Goal: Task Accomplishment & Management: Manage account settings

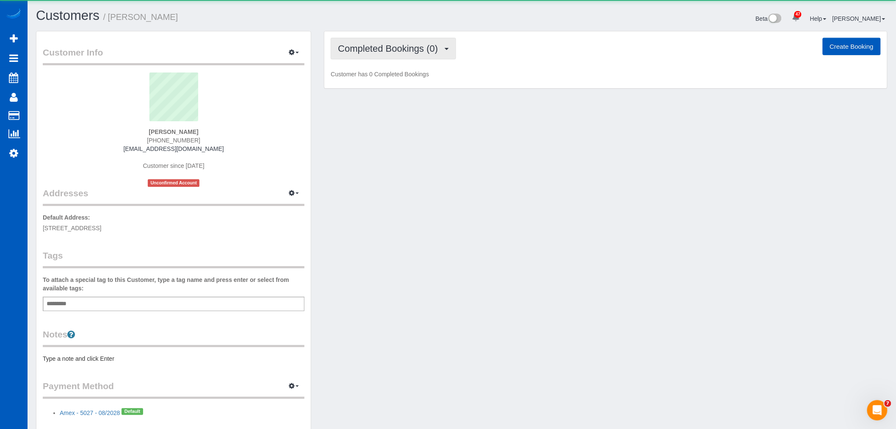
click at [369, 47] on span "Completed Bookings (0)" at bounding box center [390, 48] width 104 height 11
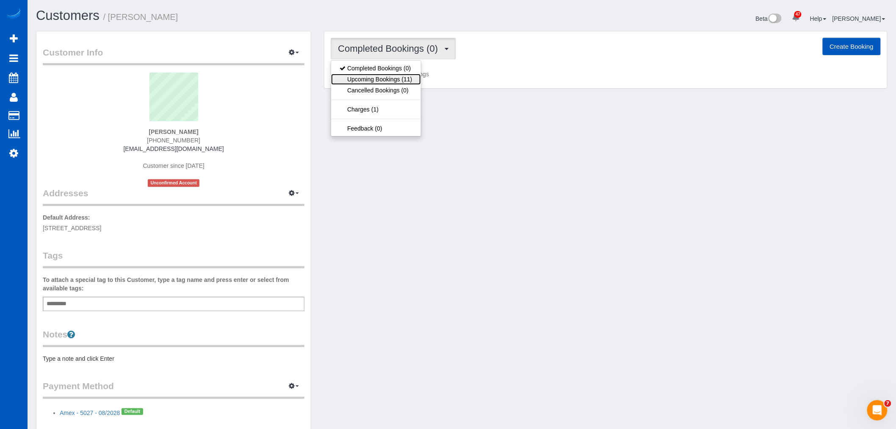
click at [372, 79] on link "Upcoming Bookings (11)" at bounding box center [375, 79] width 89 height 11
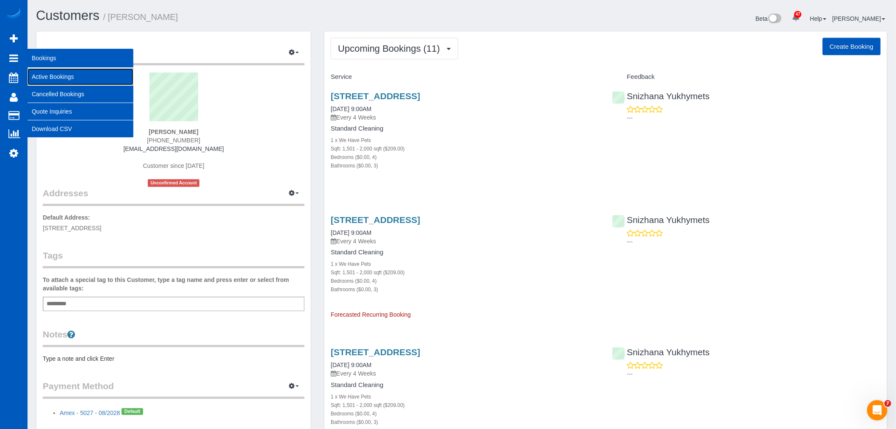
click at [41, 71] on link "Active Bookings" at bounding box center [81, 76] width 106 height 17
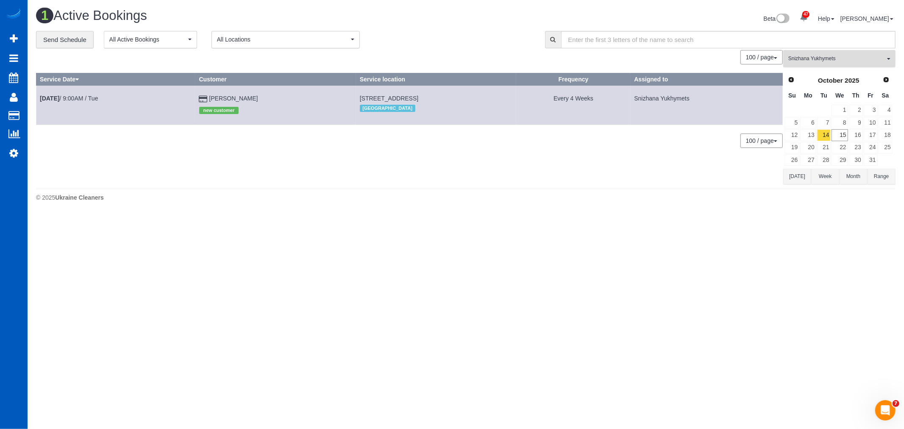
click at [785, 53] on button "Snizhana Yukhymets All Teams" at bounding box center [839, 58] width 112 height 17
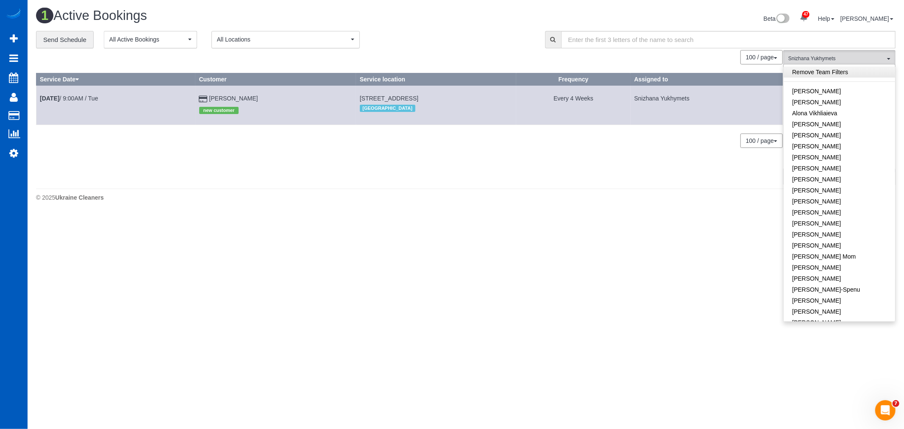
click at [825, 70] on link "Remove Team Filters" at bounding box center [838, 72] width 111 height 11
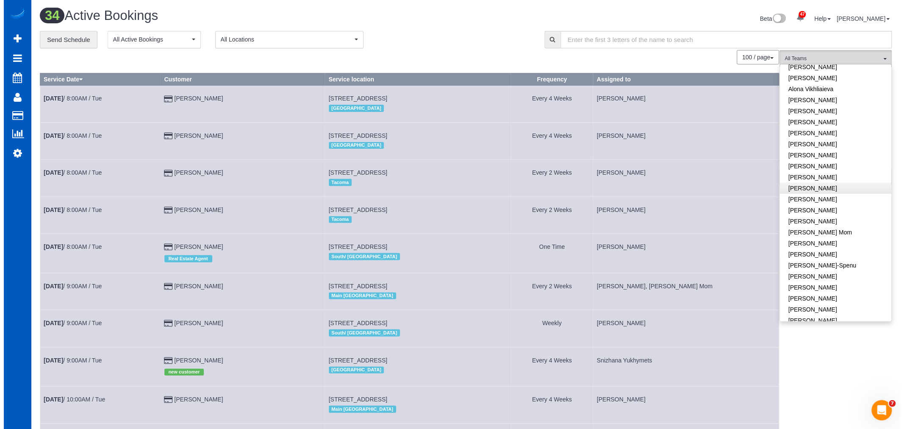
scroll to position [47, 0]
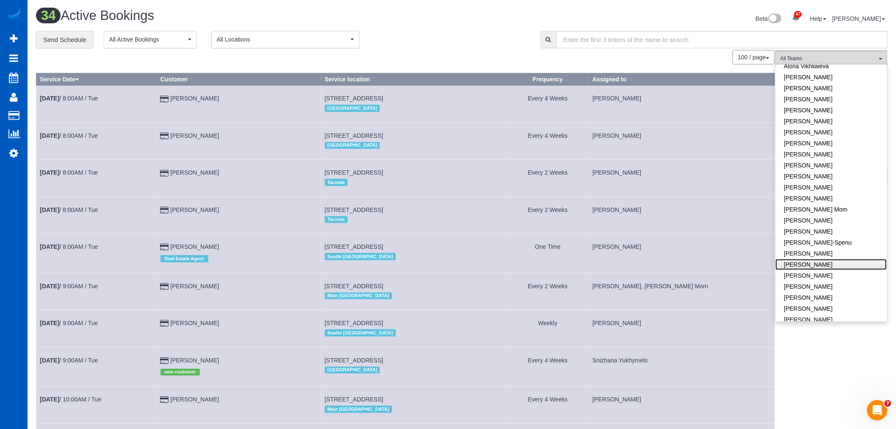
click at [828, 263] on link "[PERSON_NAME]" at bounding box center [831, 264] width 111 height 11
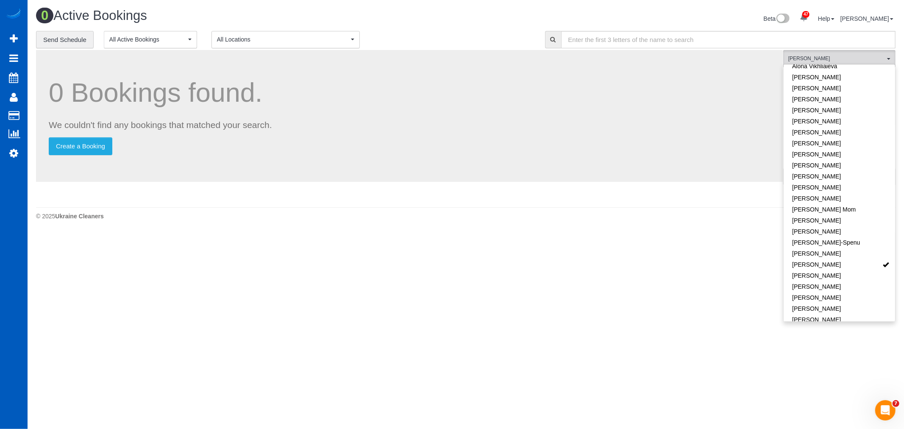
click at [592, 277] on body "47 Beta Your Notifications You have 0 alerts × You have 2 to charge for 10/13/2…" at bounding box center [452, 214] width 904 height 429
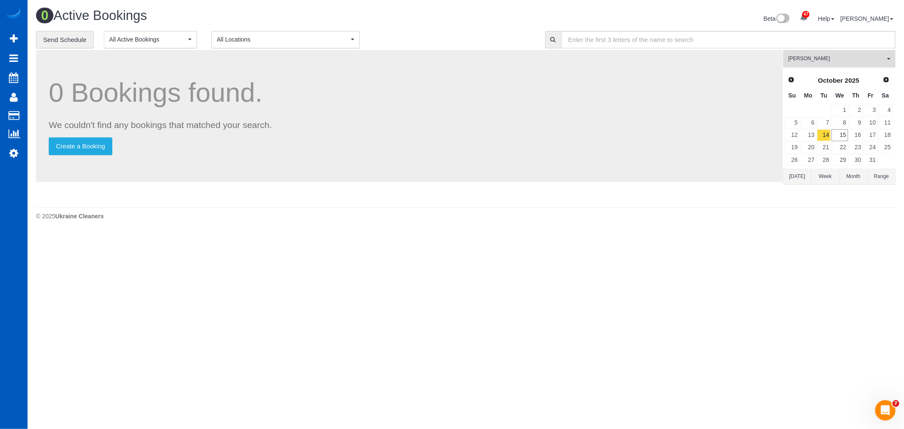
click at [843, 62] on span "[PERSON_NAME]" at bounding box center [836, 58] width 97 height 7
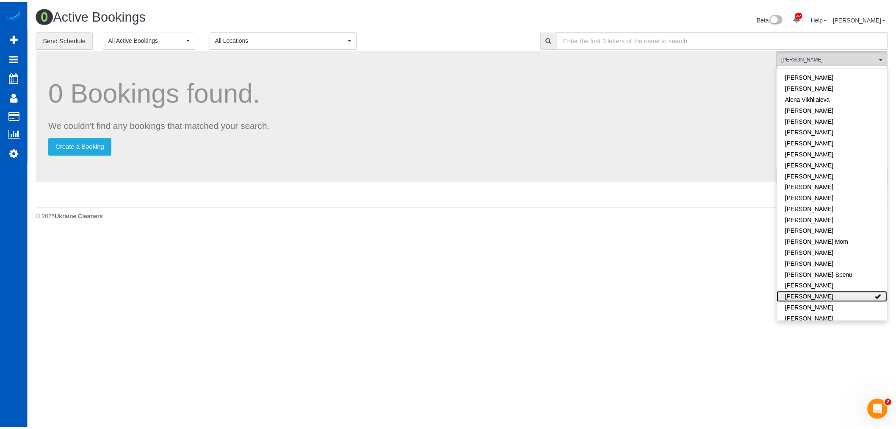
scroll to position [0, 0]
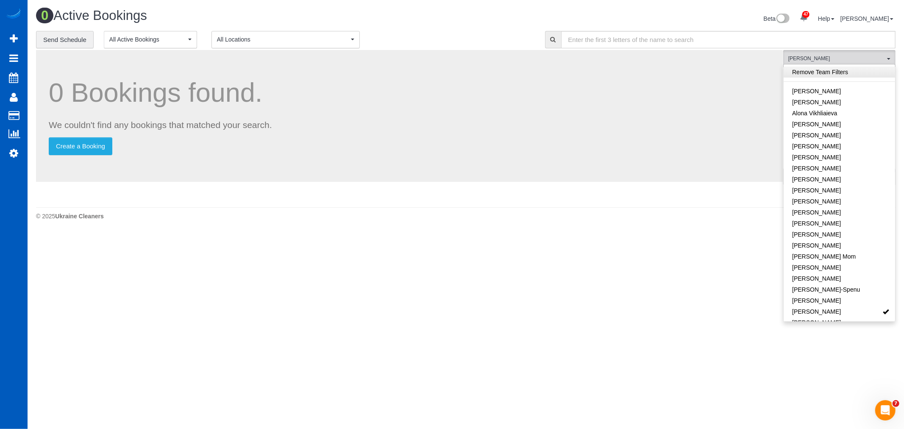
click at [840, 74] on link "Remove Team Filters" at bounding box center [838, 72] width 111 height 11
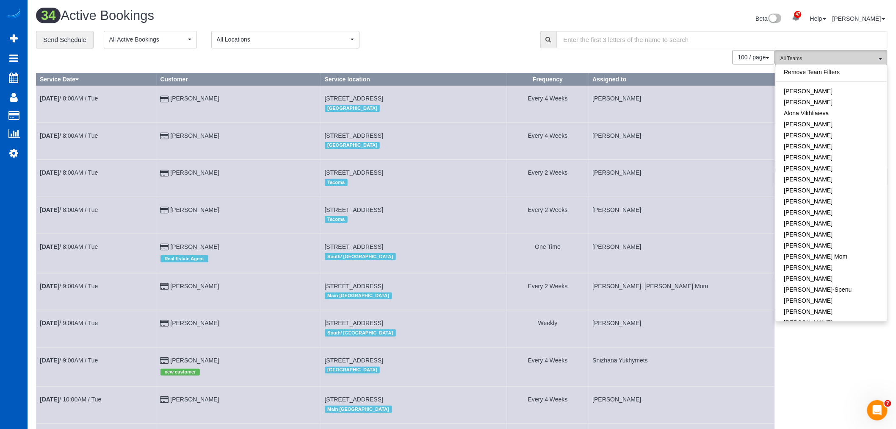
click at [844, 62] on span "All Teams" at bounding box center [829, 58] width 97 height 7
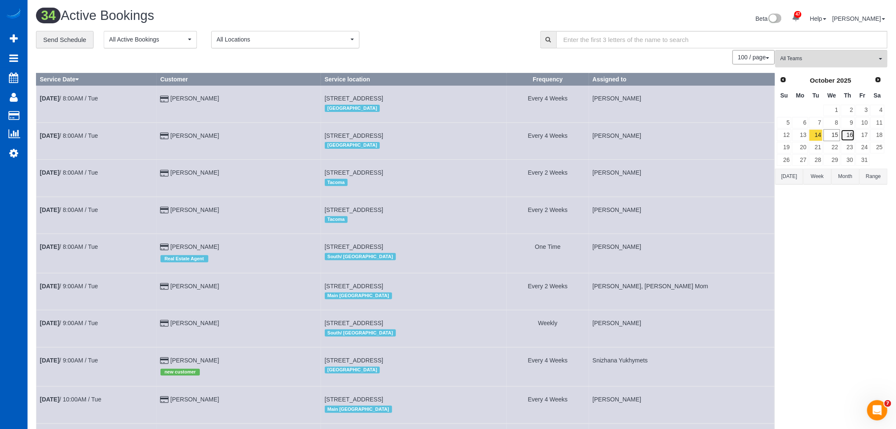
click at [852, 134] on link "16" at bounding box center [848, 134] width 14 height 11
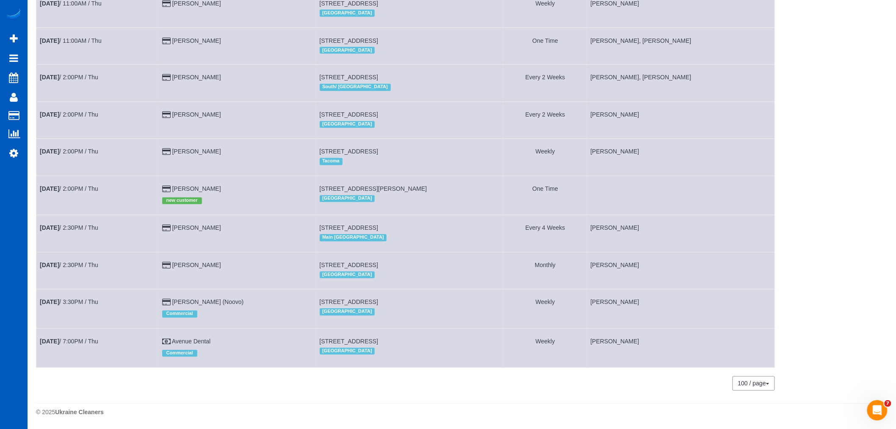
scroll to position [637, 0]
click at [70, 186] on link "Oct 16th / 2:00PM / Thu" at bounding box center [69, 189] width 58 height 7
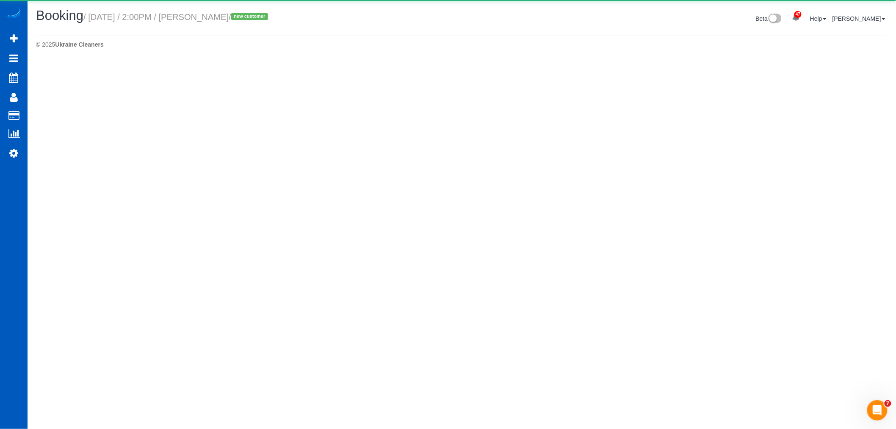
select select "CO"
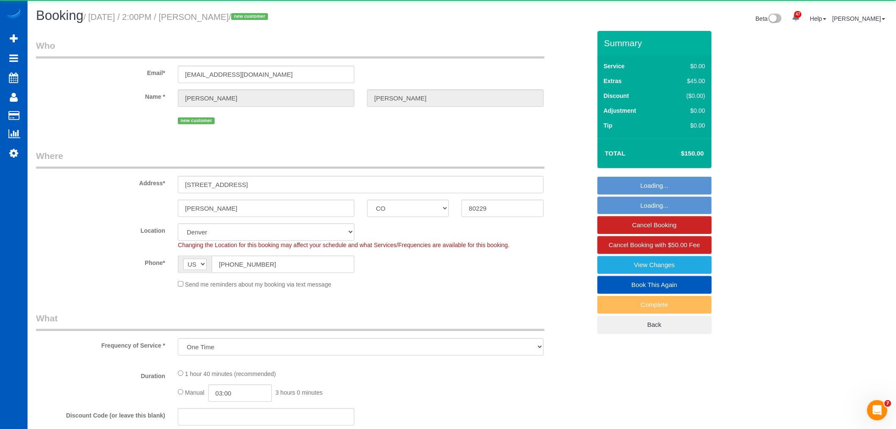
select select "object:5688"
select select "199"
select select "2001"
select select "2"
select select "spot25"
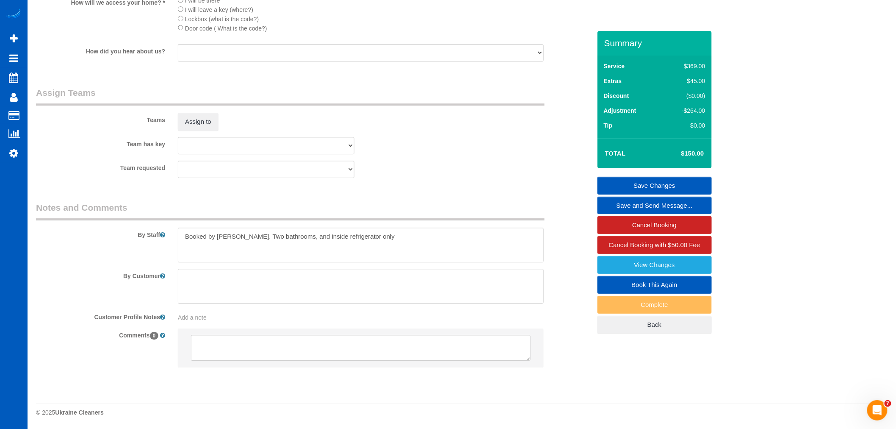
scroll to position [1051, 0]
click at [410, 244] on textarea at bounding box center [361, 244] width 366 height 35
click at [591, 330] on div "Comments 0" at bounding box center [314, 352] width 568 height 48
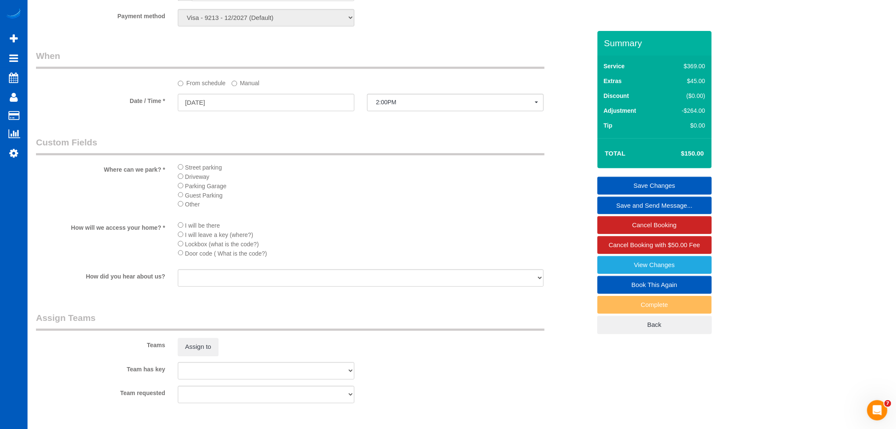
scroll to position [1035, 0]
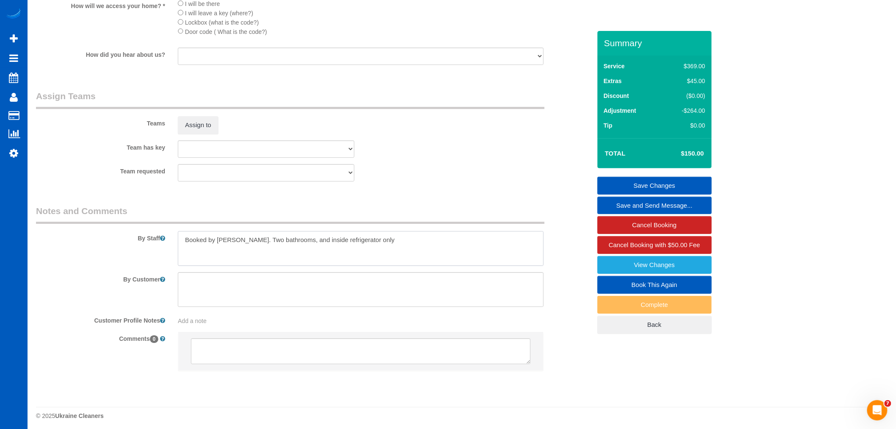
click at [413, 260] on textarea at bounding box center [361, 248] width 366 height 35
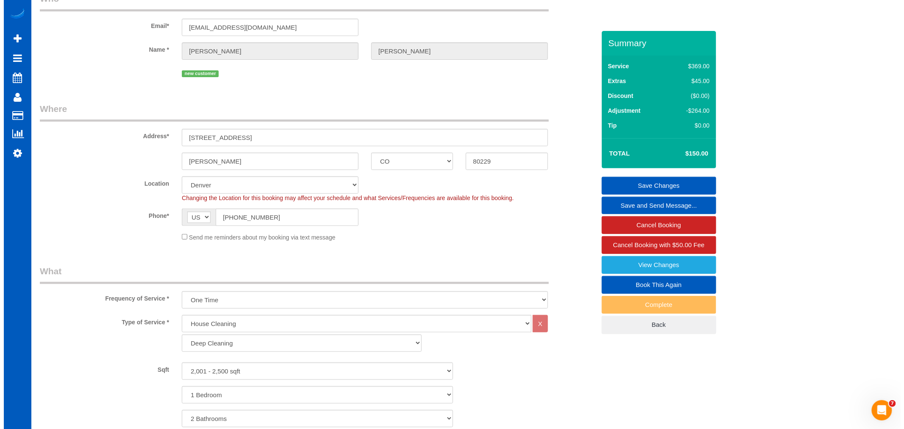
scroll to position [0, 0]
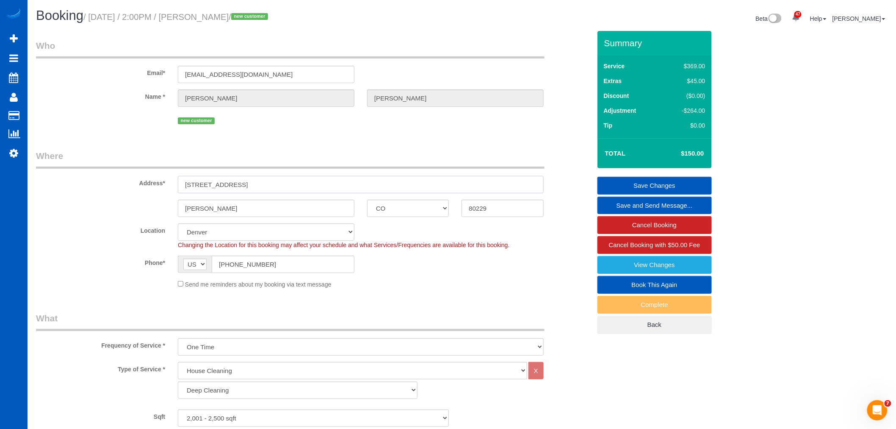
drag, startPoint x: 241, startPoint y: 181, endPoint x: 158, endPoint y: 197, distance: 84.2
click at [158, 197] on sui-booking-address "Address* 4327 E 95th Dr Thornton AK AL AR AZ CA CO CT DC DE FL GA HI IA ID IL I…" at bounding box center [313, 183] width 555 height 67
click at [283, 213] on input "Thornton" at bounding box center [266, 208] width 177 height 17
drag, startPoint x: 268, startPoint y: 180, endPoint x: 169, endPoint y: 184, distance: 98.4
click at [169, 184] on div "Address* 4327 E 95th Dr" at bounding box center [314, 172] width 568 height 44
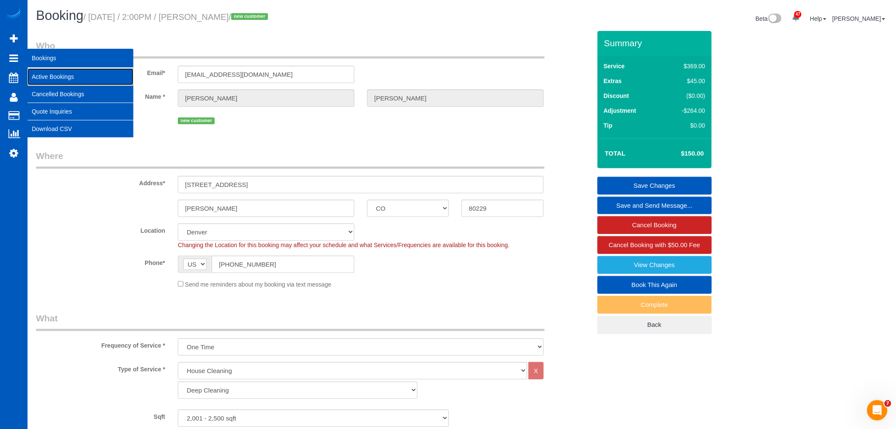
click at [62, 78] on link "Active Bookings" at bounding box center [81, 76] width 106 height 17
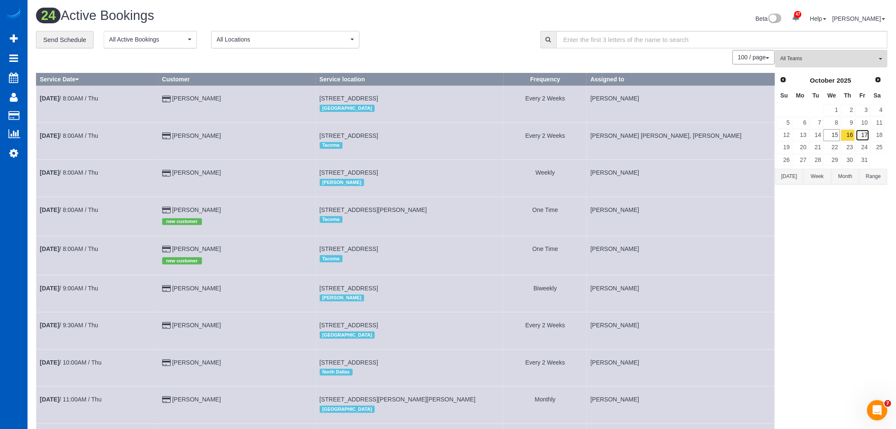
click at [861, 135] on link "17" at bounding box center [863, 134] width 14 height 11
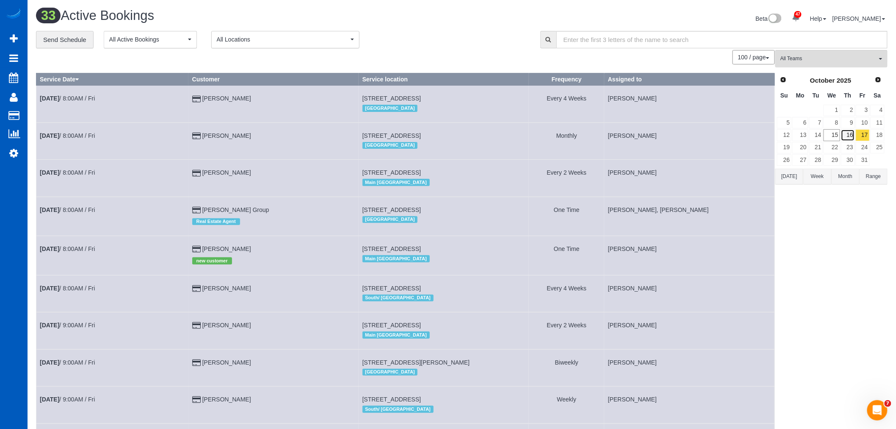
click at [850, 131] on link "16" at bounding box center [848, 134] width 14 height 11
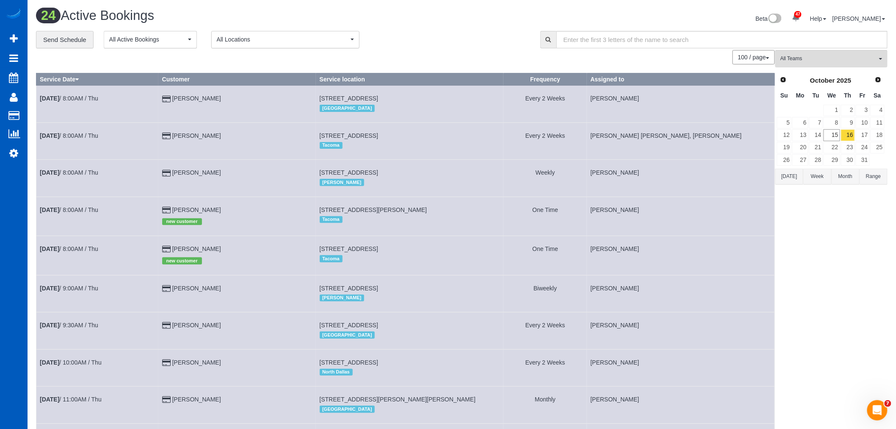
click at [827, 66] on button "All Teams" at bounding box center [832, 58] width 112 height 17
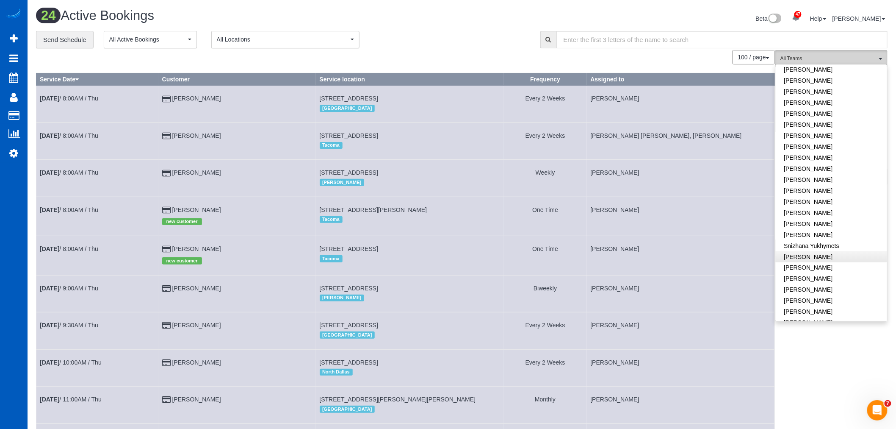
scroll to position [503, 0]
click at [813, 219] on link "[PERSON_NAME]" at bounding box center [831, 224] width 111 height 11
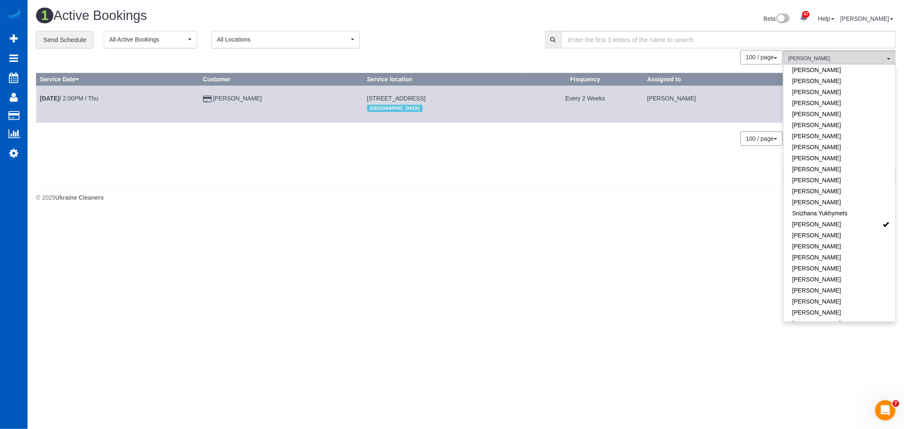
click at [75, 94] on td "Oct 16th / 2:00PM / Thu" at bounding box center [117, 104] width 163 height 37
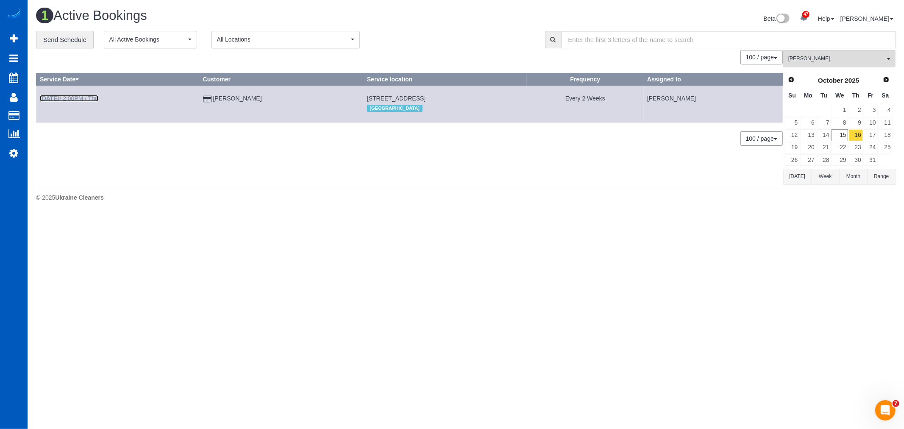
click at [80, 98] on link "Oct 16th / 2:00PM / Thu" at bounding box center [69, 98] width 58 height 7
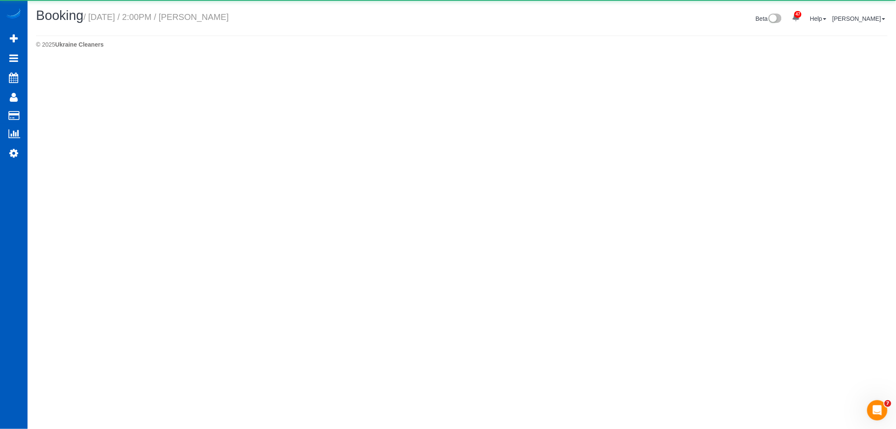
select select "CO"
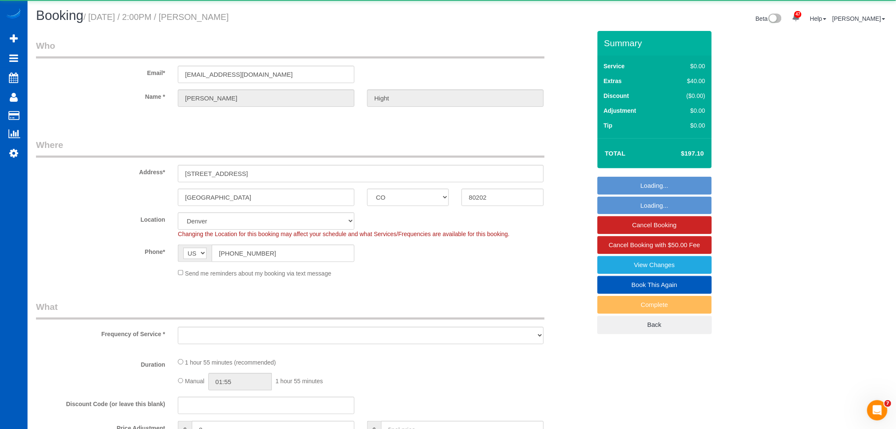
select select "object:7896"
select select "199"
select select "1001"
select select "2"
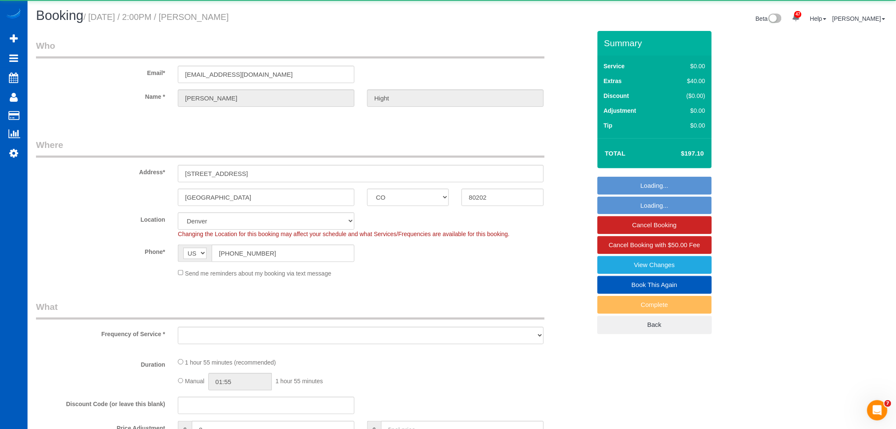
select select "spot32"
select select "number:8"
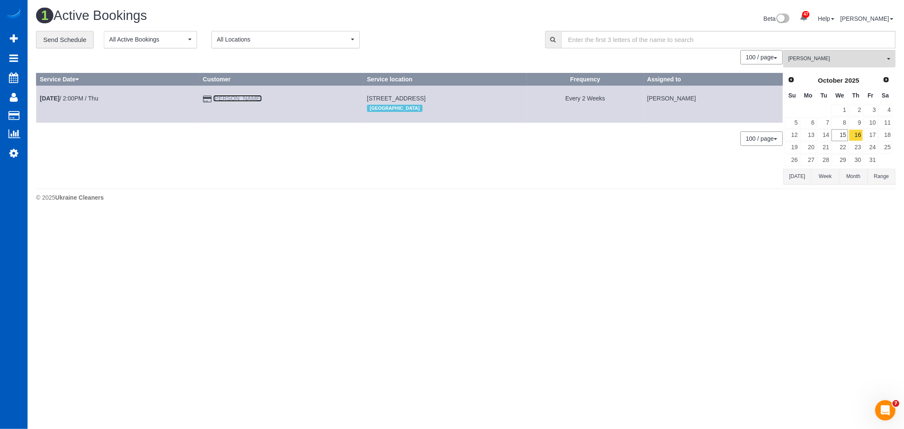
click at [228, 98] on link "Alison Hight" at bounding box center [237, 98] width 49 height 7
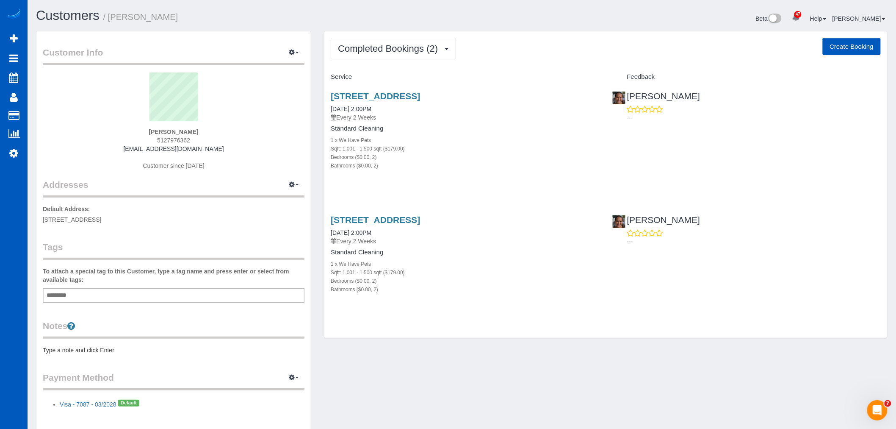
click at [417, 37] on div "Completed Bookings (2) Completed Bookings (2) Upcoming Bookings (11) Cancelled …" at bounding box center [606, 184] width 563 height 307
drag, startPoint x: 410, startPoint y: 44, endPoint x: 410, endPoint y: 50, distance: 5.9
click at [409, 44] on span "Completed Bookings (2)" at bounding box center [390, 48] width 104 height 11
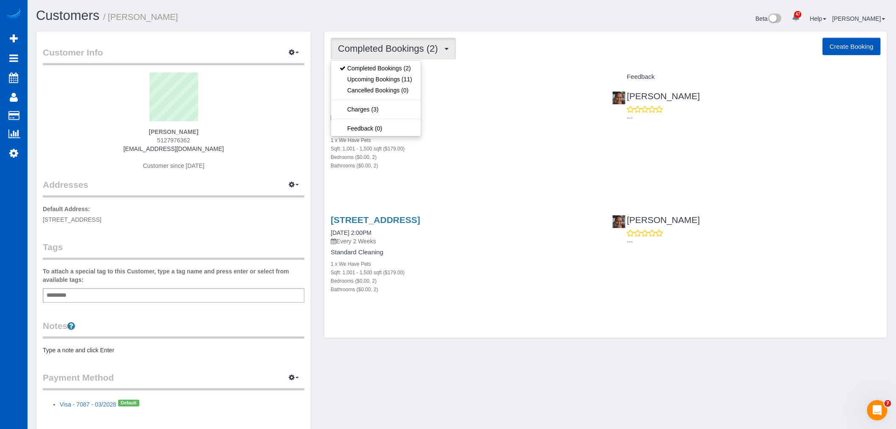
click at [265, 169] on div "Alison Hight 5127976362 afhight@gmail.com Customer since 2025" at bounding box center [174, 125] width 262 height 106
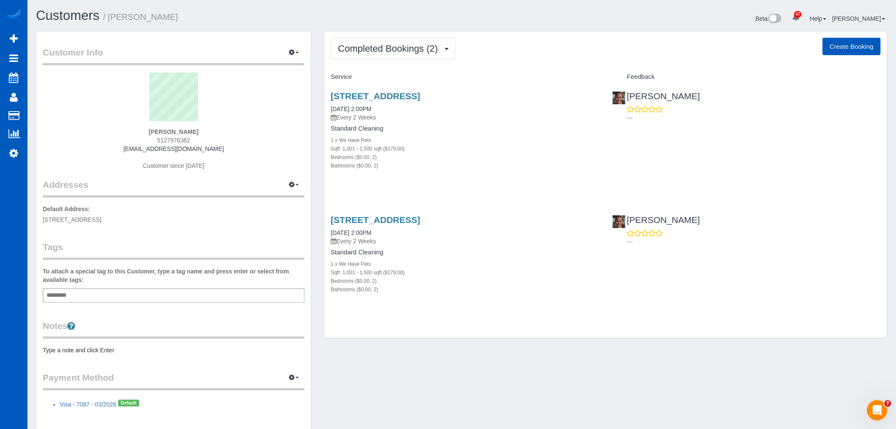
click at [531, 355] on div "Customer Info Edit Contact Info Send Message Email Preferences Special Sales Ta…" at bounding box center [462, 236] width 865 height 410
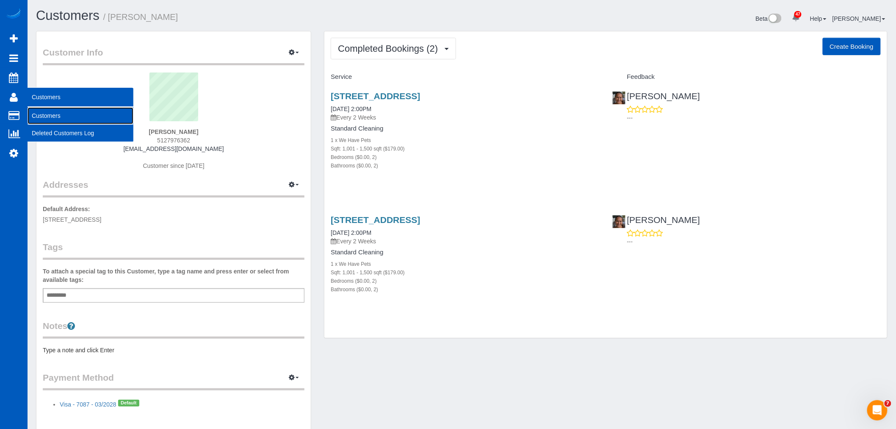
click at [62, 115] on link "Customers" at bounding box center [81, 115] width 106 height 17
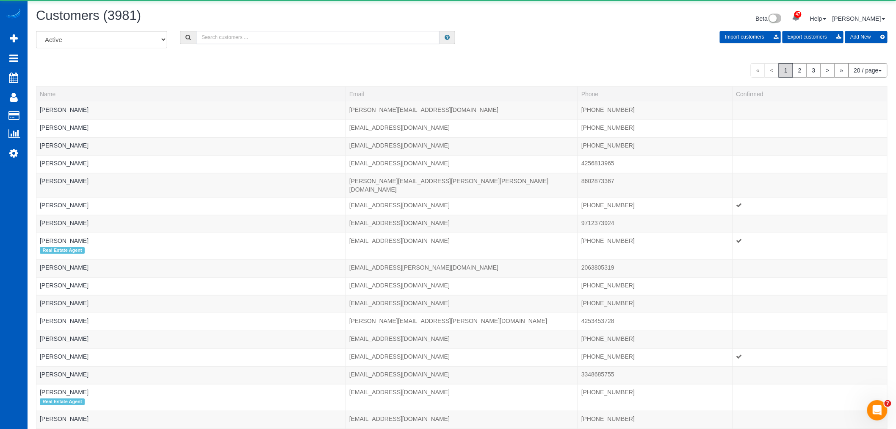
click at [229, 44] on input "text" at bounding box center [318, 37] width 244 height 13
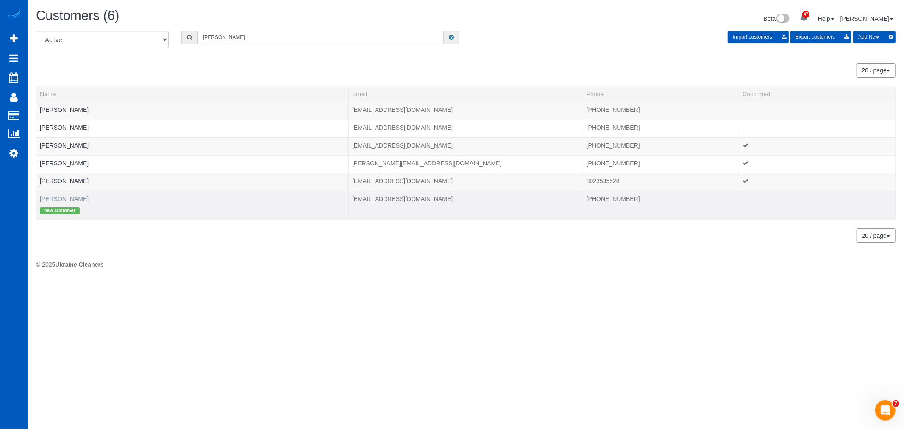
type input "sandy"
click at [69, 200] on link "Sandy Vogelman" at bounding box center [64, 198] width 49 height 7
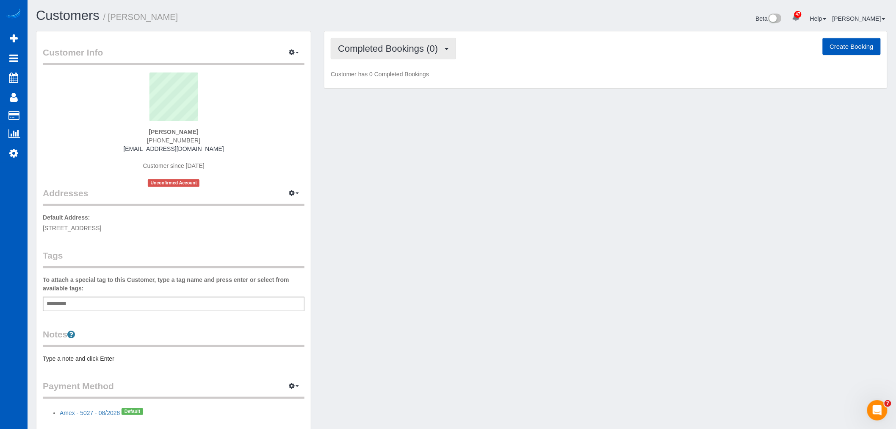
click at [396, 50] on span "Completed Bookings (0)" at bounding box center [390, 48] width 104 height 11
click at [392, 83] on link "Upcoming Bookings (11)" at bounding box center [375, 79] width 89 height 11
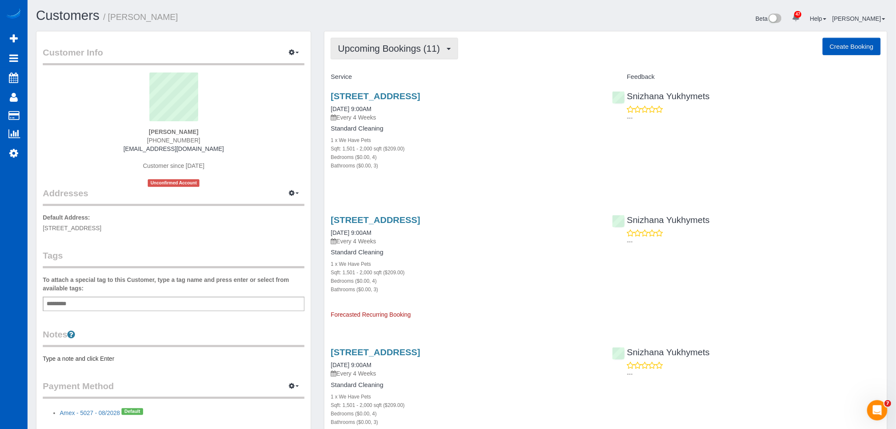
click at [395, 52] on span "Upcoming Bookings (11)" at bounding box center [391, 48] width 106 height 11
click at [384, 78] on link "Upcoming Bookings (11)" at bounding box center [375, 79] width 89 height 11
click at [370, 219] on link "935 E 18th Ave, Spokane, WA 99203" at bounding box center [375, 220] width 89 height 10
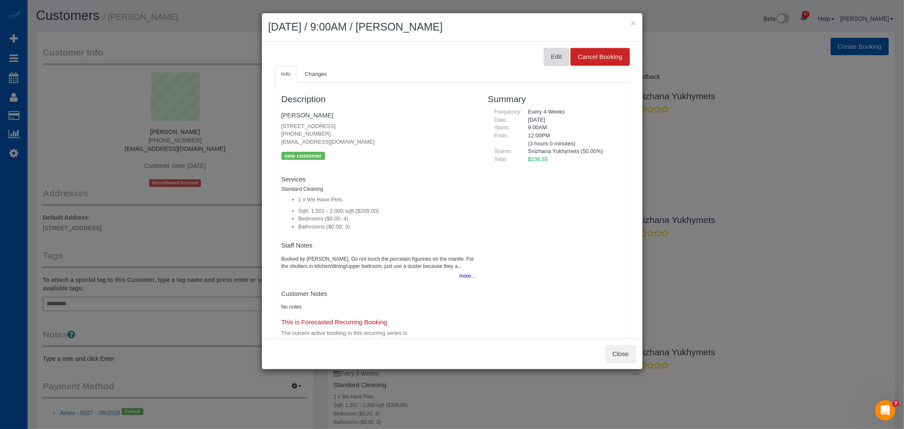
click at [544, 62] on button "Edit" at bounding box center [556, 57] width 25 height 18
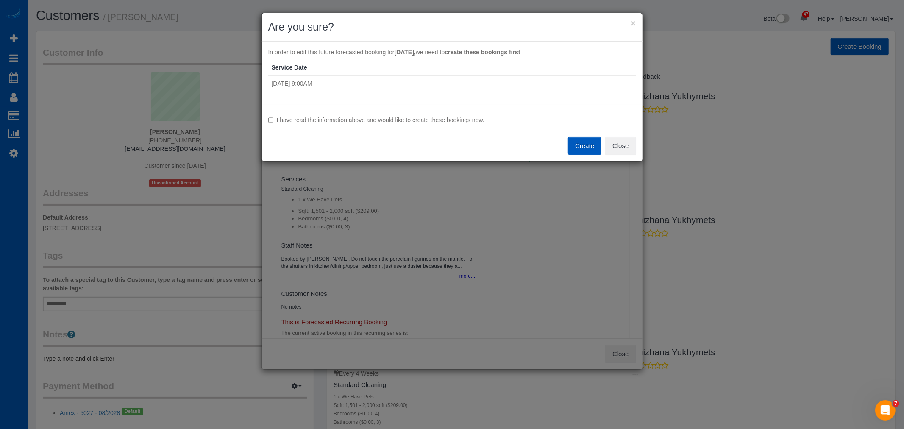
click at [269, 116] on label "I have read the information above and would like to create these bookings now." at bounding box center [452, 120] width 368 height 8
click at [625, 151] on button "Close" at bounding box center [620, 146] width 31 height 18
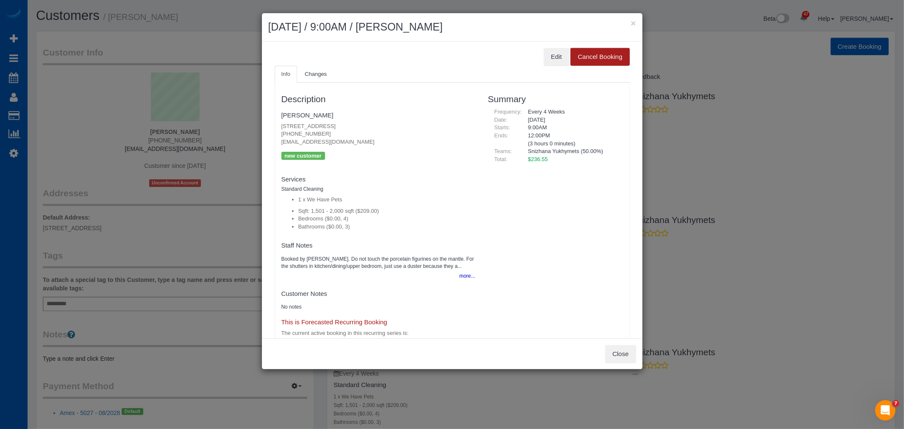
click at [582, 61] on button "Cancel Booking" at bounding box center [599, 57] width 59 height 18
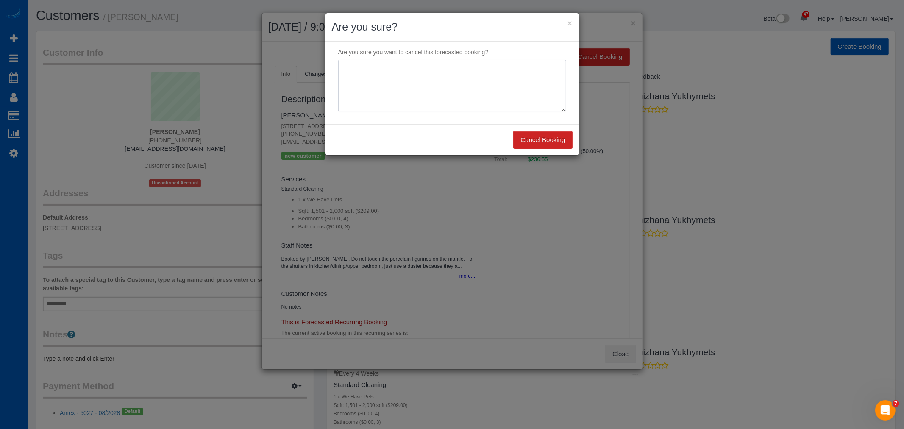
click at [429, 74] on textarea at bounding box center [452, 86] width 228 height 52
type textarea "D"
type textarea "N"
click at [430, 83] on textarea at bounding box center [452, 86] width 228 height 52
type textarea "Wanted "dog friendly""
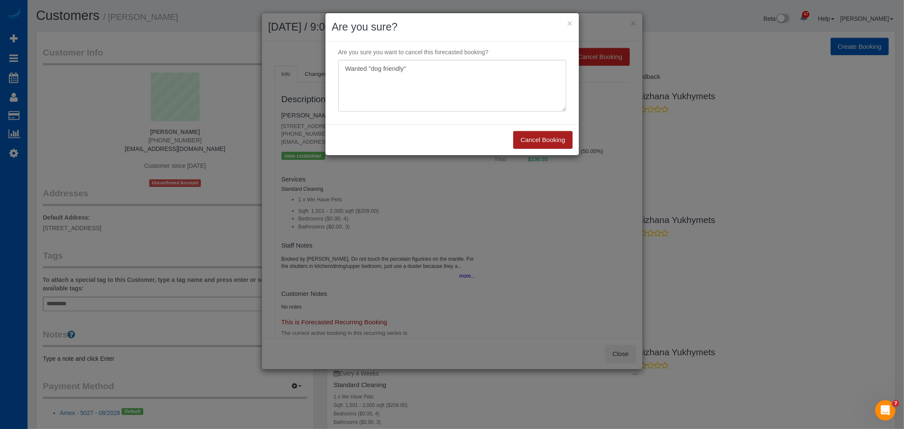
click at [527, 141] on button "Cancel Booking" at bounding box center [542, 140] width 59 height 18
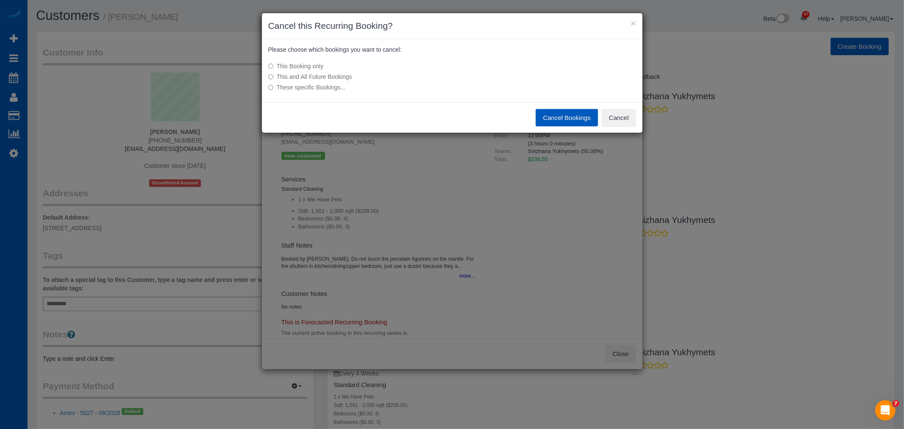
click at [336, 71] on div "This Booking only This and All Future Bookings These specific Bookings..." at bounding box center [389, 77] width 254 height 38
click at [337, 72] on label "This and All Future Bookings" at bounding box center [388, 76] width 241 height 8
click at [336, 73] on label "This and All Future Bookings" at bounding box center [388, 76] width 241 height 8
click at [536, 121] on button "Cancel Bookings" at bounding box center [566, 118] width 62 height 18
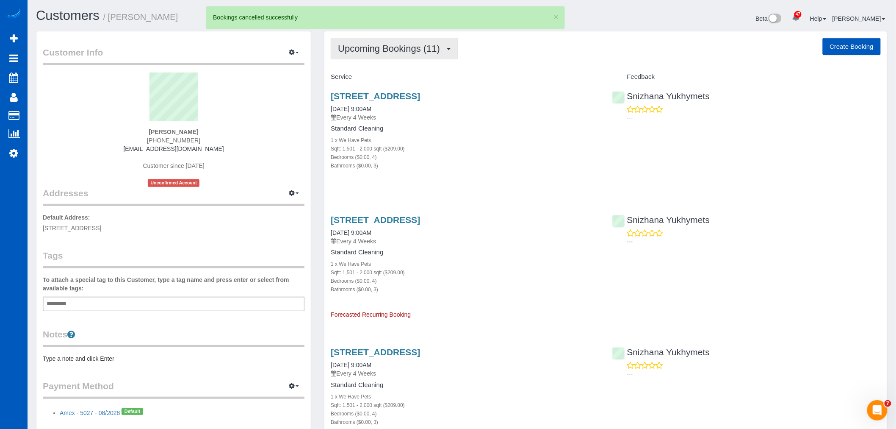
click at [408, 42] on button "Upcoming Bookings (11)" at bounding box center [395, 49] width 128 height 22
click at [391, 77] on link "Upcoming Bookings (11)" at bounding box center [375, 79] width 89 height 11
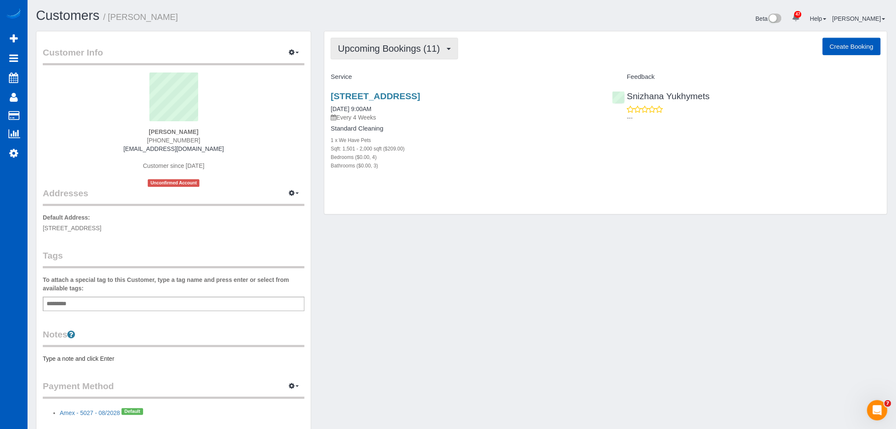
click at [400, 51] on span "Upcoming Bookings (11)" at bounding box center [391, 48] width 106 height 11
click at [396, 71] on link "Completed Bookings (0)" at bounding box center [375, 68] width 89 height 11
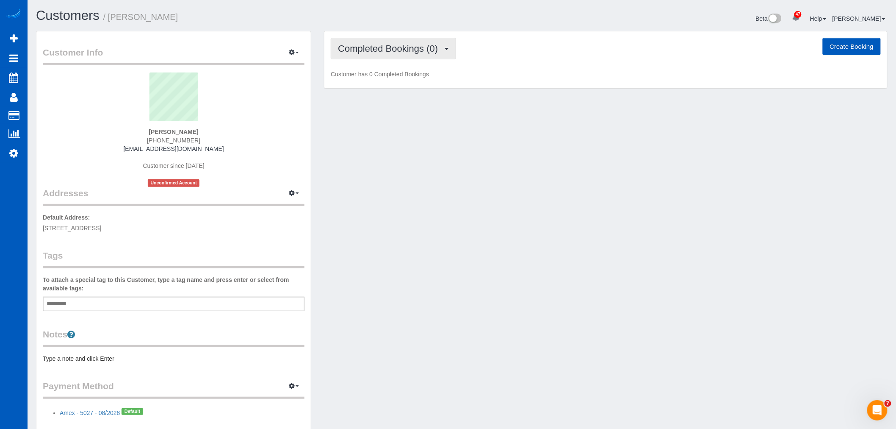
click at [399, 54] on button "Completed Bookings (0)" at bounding box center [393, 49] width 125 height 22
click at [397, 87] on link "Cancelled Bookings (0)" at bounding box center [375, 90] width 89 height 11
click at [394, 58] on button "Cancelled Bookings (0)" at bounding box center [392, 49] width 122 height 22
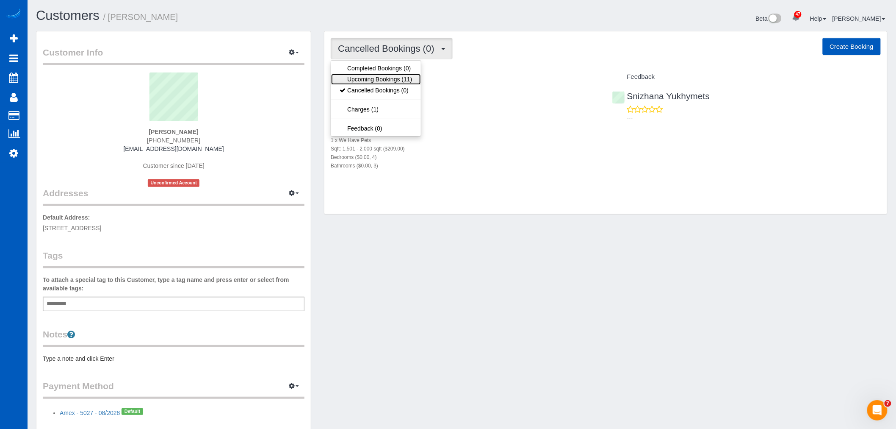
click at [393, 78] on link "Upcoming Bookings (11)" at bounding box center [375, 79] width 89 height 11
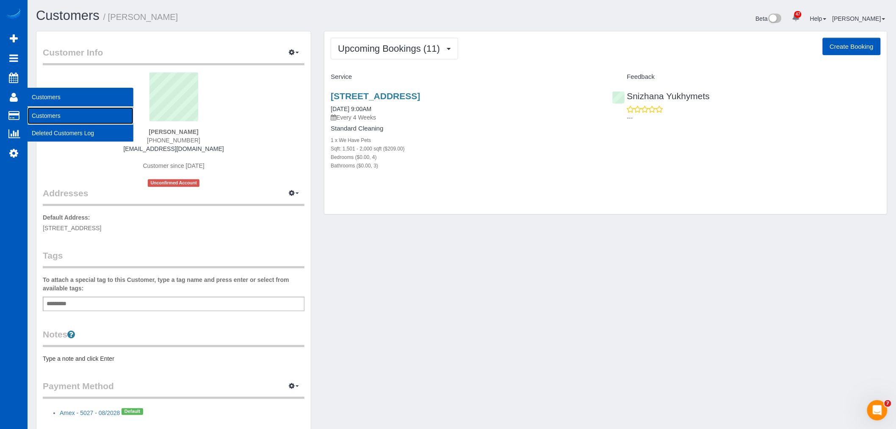
click at [55, 114] on link "Customers" at bounding box center [81, 115] width 106 height 17
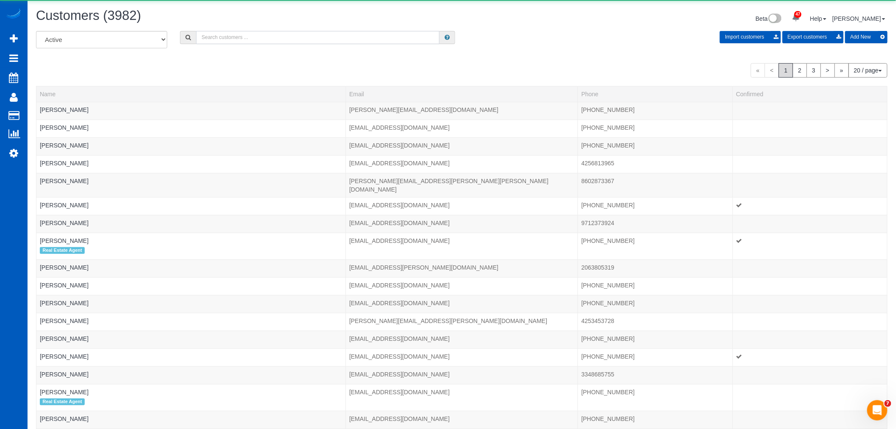
click at [227, 34] on input "text" at bounding box center [318, 37] width 244 height 13
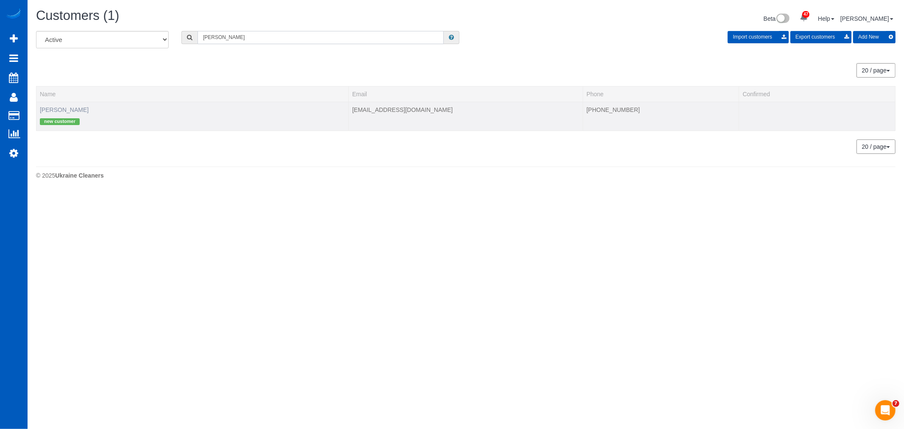
type input "landon"
click at [82, 107] on link "Landon Johnson" at bounding box center [64, 109] width 49 height 7
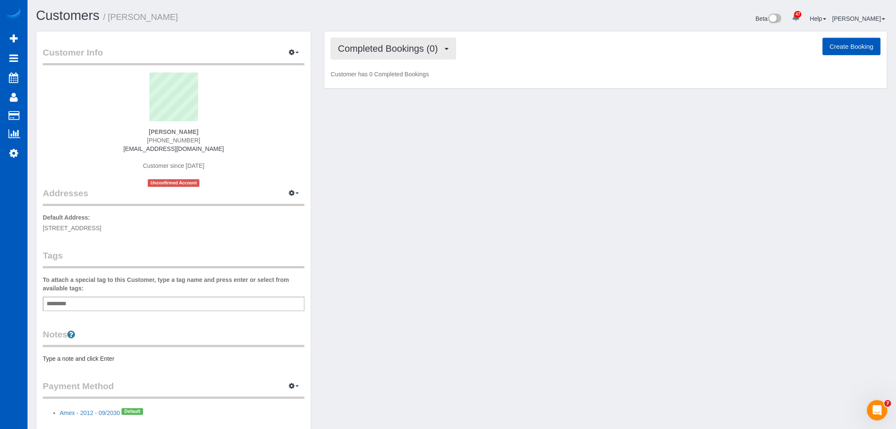
click at [416, 49] on span "Completed Bookings (0)" at bounding box center [390, 48] width 104 height 11
click at [397, 78] on link "Upcoming Bookings (1)" at bounding box center [375, 79] width 88 height 11
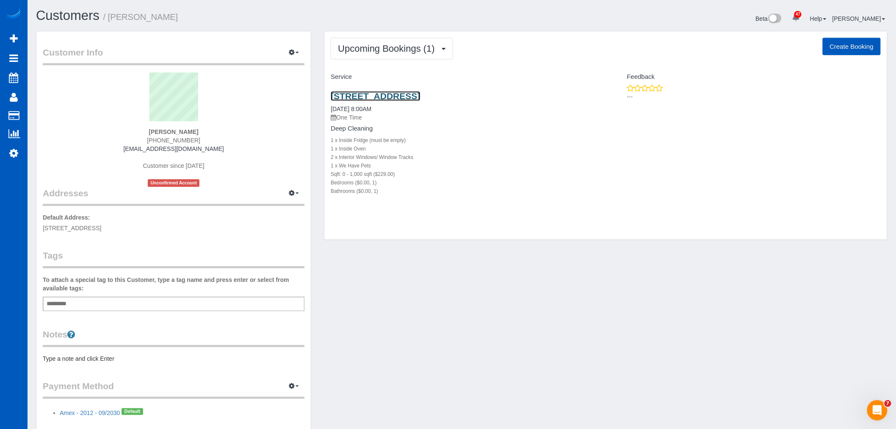
click at [391, 95] on link "18123 36th Ave W, N106, Lynnwood, WA 98037" at bounding box center [375, 96] width 89 height 10
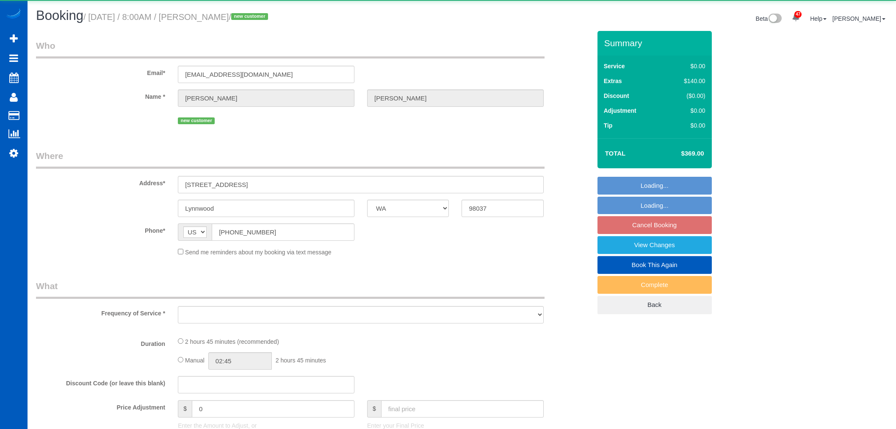
select select "WA"
select select "object:1167"
select select "199"
select select "spot1"
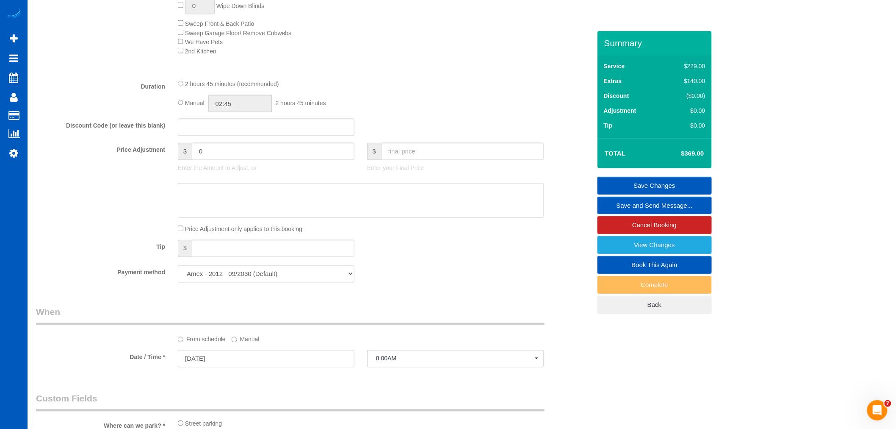
scroll to position [565, 0]
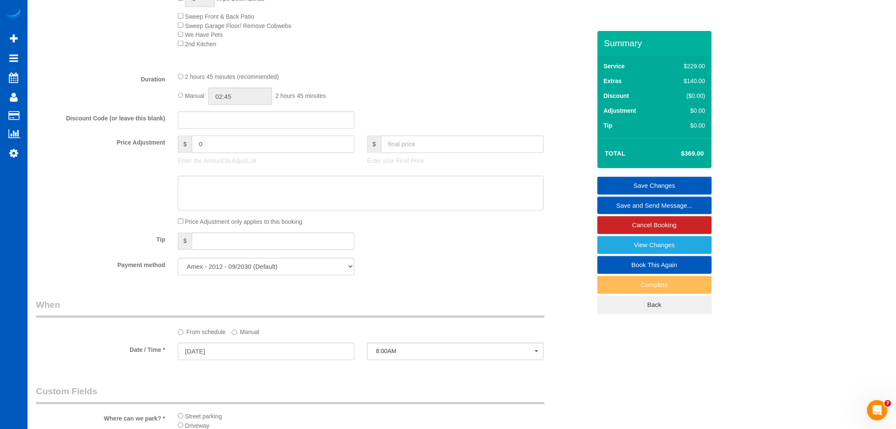
drag, startPoint x: 226, startPoint y: 149, endPoint x: 32, endPoint y: 166, distance: 194.4
click at [32, 166] on div "Price Adjustment $ 0 Enter the Amount to Adjust, or $ Enter your Final Price" at bounding box center [314, 153] width 568 height 34
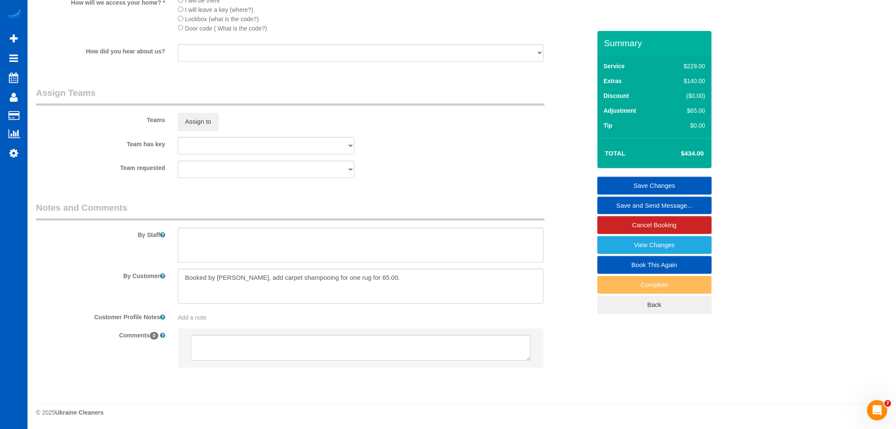
scroll to position [1051, 0]
type input "65"
drag, startPoint x: 384, startPoint y: 280, endPoint x: 337, endPoint y: 285, distance: 46.9
click at [337, 285] on textarea at bounding box center [361, 286] width 366 height 35
type textarea "Booked by [PERSON_NAME], add carpet shampooing for one rug"
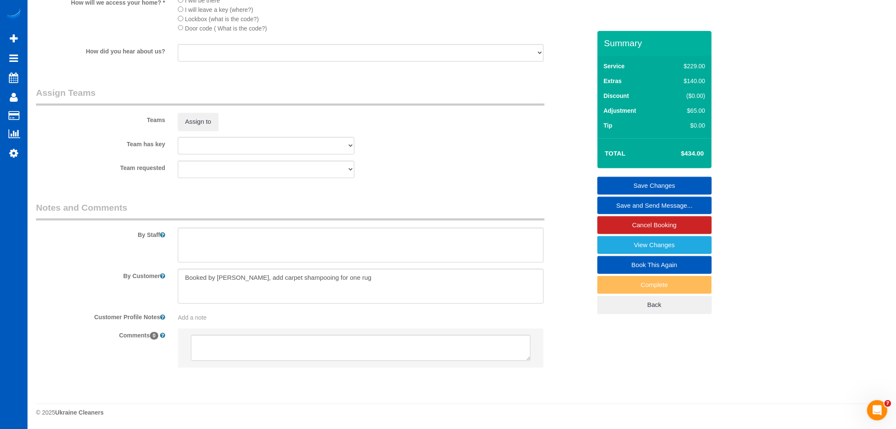
click at [464, 205] on legend "Notes and Comments" at bounding box center [290, 210] width 509 height 19
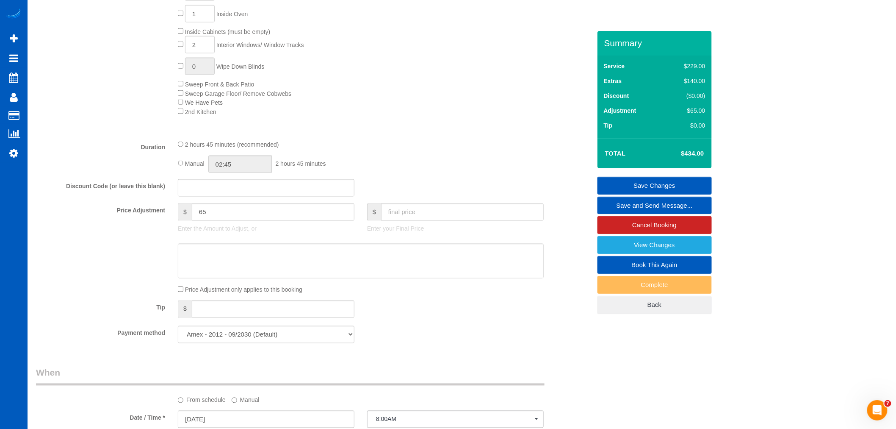
scroll to position [534, 0]
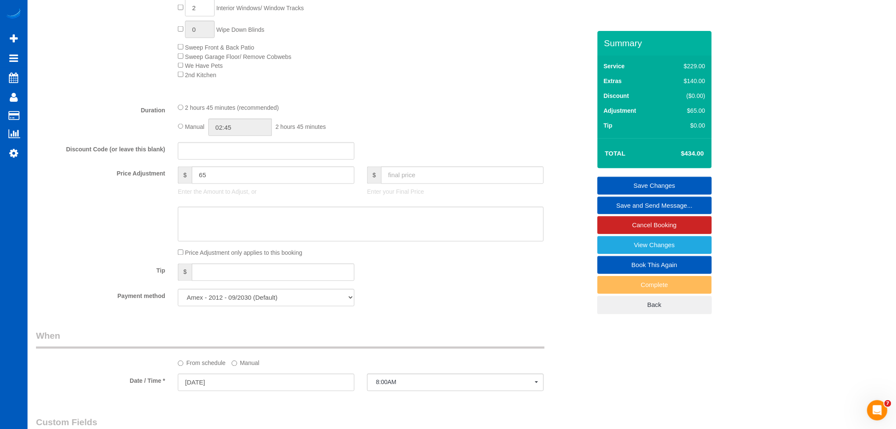
click at [636, 187] on link "Save Changes" at bounding box center [655, 186] width 114 height 18
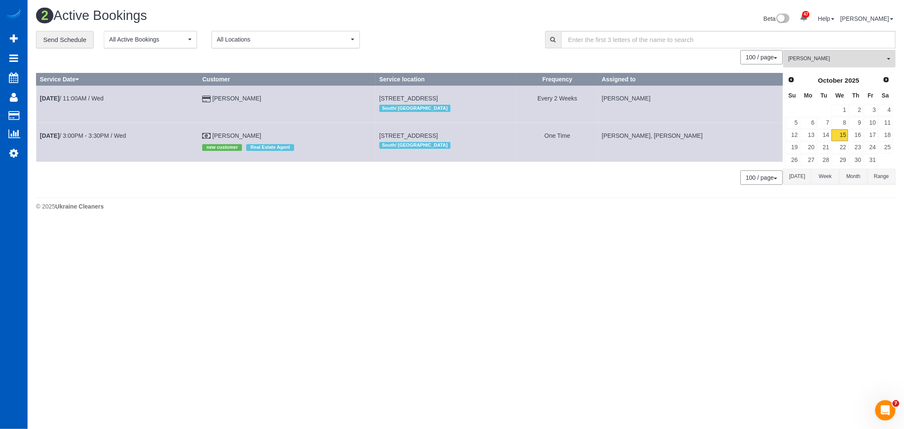
drag, startPoint x: 41, startPoint y: 111, endPoint x: 142, endPoint y: 76, distance: 107.6
click at [41, 111] on link "Customers" at bounding box center [81, 115] width 106 height 17
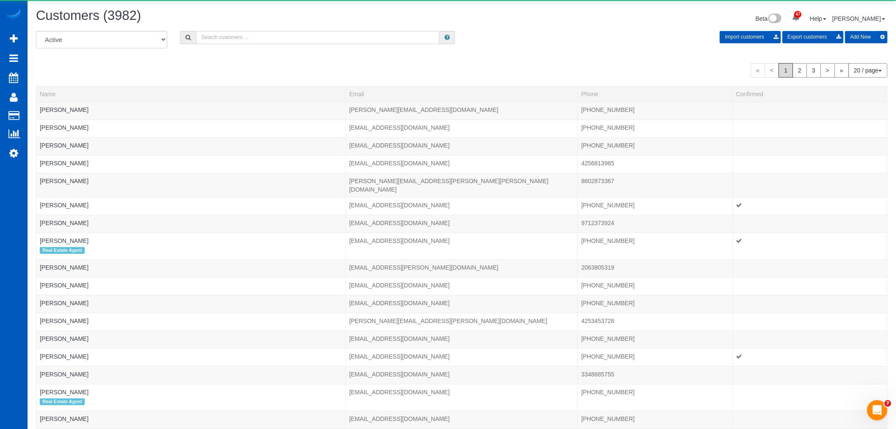
click at [264, 44] on input "text" at bounding box center [318, 37] width 244 height 13
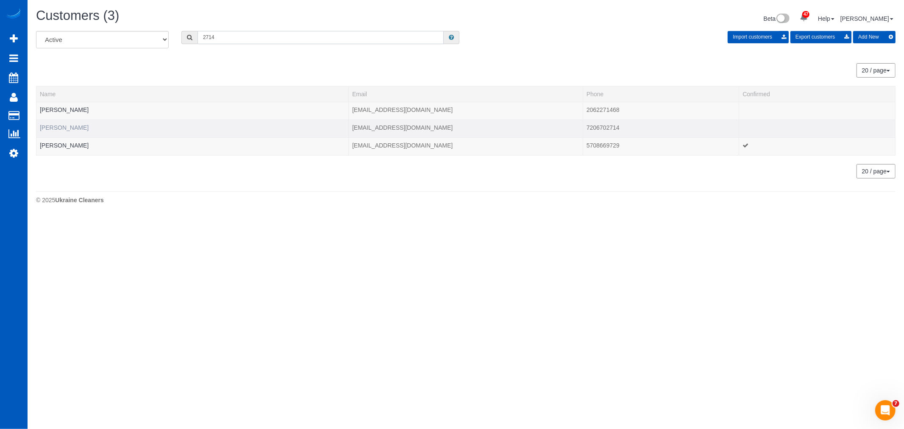
type input "2714"
click at [62, 129] on link "[PERSON_NAME]" at bounding box center [64, 127] width 49 height 7
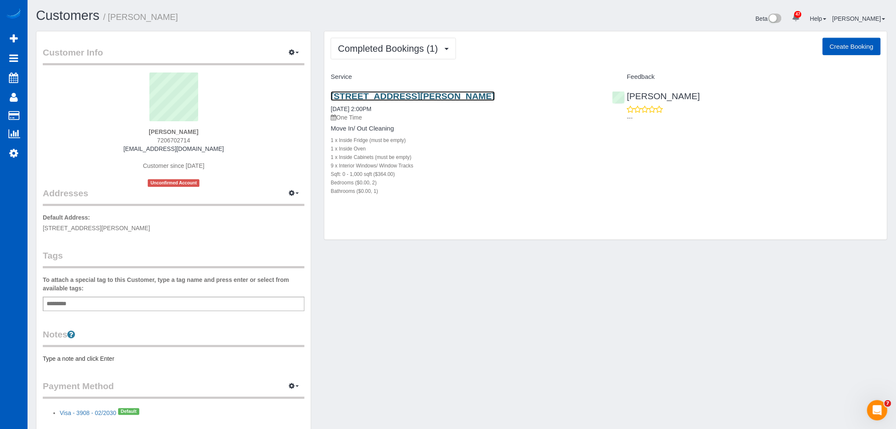
click at [397, 92] on link "[STREET_ADDRESS][PERSON_NAME]" at bounding box center [413, 96] width 164 height 10
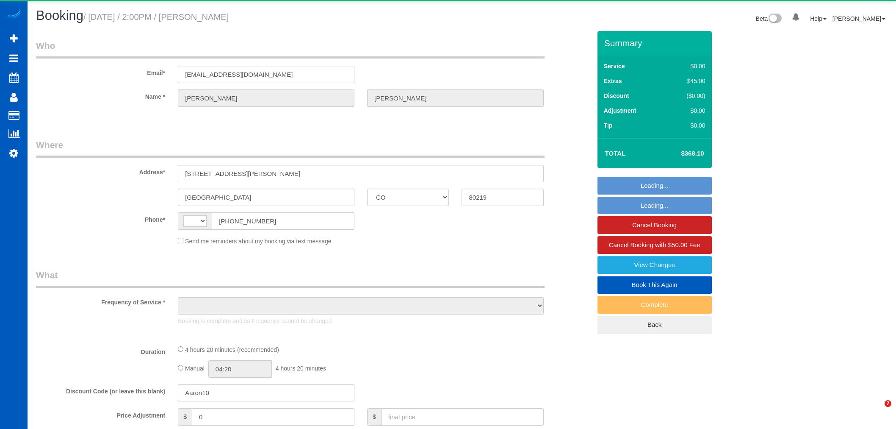
select select "CO"
select select "string:fspay-6b934ddb-a4e3-4578-9272-ec474db28496"
select select "spot1"
select select "string:US"
select select "object:923"
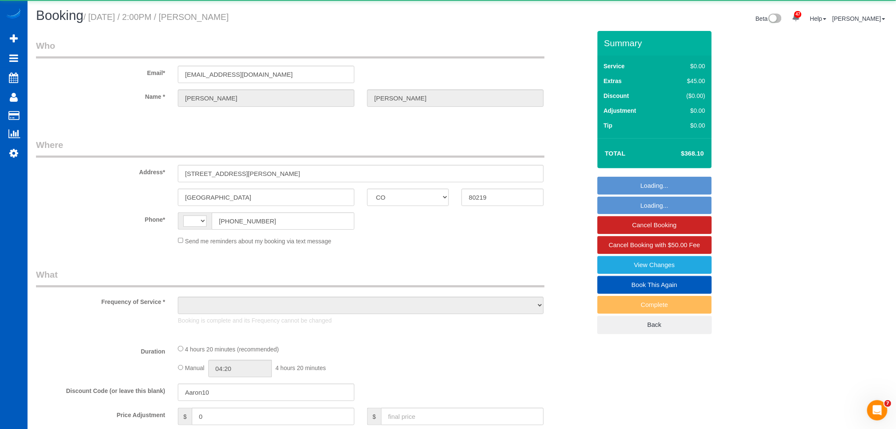
select select "199"
select select "2"
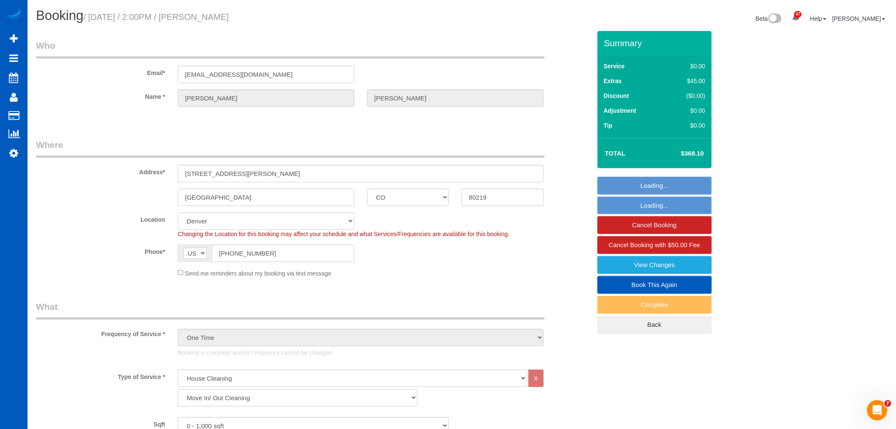
click at [629, 288] on link "Book This Again" at bounding box center [655, 285] width 114 height 18
select select "object:1170"
select select "spot6"
select select "2"
select select "CO"
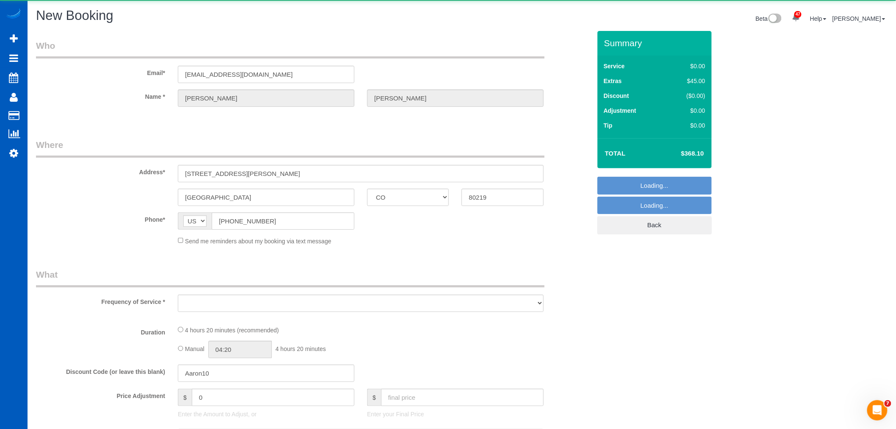
select select "object:1552"
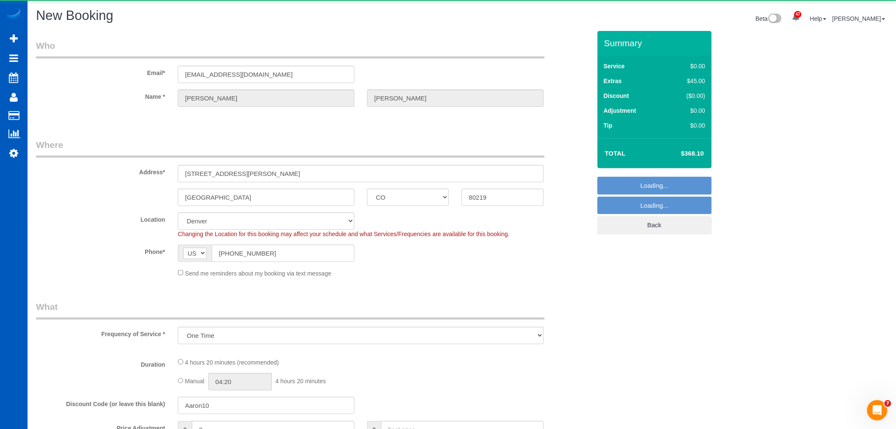
select select "string:fspay-6b934ddb-a4e3-4578-9272-ec474db28496"
select select "199"
select select "2"
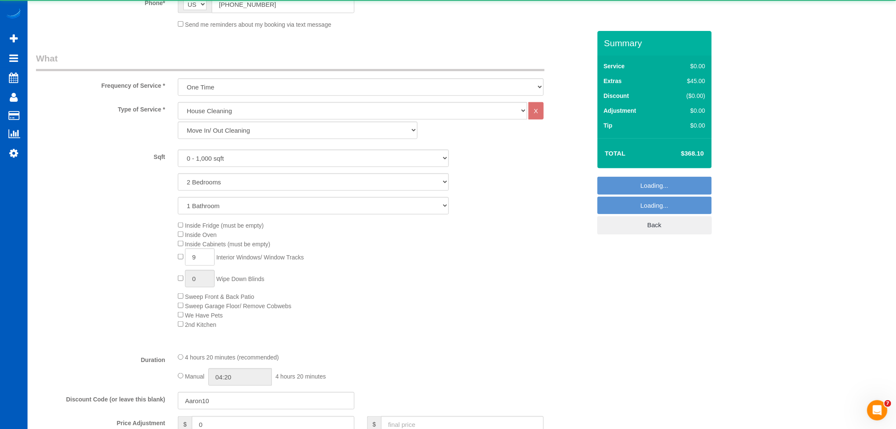
select select "2"
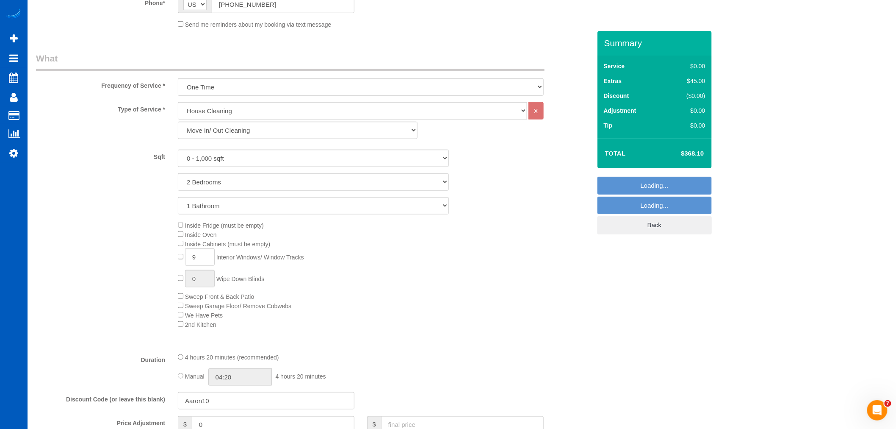
scroll to position [282, 0]
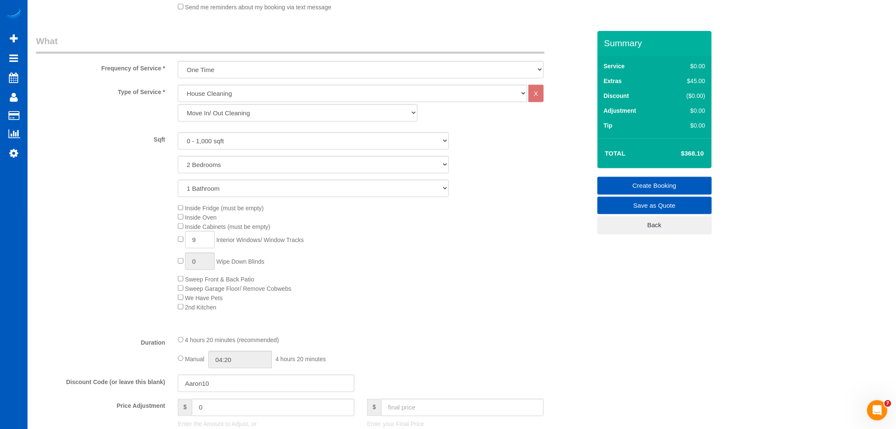
select select "object:1802"
select select "2"
click at [261, 119] on select "Standard Cleaning Deep Cleaning Move In/ Out Cleaning" at bounding box center [298, 112] width 240 height 17
click at [424, 246] on div "Inside Fridge (must be empty) Inside Oven Inside Cabinets (must be empty) 9 Int…" at bounding box center [385, 257] width 426 height 108
click at [180, 224] on div "Inside Fridge (must be empty) Inside Oven Inside Cabinets (must be empty) 9 Int…" at bounding box center [385, 257] width 426 height 108
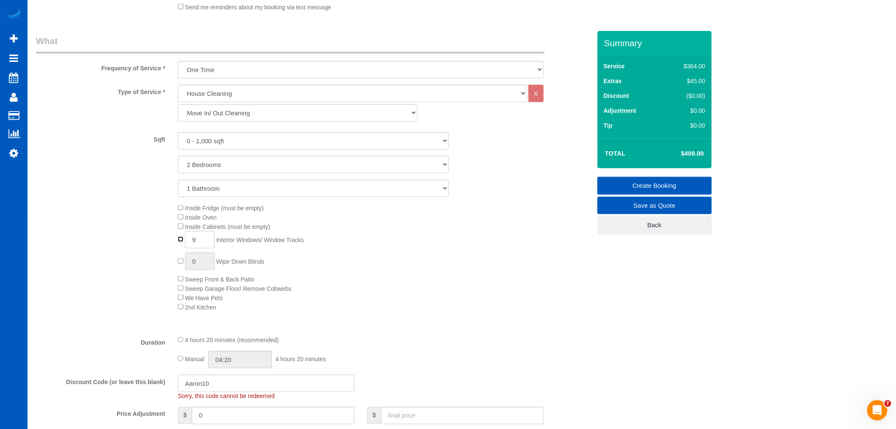
type input "0"
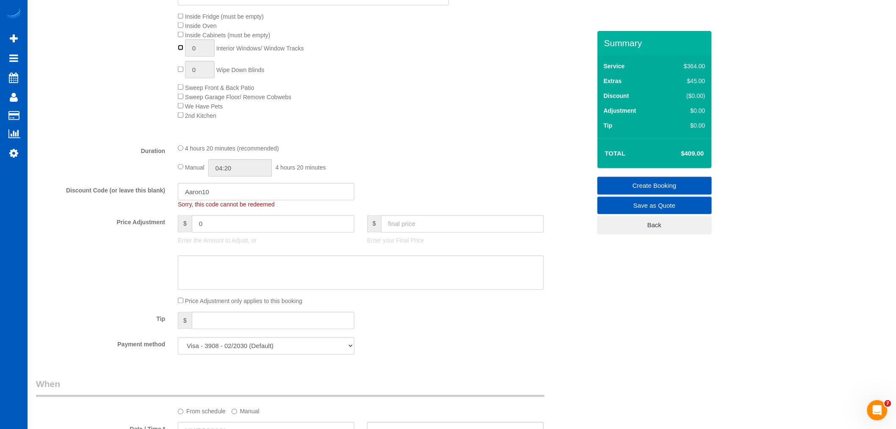
scroll to position [518, 0]
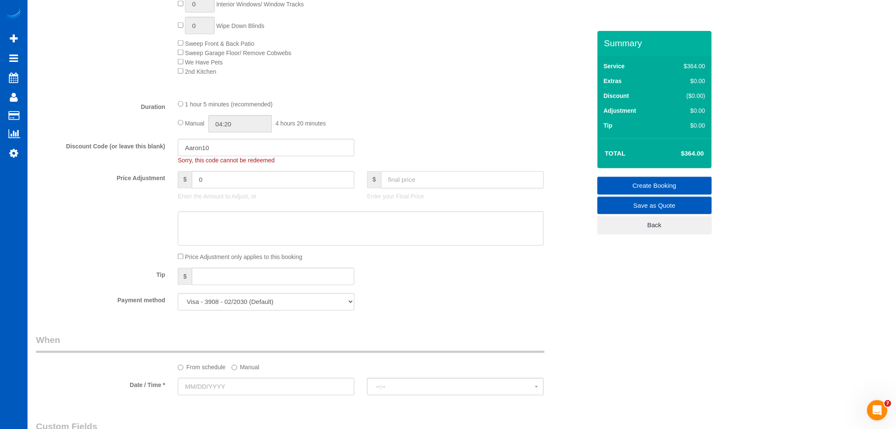
click at [428, 184] on input "text" at bounding box center [462, 179] width 163 height 17
type input "0"
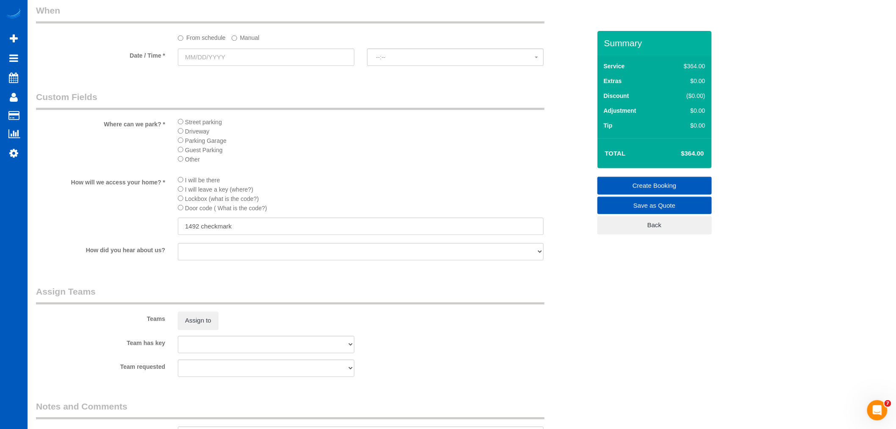
scroll to position [1005, 0]
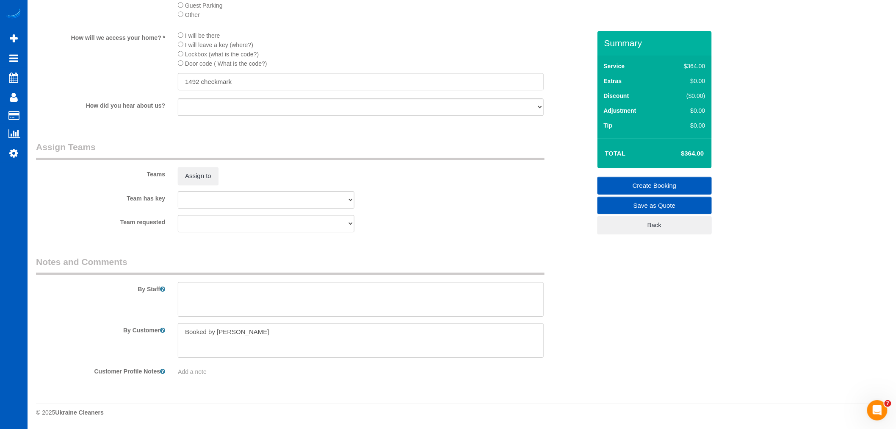
type input "-364"
drag, startPoint x: 300, startPoint y: 328, endPoint x: 56, endPoint y: 345, distance: 244.2
click at [56, 345] on div "By Customer" at bounding box center [314, 340] width 568 height 35
click at [537, 337] on textarea at bounding box center [361, 340] width 366 height 35
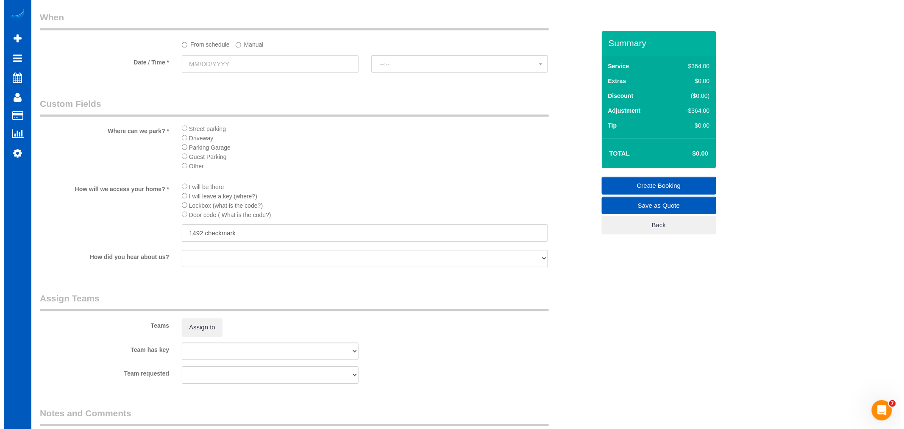
scroll to position [911, 0]
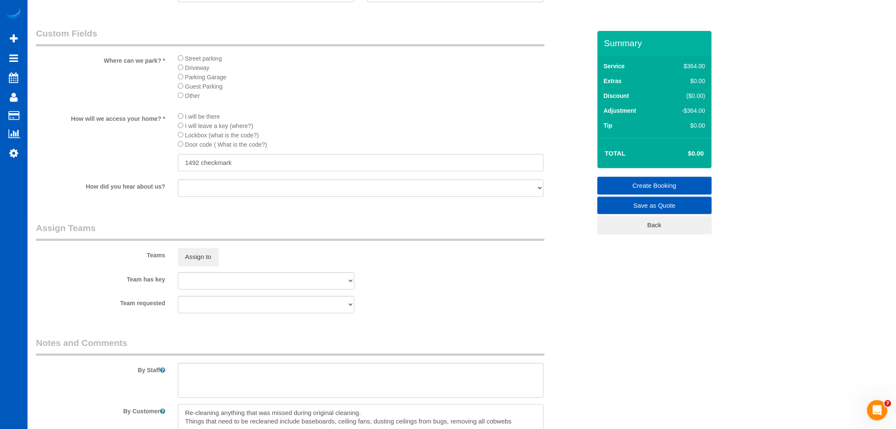
type textarea "Re-cleaning anything that was missed during original cleaning. Things that need…"
click at [250, 266] on div "Assign to" at bounding box center [266, 257] width 189 height 18
click at [203, 265] on button "Assign to" at bounding box center [198, 257] width 41 height 18
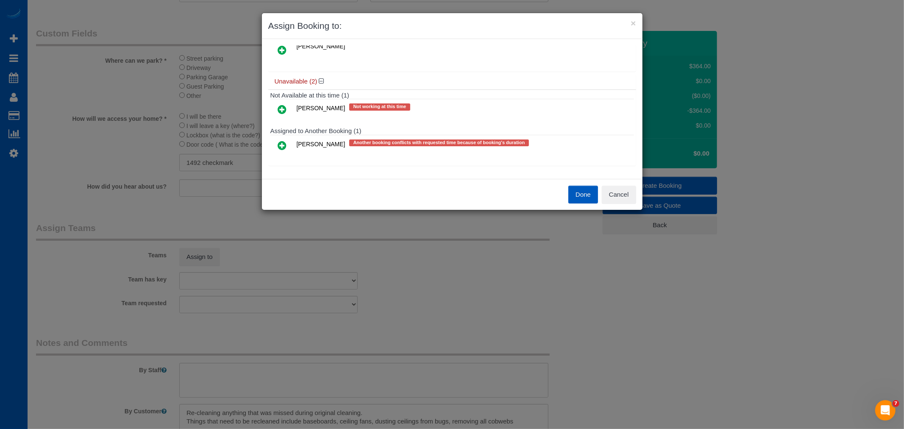
click at [280, 147] on icon at bounding box center [282, 145] width 9 height 10
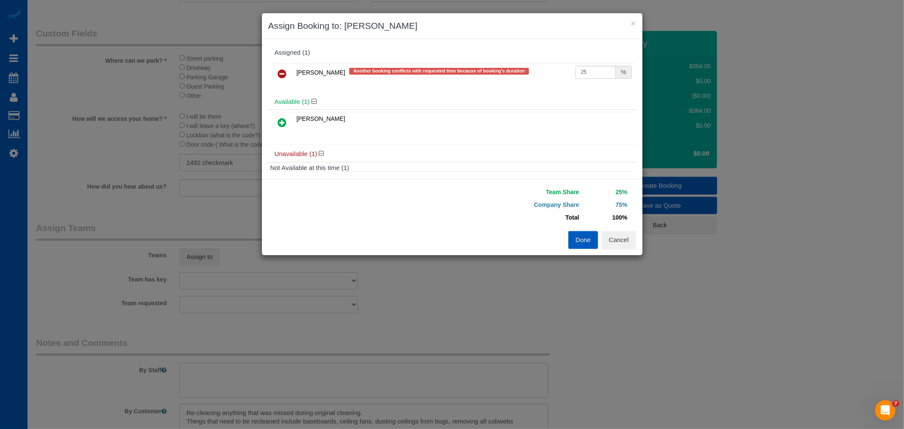
scroll to position [0, 0]
drag, startPoint x: 584, startPoint y: 75, endPoint x: 458, endPoint y: 89, distance: 126.3
click at [458, 89] on div "Ivanna Atamaniuk Another booking conflicts with requested time because of booki…" at bounding box center [452, 77] width 368 height 33
type input "0"
click at [585, 232] on button "Done" at bounding box center [583, 240] width 30 height 18
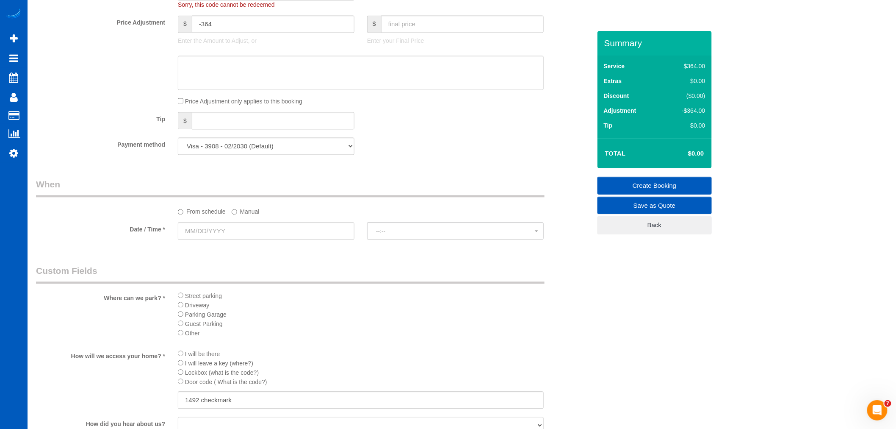
scroll to position [675, 0]
click at [199, 227] on input "text" at bounding box center [266, 228] width 177 height 17
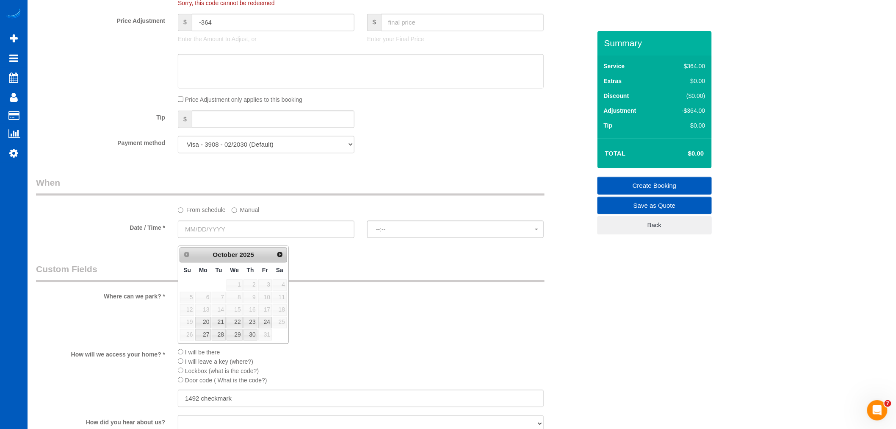
click at [244, 211] on label "Manual" at bounding box center [246, 208] width 28 height 11
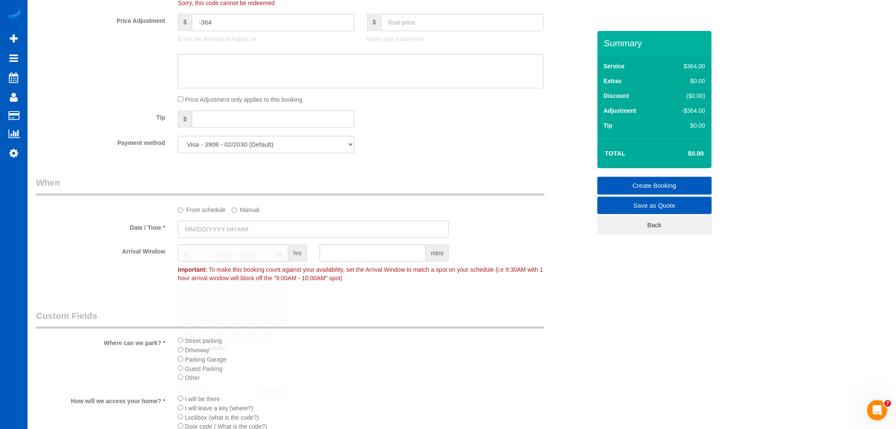
click at [216, 238] on input "text" at bounding box center [313, 228] width 271 height 17
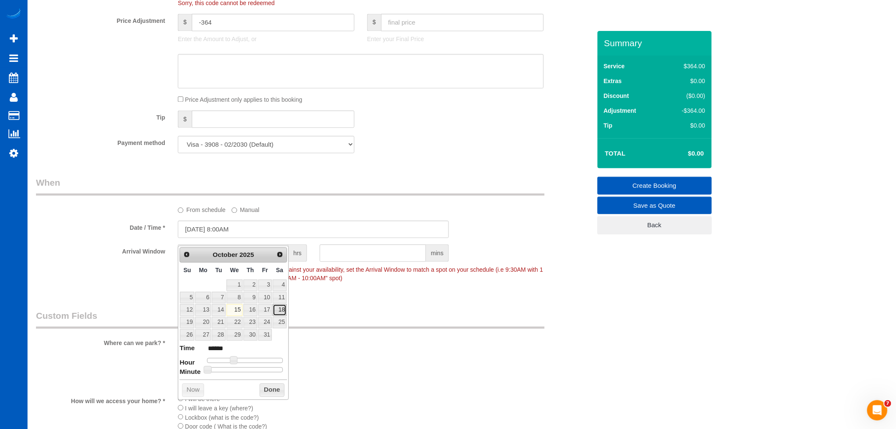
click at [280, 309] on link "18" at bounding box center [280, 309] width 14 height 11
type input "10/18/2025 9:00AM"
type input "******"
type input "10/18/2025 10:00AM"
type input "*******"
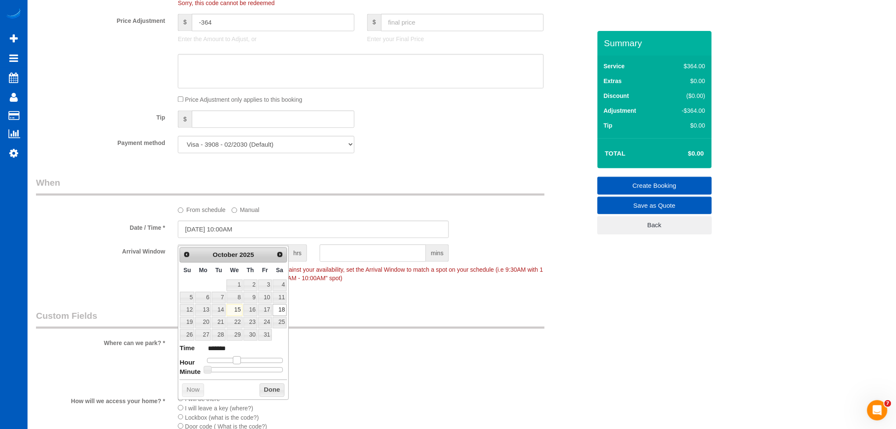
type input "10/18/2025 11:00AM"
type input "*******"
type input "10/18/2025 12:00PM"
type input "*******"
type input "10/18/2025 1:00PM"
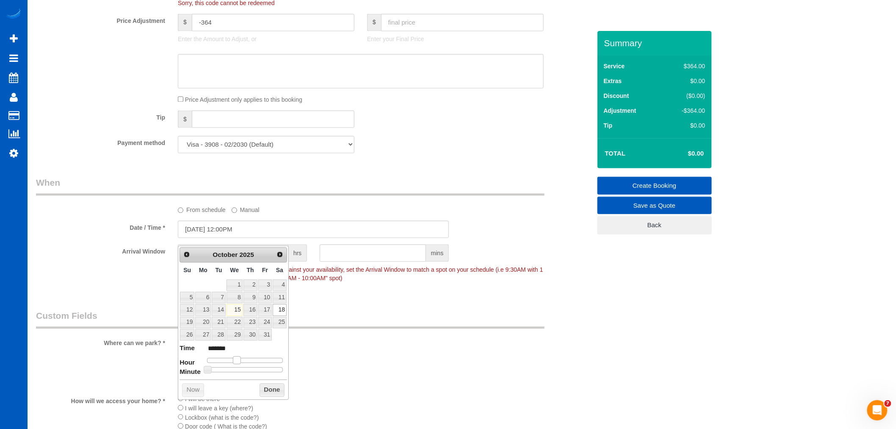
type input "******"
type input "10/18/2025 2:00PM"
type input "******"
type input "10/18/2025 1:00PM"
type input "******"
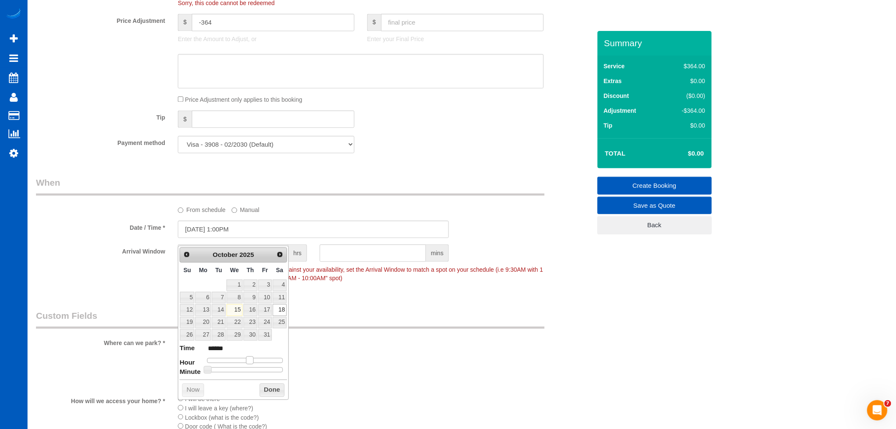
type input "10/18/2025 12:00PM"
type input "*******"
drag, startPoint x: 231, startPoint y: 358, endPoint x: 244, endPoint y: 363, distance: 13.3
click at [244, 363] on span at bounding box center [247, 360] width 8 height 8
click at [265, 396] on button "Done" at bounding box center [272, 390] width 25 height 14
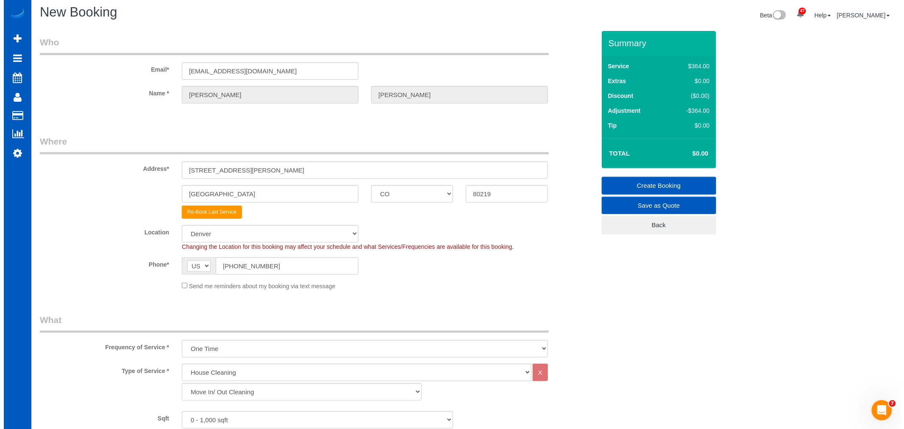
scroll to position [0, 0]
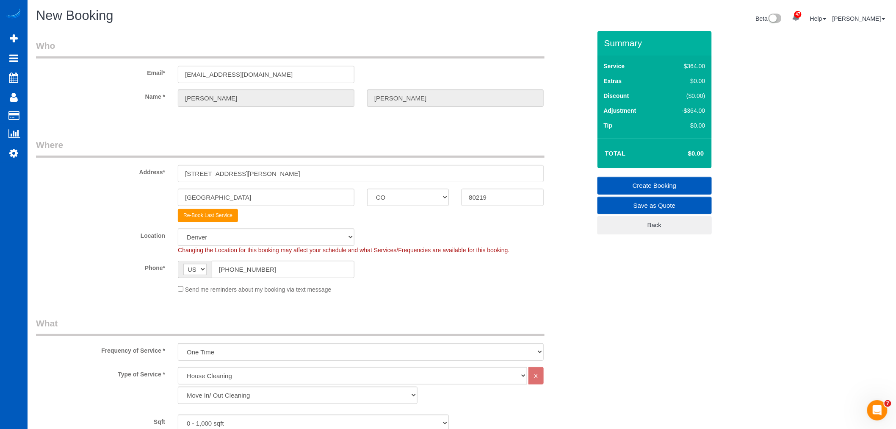
click at [655, 183] on link "Create Booking" at bounding box center [655, 186] width 114 height 18
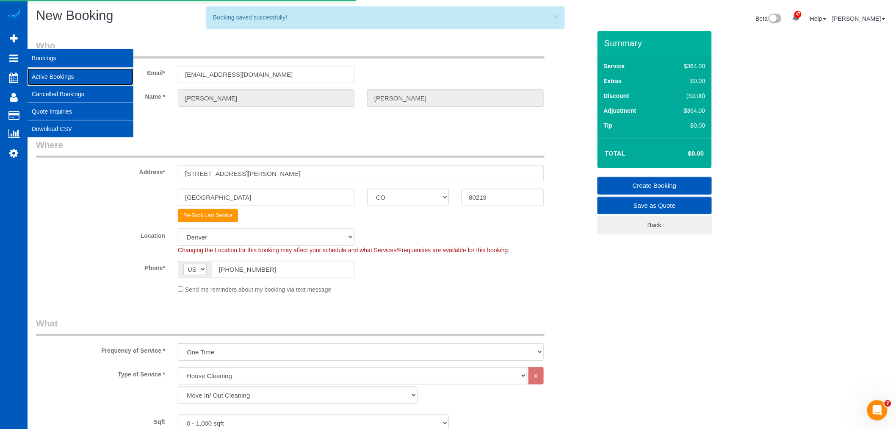
click at [64, 72] on link "Active Bookings" at bounding box center [81, 76] width 106 height 17
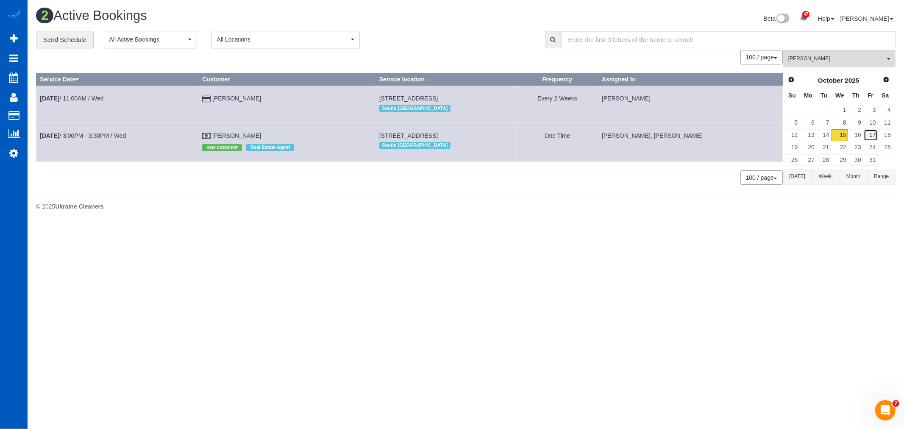
click at [872, 138] on link "17" at bounding box center [870, 134] width 14 height 11
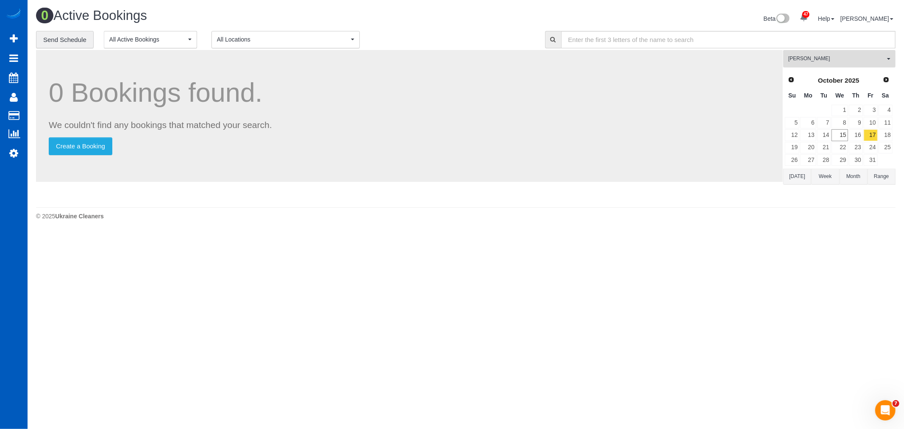
click at [830, 62] on span "Oksana Milisevych" at bounding box center [836, 58] width 97 height 7
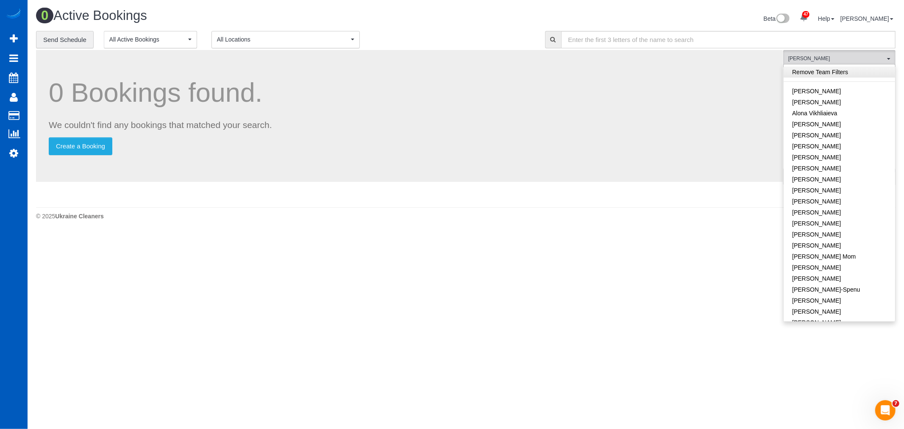
click at [839, 73] on link "Remove Team Filters" at bounding box center [838, 72] width 111 height 11
click at [837, 75] on link "Remove Team Filters" at bounding box center [838, 72] width 111 height 11
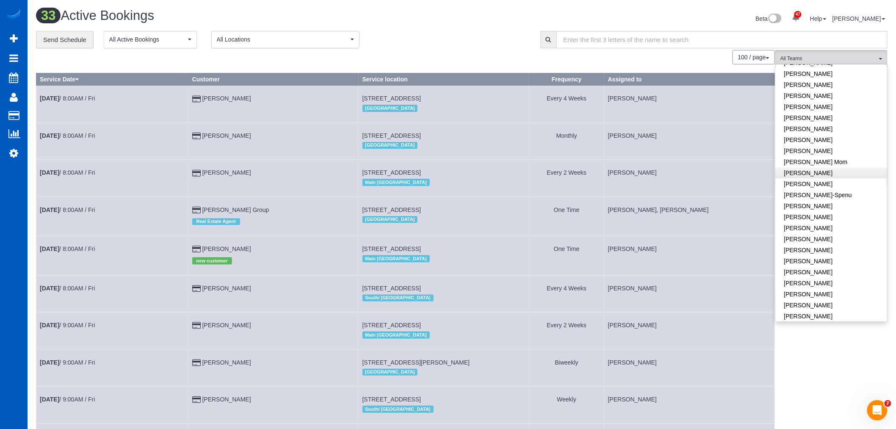
scroll to position [94, 0]
click at [839, 203] on link "[PERSON_NAME]" at bounding box center [831, 206] width 111 height 11
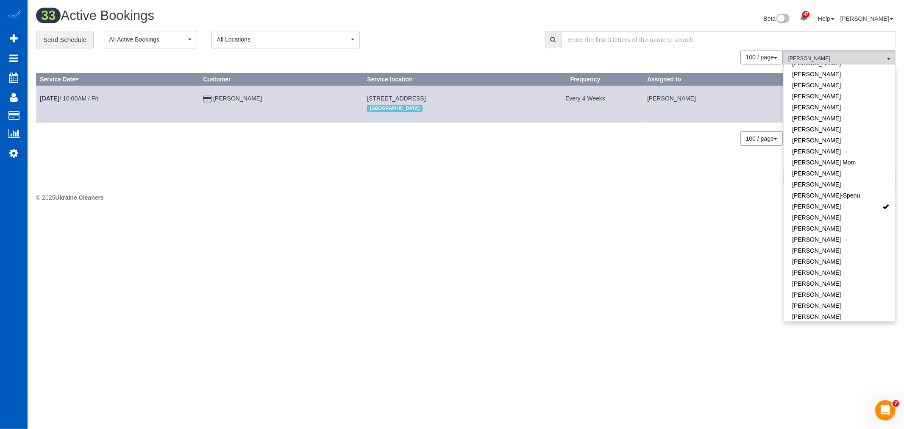
click at [466, 261] on body "47 Beta Your Notifications You have 0 alerts × You have 2 to charge for 10/13/2…" at bounding box center [452, 214] width 904 height 429
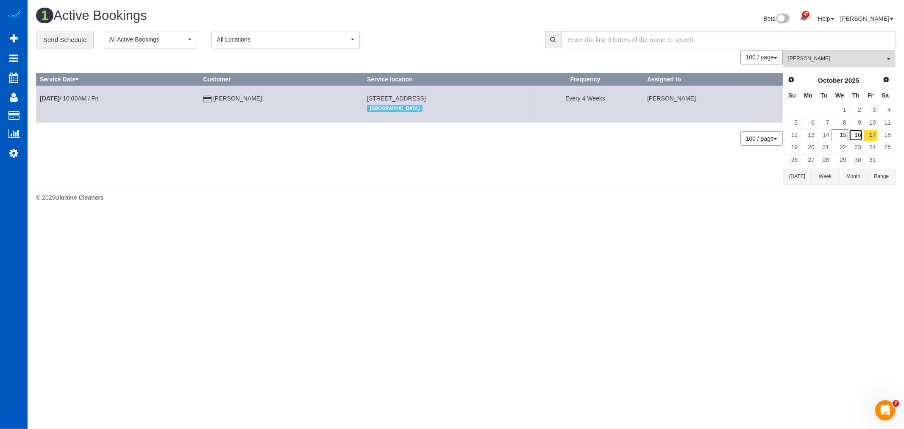
click at [862, 136] on link "16" at bounding box center [856, 134] width 14 height 11
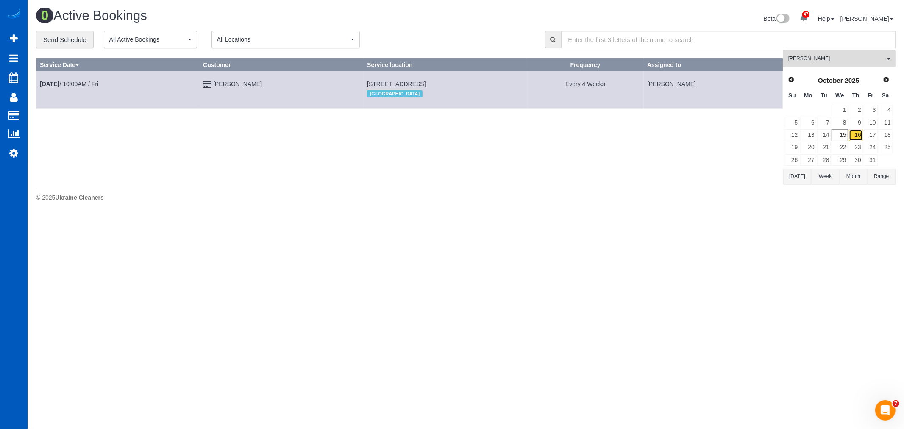
click at [856, 137] on link "16" at bounding box center [856, 134] width 14 height 11
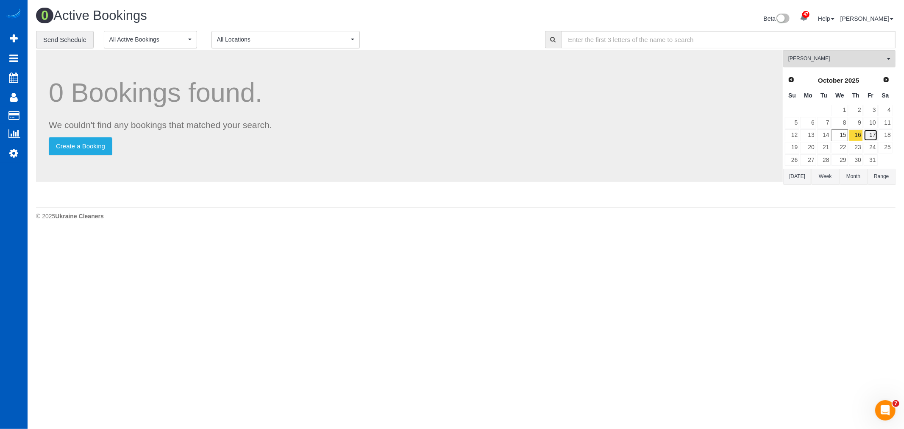
click at [876, 132] on link "17" at bounding box center [870, 134] width 14 height 11
click at [853, 133] on link "16" at bounding box center [856, 134] width 14 height 11
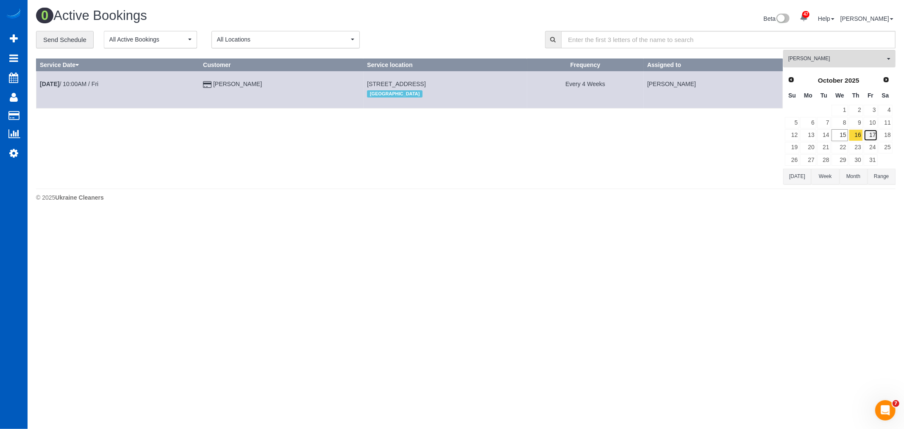
click at [871, 133] on link "17" at bounding box center [870, 134] width 14 height 11
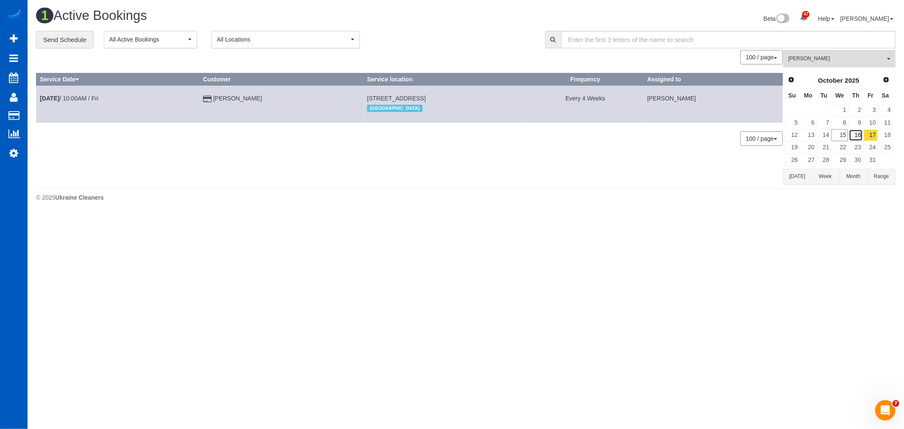
click at [862, 136] on link "16" at bounding box center [856, 134] width 14 height 11
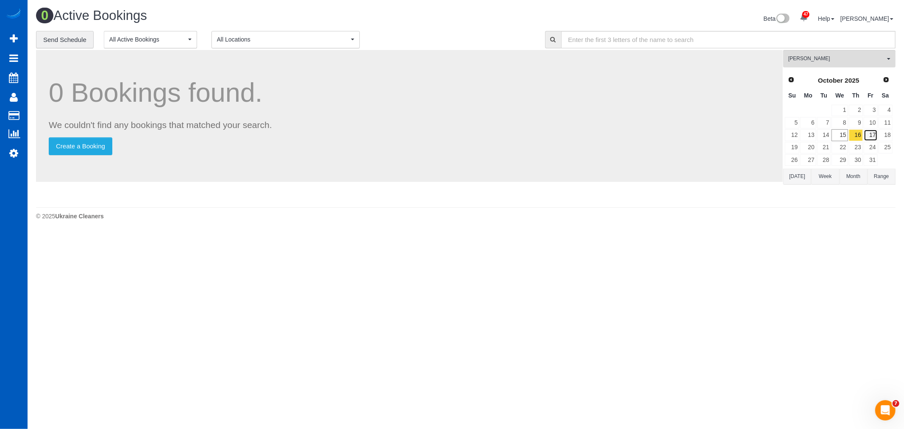
click at [870, 136] on link "17" at bounding box center [870, 134] width 14 height 11
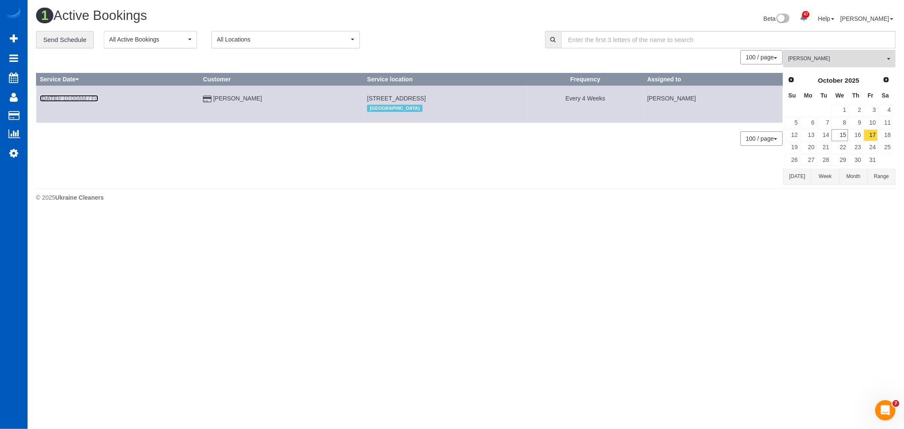
click at [83, 95] on link "Oct 17th / 10:00AM / Fri" at bounding box center [69, 98] width 58 height 7
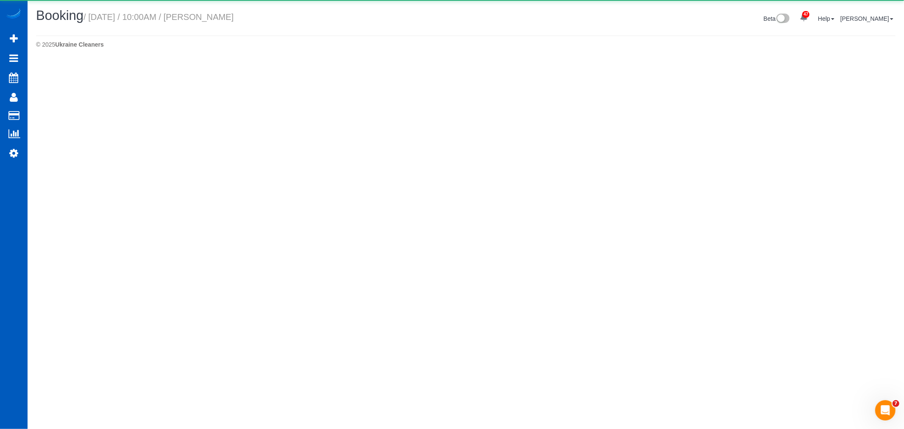
select select "CO"
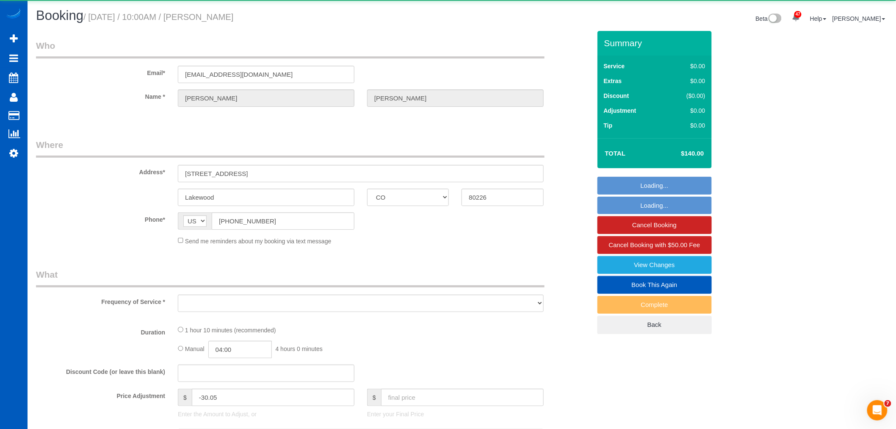
select select "string:fspay-f1bbea4d-aeff-4251-b179-45323c33bd79"
select select "199"
select select "1001"
select select "2"
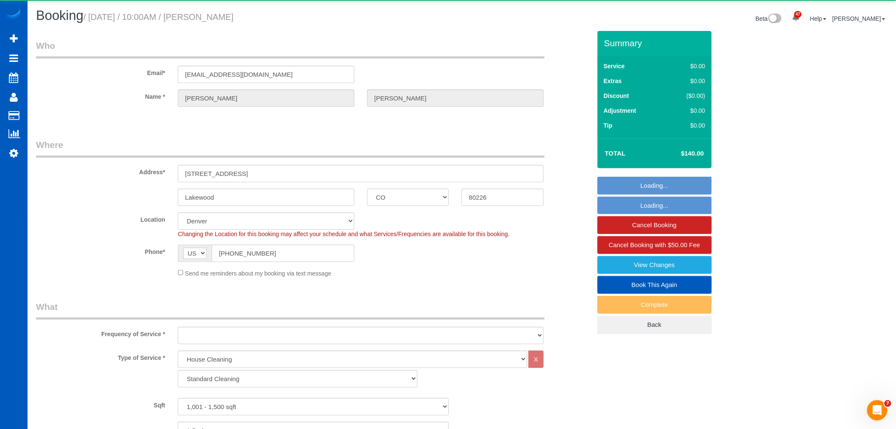
select select "object:4286"
select select "spot16"
select select "1001"
select select "2"
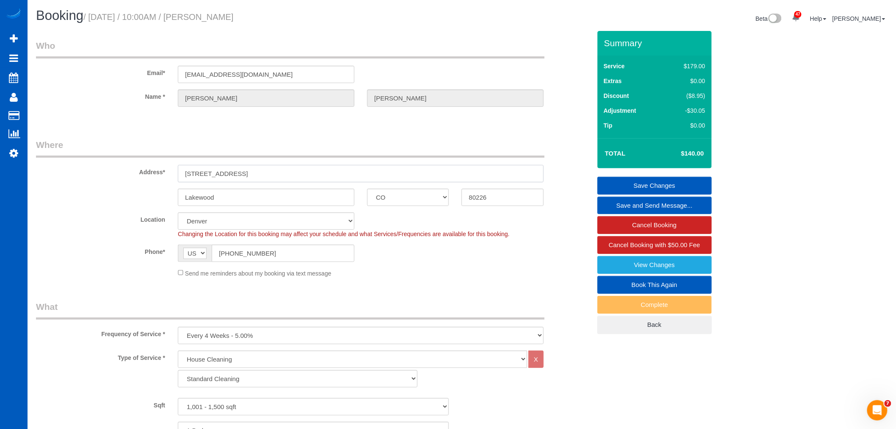
drag, startPoint x: 239, startPoint y: 172, endPoint x: 161, endPoint y: 170, distance: 77.6
click at [161, 170] on div "Address* 425 S Oak St" at bounding box center [314, 161] width 568 height 44
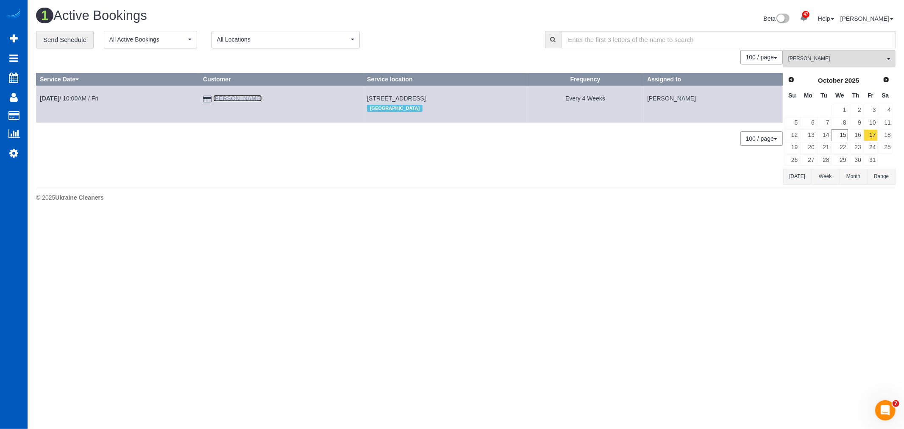
click at [222, 100] on link "Mary Kuhl" at bounding box center [237, 98] width 49 height 7
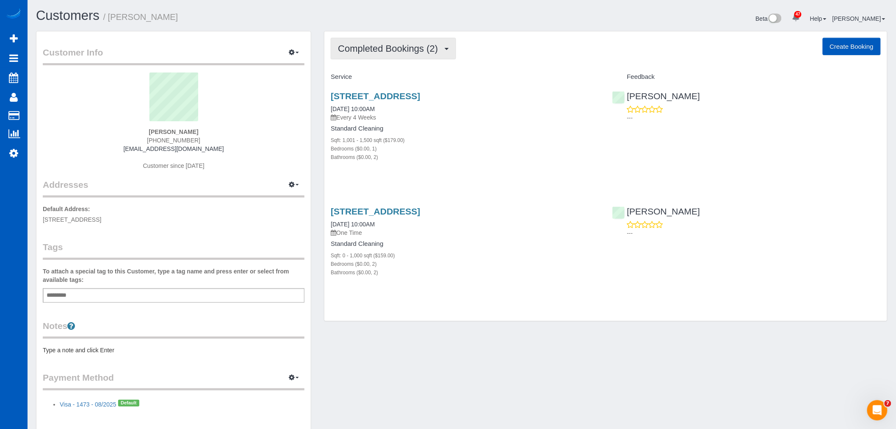
click at [410, 53] on span "Completed Bookings (2)" at bounding box center [390, 48] width 104 height 11
click at [410, 77] on link "Upcoming Bookings (12)" at bounding box center [375, 79] width 89 height 11
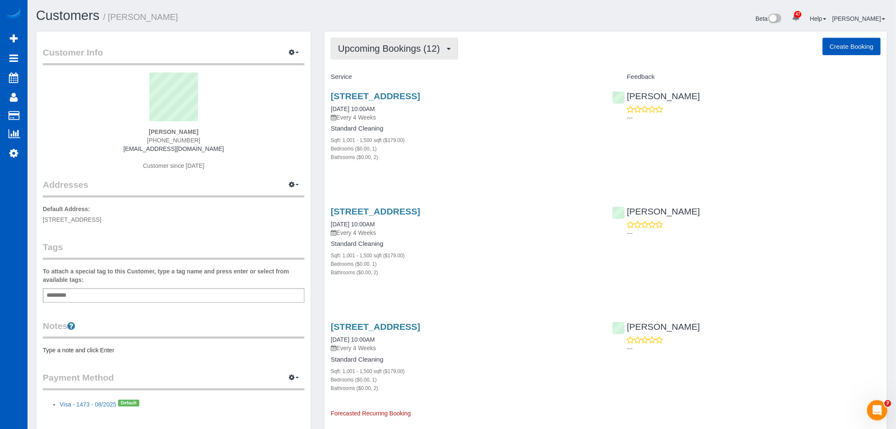
click at [411, 53] on span "Upcoming Bookings (12)" at bounding box center [391, 48] width 106 height 11
click at [363, 56] on button "Upcoming Bookings (12)" at bounding box center [395, 49] width 128 height 22
click at [440, 135] on div "Standard Cleaning Sqft: 1,001 - 1,500 sqft ($179.00) Bedrooms ($0.00, 1) Bathro…" at bounding box center [465, 143] width 269 height 36
click at [383, 96] on link "425 S Oak St, Lakewood, CO 80226" at bounding box center [375, 96] width 89 height 10
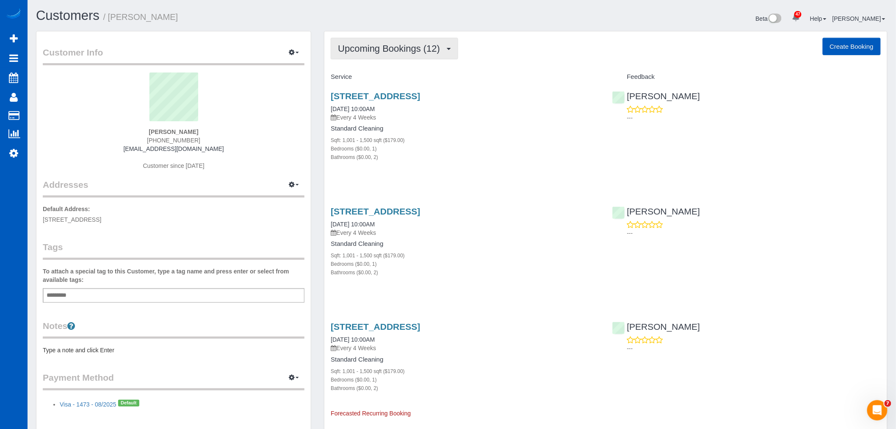
click at [380, 41] on button "Upcoming Bookings (12)" at bounding box center [395, 49] width 128 height 22
click at [388, 68] on link "Completed Bookings (2)" at bounding box center [375, 68] width 89 height 11
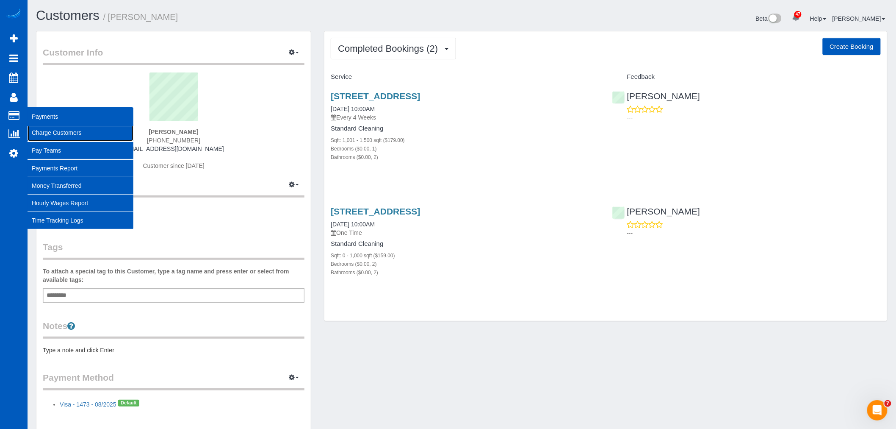
drag, startPoint x: 57, startPoint y: 130, endPoint x: 71, endPoint y: 136, distance: 15.6
click at [57, 129] on link "Charge Customers" at bounding box center [81, 132] width 106 height 17
select select
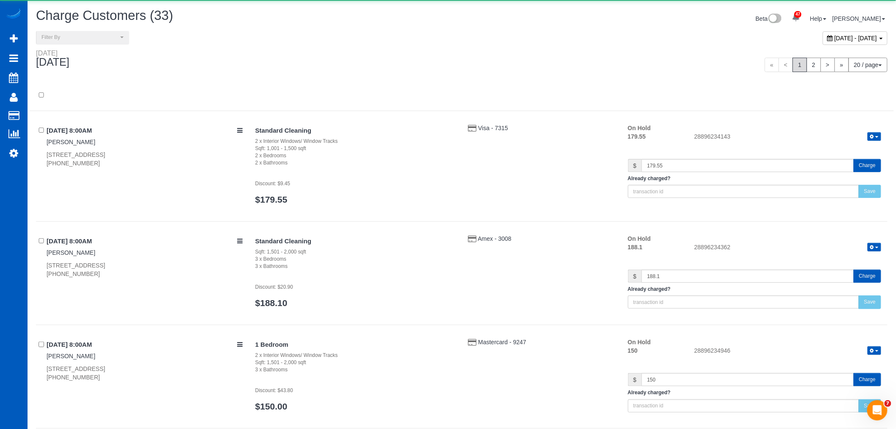
click at [823, 32] on div "[DATE] - [DATE]" at bounding box center [855, 38] width 65 height 14
type input "**********"
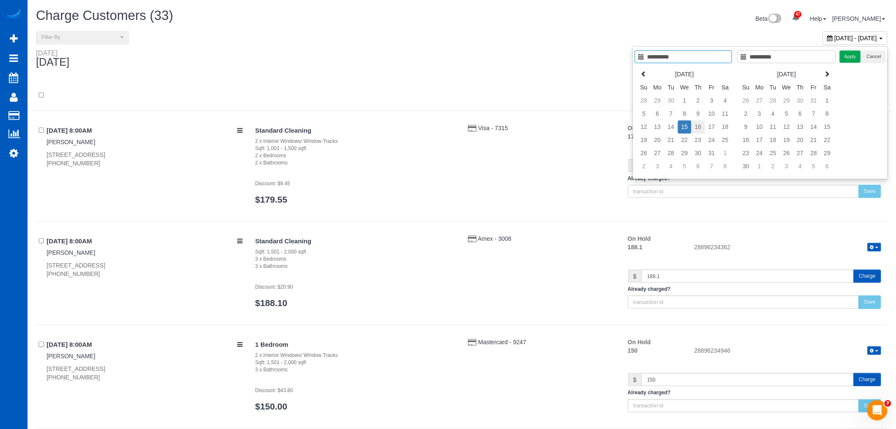
type input "**********"
click at [700, 125] on td "16" at bounding box center [699, 126] width 14 height 13
type input "**********"
click at [700, 125] on td "16" at bounding box center [699, 126] width 14 height 13
type input "**********"
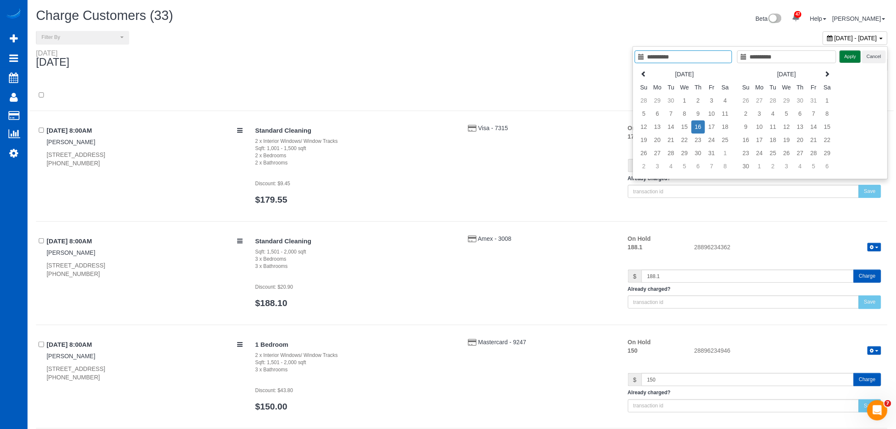
click at [844, 58] on button "Apply" at bounding box center [850, 56] width 21 height 12
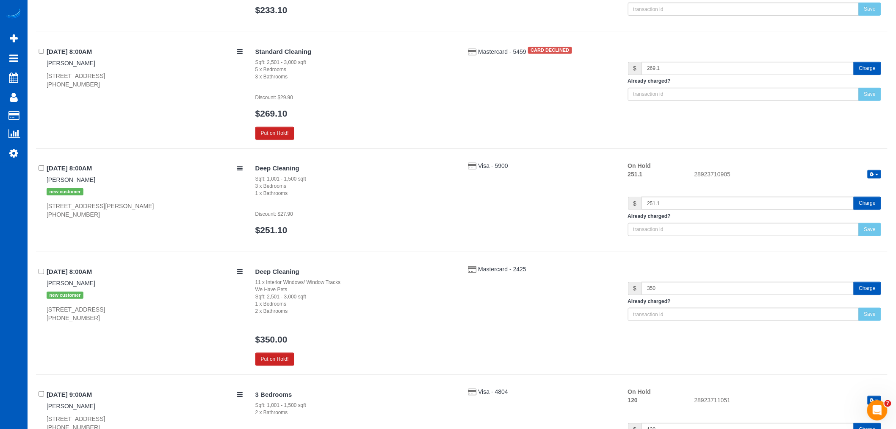
scroll to position [94, 0]
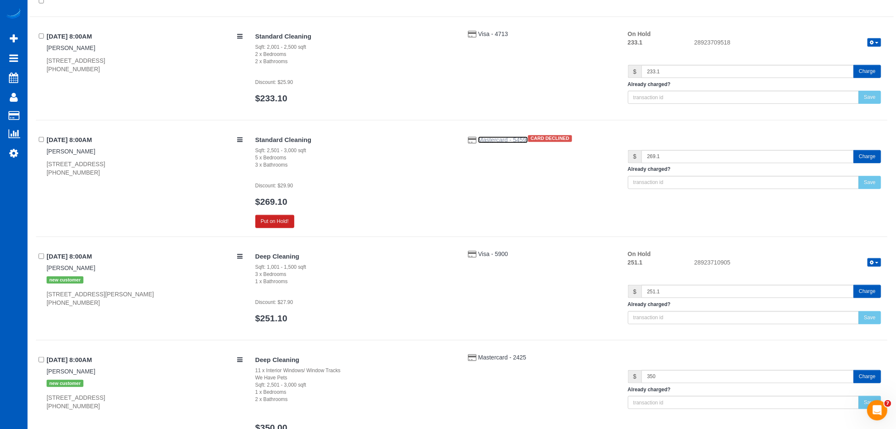
click at [505, 140] on span "Mastercard - 5459" at bounding box center [503, 139] width 50 height 7
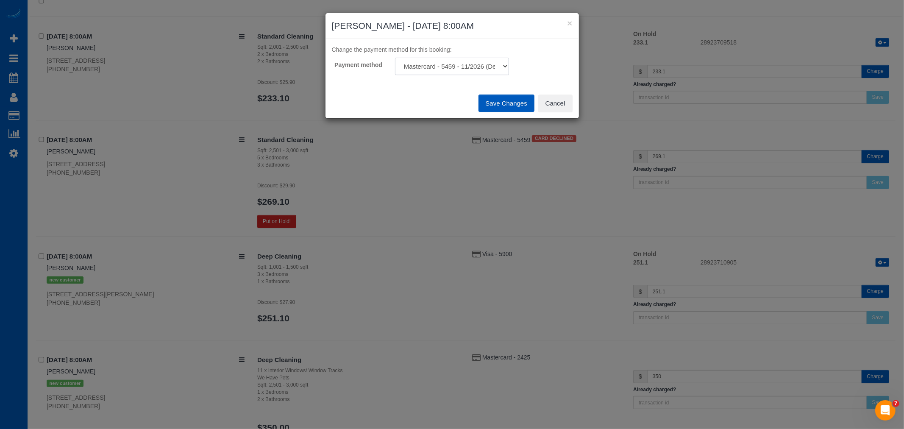
click at [477, 65] on select "Mastercard - 5459 - 11/2026 (Default) Add Credit Card ─────────────── Cash Chec…" at bounding box center [452, 66] width 114 height 17
click at [554, 102] on button "Cancel" at bounding box center [555, 103] width 34 height 18
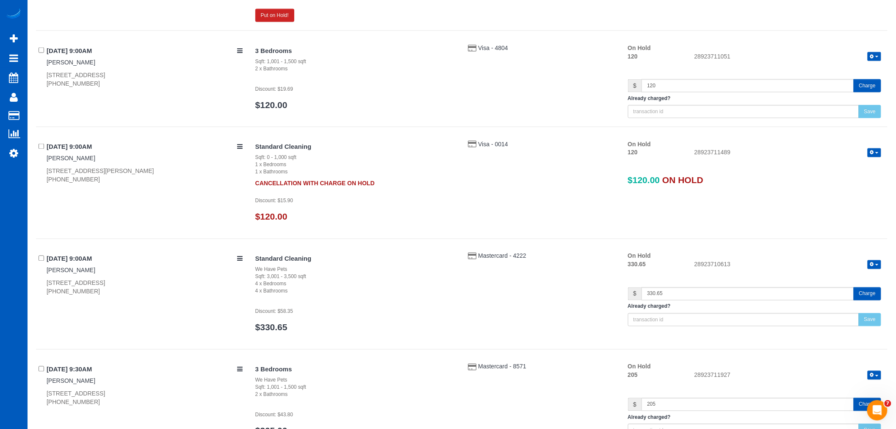
scroll to position [518, 0]
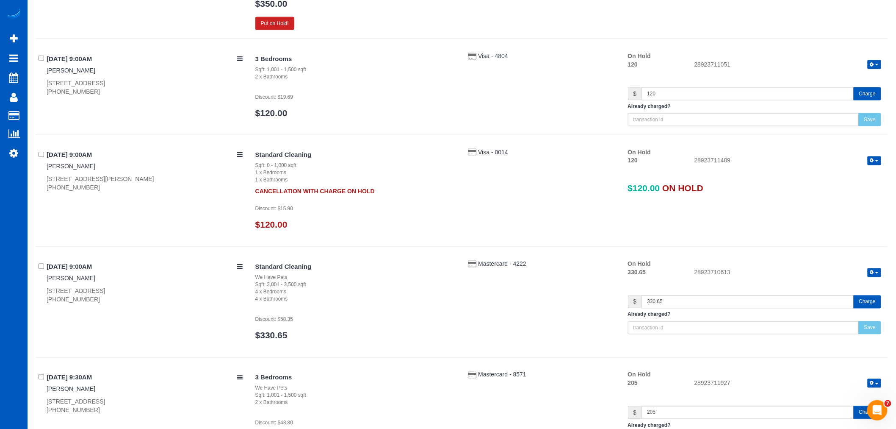
click at [874, 162] on icon "button" at bounding box center [873, 160] width 4 height 5
click at [861, 178] on link "Release Hold" at bounding box center [847, 175] width 67 height 11
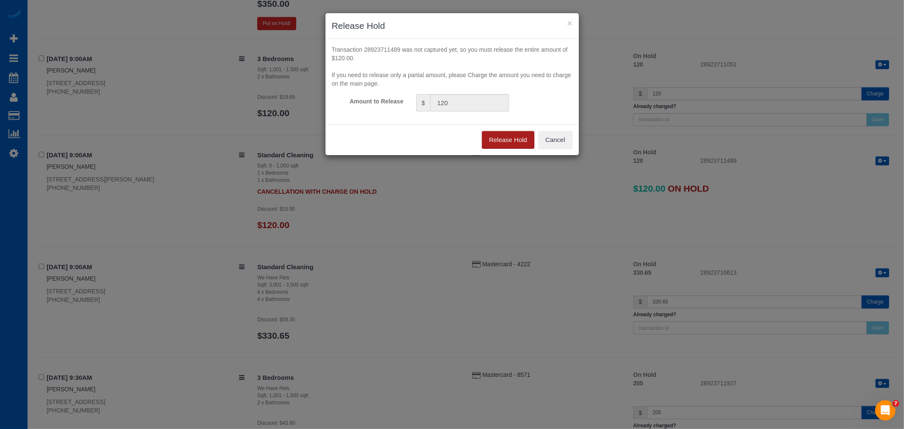
click at [507, 143] on button "Release Hold" at bounding box center [508, 140] width 53 height 18
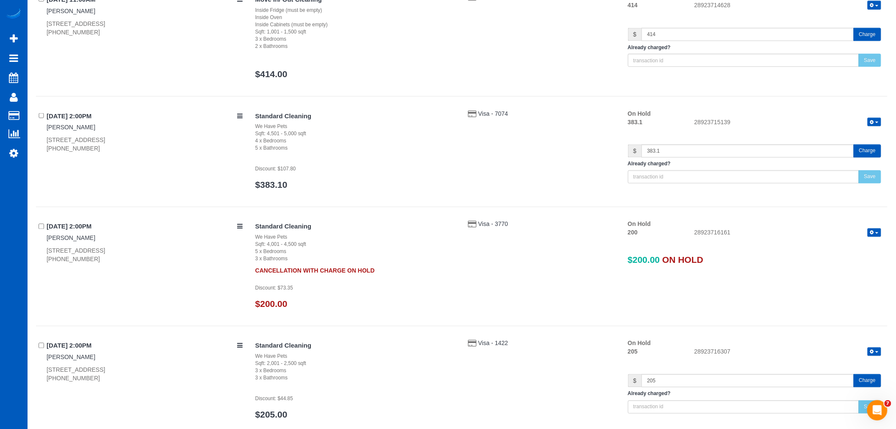
scroll to position [1935, 0]
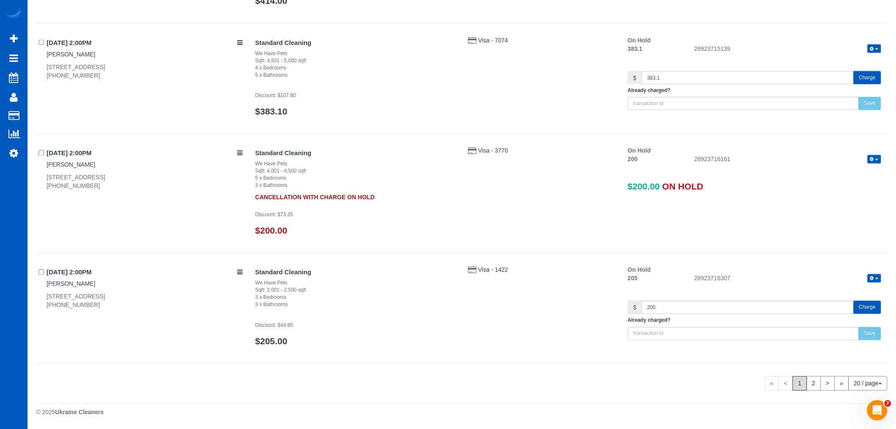
click at [868, 163] on div "Release Hold Refresh" at bounding box center [874, 160] width 15 height 10
click at [870, 158] on button "button" at bounding box center [875, 159] width 14 height 9
click at [860, 176] on link "Release Hold" at bounding box center [847, 173] width 67 height 11
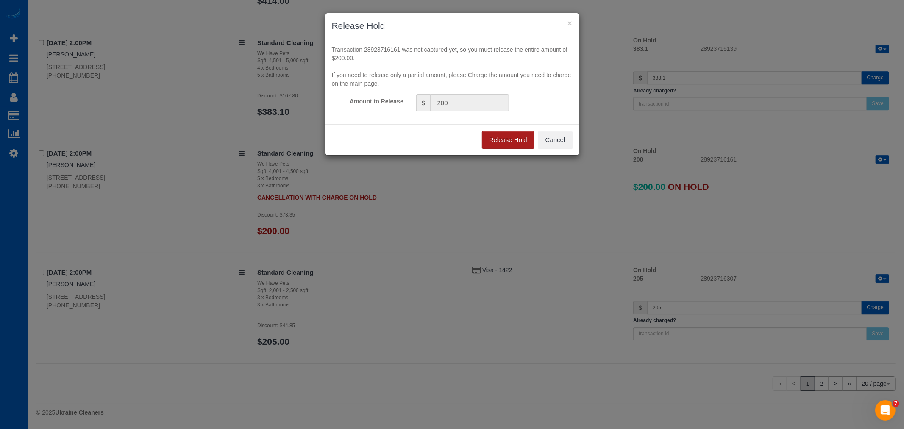
click at [524, 141] on button "Release Hold" at bounding box center [508, 140] width 53 height 18
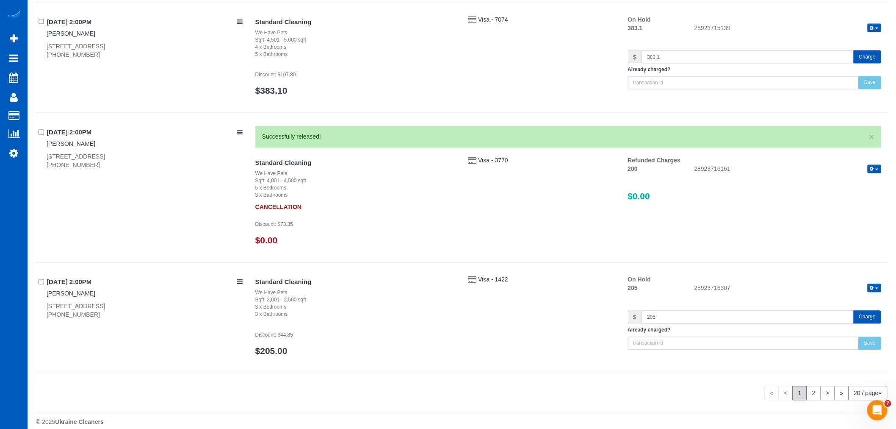
scroll to position [1966, 0]
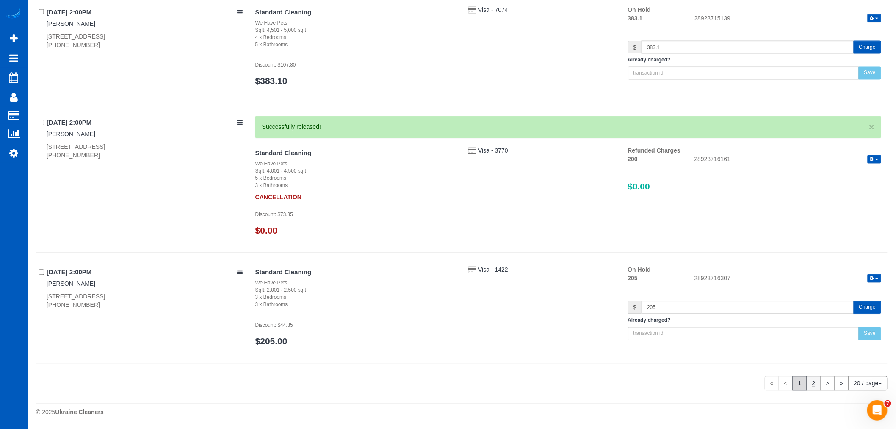
click at [808, 381] on link "2" at bounding box center [814, 383] width 14 height 14
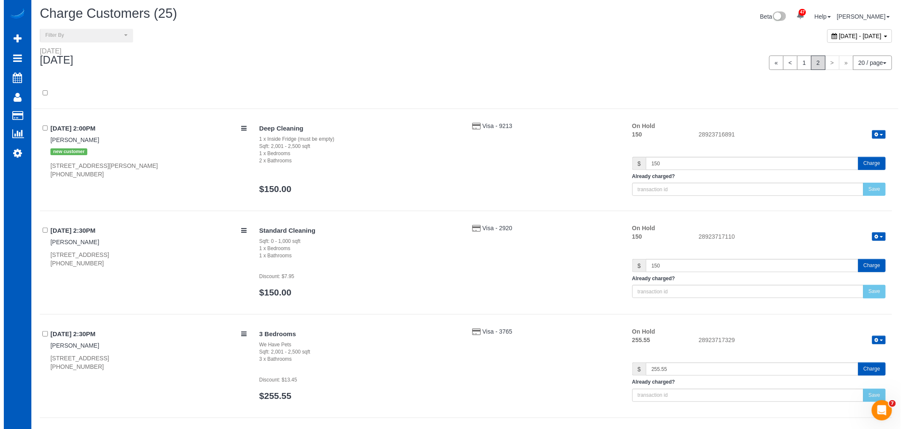
scroll to position [0, 0]
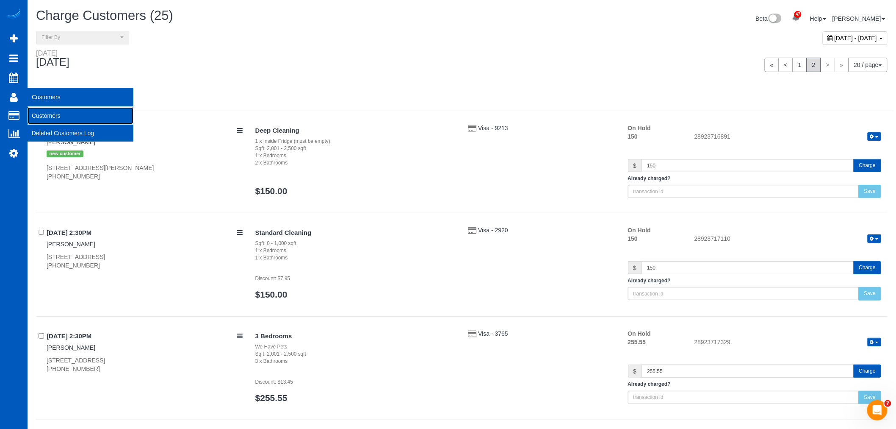
click at [50, 117] on link "Customers" at bounding box center [81, 115] width 106 height 17
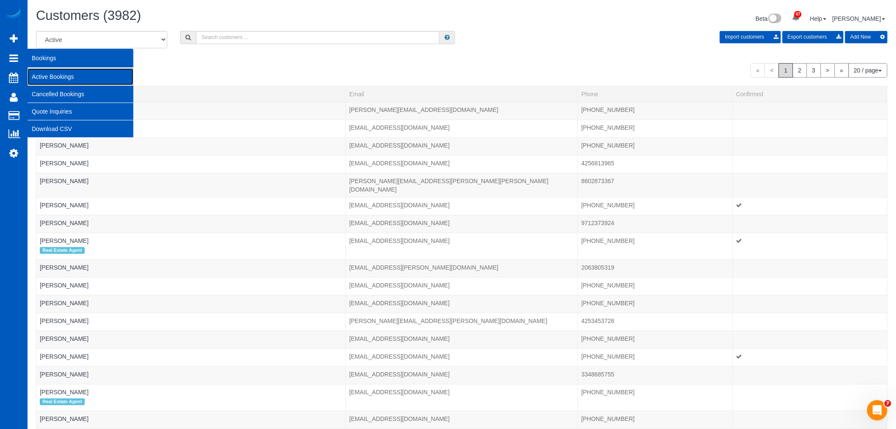
click at [45, 70] on link "Active Bookings" at bounding box center [81, 76] width 106 height 17
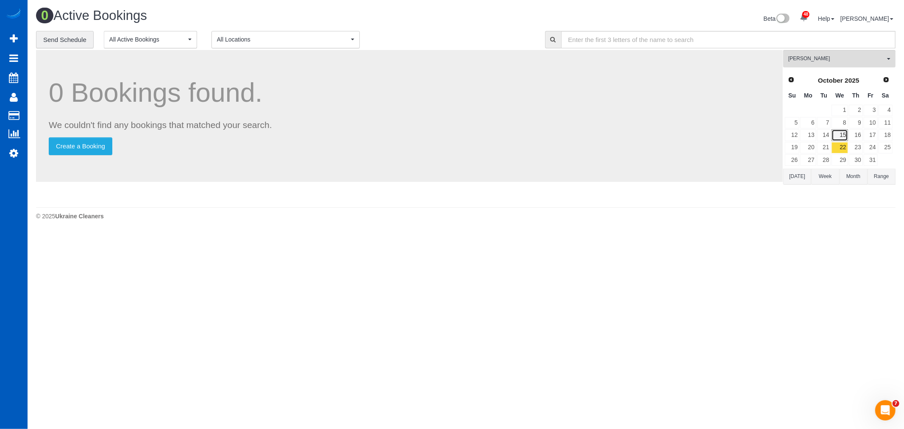
click at [843, 130] on link "15" at bounding box center [839, 134] width 16 height 11
click at [857, 141] on link "16" at bounding box center [856, 134] width 14 height 11
click at [831, 59] on span "[PERSON_NAME]" at bounding box center [836, 58] width 97 height 7
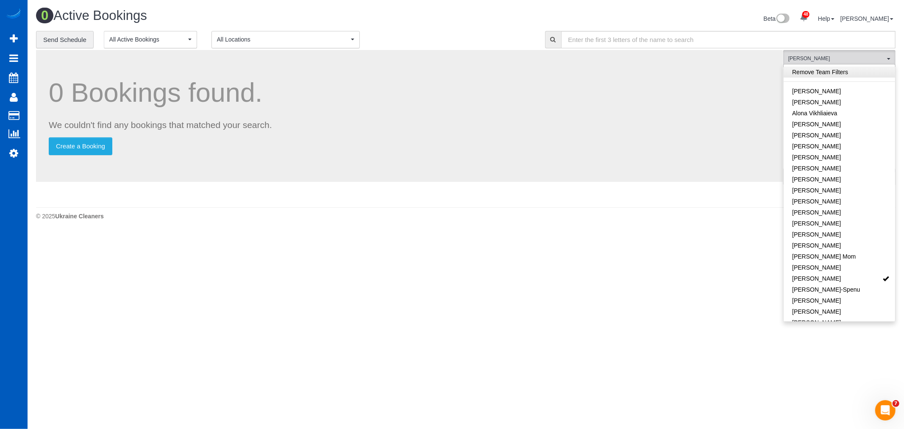
click at [835, 72] on link "Remove Team Filters" at bounding box center [838, 72] width 111 height 11
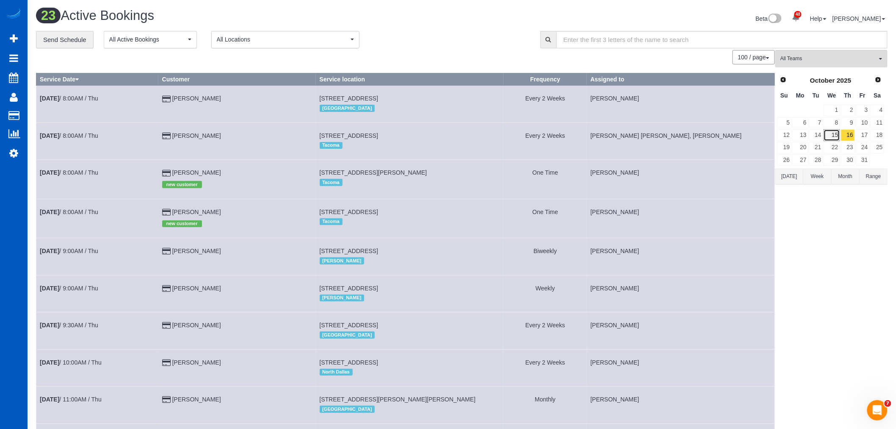
click at [835, 133] on link "15" at bounding box center [832, 134] width 16 height 11
click at [857, 140] on link "17" at bounding box center [863, 134] width 14 height 11
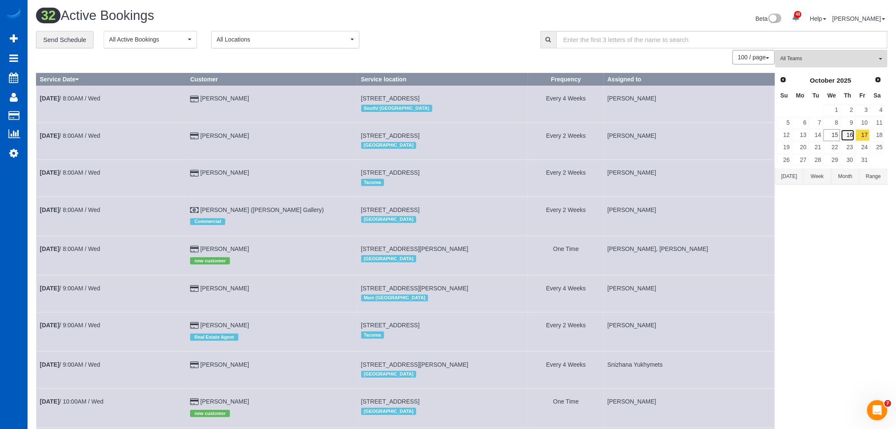
click at [854, 137] on link "16" at bounding box center [848, 134] width 14 height 11
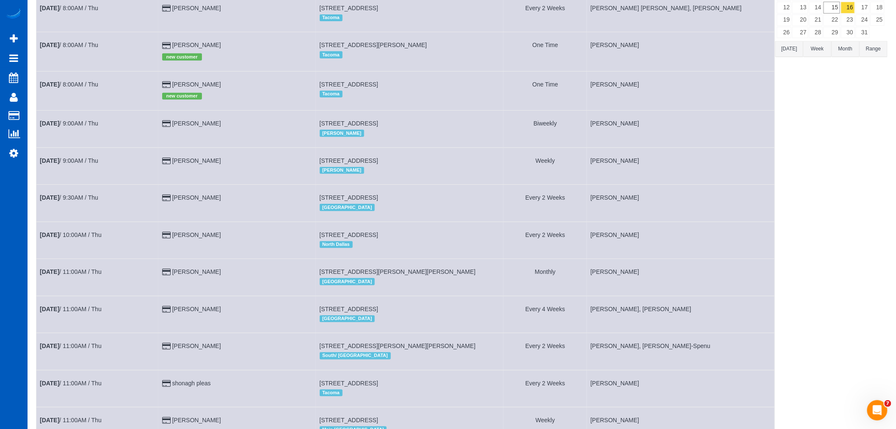
scroll to position [128, 0]
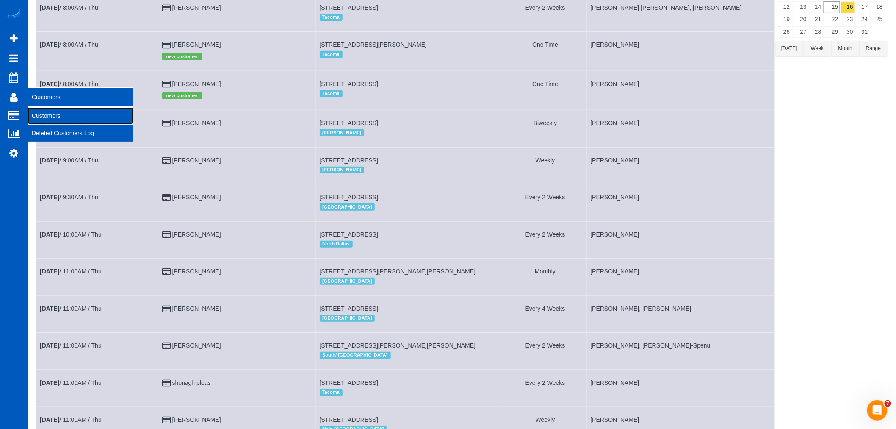
click at [44, 115] on link "Customers" at bounding box center [81, 115] width 106 height 17
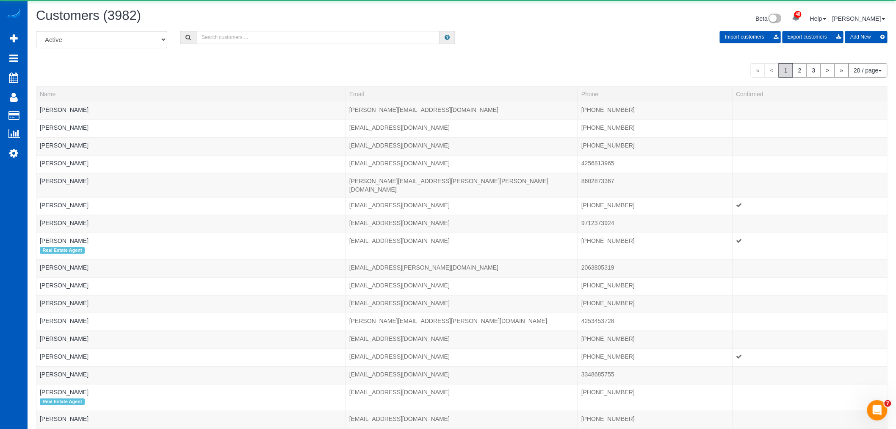
click at [215, 39] on input "text" at bounding box center [318, 37] width 244 height 13
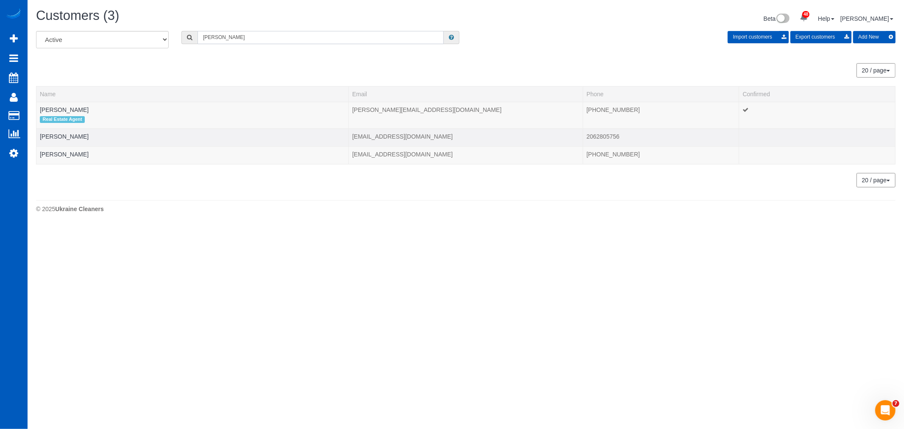
type input "jeffi"
click at [58, 133] on td "Jeffi Tibbetts" at bounding box center [192, 137] width 312 height 18
click at [57, 134] on link "Jeffi Tibbetts" at bounding box center [64, 136] width 49 height 7
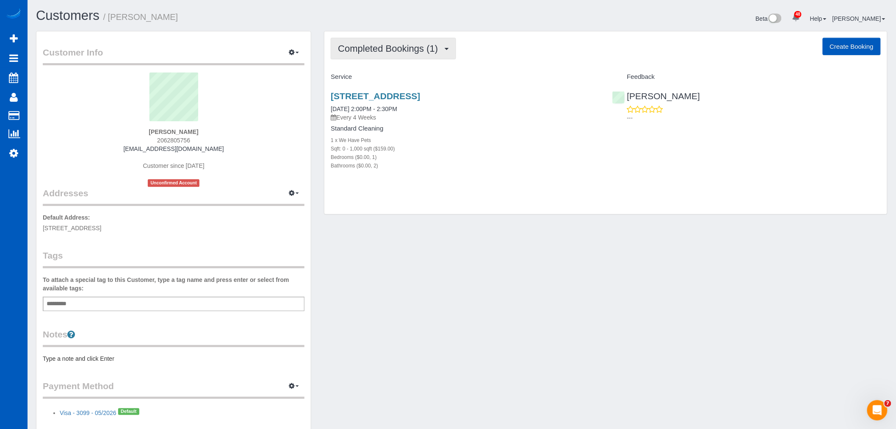
click at [380, 53] on span "Completed Bookings (1)" at bounding box center [390, 48] width 104 height 11
click at [379, 79] on link "Upcoming Bookings (11)" at bounding box center [375, 79] width 89 height 11
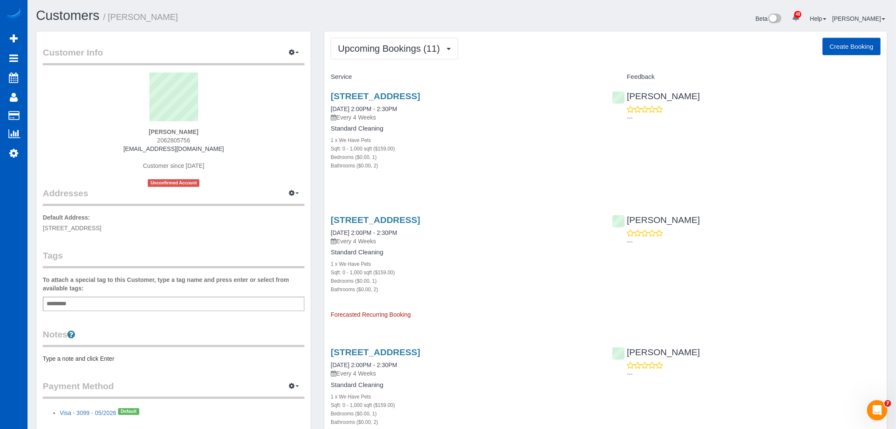
click at [380, 56] on button "Upcoming Bookings (11)" at bounding box center [395, 49] width 128 height 22
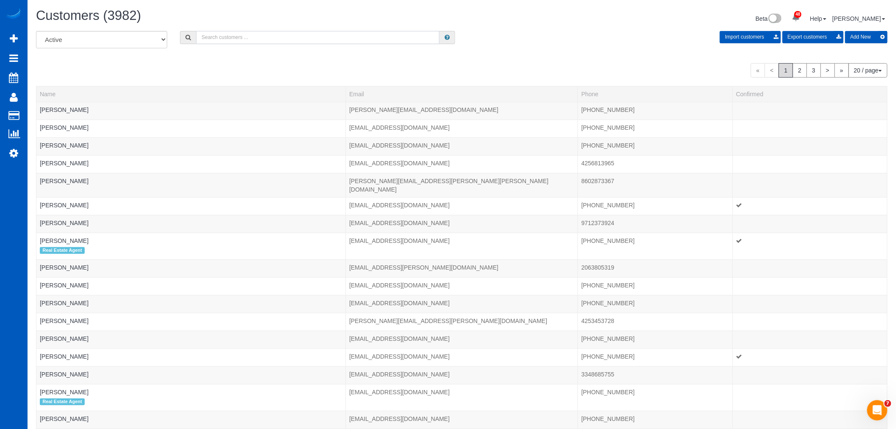
click at [253, 33] on input "text" at bounding box center [318, 37] width 244 height 13
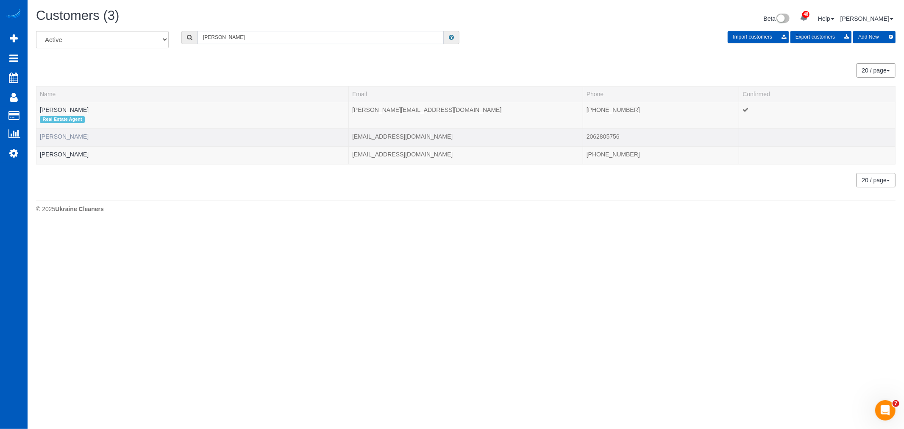
type input "jeffi"
click at [69, 133] on link "Jeffi Tibbetts" at bounding box center [64, 136] width 49 height 7
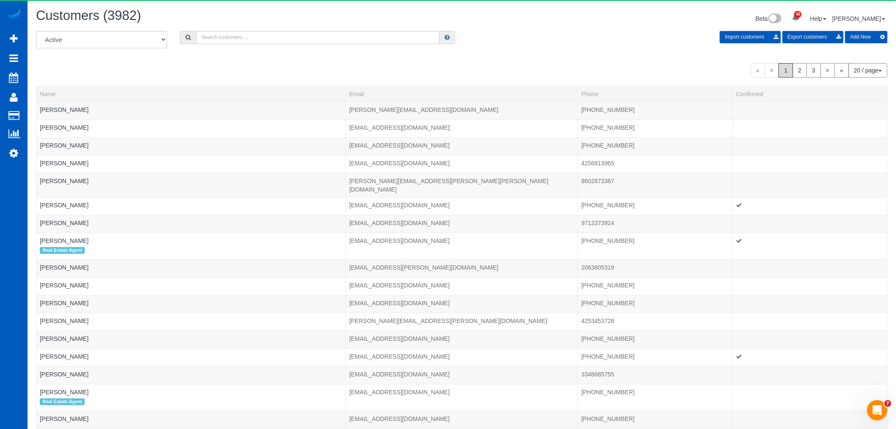
click at [228, 47] on div "All Active Archived Import customers Export customers Add New" at bounding box center [462, 43] width 865 height 24
click at [229, 36] on input "text" at bounding box center [318, 37] width 244 height 13
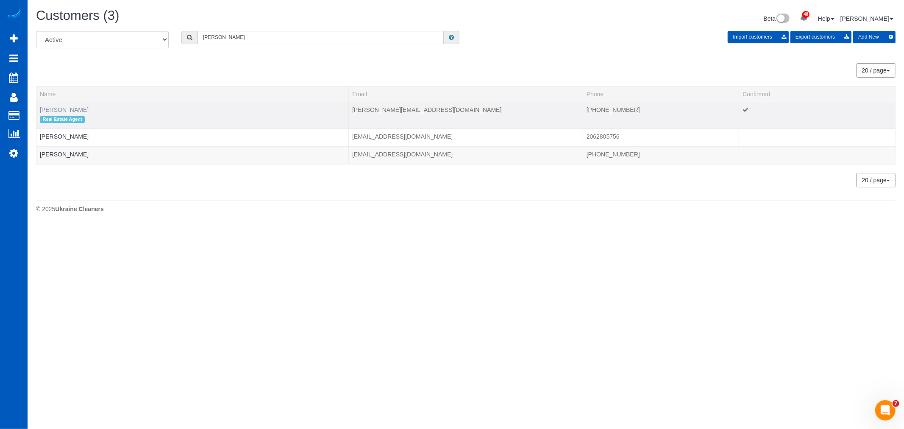
type input "jeffi"
click at [50, 111] on link "Jeffi Tibbetts" at bounding box center [64, 109] width 49 height 7
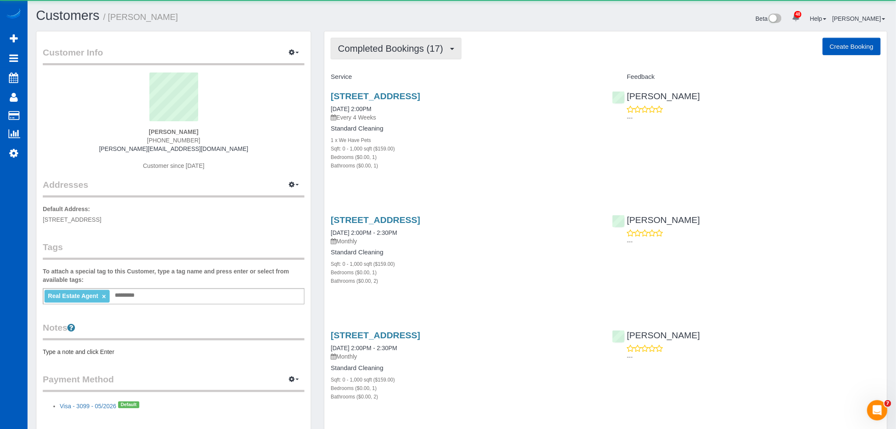
click at [404, 53] on span "Completed Bookings (17)" at bounding box center [392, 48] width 109 height 11
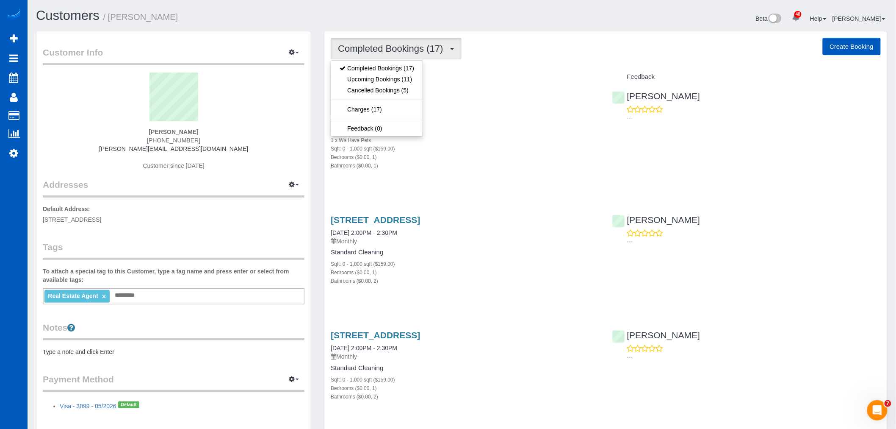
drag, startPoint x: 509, startPoint y: 131, endPoint x: 515, endPoint y: 141, distance: 11.4
click at [511, 136] on div "Standard Cleaning 1 x We Have Pets Sqft: 0 - 1,000 sqft ($159.00) Bedrooms ($0.…" at bounding box center [465, 147] width 269 height 44
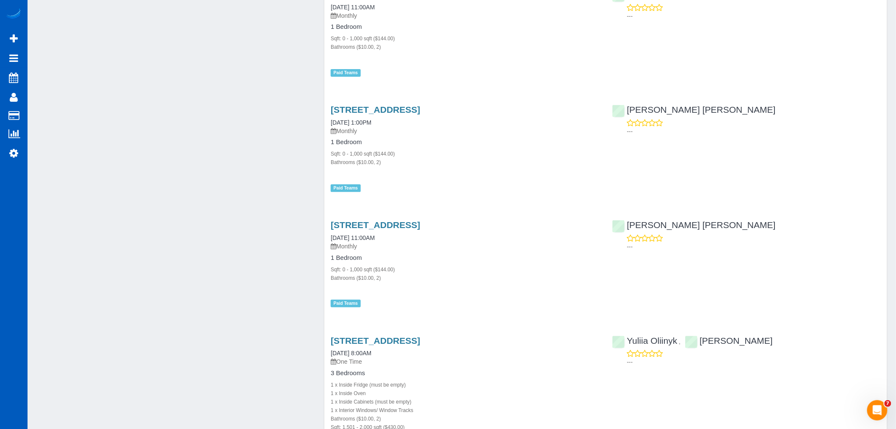
scroll to position [1736, 0]
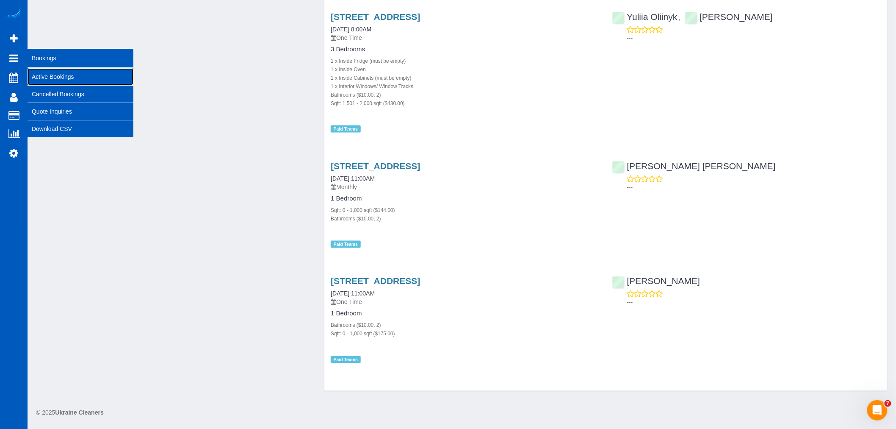
click at [58, 71] on link "Active Bookings" at bounding box center [81, 76] width 106 height 17
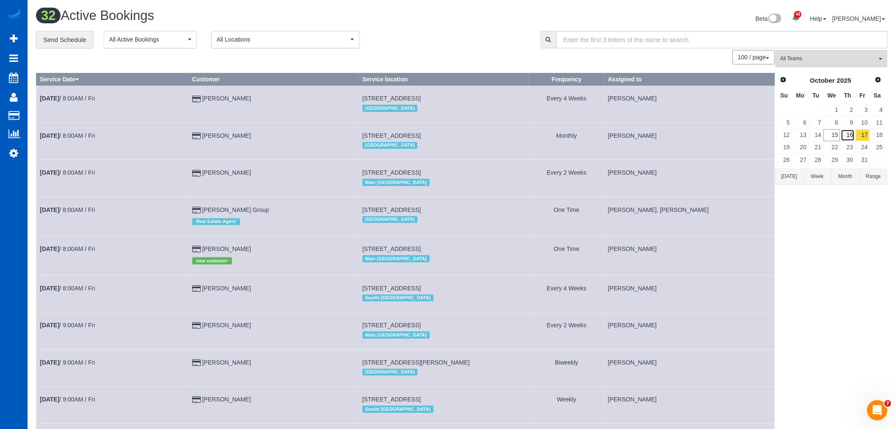
click at [844, 134] on link "16" at bounding box center [848, 134] width 14 height 11
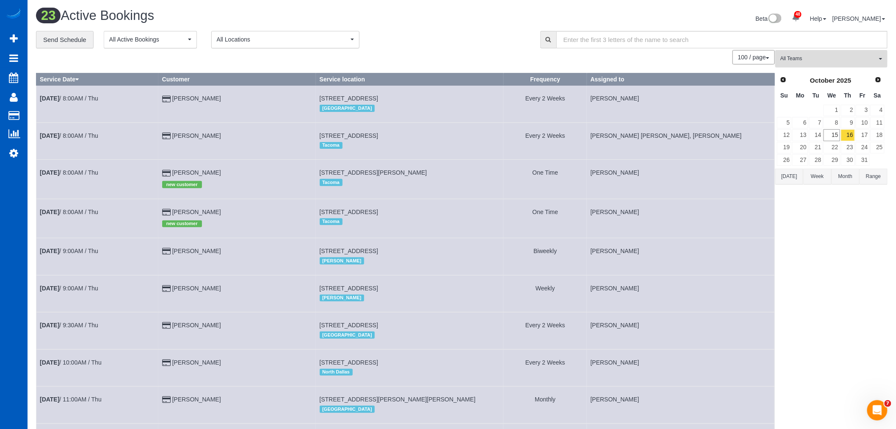
drag, startPoint x: 837, startPoint y: 58, endPoint x: 849, endPoint y: 202, distance: 144.1
click at [818, 64] on button "All Teams" at bounding box center [832, 58] width 112 height 17
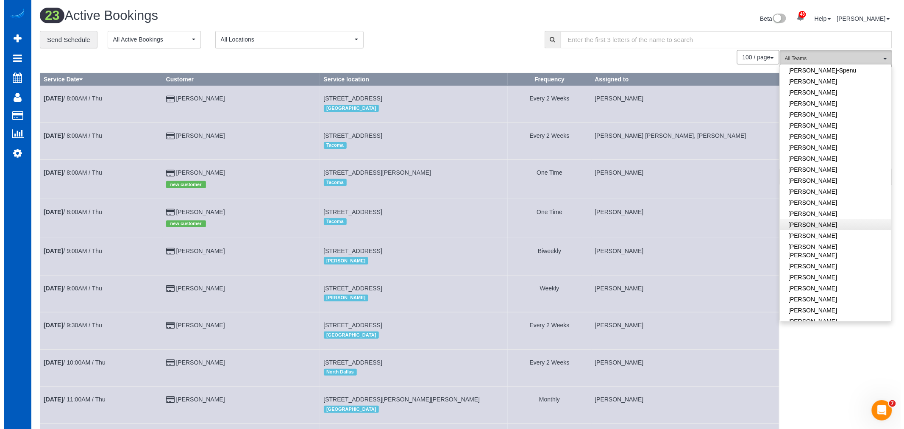
scroll to position [235, 0]
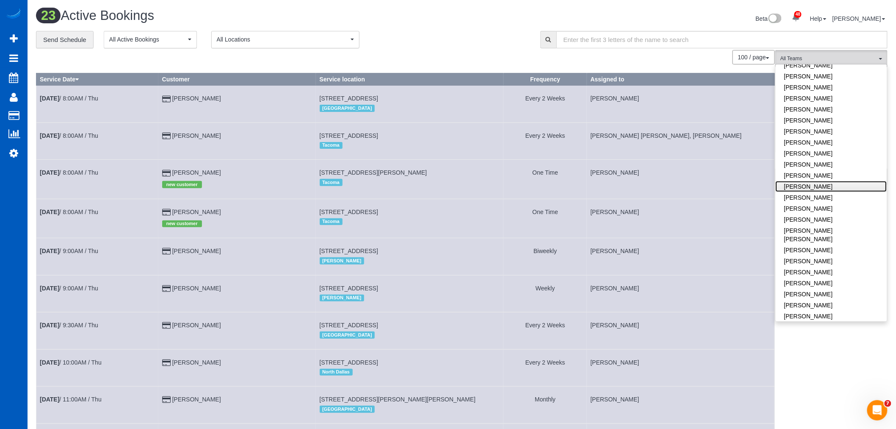
click at [812, 191] on link "Mariia Syrotiuk" at bounding box center [831, 186] width 111 height 11
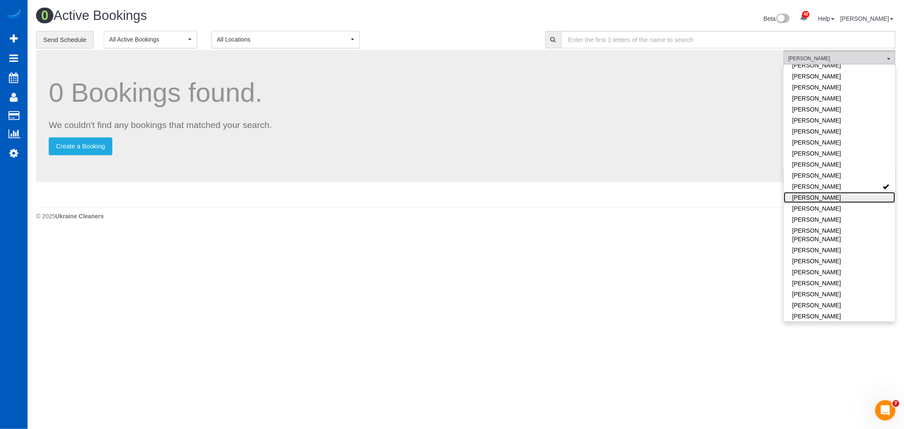
click at [813, 197] on link "Milena Kasianchyk" at bounding box center [838, 197] width 111 height 11
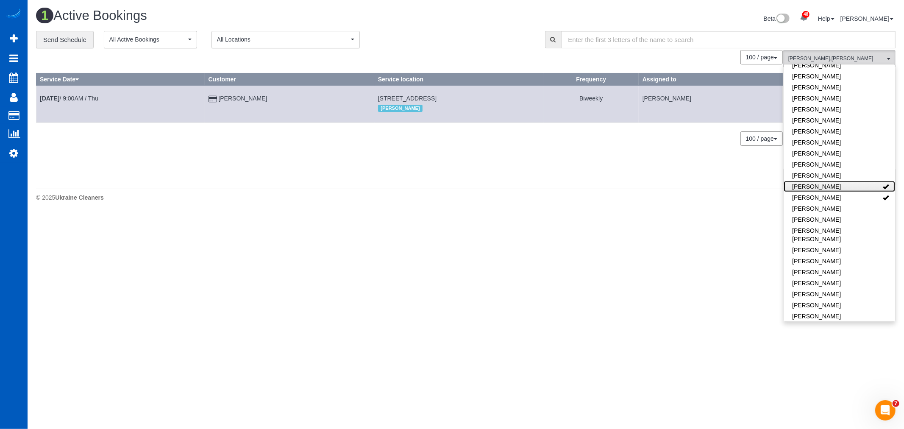
click at [824, 186] on link "Mariia Syrotiuk" at bounding box center [838, 186] width 111 height 11
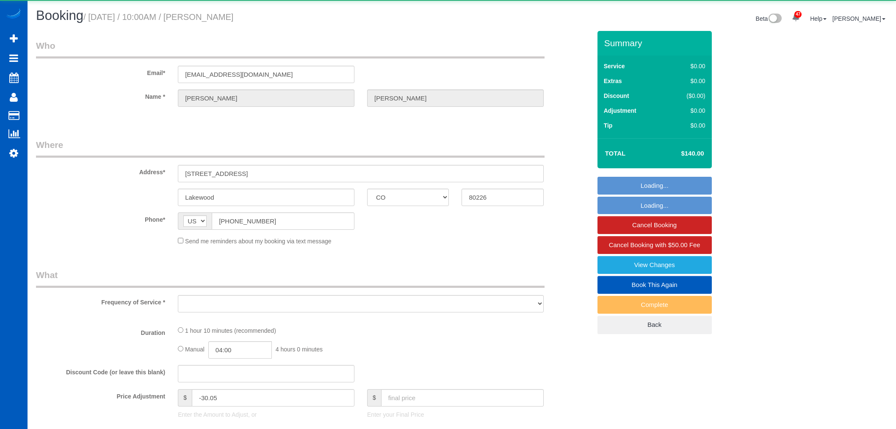
select select "CO"
select select "object:1170"
select select "199"
select select "1001"
select select "2"
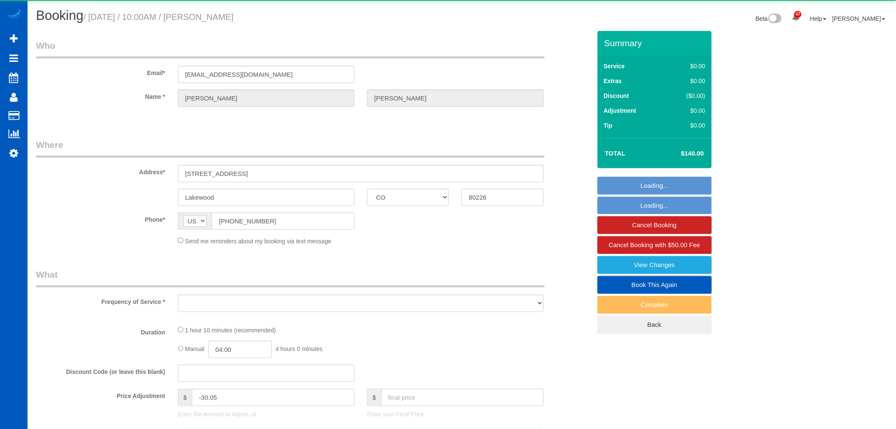
select select "spot1"
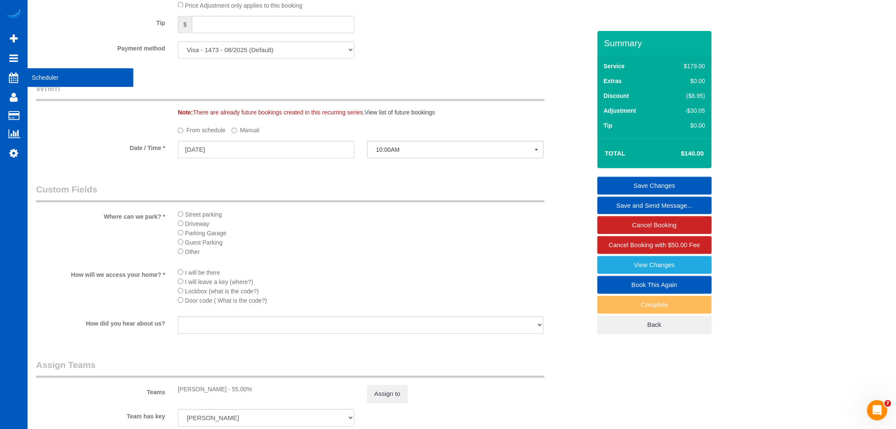
scroll to position [725, 0]
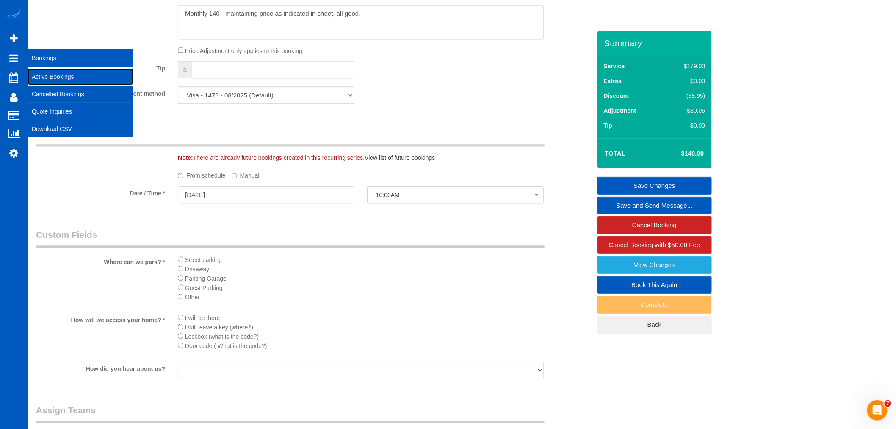
click at [116, 78] on link "Active Bookings" at bounding box center [81, 76] width 106 height 17
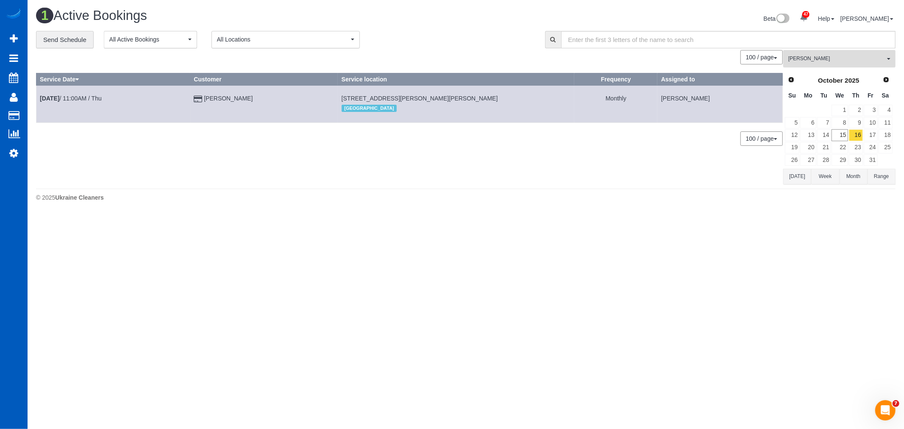
click at [823, 55] on span "[PERSON_NAME]" at bounding box center [836, 58] width 97 height 7
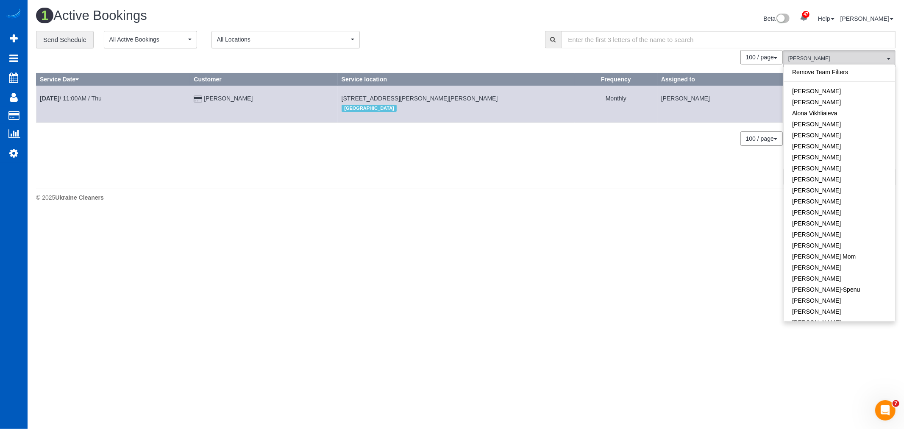
click at [840, 66] on div "Remove Team Filters Alina Kruchok Alona Tarasiuk Alona Vikhliaieva Anastasiia D…" at bounding box center [839, 192] width 112 height 257
click at [838, 72] on link "Remove Team Filters" at bounding box center [838, 72] width 111 height 11
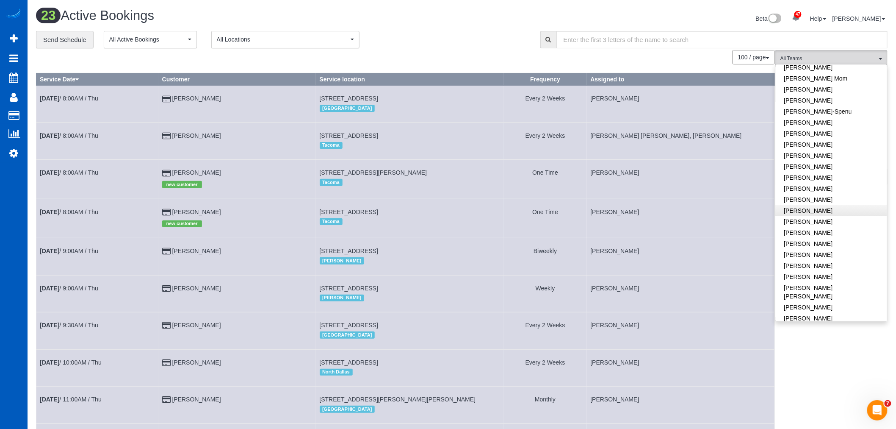
scroll to position [188, 0]
click at [835, 169] on link "[PERSON_NAME]" at bounding box center [831, 167] width 111 height 11
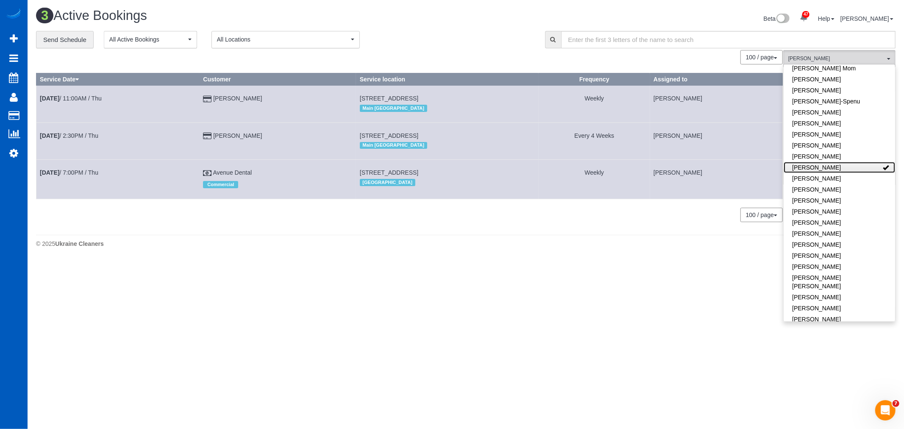
click at [835, 169] on link "[PERSON_NAME]" at bounding box center [838, 167] width 111 height 11
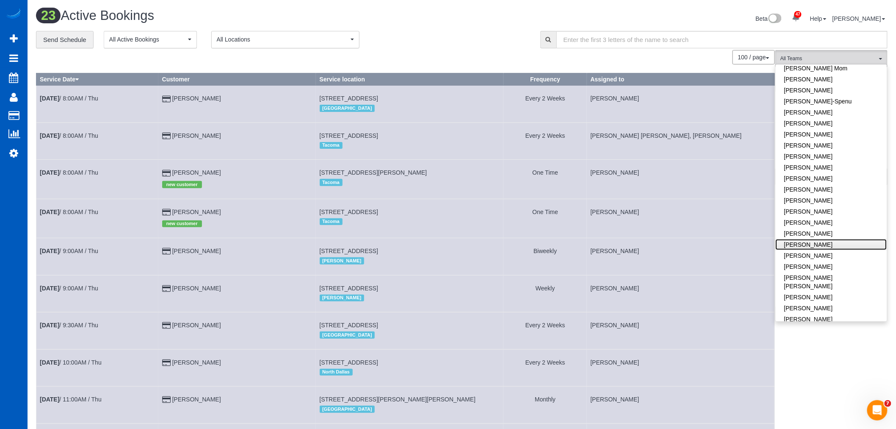
click at [831, 242] on link "[PERSON_NAME]" at bounding box center [831, 244] width 111 height 11
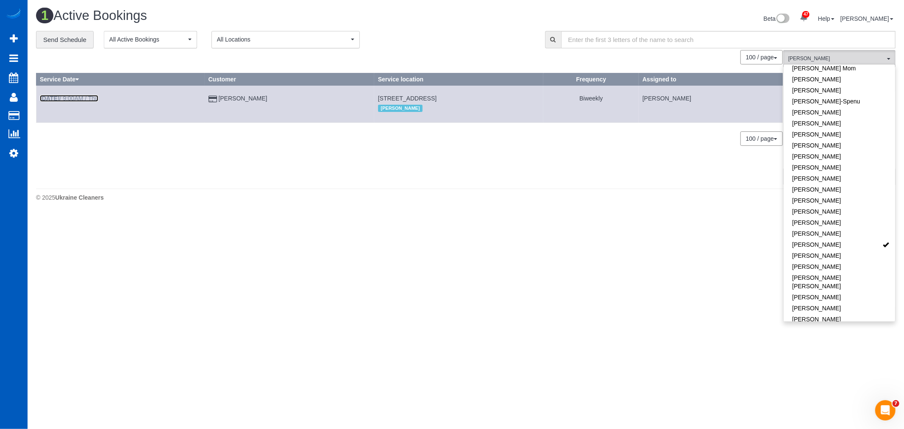
click at [59, 99] on b "Oct 16th" at bounding box center [49, 98] width 19 height 7
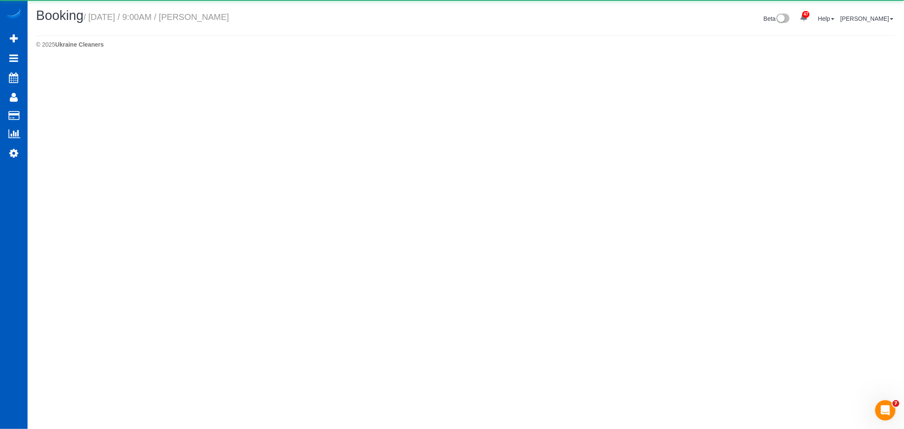
select select "WA"
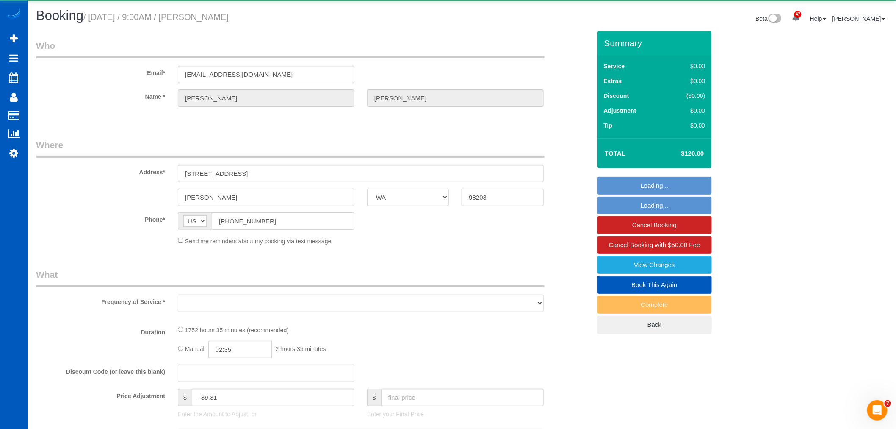
select select "object:2914"
select select "string:fspay-96b10224-c641-4475-b196-05408e127168"
select select "1001"
select select "2"
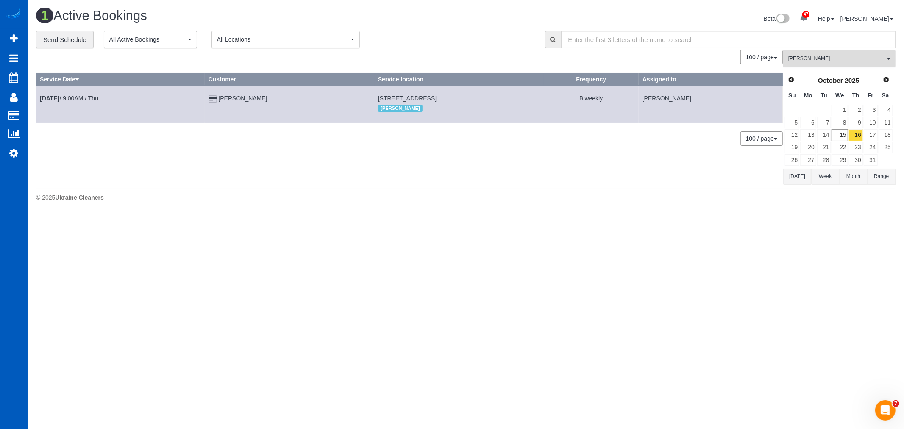
click at [812, 62] on span "[PERSON_NAME]" at bounding box center [836, 58] width 97 height 7
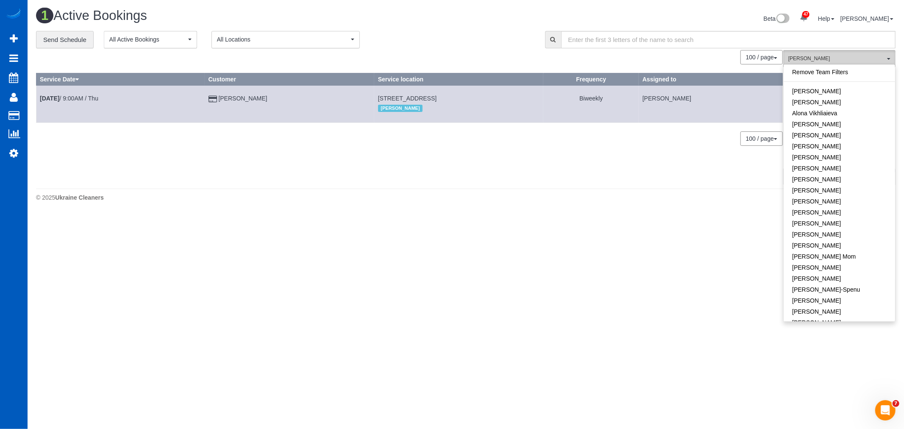
click at [823, 62] on span "[PERSON_NAME]" at bounding box center [836, 58] width 97 height 7
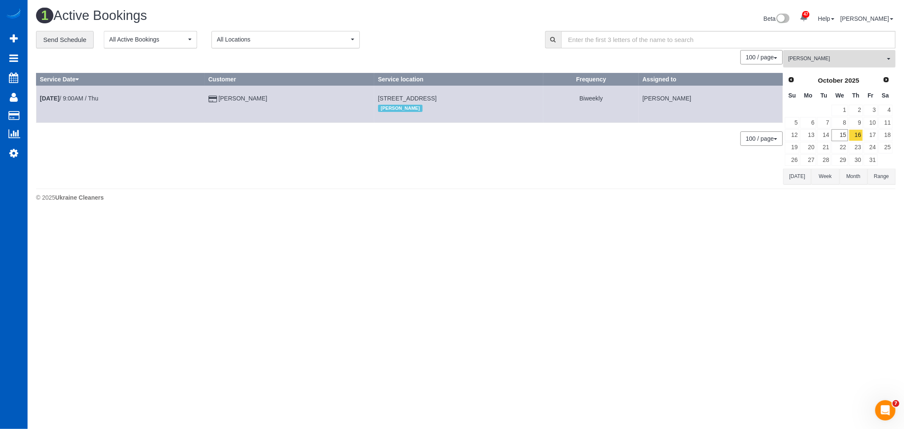
click at [821, 64] on button "Milena Kasianchyk All Teams" at bounding box center [839, 58] width 112 height 17
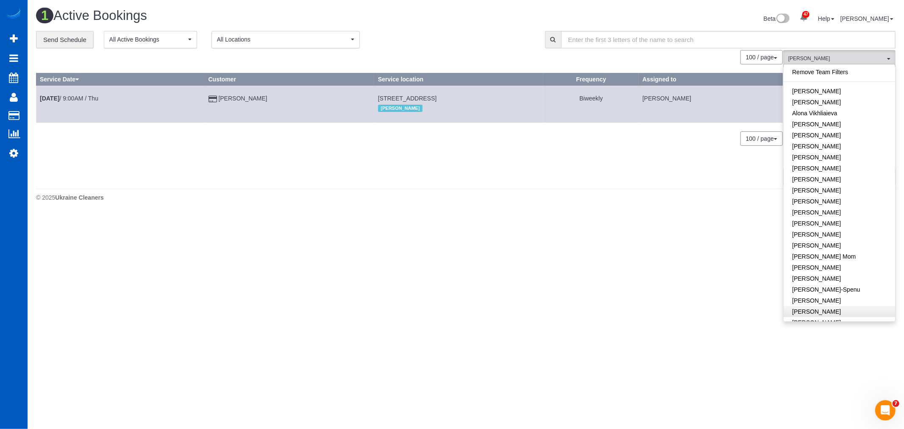
scroll to position [239, 0]
click at [824, 78] on link "[PERSON_NAME]" at bounding box center [838, 72] width 111 height 11
click at [821, 77] on link "[PERSON_NAME]" at bounding box center [838, 72] width 111 height 11
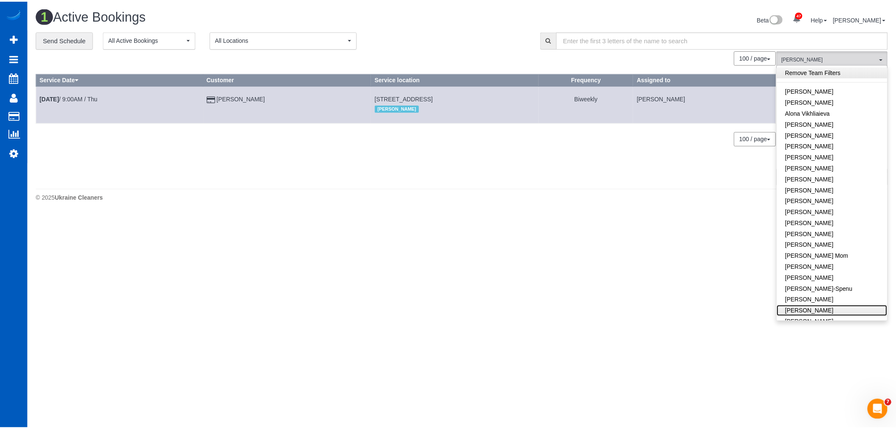
scroll to position [0, 0]
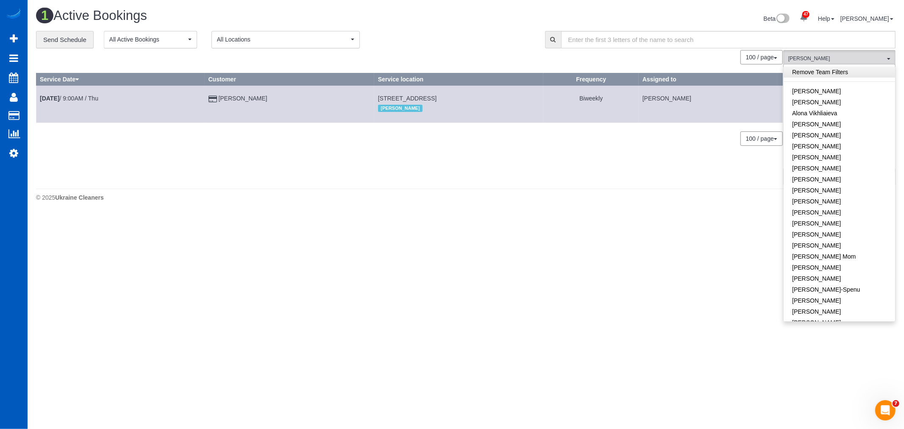
click at [815, 72] on link "Remove Team Filters" at bounding box center [838, 72] width 111 height 11
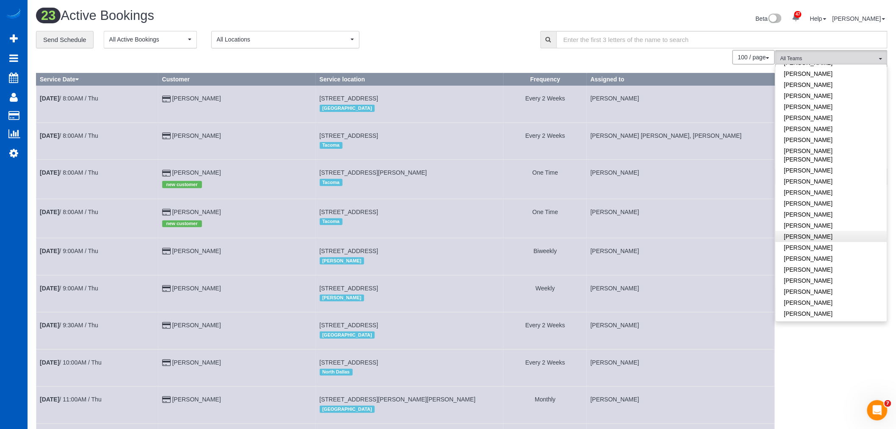
scroll to position [329, 0]
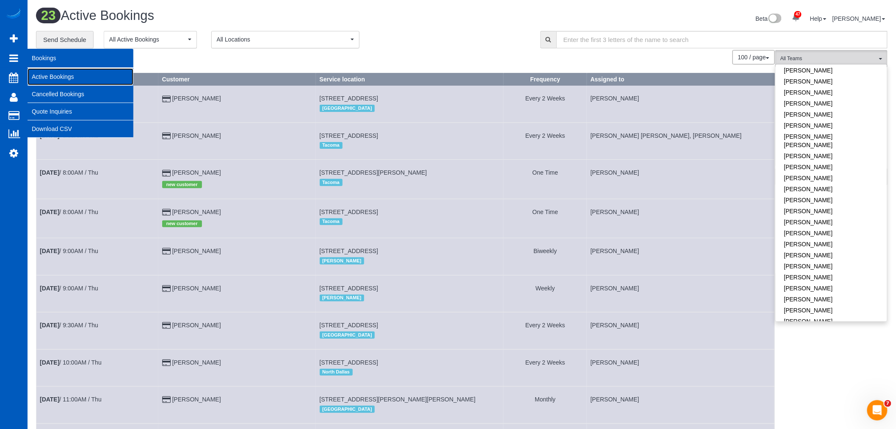
click at [51, 76] on link "Active Bookings" at bounding box center [81, 76] width 106 height 17
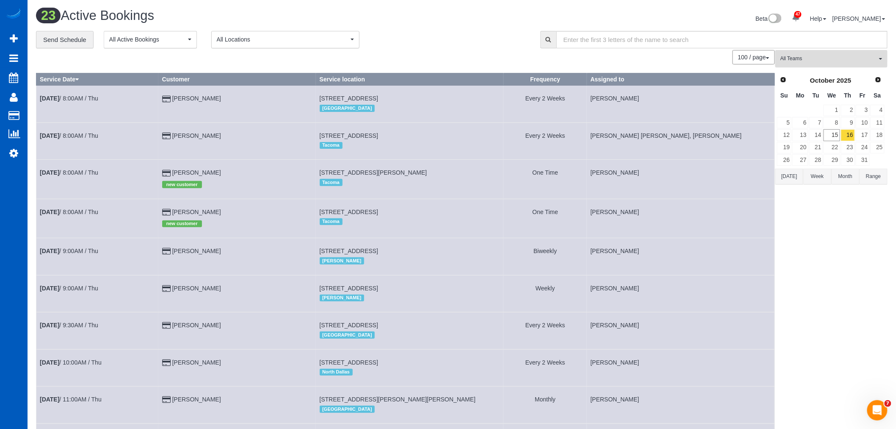
click at [813, 51] on button "All Teams" at bounding box center [832, 58] width 112 height 17
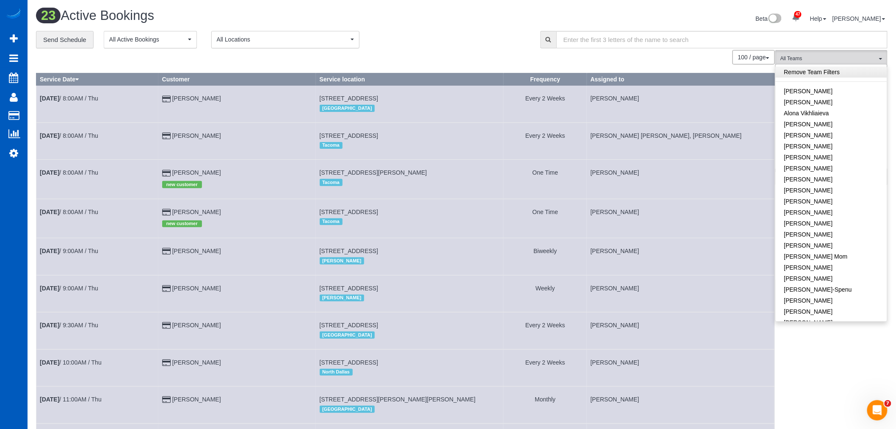
click at [823, 73] on link "Remove Team Filters" at bounding box center [831, 72] width 111 height 11
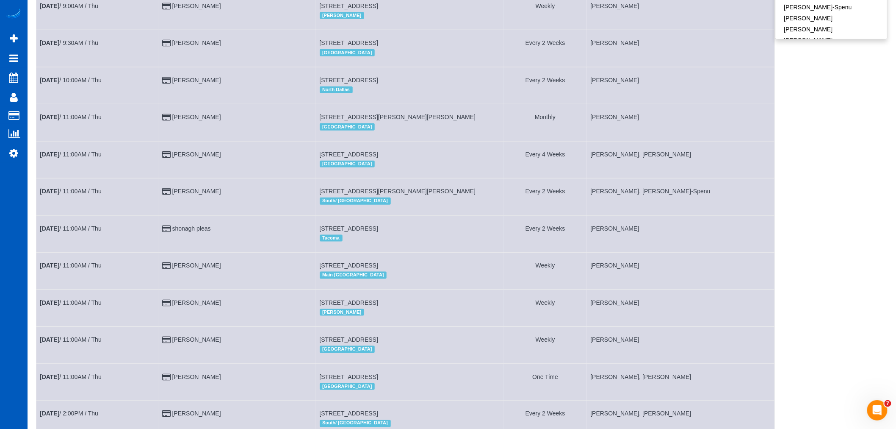
scroll to position [599, 0]
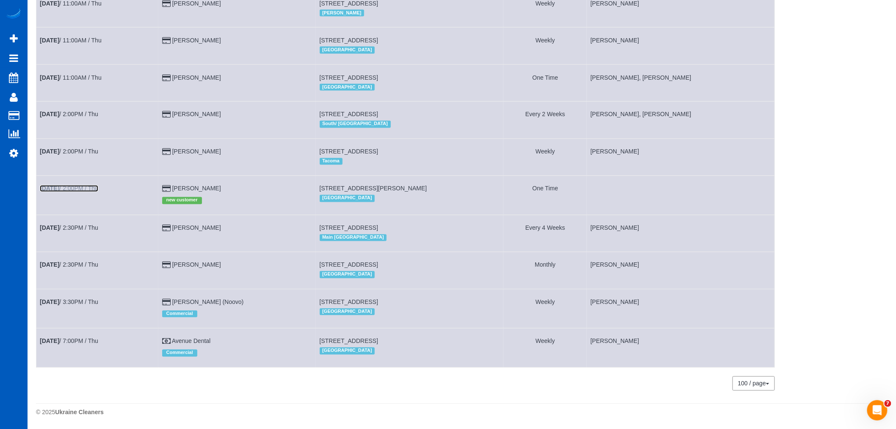
click at [83, 186] on link "Oct 16th / 2:00PM / Thu" at bounding box center [69, 188] width 58 height 7
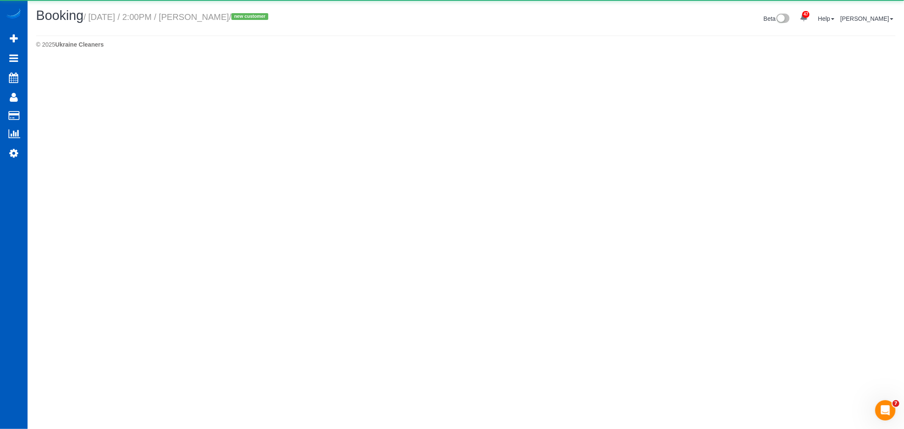
select select "CO"
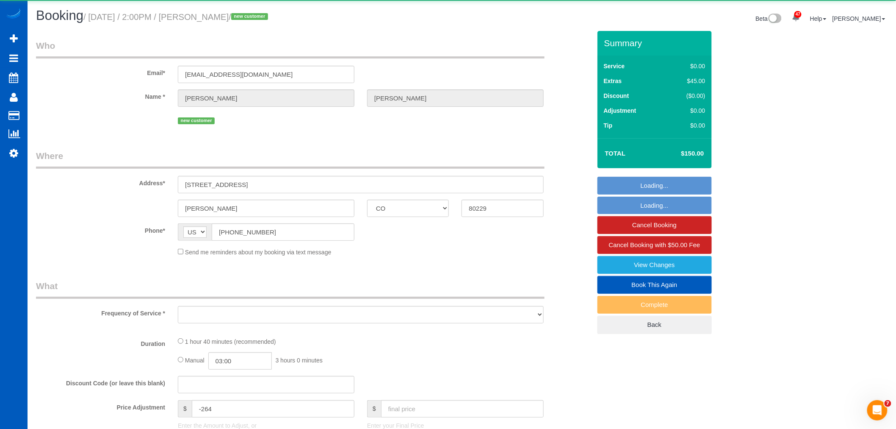
select select "object:5263"
select select "string:fspay-47b26e6f-6065-4c3d-9d6b-73266cdc2596"
select select "199"
select select "2001"
select select "2"
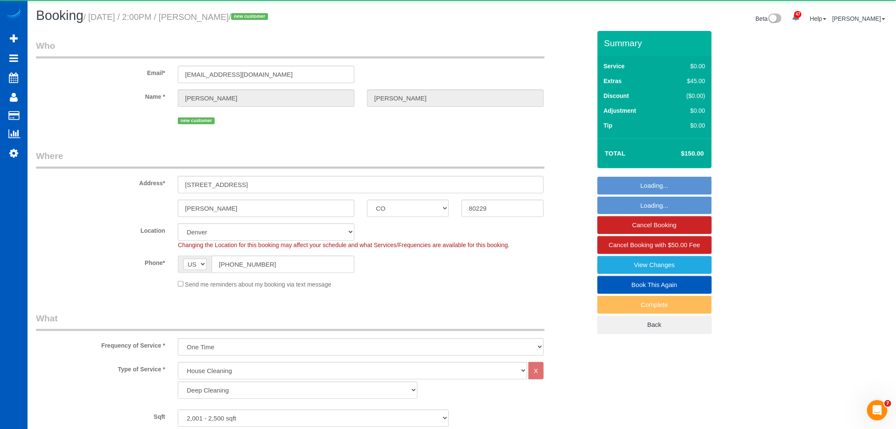
select select "spot21"
select select "2001"
select select "2"
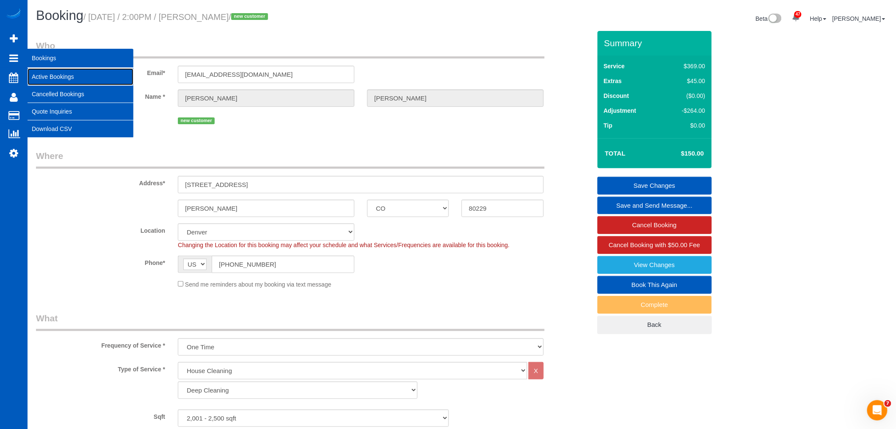
click at [51, 75] on link "Active Bookings" at bounding box center [81, 76] width 106 height 17
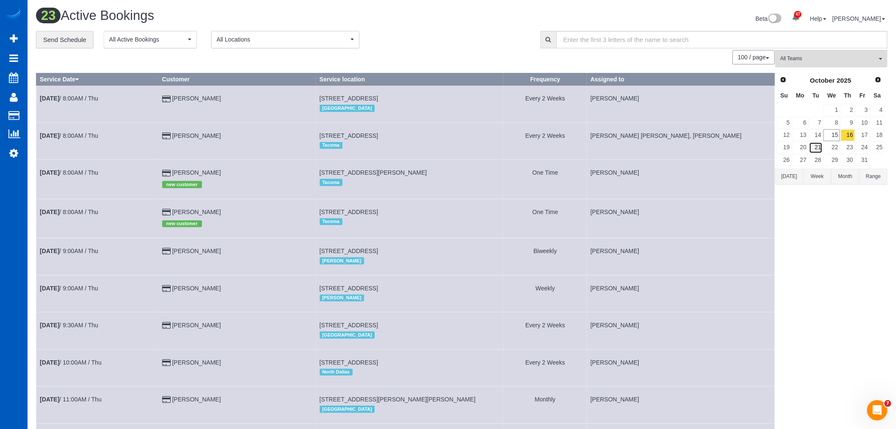
click at [818, 145] on link "21" at bounding box center [817, 147] width 14 height 11
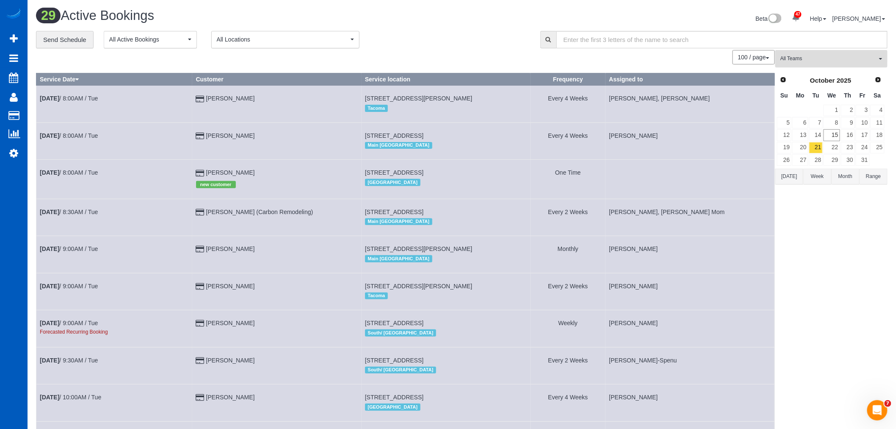
click at [833, 57] on span "All Teams" at bounding box center [829, 58] width 97 height 7
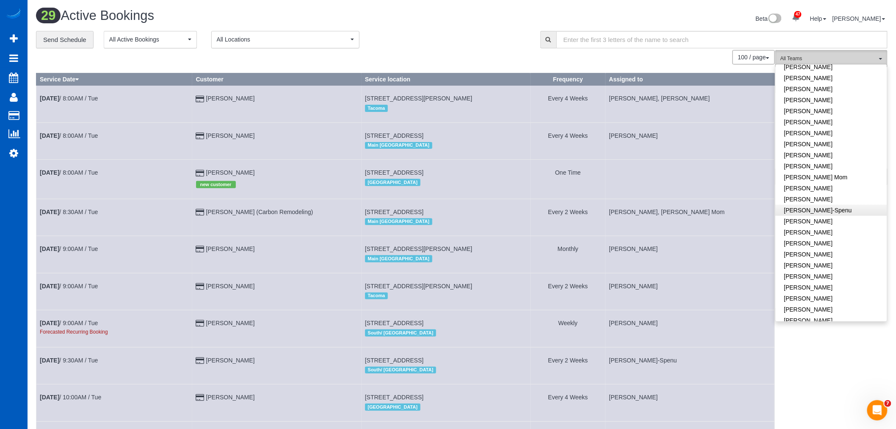
scroll to position [94, 0]
click at [835, 218] on link "[PERSON_NAME]" at bounding box center [831, 217] width 111 height 11
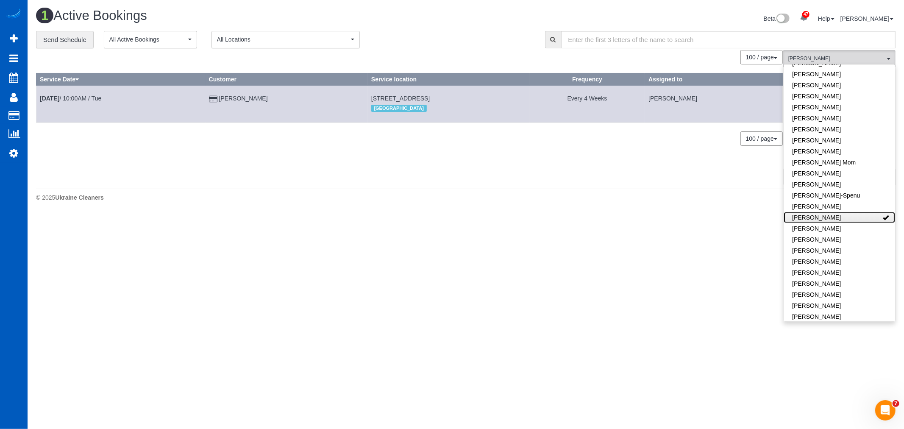
click at [835, 218] on link "[PERSON_NAME]" at bounding box center [838, 217] width 111 height 11
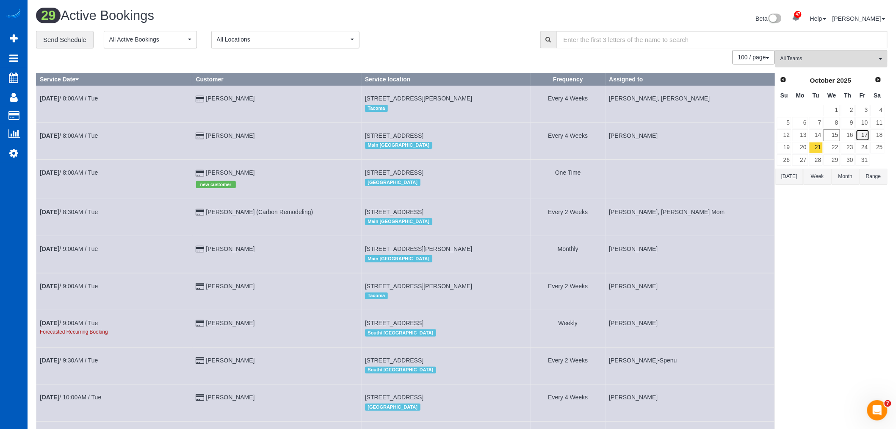
click at [859, 137] on link "17" at bounding box center [863, 134] width 14 height 11
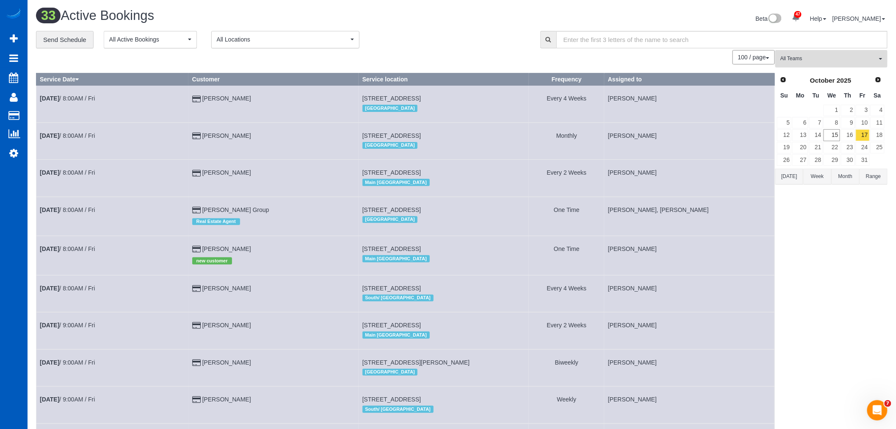
click at [817, 58] on span "All Teams" at bounding box center [829, 58] width 97 height 7
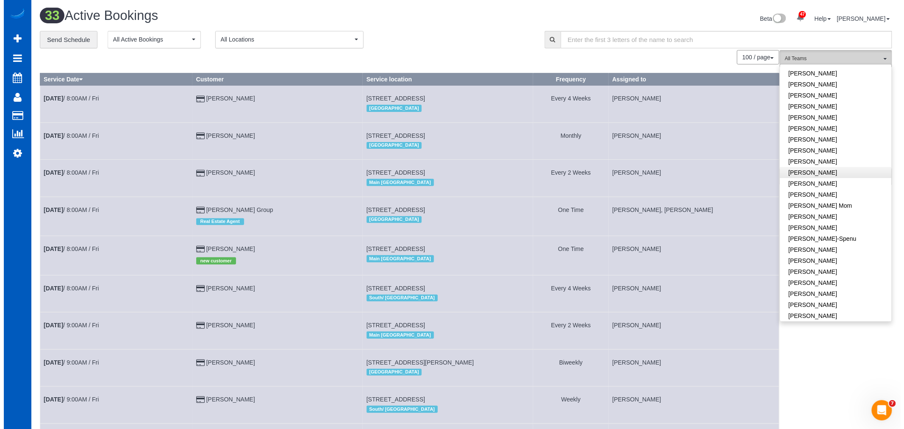
scroll to position [47, 0]
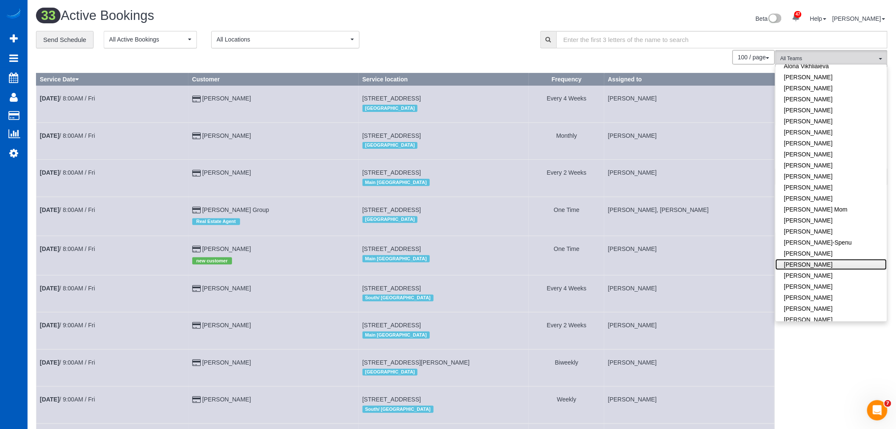
click at [836, 266] on link "[PERSON_NAME]" at bounding box center [831, 264] width 111 height 11
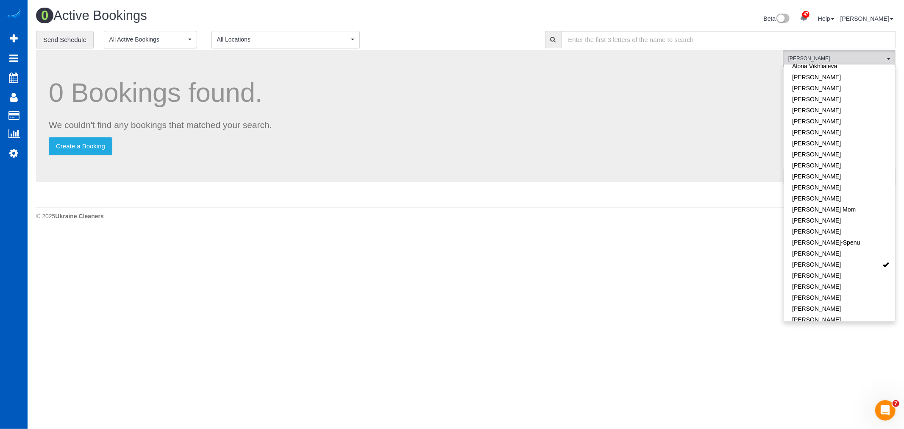
click at [558, 289] on body "47 Beta Your Notifications You have 0 alerts × You have 2 to charge for 10/13/2…" at bounding box center [452, 214] width 904 height 429
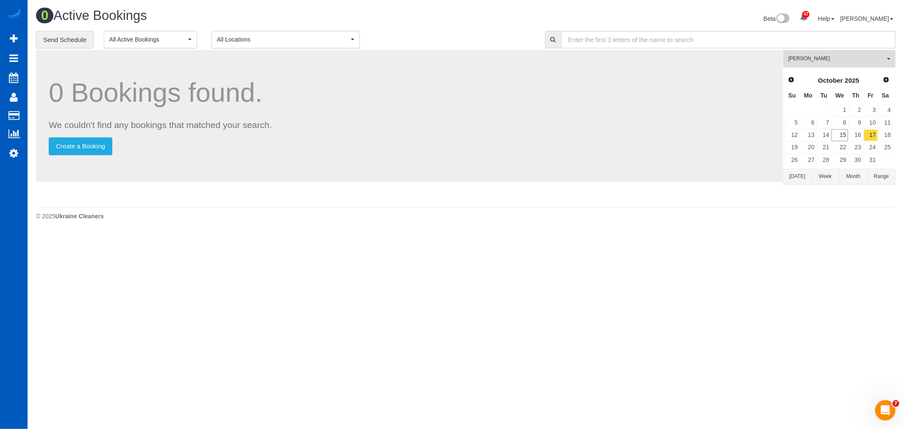
click at [808, 56] on span "[PERSON_NAME]" at bounding box center [836, 58] width 97 height 7
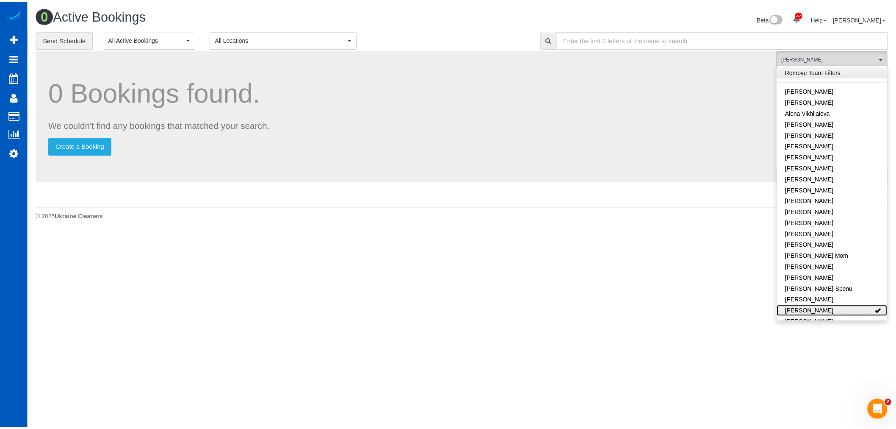
scroll to position [0, 0]
click at [826, 75] on link "Remove Team Filters" at bounding box center [838, 72] width 111 height 11
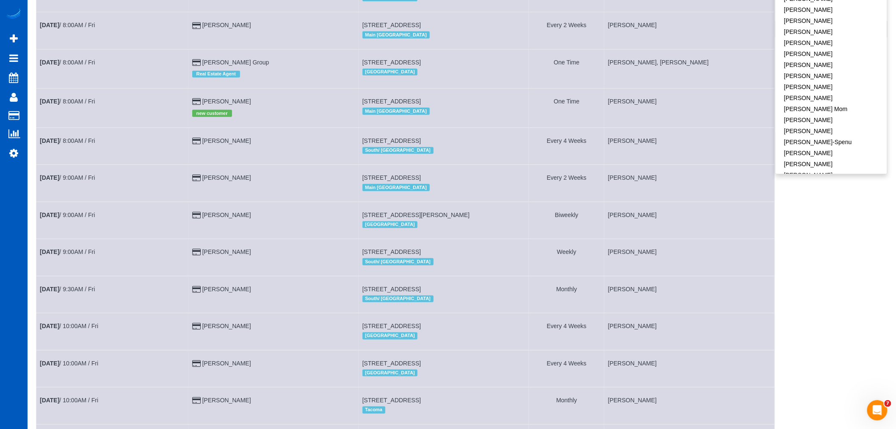
scroll to position [141, 0]
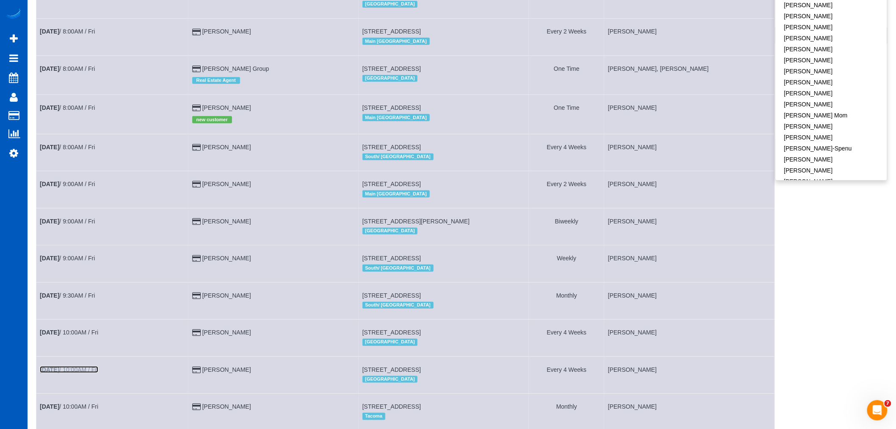
click at [72, 373] on link "Oct 17th / 10:00AM / Fri" at bounding box center [69, 369] width 58 height 7
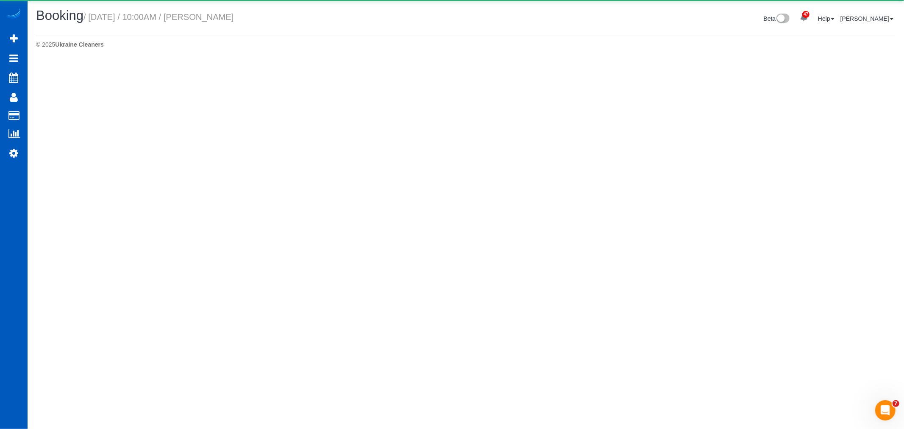
select select "CO"
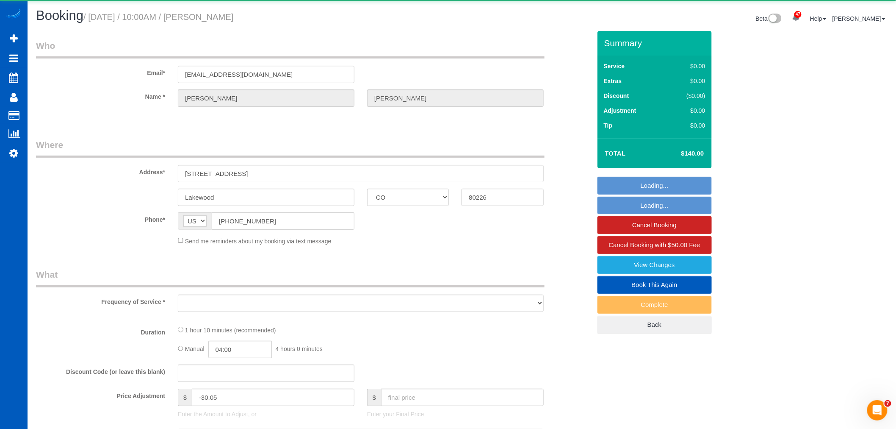
select select "object:8196"
select select "string:fspay-f1bbea4d-aeff-4251-b179-45323c33bd79"
select select "199"
select select "1001"
select select "2"
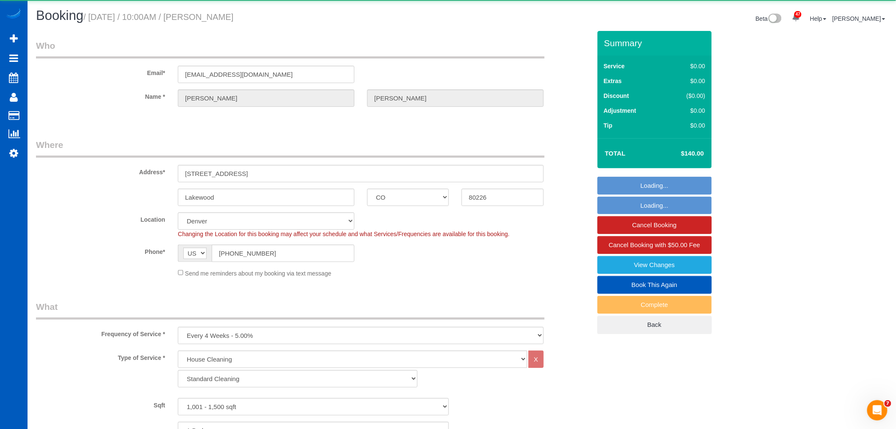
select select "object:8432"
select select "spot28"
select select "1001"
select select "2"
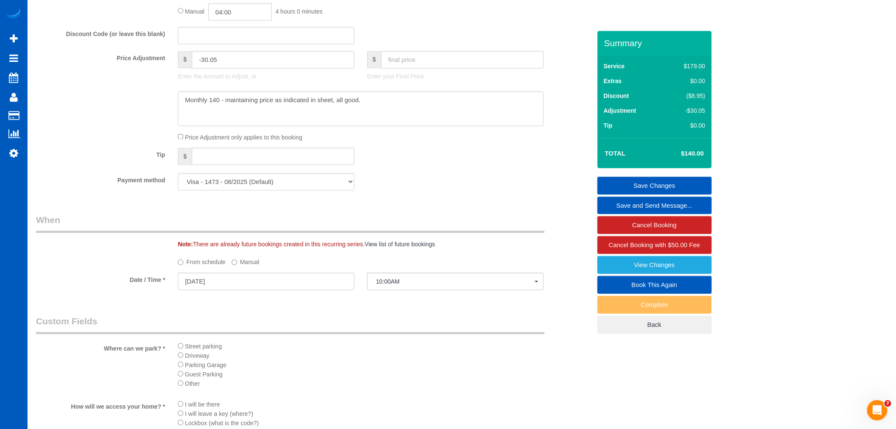
scroll to position [659, 0]
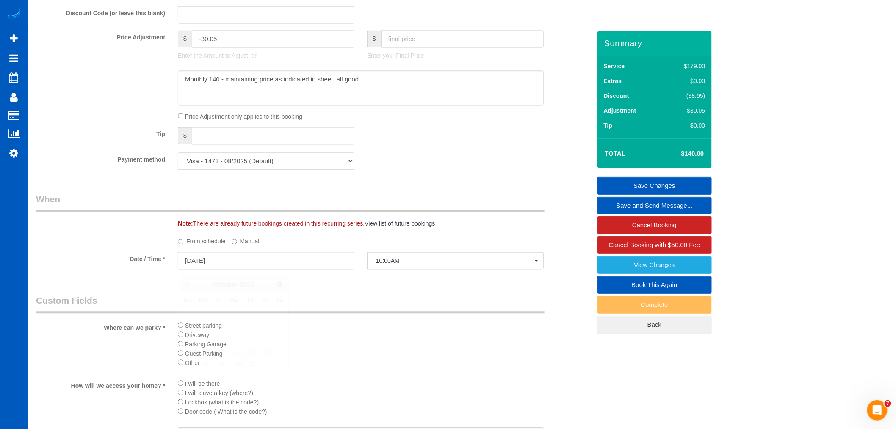
click at [225, 269] on input "10/17/2025" at bounding box center [266, 260] width 177 height 17
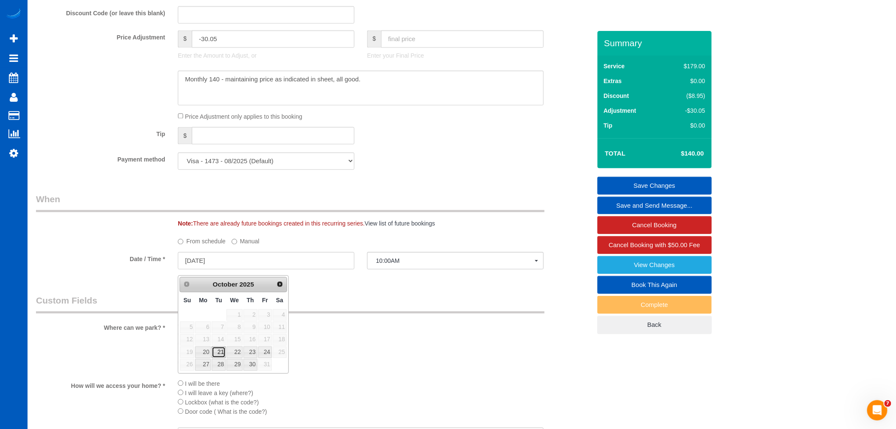
click at [216, 356] on link "21" at bounding box center [219, 352] width 14 height 11
type input "10/21/2025"
select select "spot34"
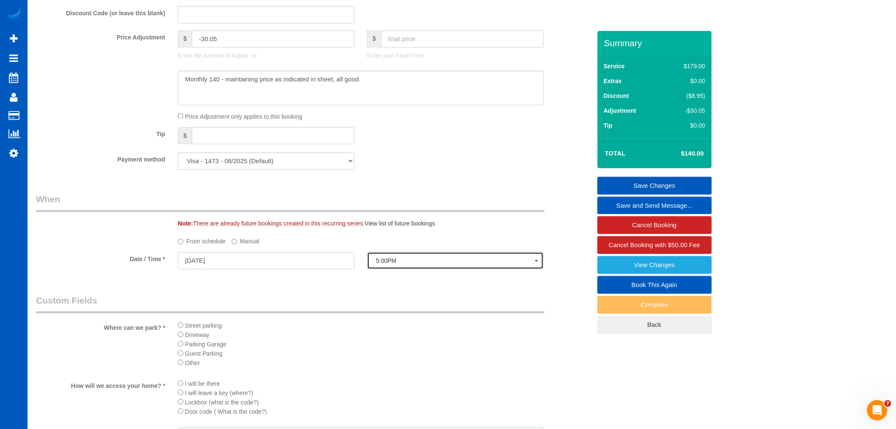
click at [388, 264] on span "5:00PM" at bounding box center [455, 261] width 159 height 7
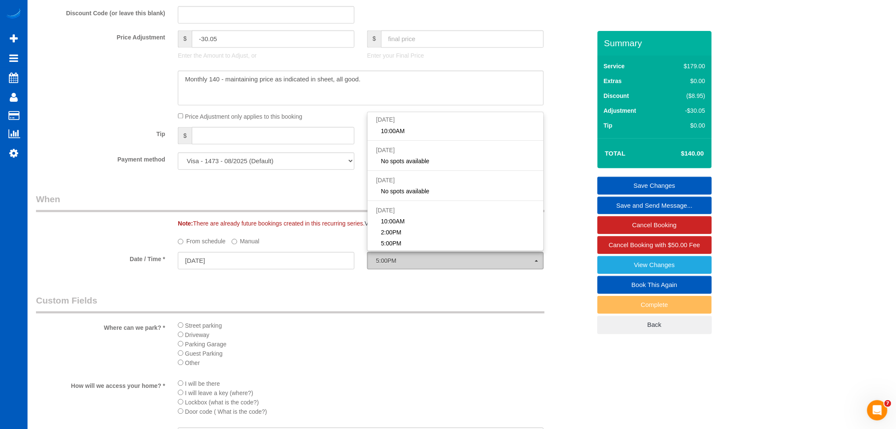
scroll to position [30, 0]
drag, startPoint x: 256, startPoint y: 251, endPoint x: 249, endPoint y: 246, distance: 8.8
click at [256, 252] on sui-booking-spot "From schedule Manual Date / Time * 10/21/2025 5:00PM Fri October 17th 10:00AM S…" at bounding box center [313, 252] width 555 height 37
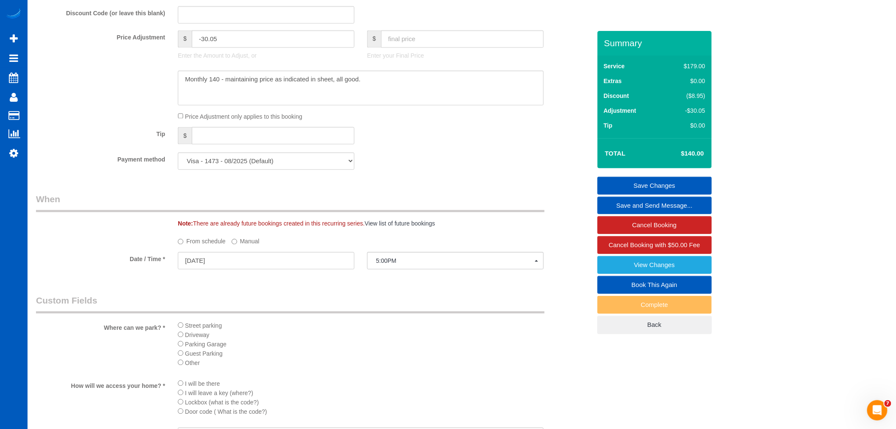
click at [249, 245] on label "Manual" at bounding box center [246, 239] width 28 height 11
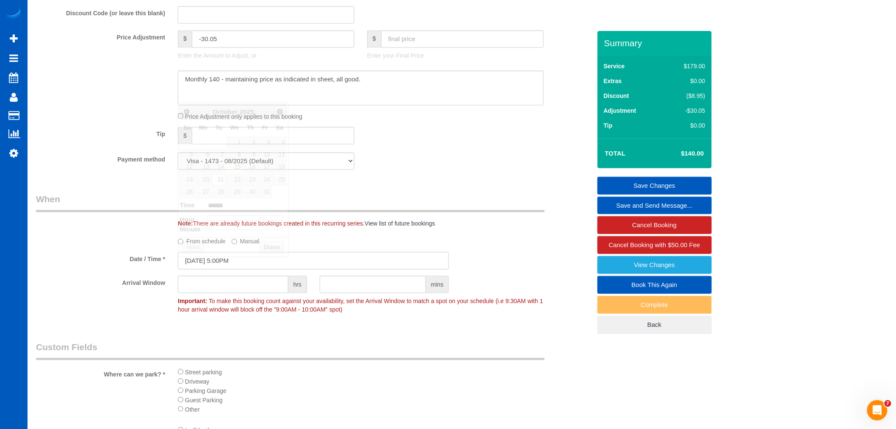
click at [232, 264] on input "10/21/2025 5:00PM" at bounding box center [313, 260] width 271 height 17
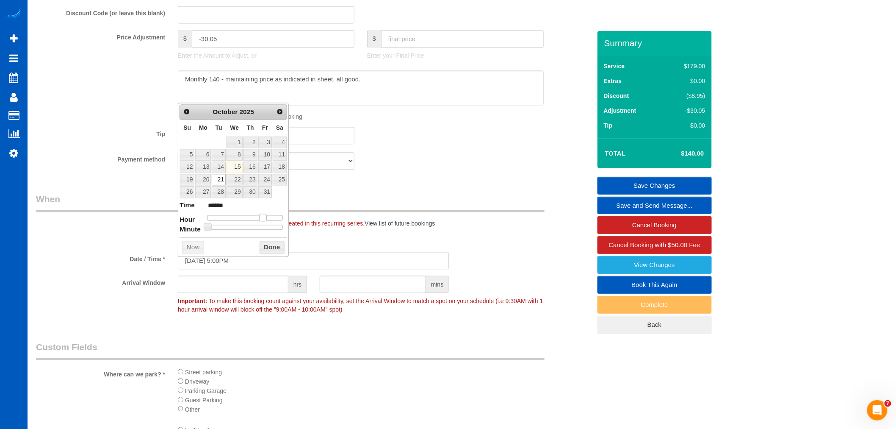
type input "10/21/2025 4:00PM"
type input "******"
type input "10/21/2025 2:00PM"
type input "******"
type input "10/21/2025 1:00PM"
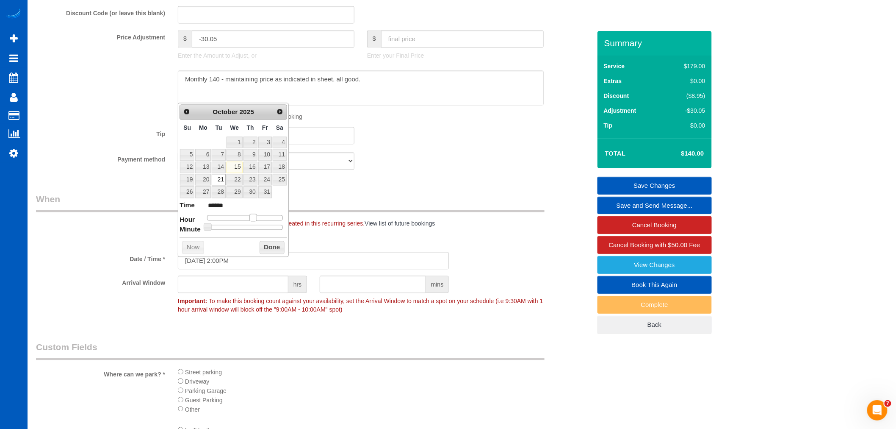
type input "******"
type input "10/21/2025 12:00PM"
type input "*******"
type input "10/21/2025 1:00PM"
type input "******"
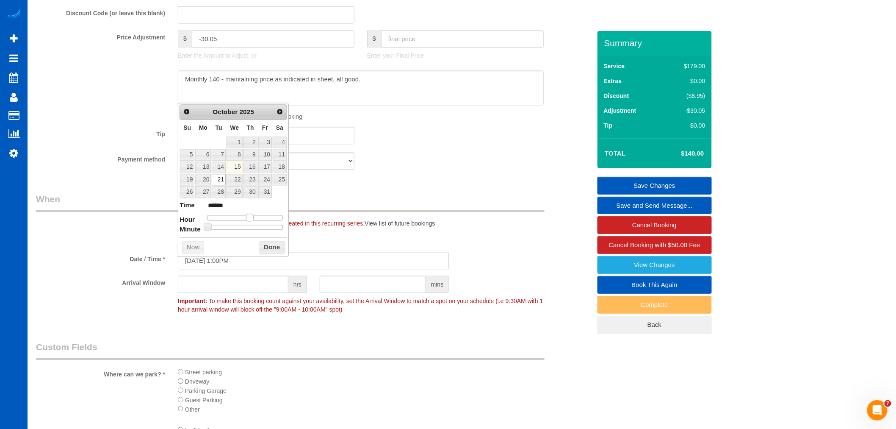
type input "10/21/2025 2:00PM"
type input "******"
type input "10/21/2025 3:00PM"
type input "******"
drag, startPoint x: 265, startPoint y: 218, endPoint x: 260, endPoint y: 222, distance: 6.6
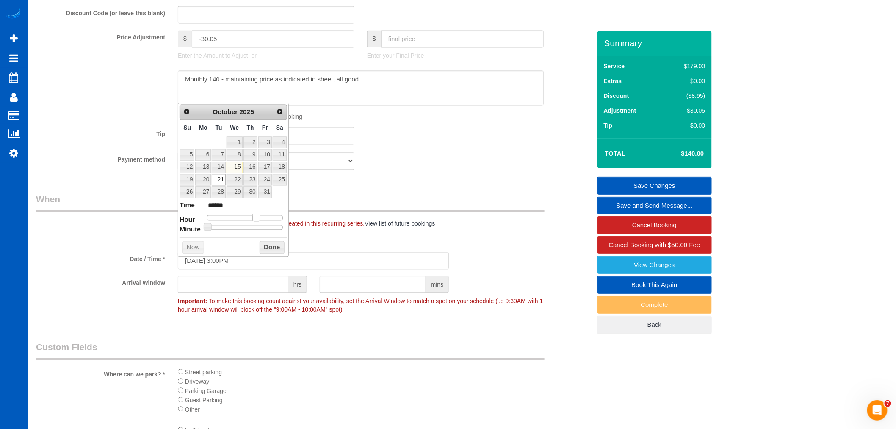
click at [260, 222] on dl "Time ****** Hour Minute Second Millisecond Microsecond Time Zone ***** ***** **…" at bounding box center [234, 215] width 108 height 29
click at [261, 251] on button "Done" at bounding box center [272, 248] width 25 height 14
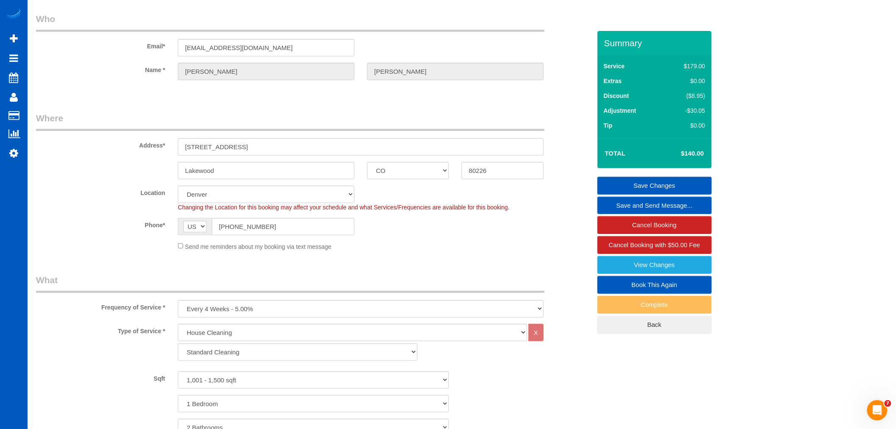
scroll to position [0, 0]
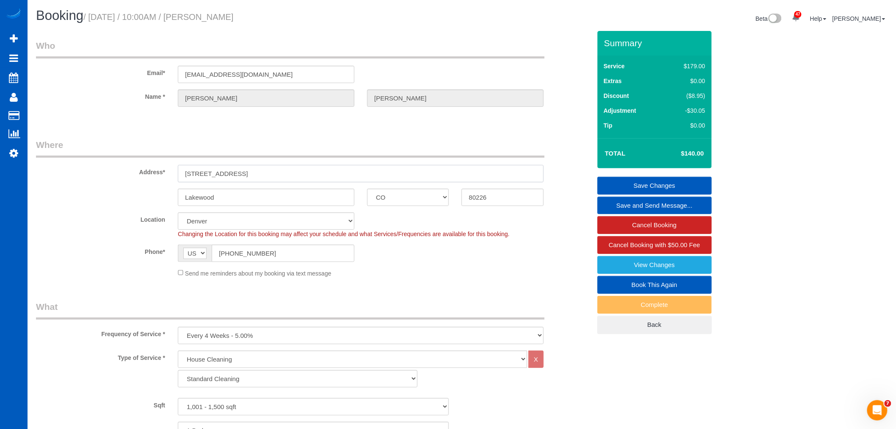
drag, startPoint x: 255, startPoint y: 174, endPoint x: 170, endPoint y: 191, distance: 86.4
click at [170, 191] on sui-booking-address "Address* 425 S Oak St Lakewood AK AL AR AZ CA CO CT DC DE FL GA HI IA ID IL IN …" at bounding box center [313, 172] width 555 height 67
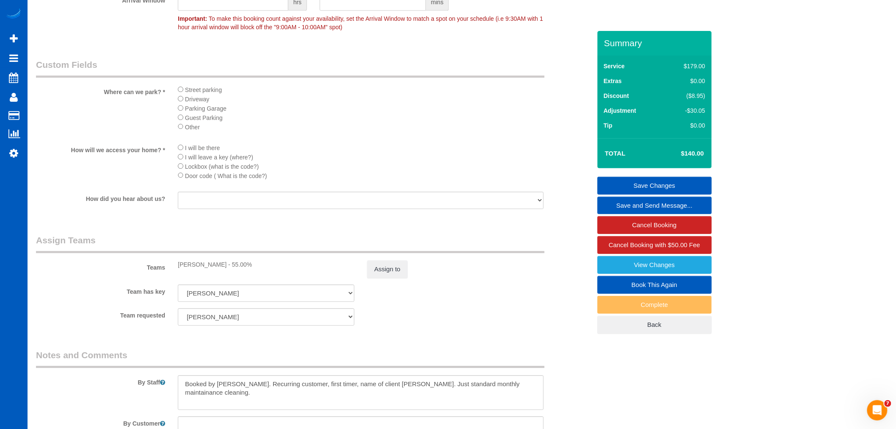
scroll to position [1101, 0]
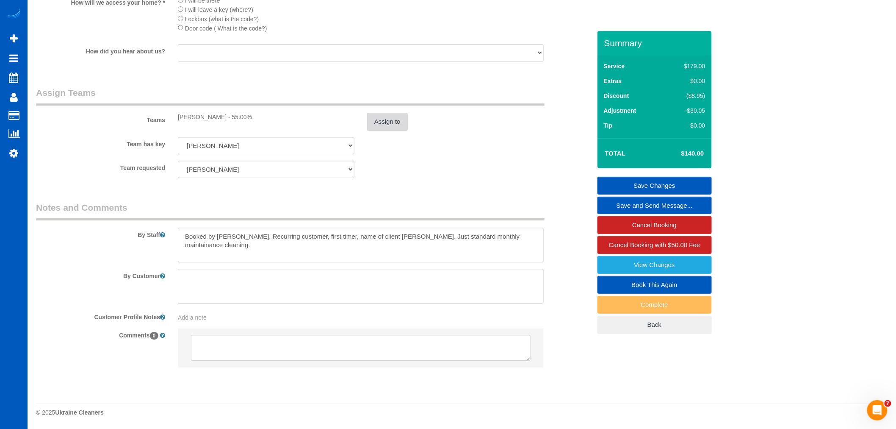
click at [398, 125] on button "Assign to" at bounding box center [387, 122] width 41 height 18
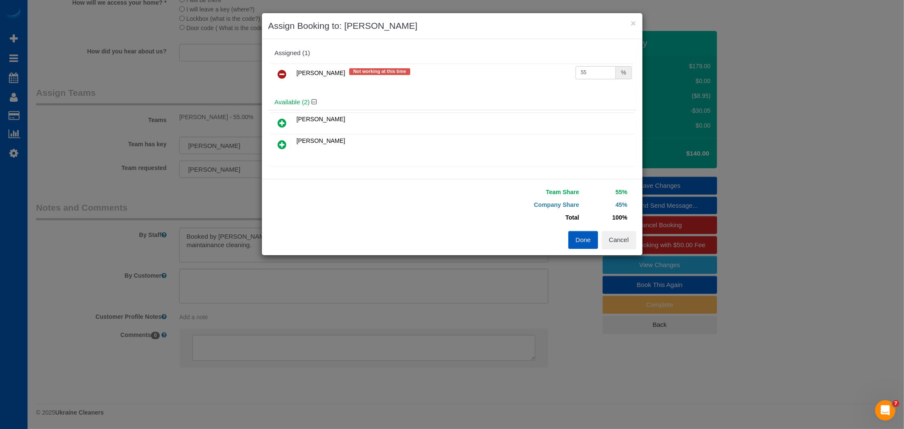
drag, startPoint x: 579, startPoint y: 67, endPoint x: 587, endPoint y: 75, distance: 11.4
click at [590, 75] on input "55" at bounding box center [595, 72] width 41 height 13
click at [614, 238] on button "Cancel" at bounding box center [619, 240] width 34 height 18
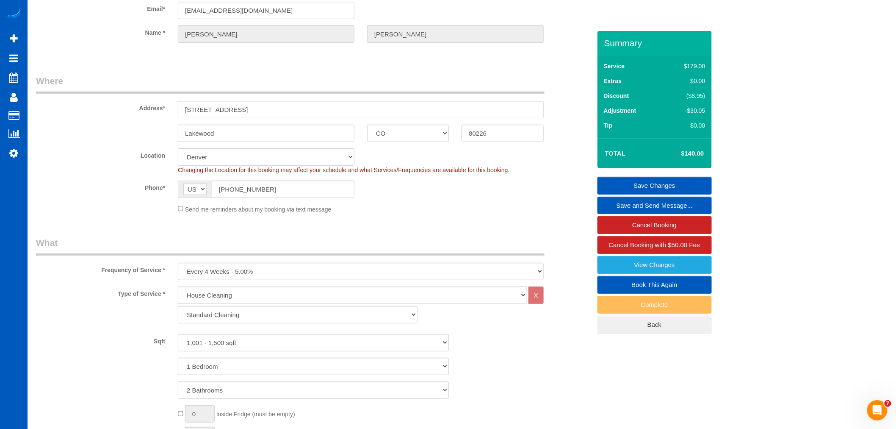
scroll to position [0, 0]
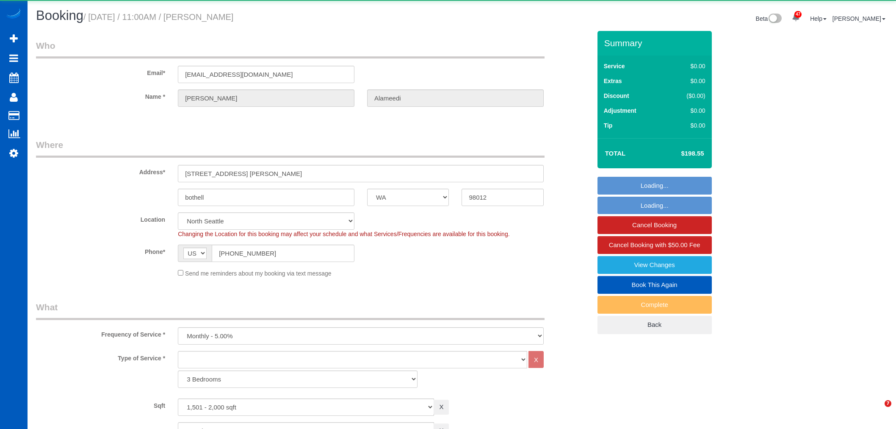
select select "WA"
select select "1501"
select select "3"
select select "object:65058"
select select "1501"
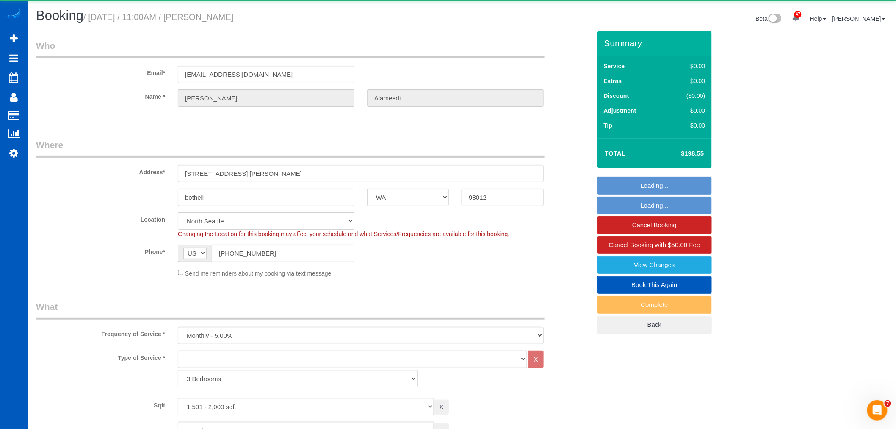
select select "3"
select select "spot253"
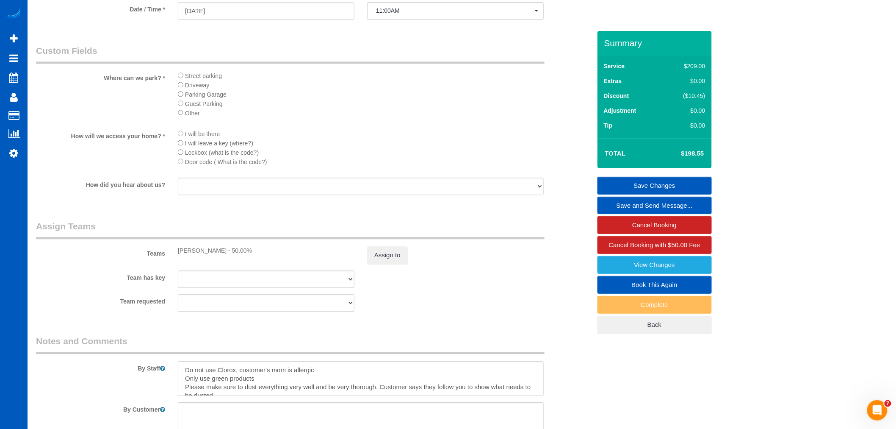
scroll to position [884, 0]
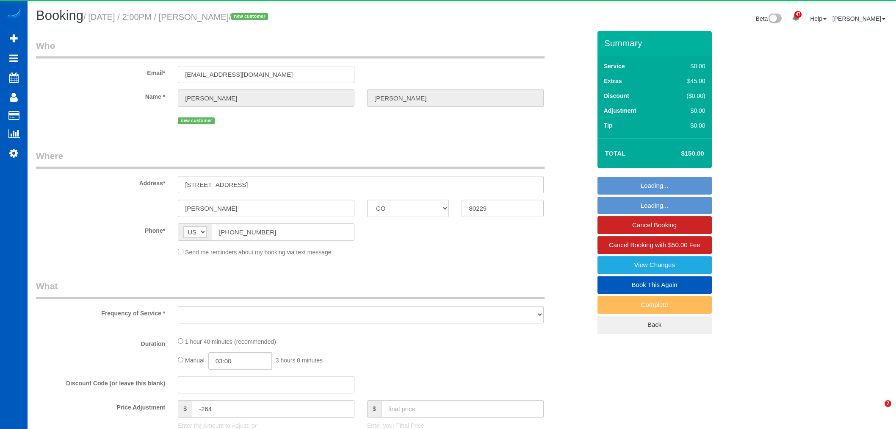
select select "CO"
select select "object:10968"
select select "string:fspay-47b26e6f-6065-4c3d-9d6b-73266cdc2596"
select select "199"
select select "2001"
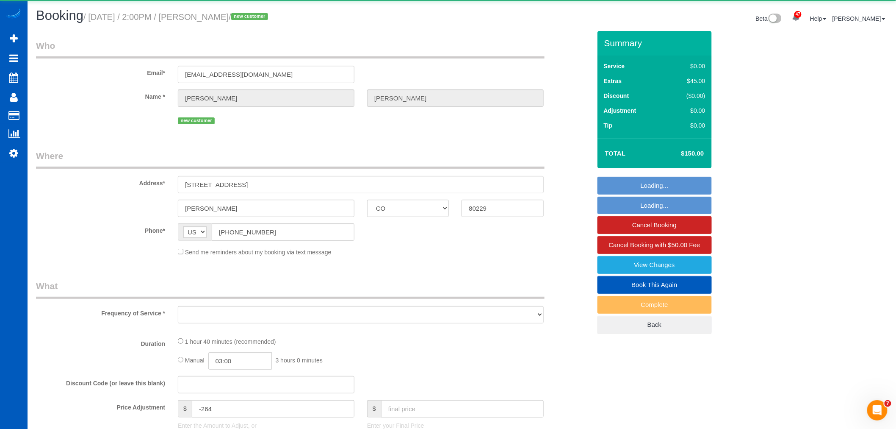
select select "2"
select select "spot13"
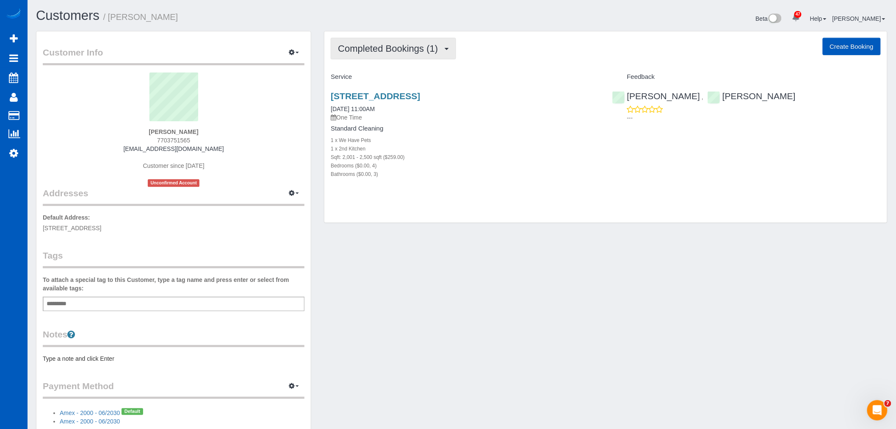
click at [391, 44] on span "Completed Bookings (1)" at bounding box center [390, 48] width 104 height 11
click at [391, 83] on link "Upcoming Bookings (1)" at bounding box center [375, 79] width 88 height 11
click at [392, 53] on span "Upcoming Bookings (1)" at bounding box center [388, 48] width 101 height 11
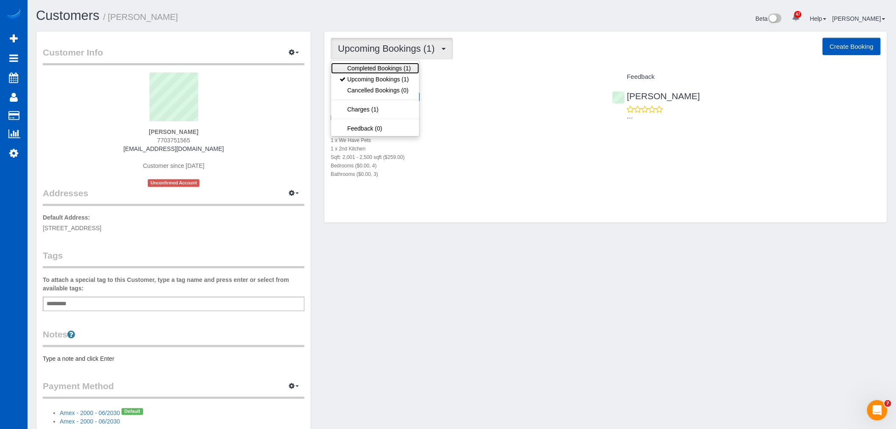
click at [384, 69] on link "Completed Bookings (1)" at bounding box center [375, 68] width 88 height 11
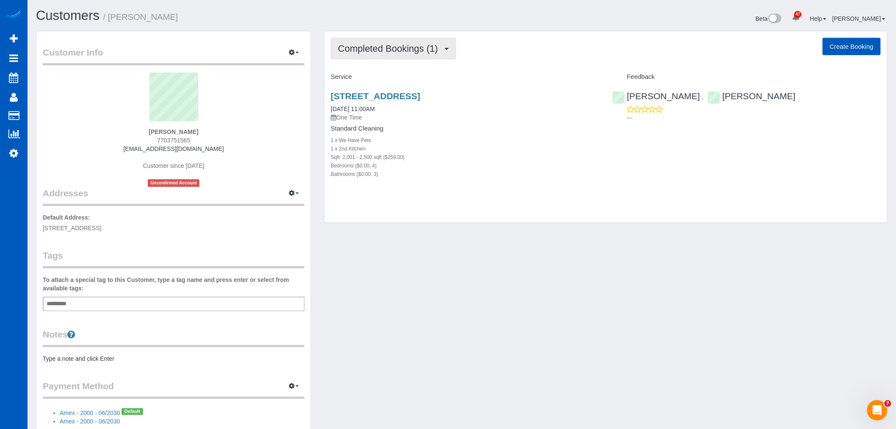
drag, startPoint x: 387, startPoint y: 49, endPoint x: 383, endPoint y: 58, distance: 9.3
click at [387, 50] on span "Completed Bookings (1)" at bounding box center [390, 48] width 104 height 11
click at [366, 78] on link "Upcoming Bookings (1)" at bounding box center [375, 79] width 88 height 11
click at [380, 57] on button "Upcoming Bookings (1)" at bounding box center [392, 49] width 122 height 22
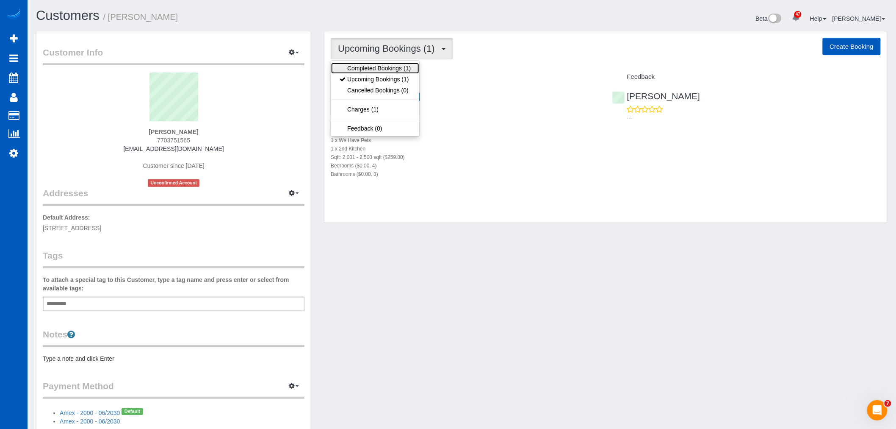
click at [369, 69] on link "Completed Bookings (1)" at bounding box center [375, 68] width 88 height 11
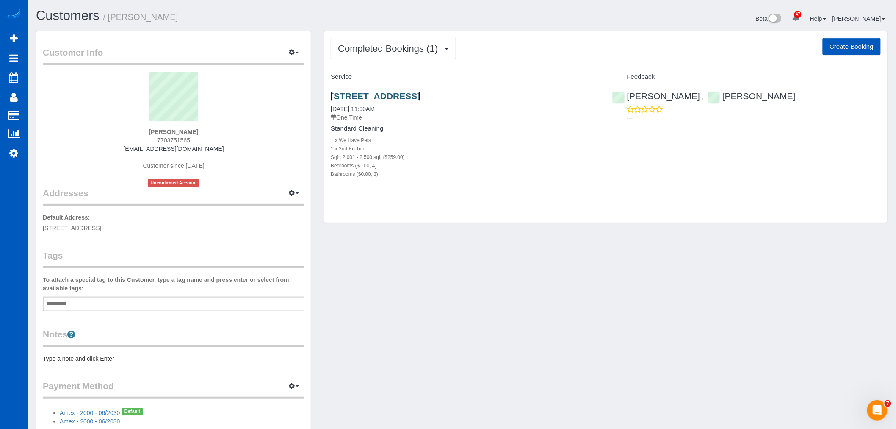
click at [362, 94] on link "[STREET_ADDRESS]" at bounding box center [375, 96] width 89 height 10
click at [397, 53] on span "Completed Bookings (1)" at bounding box center [390, 48] width 104 height 11
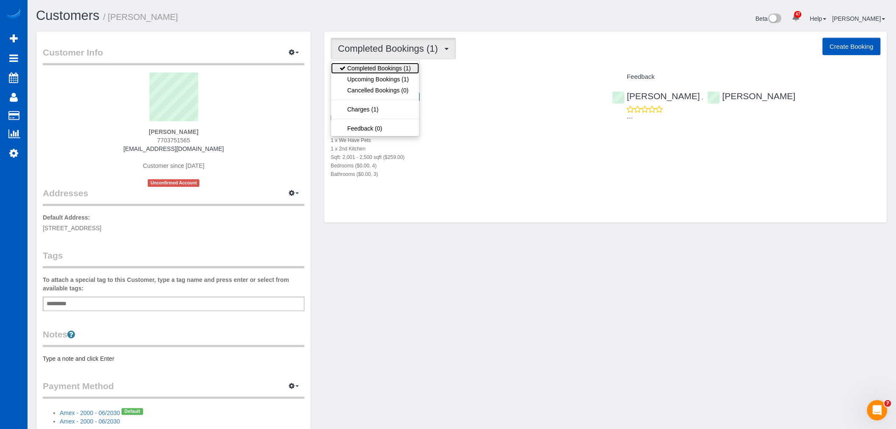
click at [392, 73] on link "Completed Bookings (1)" at bounding box center [375, 68] width 88 height 11
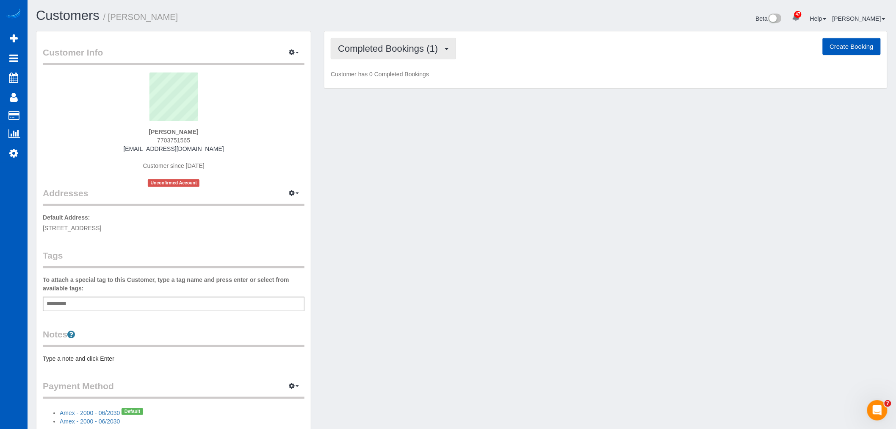
click at [383, 59] on button "Completed Bookings (1)" at bounding box center [393, 49] width 125 height 22
click at [388, 81] on link "Upcoming Bookings (1)" at bounding box center [375, 79] width 88 height 11
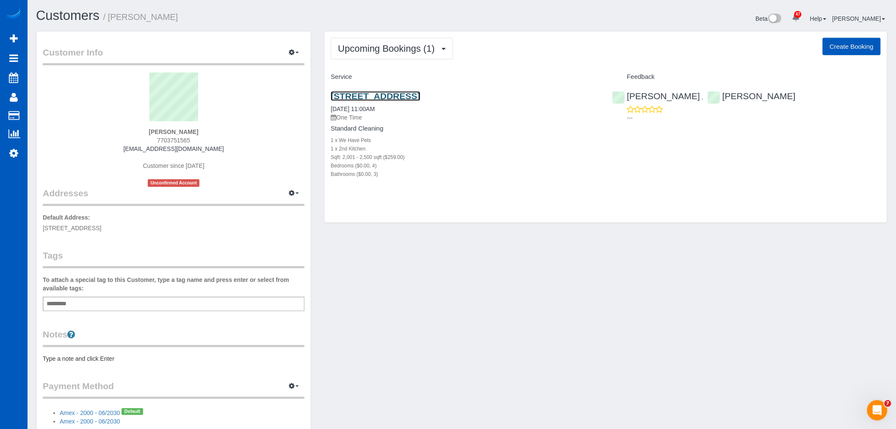
click at [375, 96] on link "[STREET_ADDRESS]" at bounding box center [375, 96] width 89 height 10
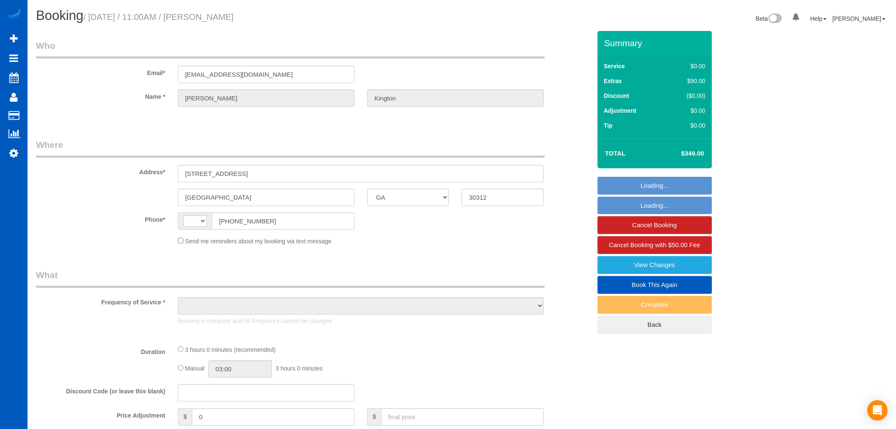
select select "GA"
select select "string:[GEOGRAPHIC_DATA]"
select select "object:973"
select select "string:fspay-0269e23b-832b-45c2-bc35-4ddea6b6bd1b"
select select "199"
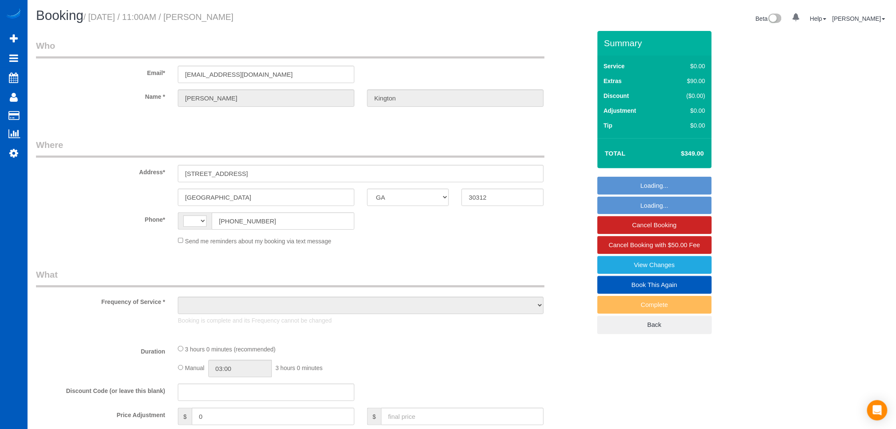
select select "spot1"
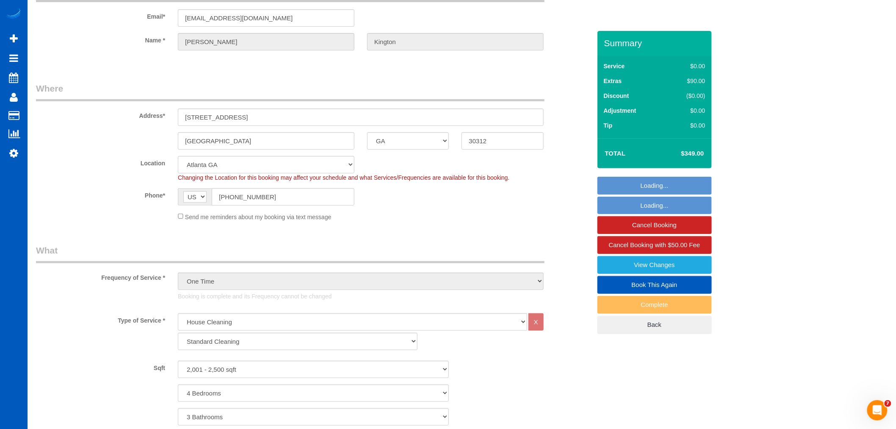
select select "number:8"
select select "2001"
select select "4"
select select "3"
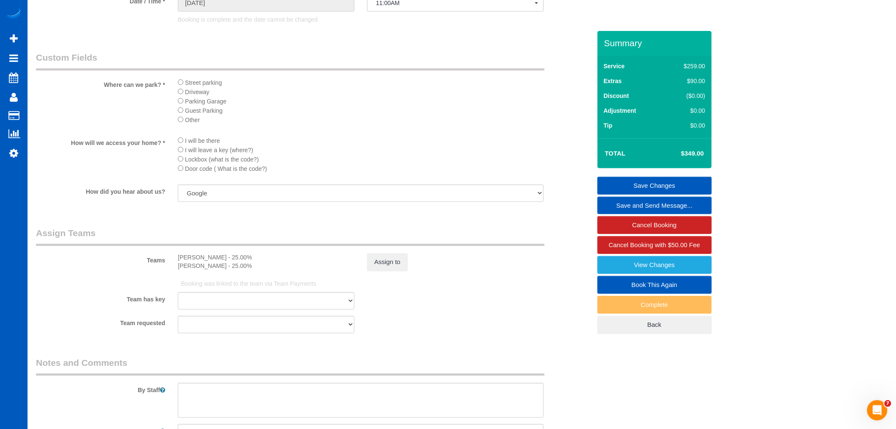
scroll to position [800, 0]
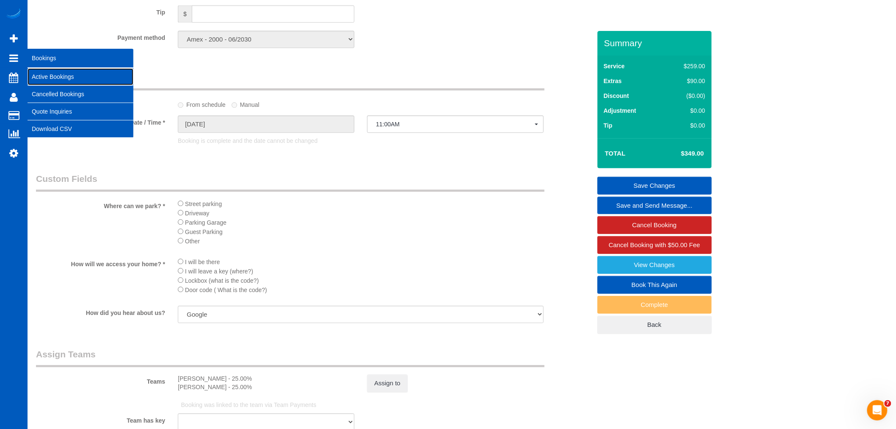
click at [61, 73] on link "Active Bookings" at bounding box center [81, 76] width 106 height 17
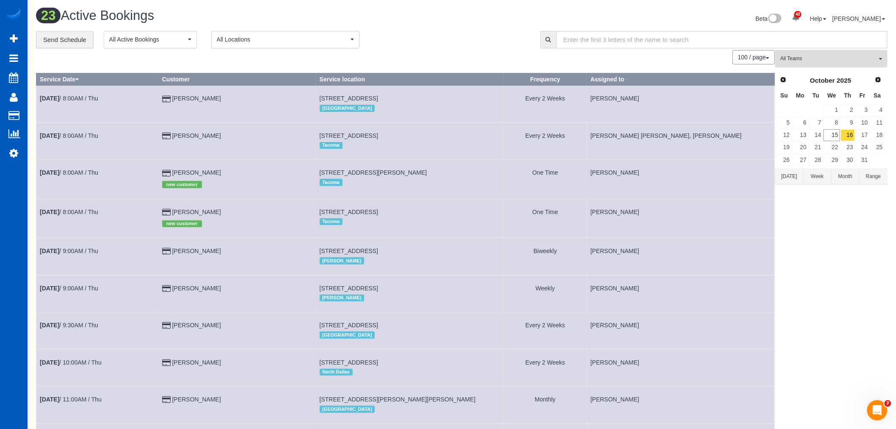
click at [823, 66] on button "All Teams" at bounding box center [832, 58] width 112 height 17
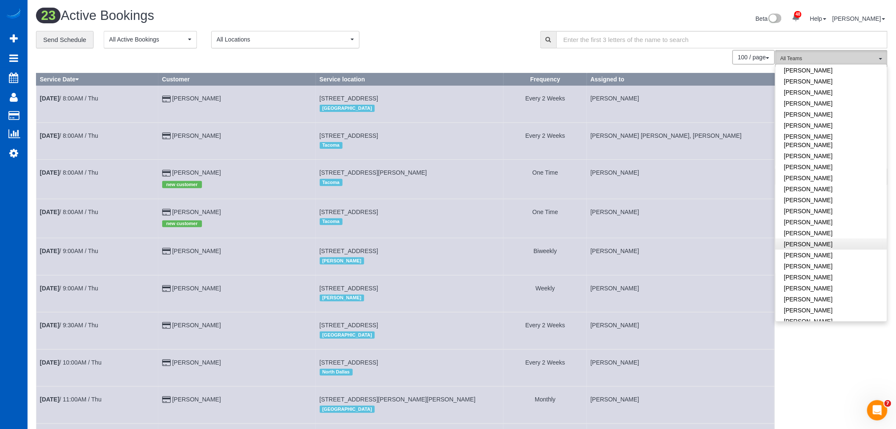
scroll to position [376, 0]
click at [845, 191] on link "[PERSON_NAME]" at bounding box center [831, 196] width 111 height 11
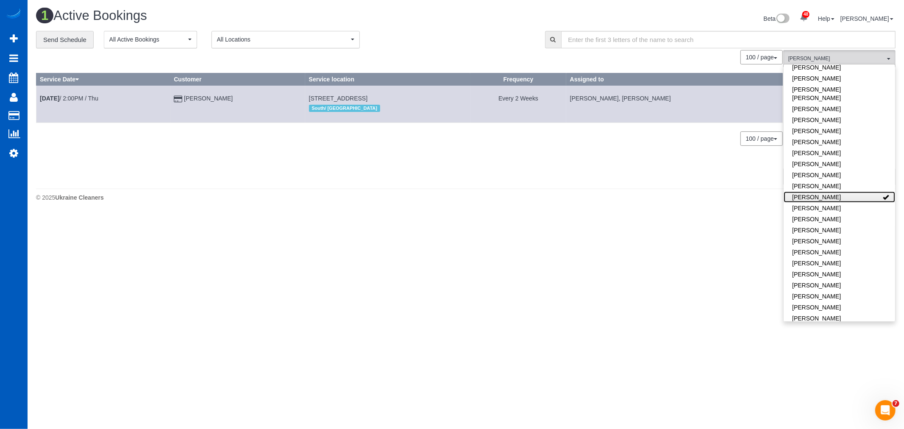
click at [845, 191] on link "[PERSON_NAME]" at bounding box center [838, 196] width 111 height 11
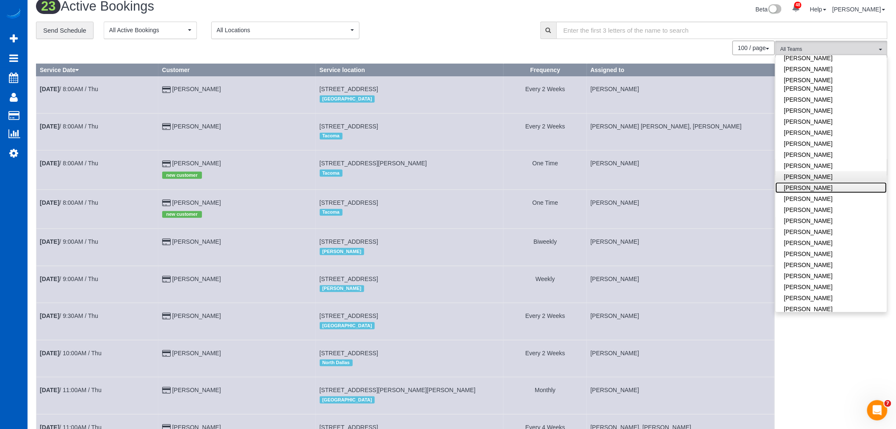
scroll to position [0, 0]
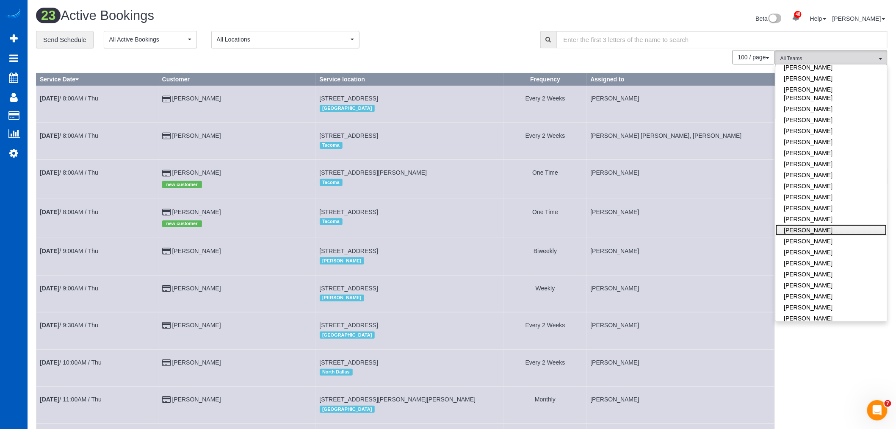
click at [831, 225] on link "[PERSON_NAME]" at bounding box center [831, 230] width 111 height 11
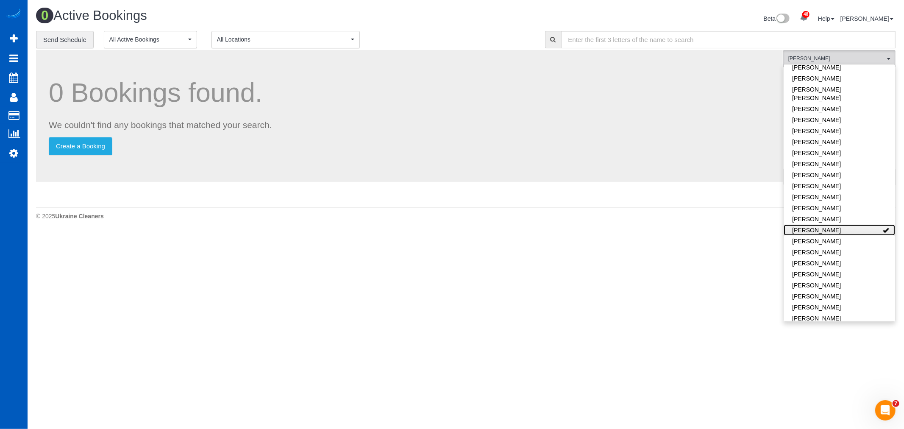
click at [831, 225] on link "[PERSON_NAME]" at bounding box center [838, 230] width 111 height 11
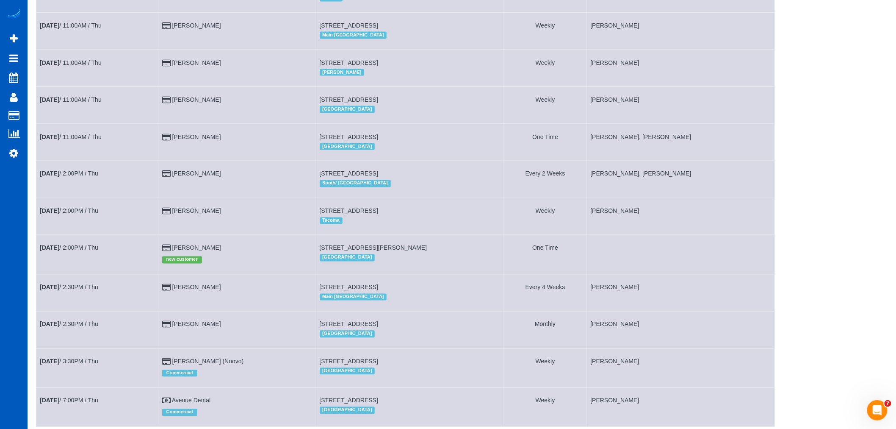
scroll to position [599, 0]
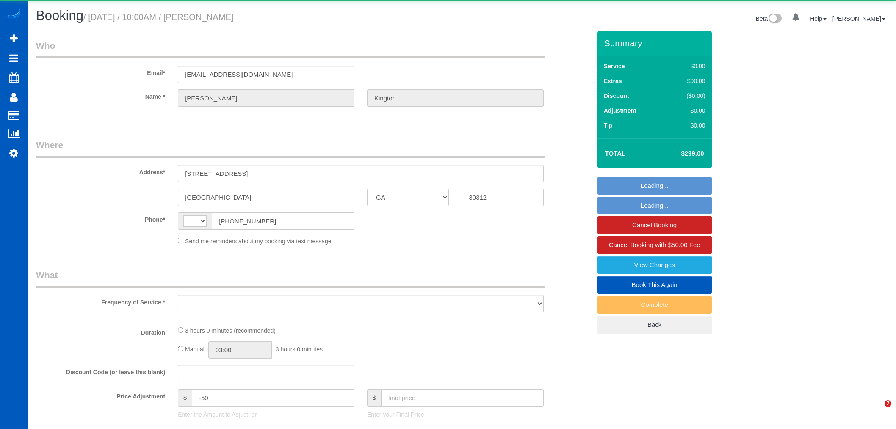
select select "GA"
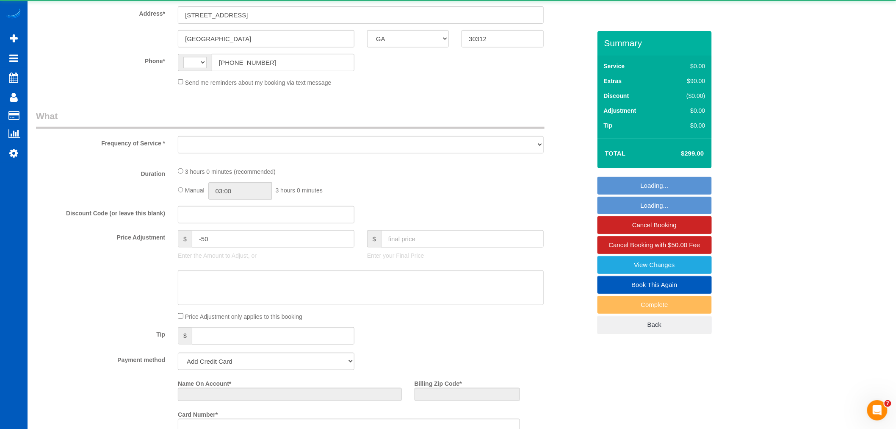
select select "199"
select select "2001"
select select "4"
select select "3"
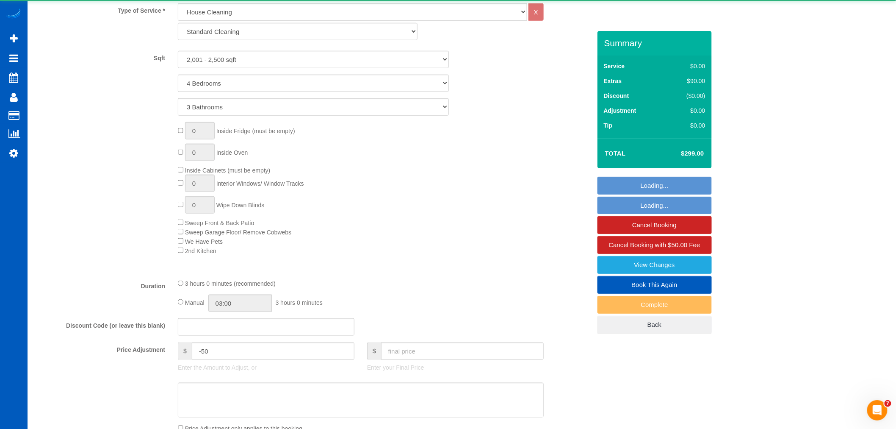
select select "string:[GEOGRAPHIC_DATA]"
select select "object:840"
select select "string:fspay-fc845107-1212-450b-9847-3e7e24dbb58d"
select select "2001"
select select "4"
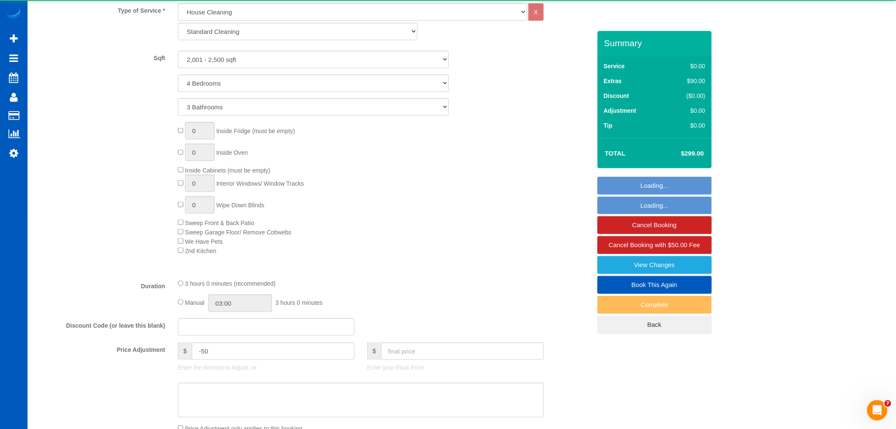
select select "3"
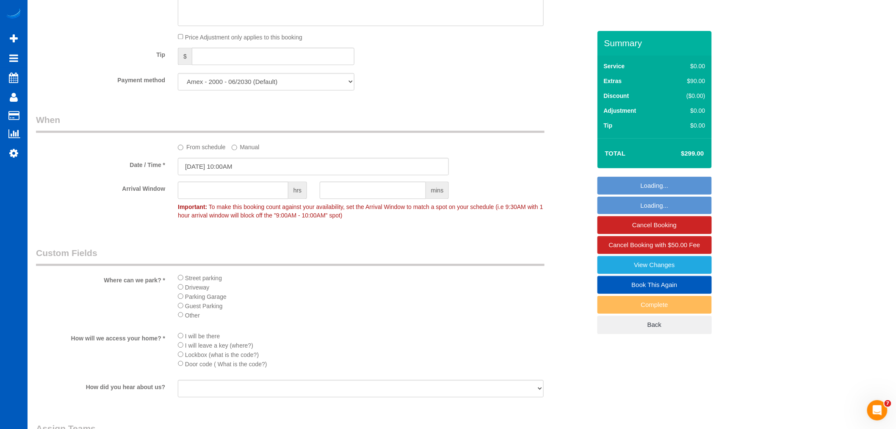
select select "object:1176"
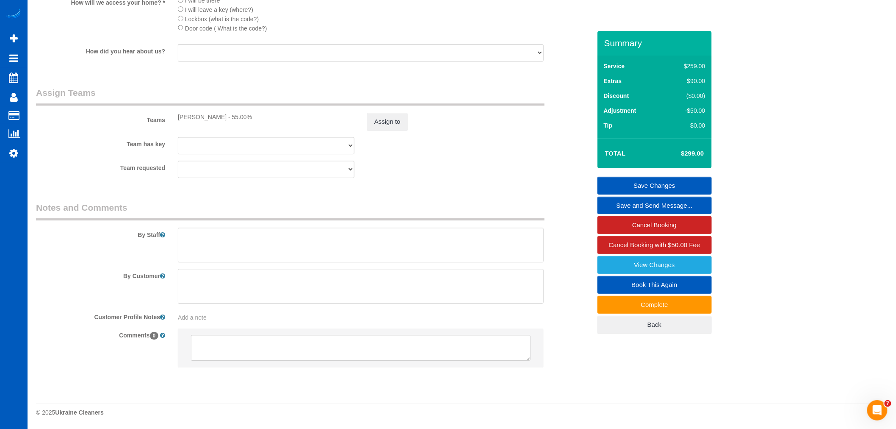
scroll to position [1086, 0]
click at [410, 116] on div "Assign to" at bounding box center [455, 122] width 189 height 18
click at [397, 122] on button "Assign to" at bounding box center [387, 122] width 41 height 18
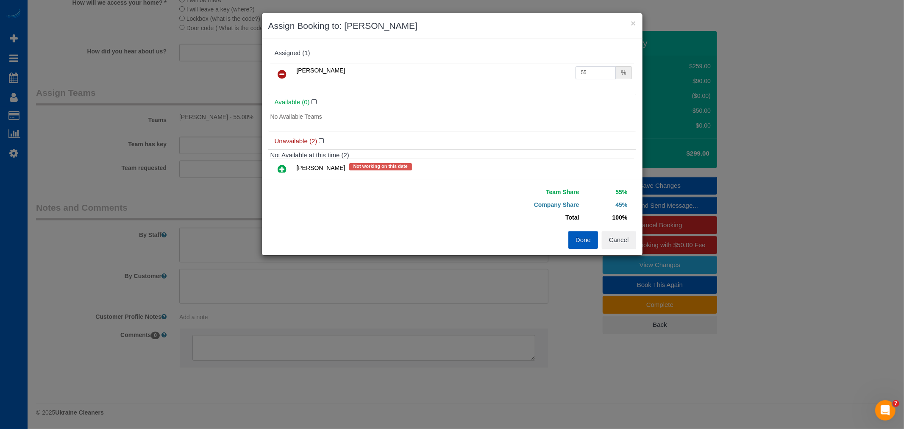
drag, startPoint x: 597, startPoint y: 67, endPoint x: 485, endPoint y: 80, distance: 113.4
click at [485, 80] on tr "Oksana Antonenko 55 %" at bounding box center [451, 75] width 363 height 22
type input "60"
click at [573, 234] on button "Done" at bounding box center [583, 240] width 30 height 18
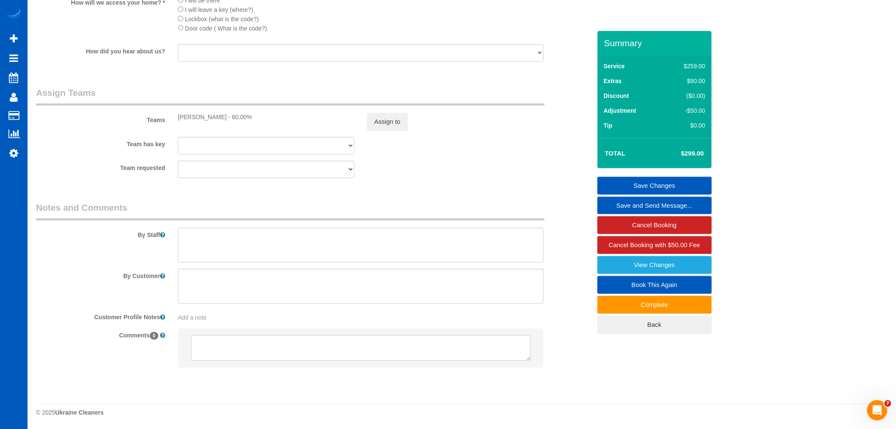
click at [674, 187] on link "Save Changes" at bounding box center [655, 186] width 114 height 18
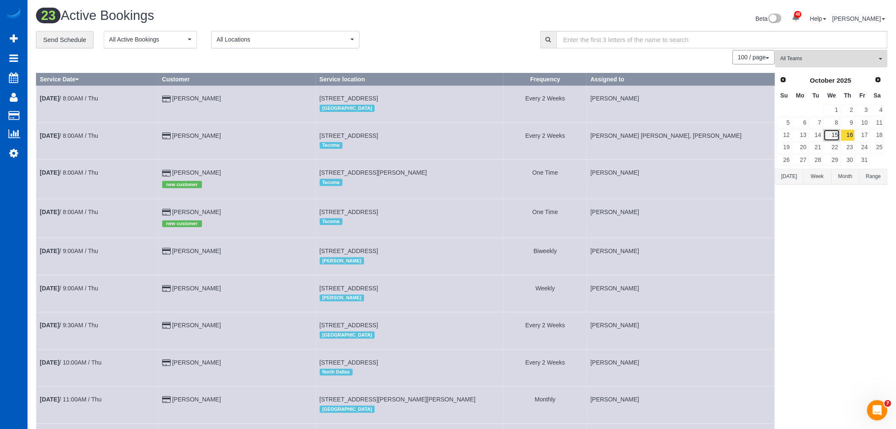
click at [835, 137] on link "15" at bounding box center [832, 134] width 16 height 11
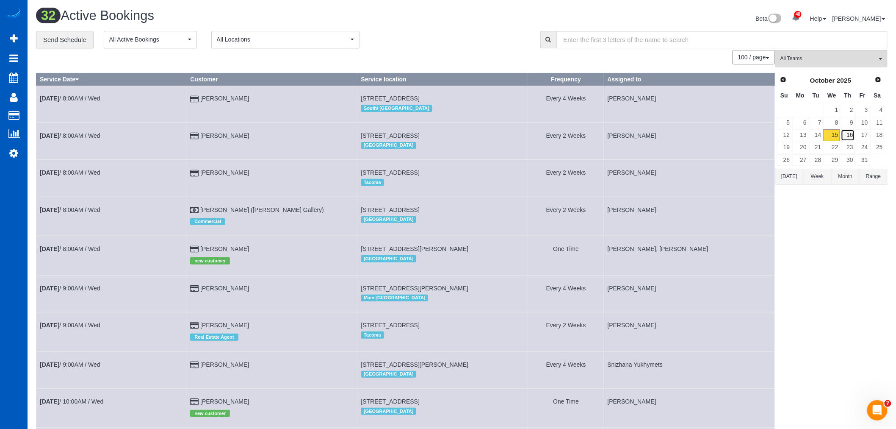
click at [844, 139] on link "16" at bounding box center [848, 134] width 14 height 11
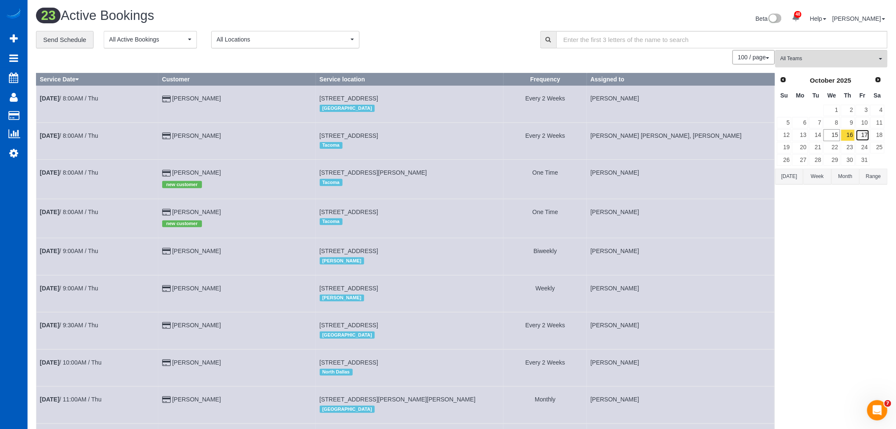
click at [863, 132] on link "17" at bounding box center [863, 134] width 14 height 11
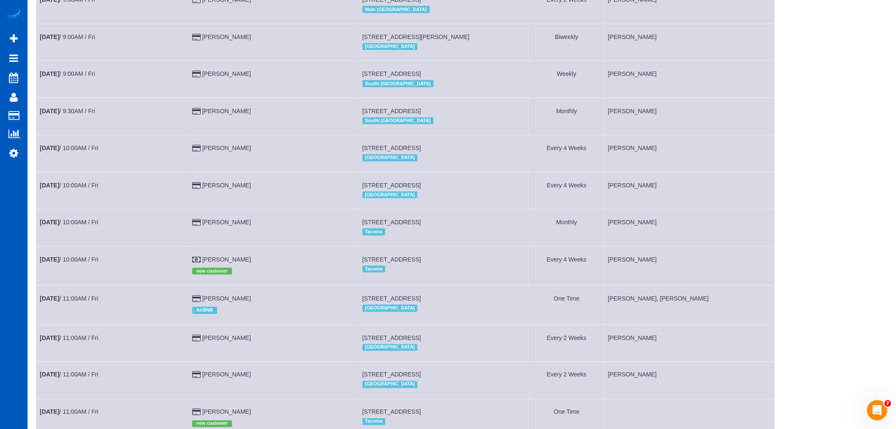
scroll to position [329, 0]
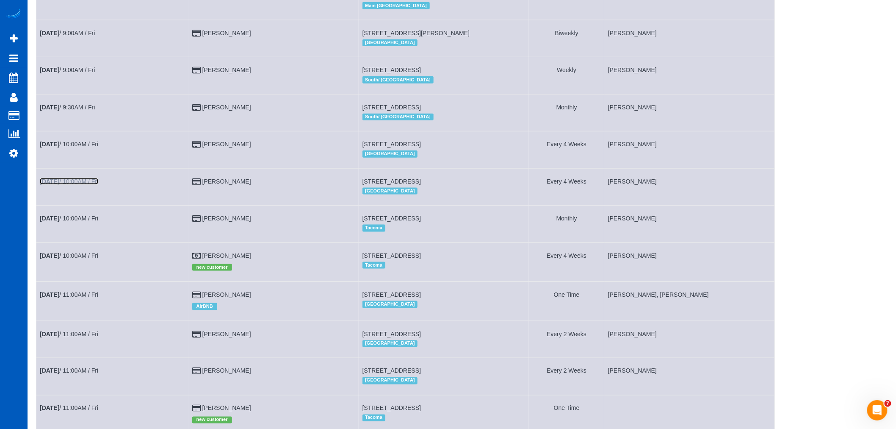
click at [97, 185] on link "Oct 17th / 10:00AM / Fri" at bounding box center [69, 181] width 58 height 7
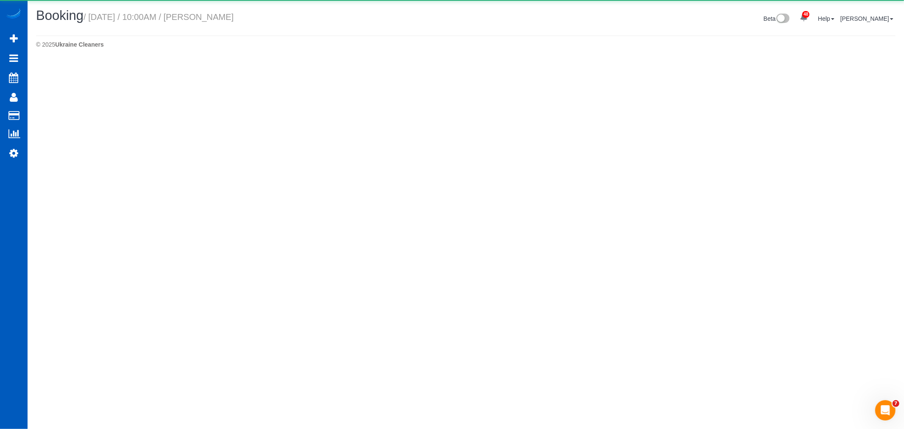
select select "CO"
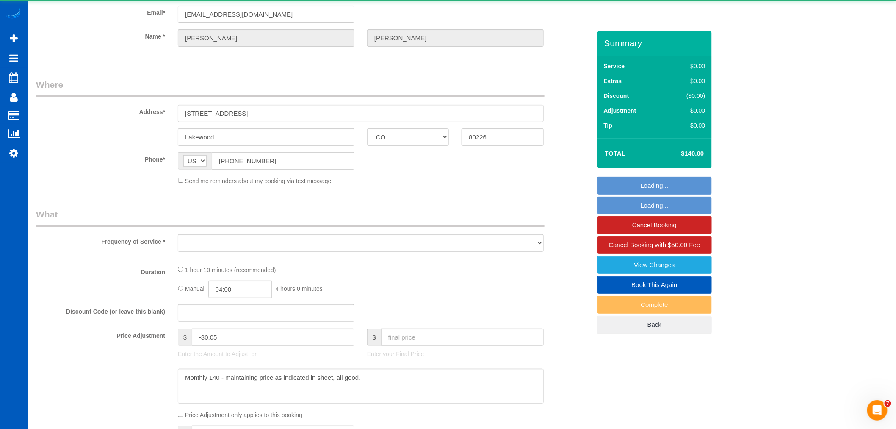
select select "object:3373"
select select "199"
select select "1001"
select select "2"
select select "spot6"
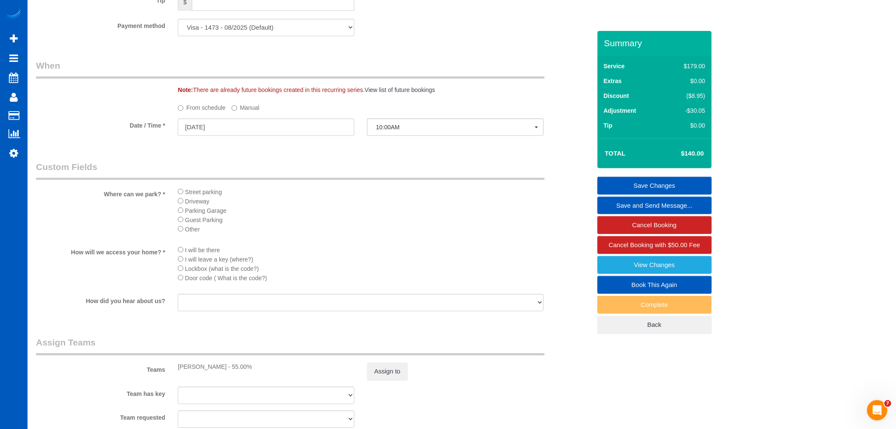
scroll to position [800, 0]
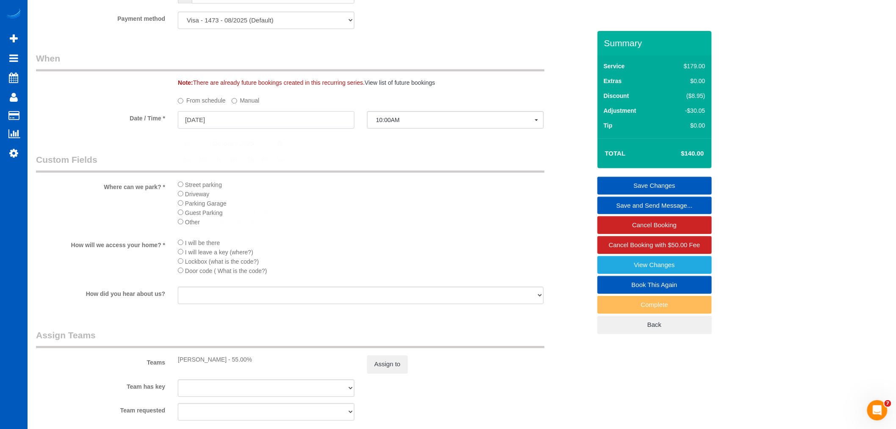
click at [222, 126] on input "10/17/2025" at bounding box center [266, 119] width 177 height 17
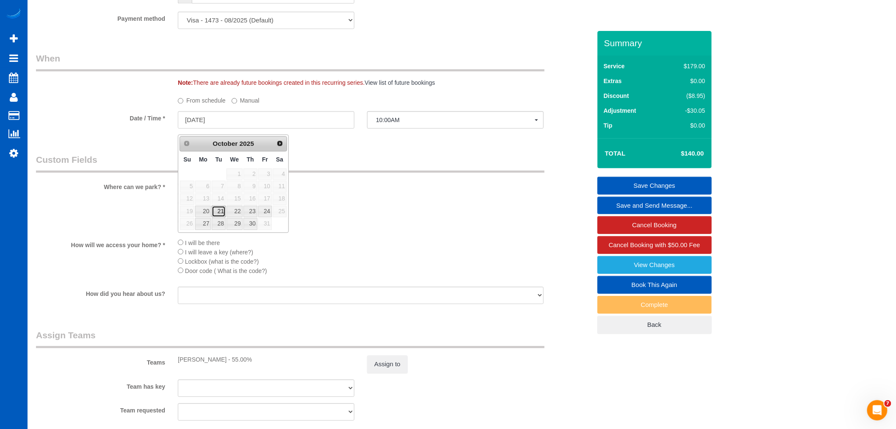
click at [219, 210] on link "21" at bounding box center [219, 210] width 14 height 11
type input "10/21/2025"
select select "spot12"
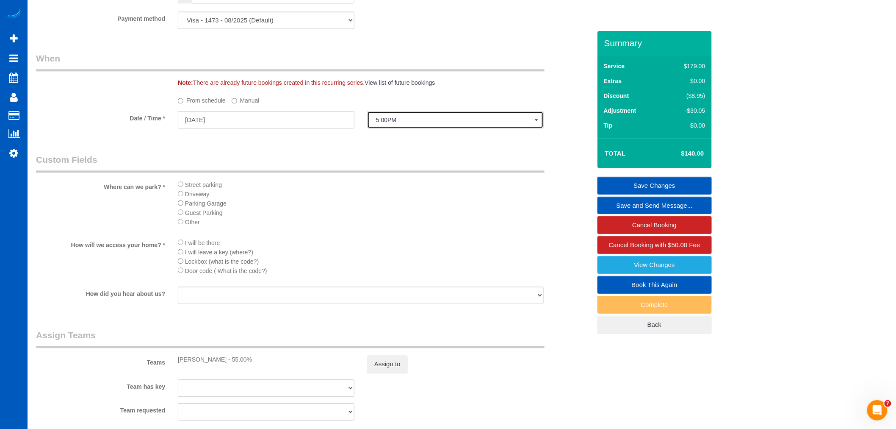
click at [399, 117] on button "5:00PM" at bounding box center [455, 119] width 177 height 17
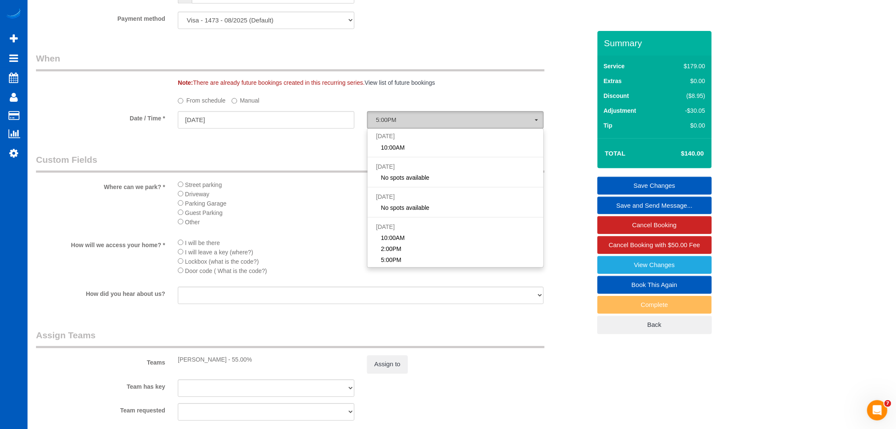
scroll to position [30, 0]
click at [242, 101] on label "Manual" at bounding box center [246, 98] width 28 height 11
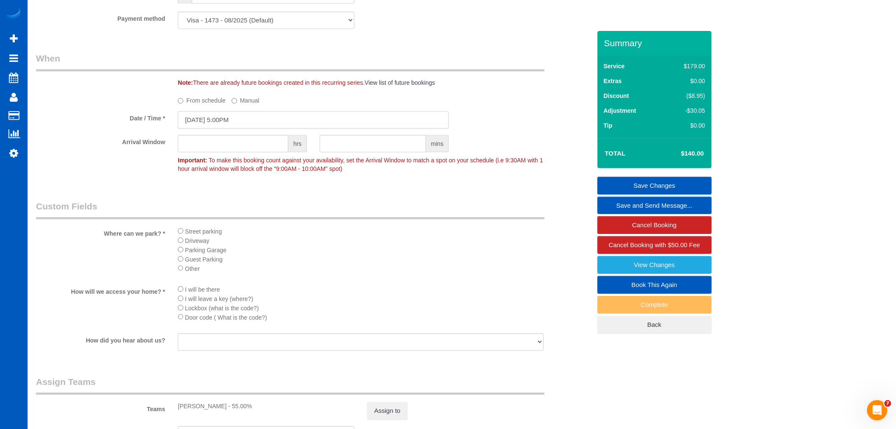
click at [233, 121] on input "10/21/2025 5:00PM" at bounding box center [313, 119] width 271 height 17
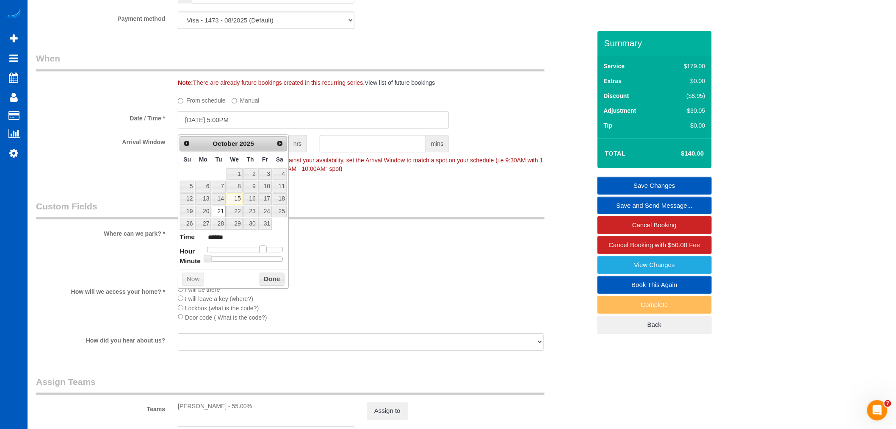
type input "10/21/2025 4:00PM"
type input "******"
type input "10/21/2025 3:00PM"
type input "******"
type input "10/21/2025 2:00PM"
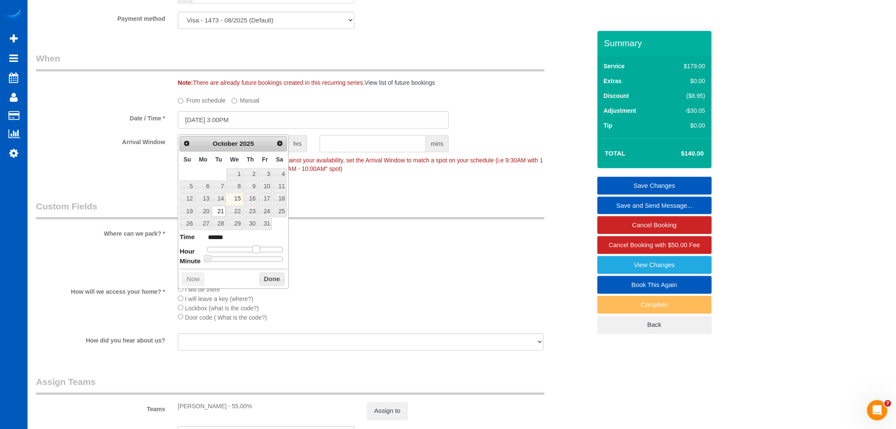
type input "******"
drag, startPoint x: 261, startPoint y: 249, endPoint x: 252, endPoint y: 250, distance: 8.5
click at [252, 250] on span at bounding box center [254, 249] width 8 height 8
click at [261, 273] on button "Done" at bounding box center [272, 279] width 25 height 14
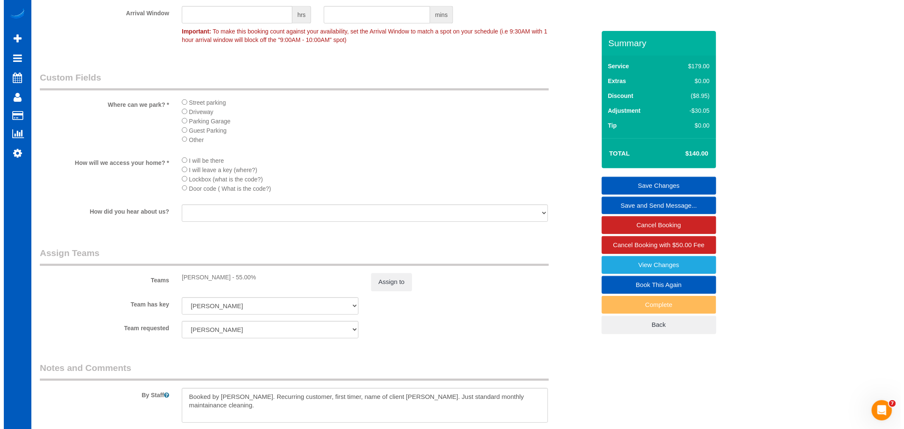
scroll to position [941, 0]
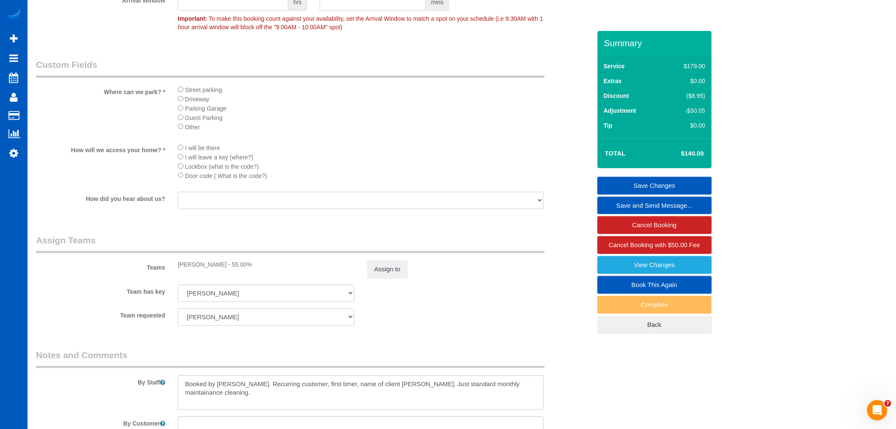
click at [408, 278] on div "Assign to" at bounding box center [455, 269] width 189 height 18
click at [406, 278] on button "Assign to" at bounding box center [387, 269] width 41 height 18
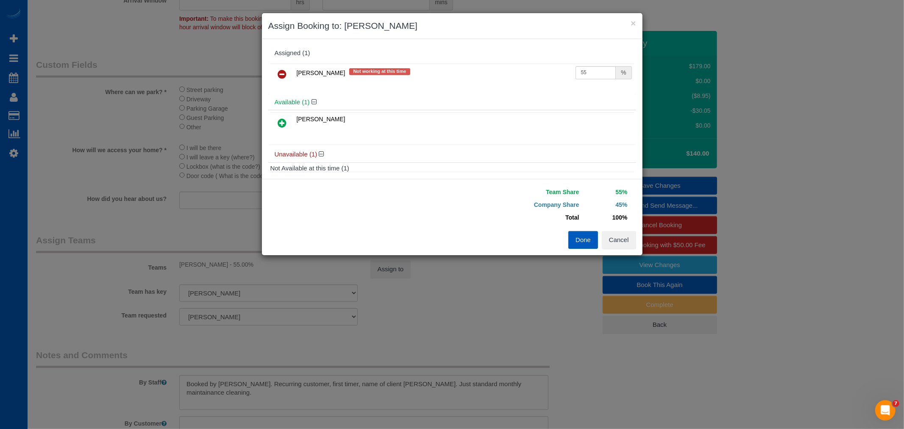
click at [280, 64] on td at bounding box center [282, 75] width 24 height 22
click at [280, 69] on icon at bounding box center [282, 74] width 9 height 10
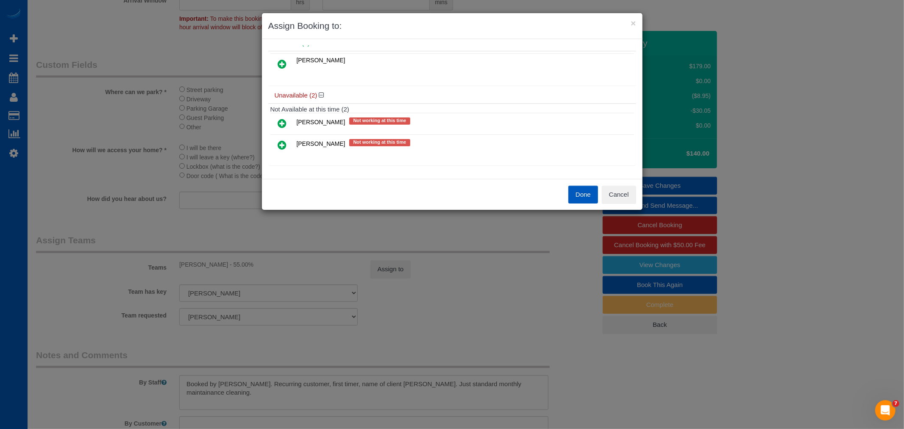
click at [289, 143] on link at bounding box center [282, 145] width 20 height 17
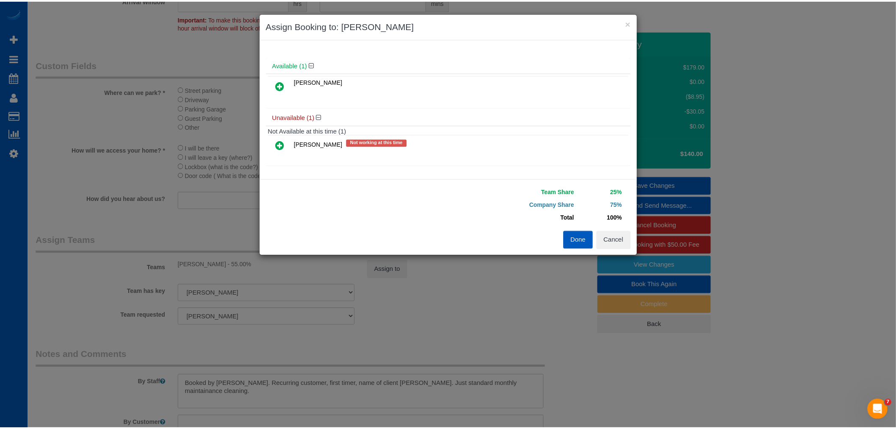
scroll to position [0, 0]
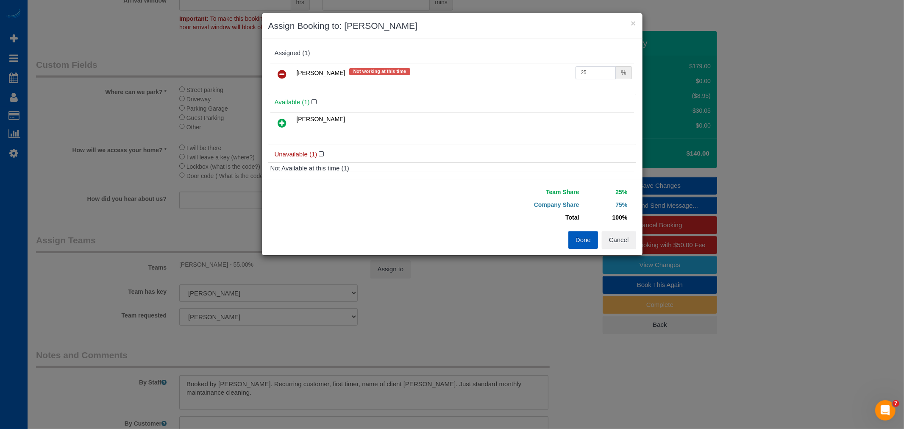
drag, startPoint x: 599, startPoint y: 68, endPoint x: 509, endPoint y: 78, distance: 90.3
click at [509, 78] on tr "Ivanna Markintovych Not working at this time 25 %" at bounding box center [451, 75] width 363 height 22
type input "60"
click at [583, 241] on button "Done" at bounding box center [583, 240] width 30 height 18
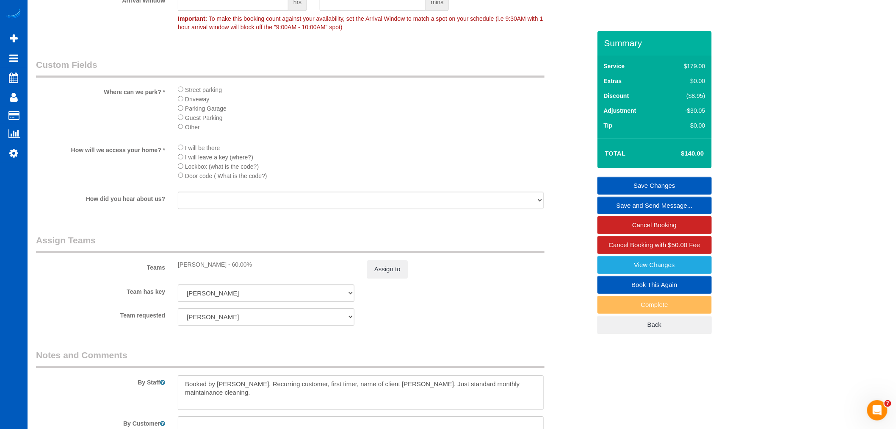
click at [680, 181] on link "Save Changes" at bounding box center [655, 186] width 114 height 18
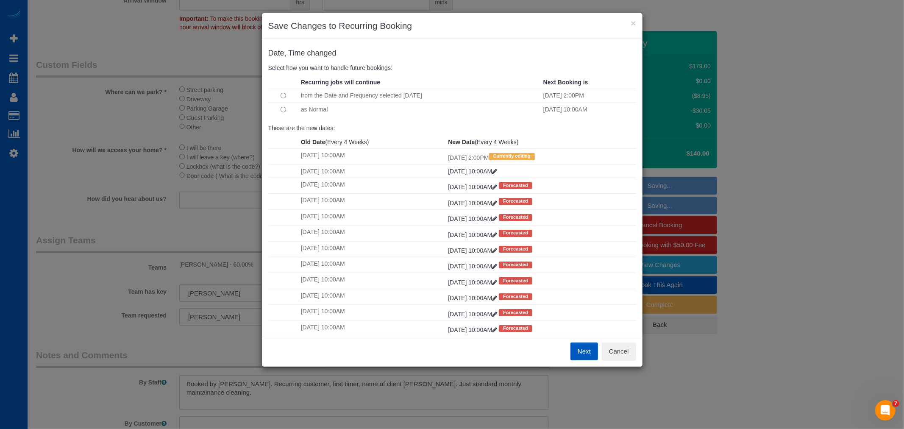
click at [577, 355] on button "Next" at bounding box center [584, 351] width 28 height 18
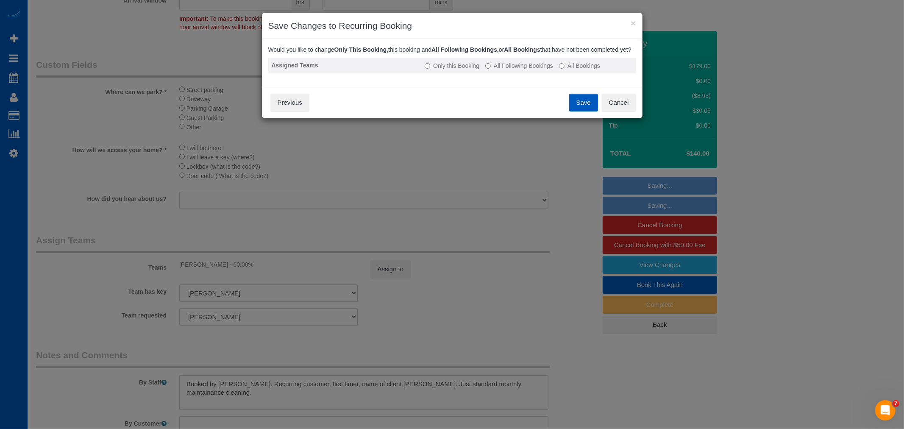
click at [513, 70] on label "All Following Bookings" at bounding box center [519, 65] width 68 height 8
click at [572, 105] on button "Save" at bounding box center [583, 103] width 29 height 18
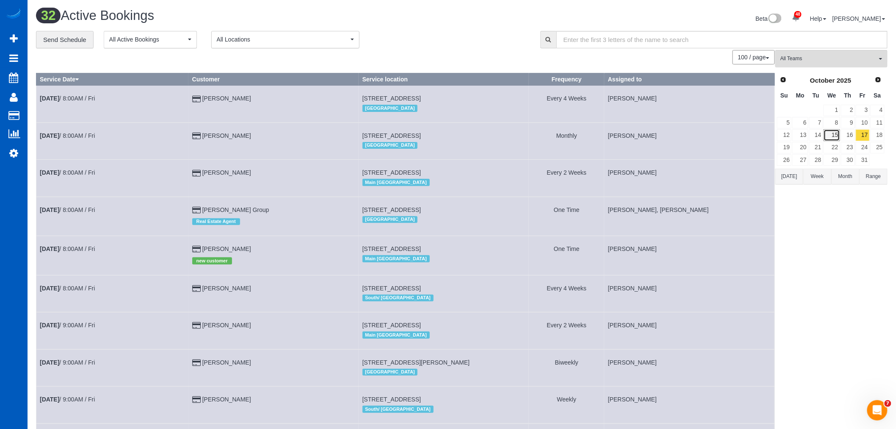
click at [840, 141] on link "15" at bounding box center [832, 134] width 16 height 11
click at [852, 133] on link "16" at bounding box center [848, 134] width 14 height 11
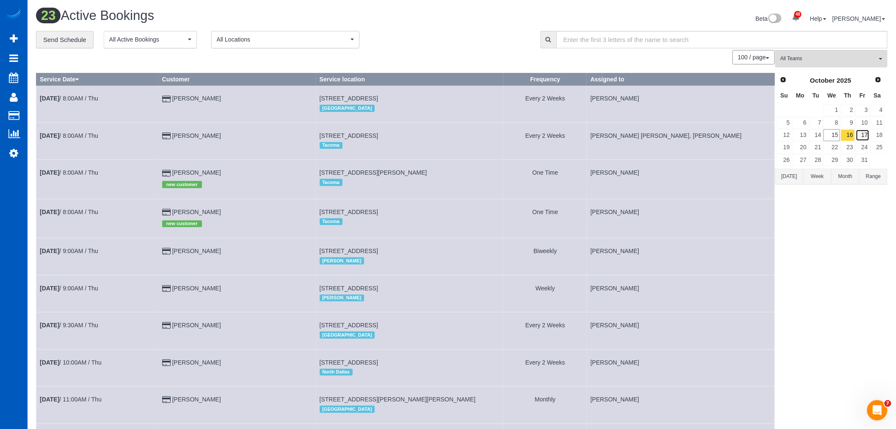
click at [862, 136] on link "17" at bounding box center [863, 134] width 14 height 11
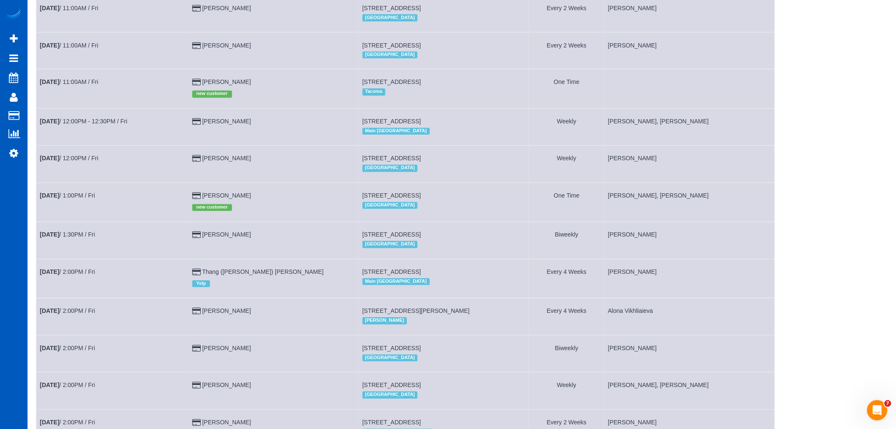
scroll to position [947, 0]
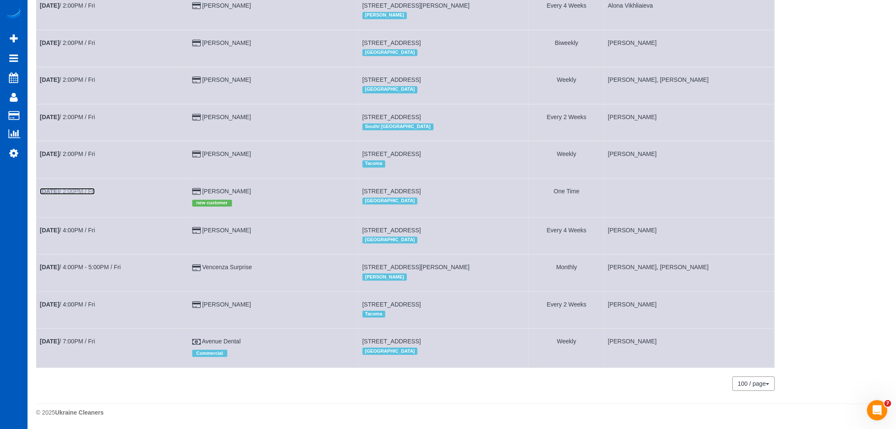
click at [72, 189] on link "Oct 17th / 2:00PM / Fri" at bounding box center [67, 191] width 55 height 7
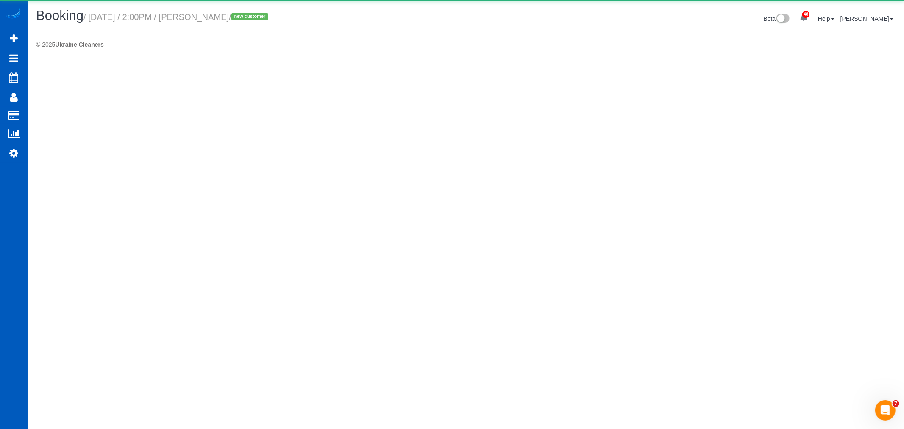
select select "CO"
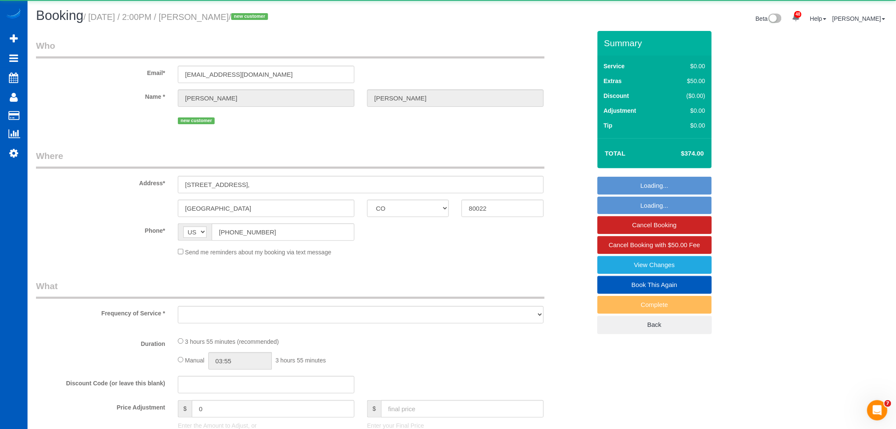
select select "object:6358"
select select "string:fspay-6a462a0a-0131-4c7d-bf99-6445de58b556"
select select "199"
select select "spot13"
select select "number:8"
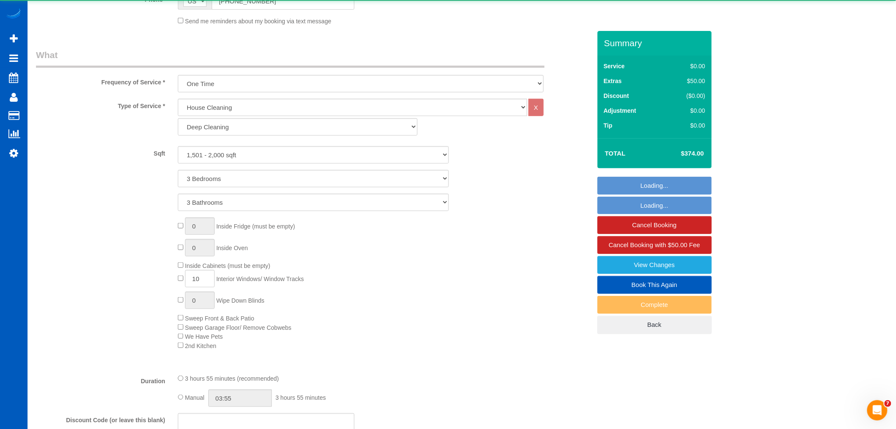
select select "1501"
select select "3"
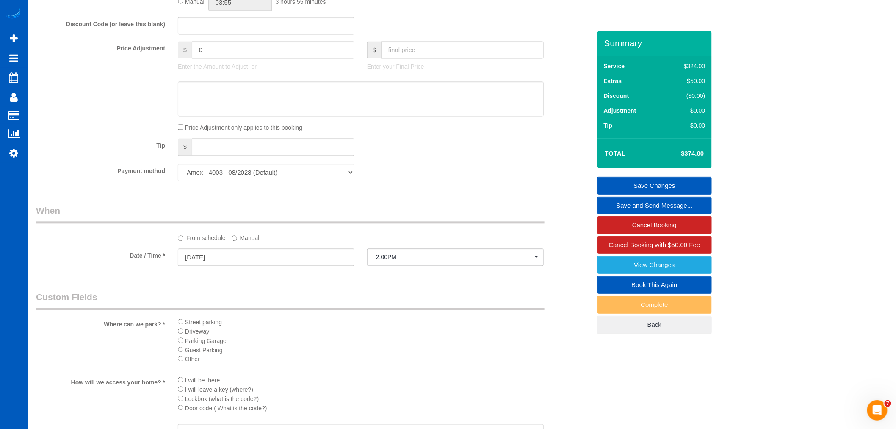
scroll to position [941, 0]
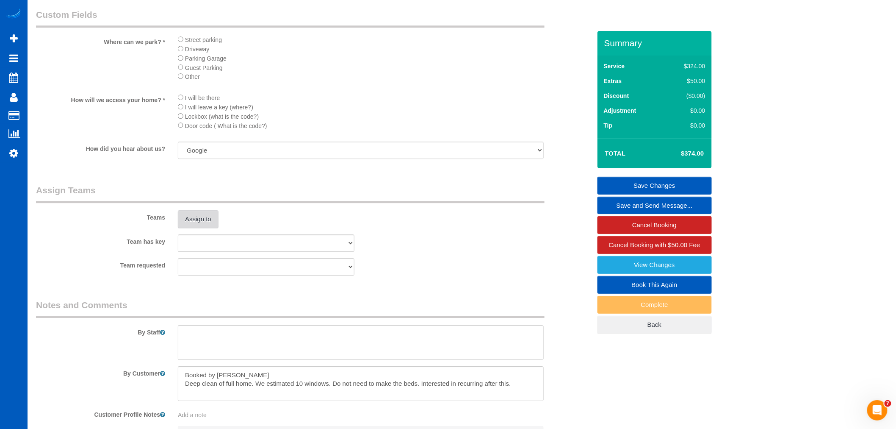
click at [213, 228] on button "Assign to" at bounding box center [198, 219] width 41 height 18
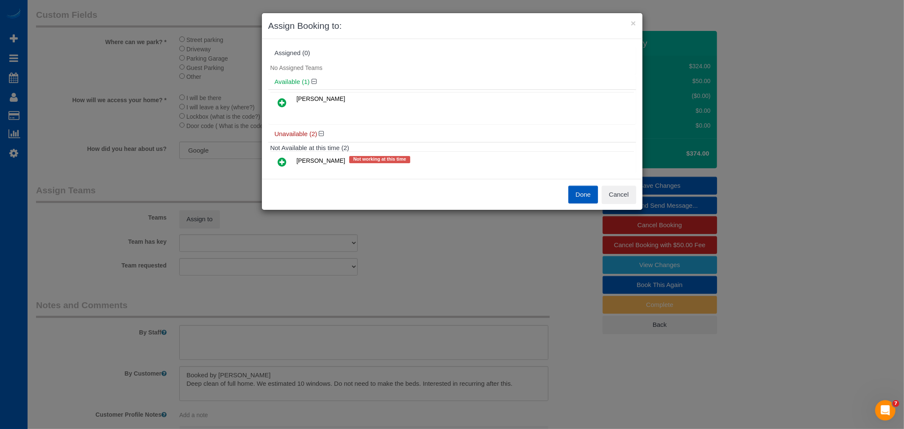
click at [280, 105] on icon at bounding box center [282, 102] width 9 height 10
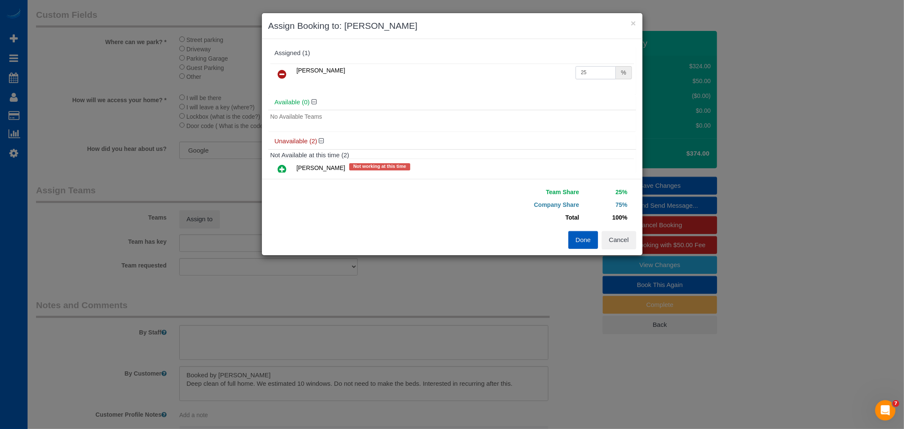
drag, startPoint x: 588, startPoint y: 70, endPoint x: 531, endPoint y: 81, distance: 58.2
click at [531, 81] on tr "Tamara Serdechna 25 %" at bounding box center [451, 75] width 363 height 22
type input "50"
click at [585, 249] on div "Team Share 50% Company Share 50% Total 100% Warning: The Company share is 0%. I…" at bounding box center [452, 217] width 380 height 76
click at [584, 243] on button "Done" at bounding box center [583, 240] width 30 height 18
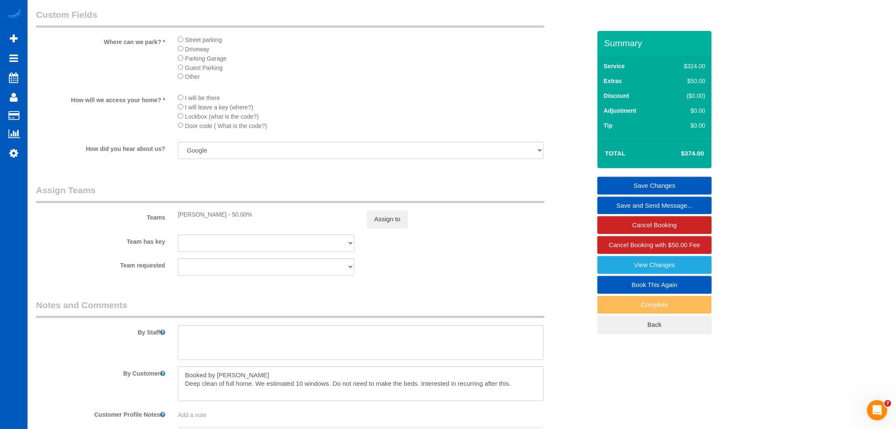
click at [671, 179] on link "Save Changes" at bounding box center [655, 186] width 114 height 18
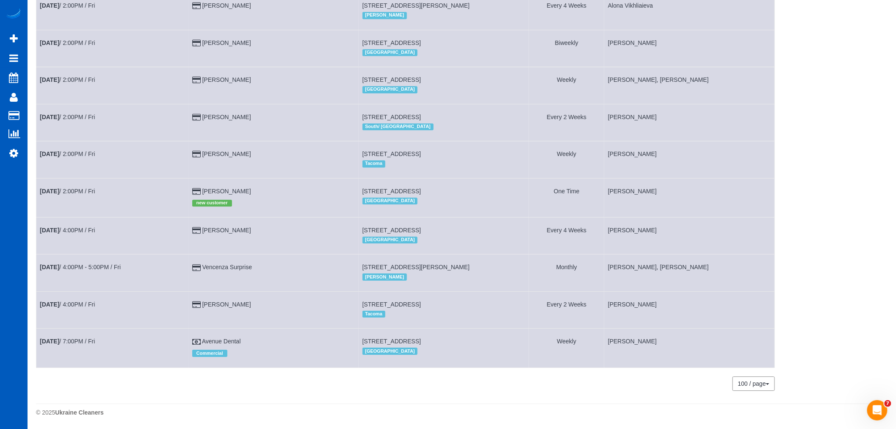
scroll to position [947, 0]
click at [82, 188] on link "Oct 17th / 2:00PM / Fri" at bounding box center [67, 191] width 55 height 7
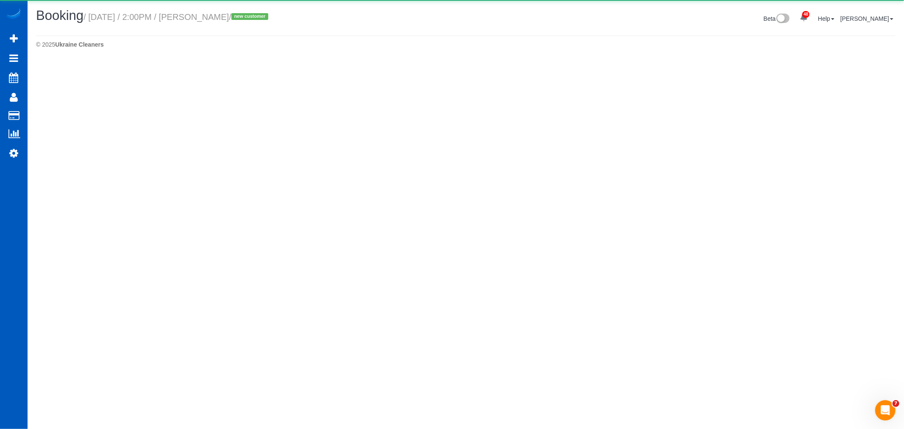
select select "CO"
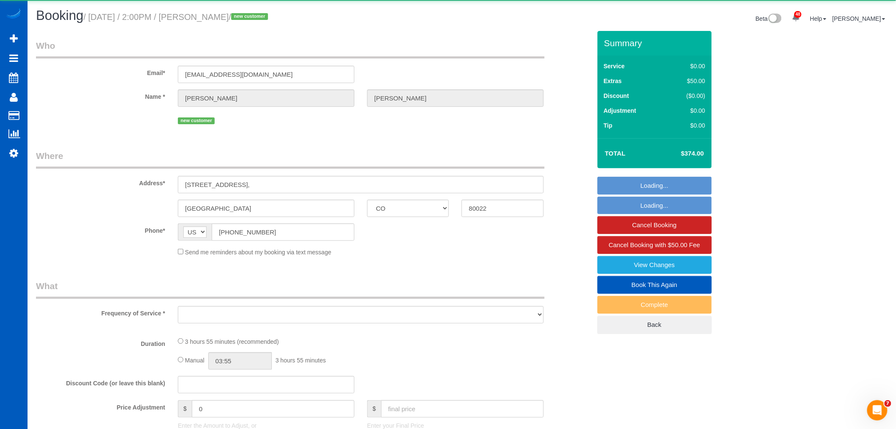
select select "object:7518"
select select "string:fspay-6a462a0a-0131-4c7d-bf99-6445de58b556"
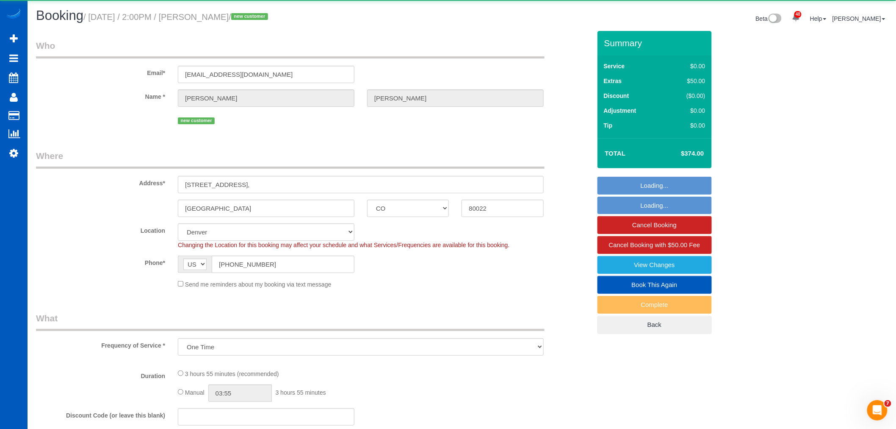
select select "object:7625"
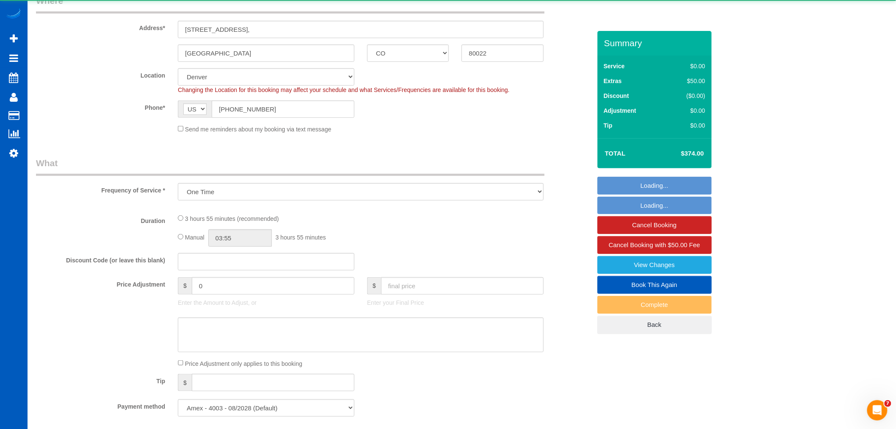
select select "199"
select select "spot20"
select select "number:8"
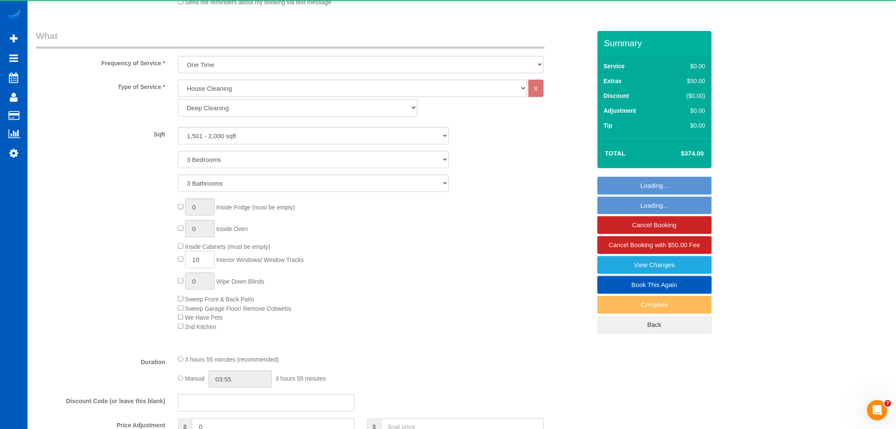
select select "1501"
select select "3"
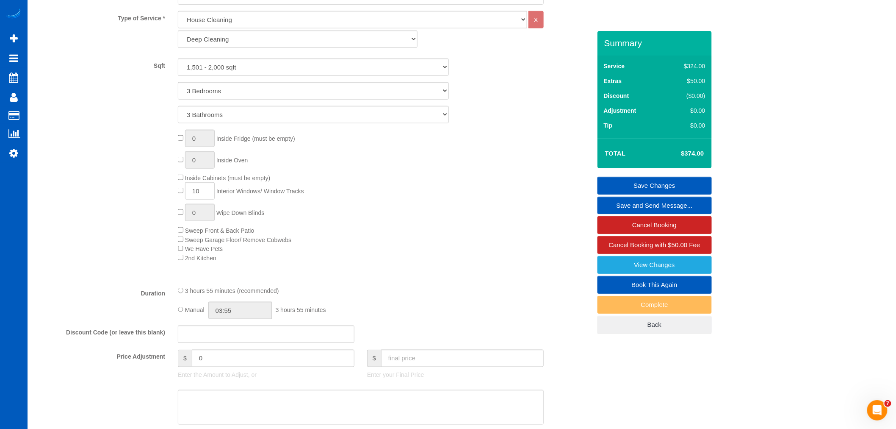
scroll to position [376, 0]
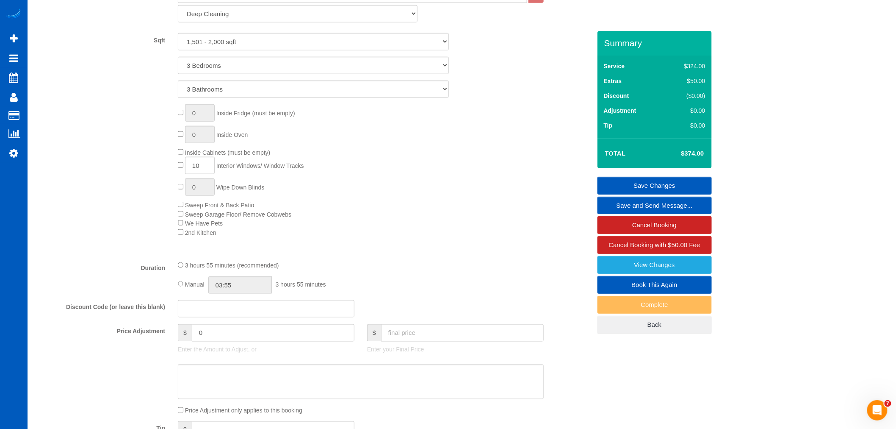
click at [177, 285] on div "3 hours 55 minutes (recommended) Manual 03:55 3 hours 55 minutes" at bounding box center [361, 277] width 379 height 33
click at [240, 287] on input "03:55" at bounding box center [240, 284] width 64 height 17
type input "07:00"
click at [225, 313] on li "07:00" at bounding box center [231, 318] width 38 height 11
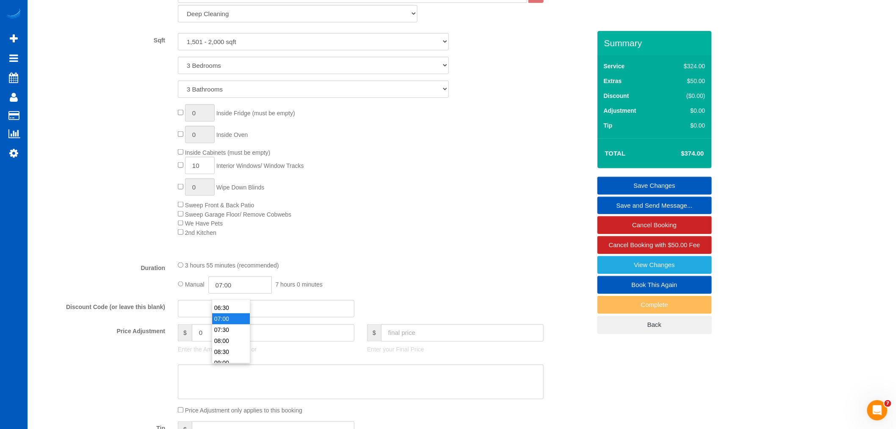
select select "spot27"
click at [323, 254] on div "Type of Service * House Cleaning X Standard Cleaning Deep Cleaning Move In/ Out…" at bounding box center [313, 120] width 555 height 268
click at [626, 186] on link "Save Changes" at bounding box center [655, 186] width 114 height 18
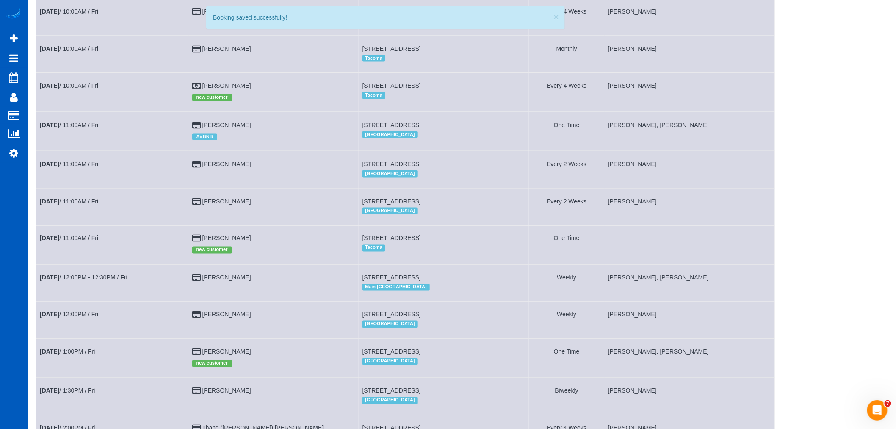
scroll to position [612, 0]
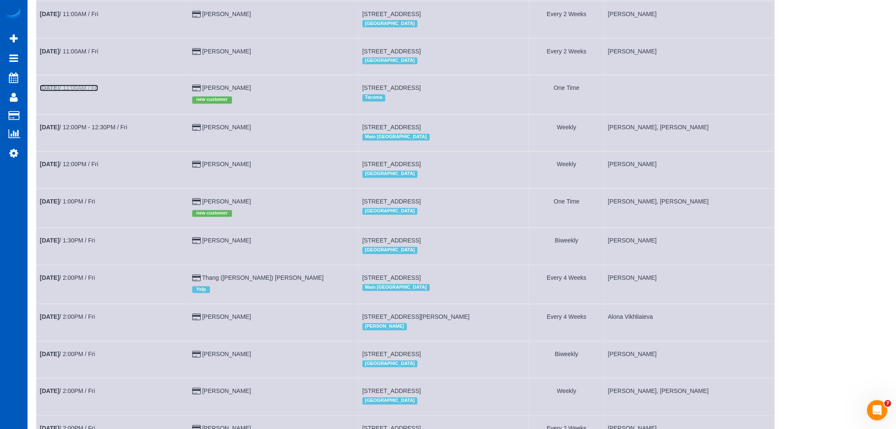
click at [77, 92] on link "Oct 17th / 11:00AM / Fri" at bounding box center [69, 88] width 58 height 7
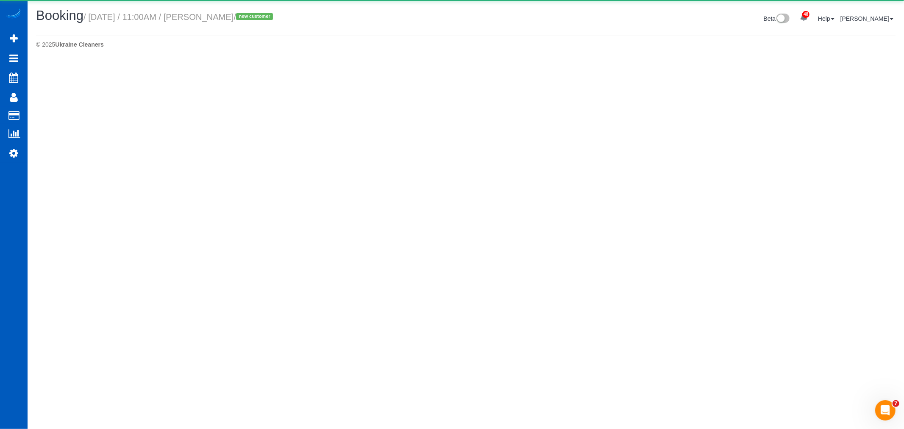
select select "WA"
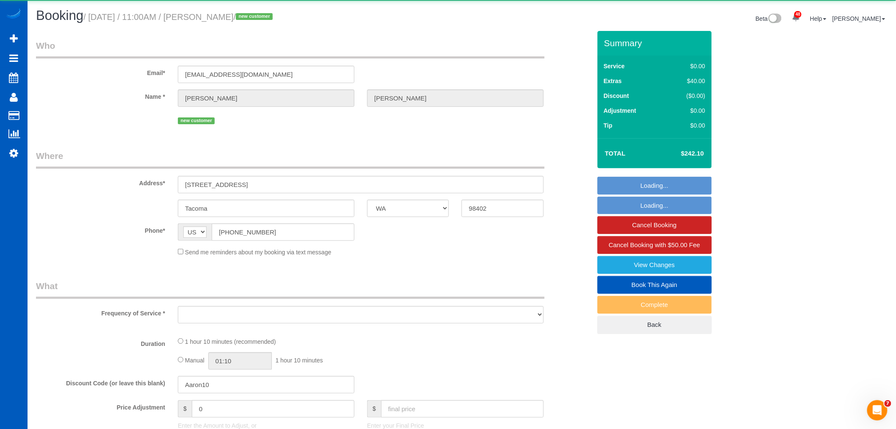
select select "object:9128"
select select "string:fspay-0d6fd95f-310d-4f2e-a8ff-07020af44412"
select select "199"
select select "spot34"
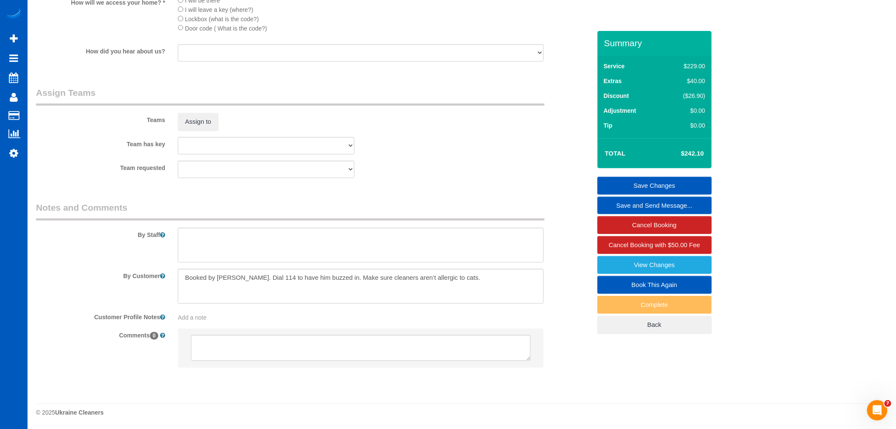
scroll to position [1051, 0]
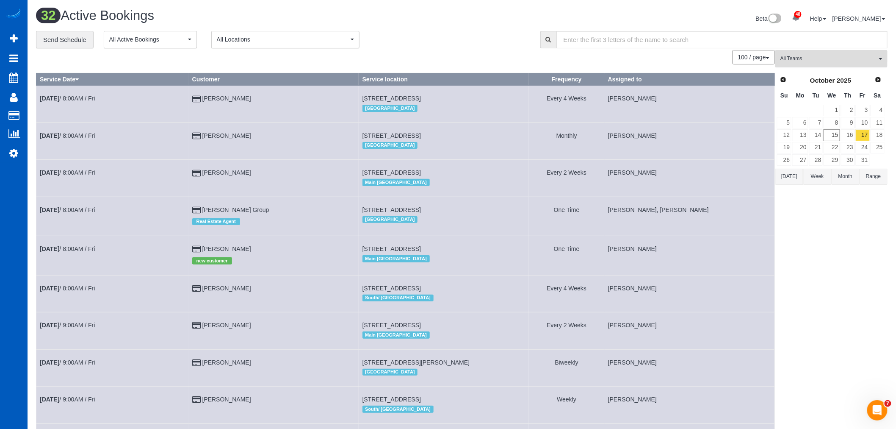
click at [829, 64] on button "All Teams" at bounding box center [832, 58] width 112 height 17
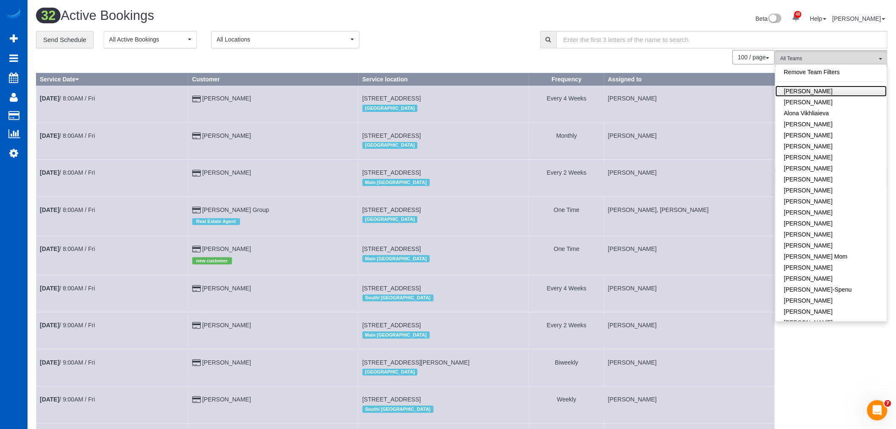
click at [829, 92] on link "[PERSON_NAME]" at bounding box center [831, 91] width 111 height 11
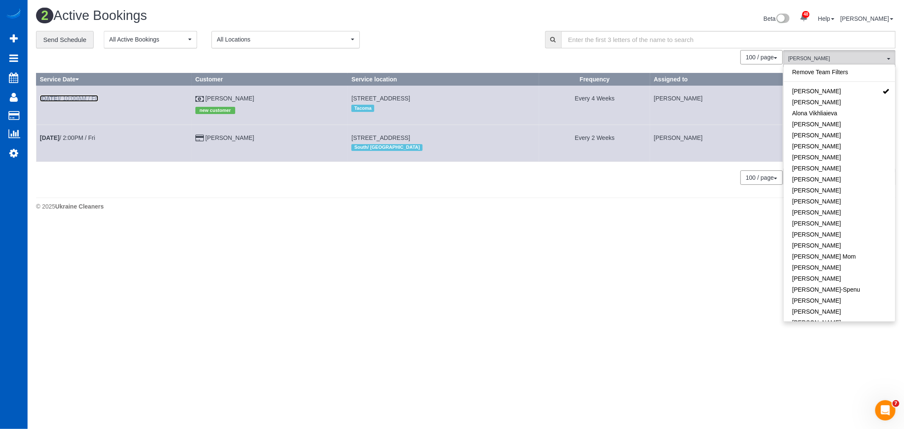
click at [79, 100] on link "Oct 17th / 10:00AM / Fri" at bounding box center [69, 98] width 58 height 7
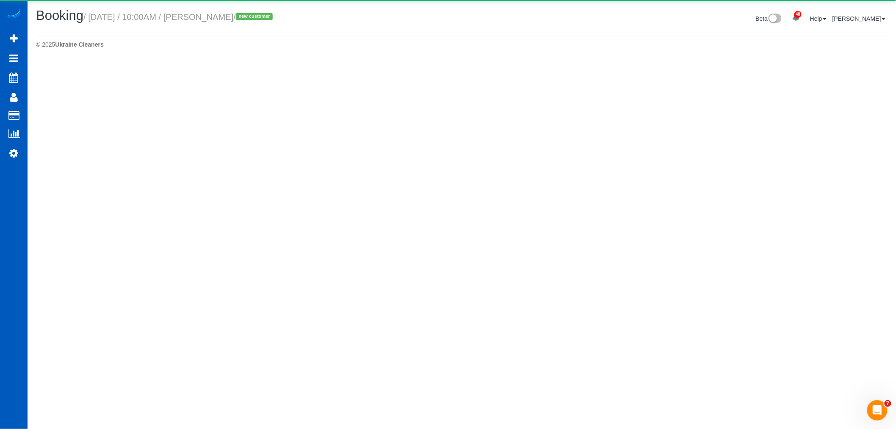
select select "WA"
select select "string:cash"
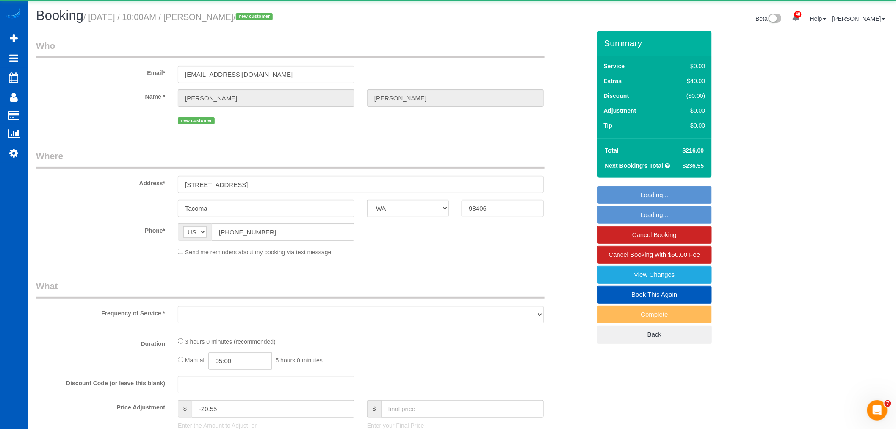
select select "object:10534"
select select "199"
select select "1501"
select select "4"
select select "3"
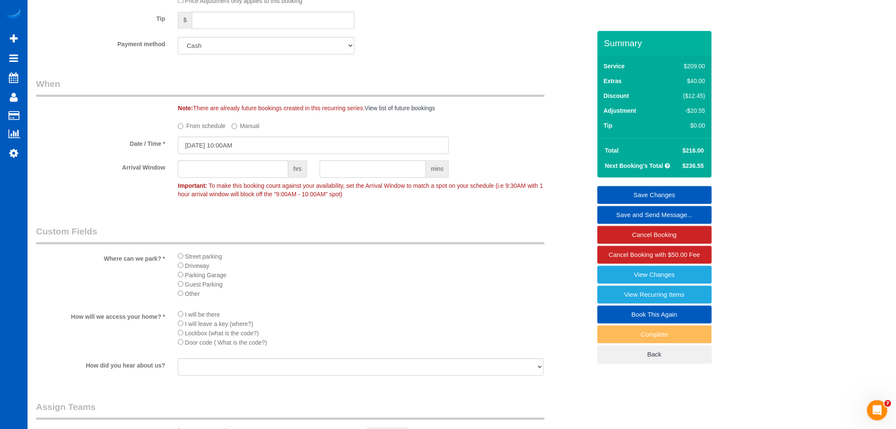
scroll to position [736, 0]
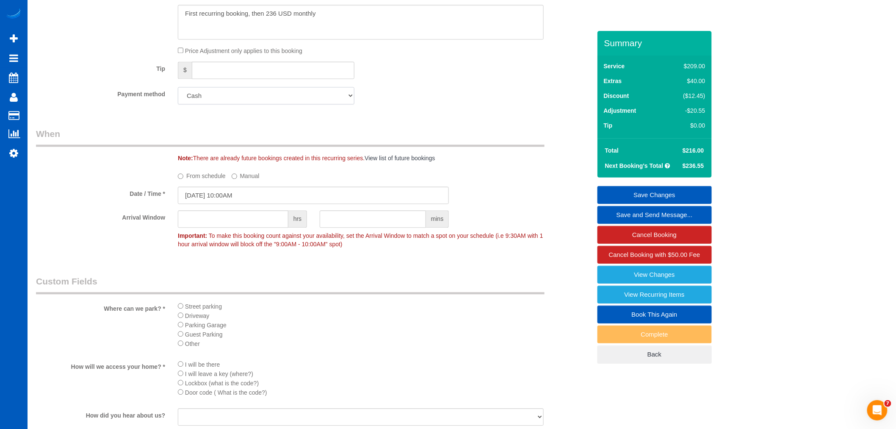
click at [230, 104] on select "Visa - 4962 - 02/2029 (Default) Add Credit Card ─────────────── Cash Check Payp…" at bounding box center [266, 95] width 177 height 17
select select "string:fspay-d0384d00-0801-4ebe-be5c-307ae33c4322"
click at [178, 93] on select "Visa - 4962 - 02/2029 (Default) Add Credit Card ─────────────── Cash Check Payp…" at bounding box center [266, 95] width 177 height 17
click at [653, 187] on link "Save Changes" at bounding box center [655, 195] width 114 height 18
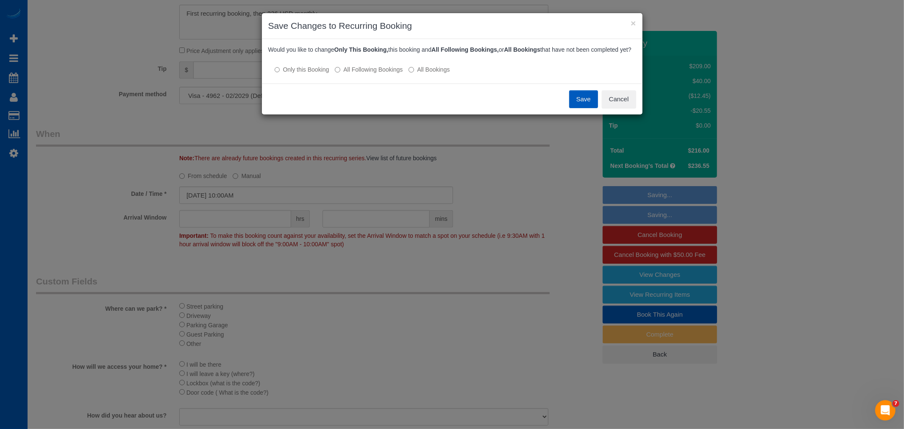
click at [393, 74] on label "All Following Bookings" at bounding box center [369, 69] width 68 height 8
click at [577, 104] on button "Save" at bounding box center [583, 99] width 29 height 18
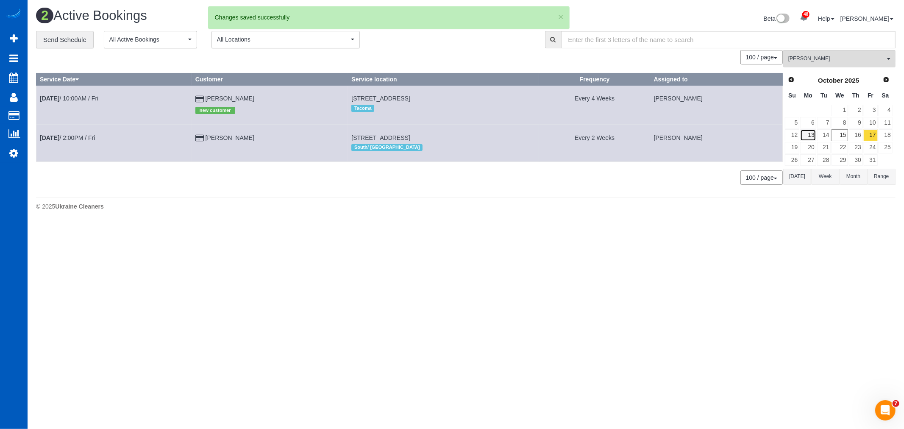
click at [807, 137] on link "13" at bounding box center [808, 134] width 16 height 11
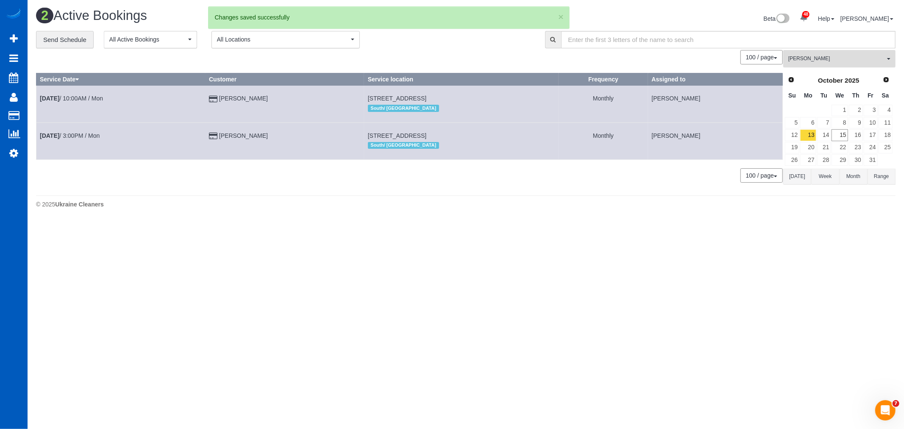
click at [826, 54] on button "Alina Kruchok All Teams" at bounding box center [839, 58] width 112 height 17
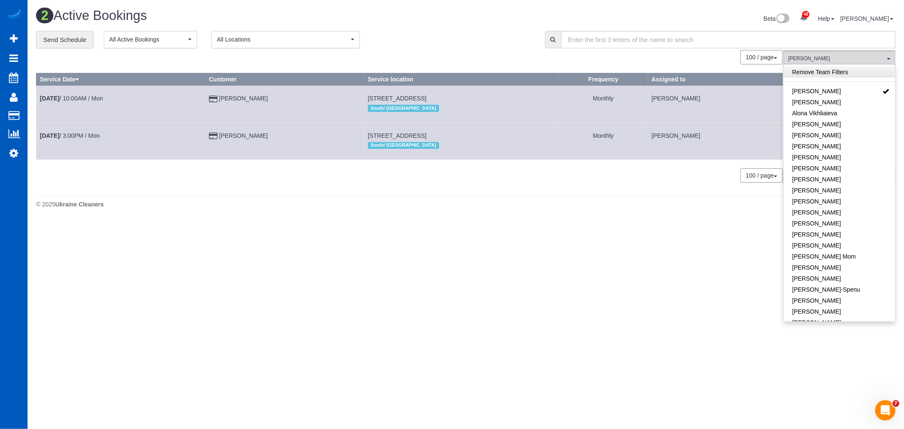
click at [818, 72] on link "Remove Team Filters" at bounding box center [838, 72] width 111 height 11
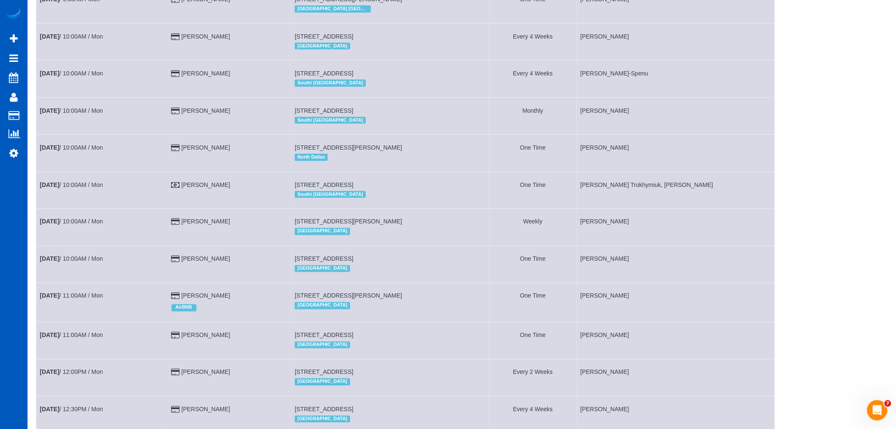
scroll to position [471, 0]
click at [192, 192] on td "Lacey Roth" at bounding box center [230, 191] width 124 height 37
click at [193, 189] on link "Lacey Roth" at bounding box center [205, 186] width 49 height 7
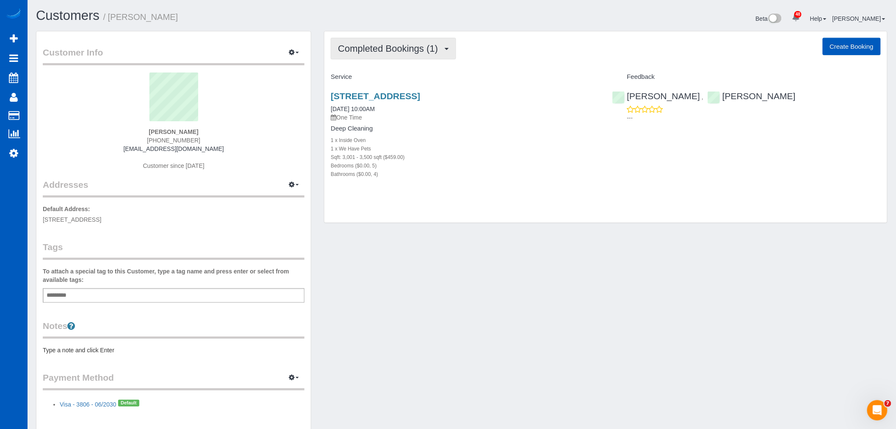
click at [399, 50] on span "Completed Bookings (1)" at bounding box center [390, 48] width 104 height 11
click at [491, 166] on div "Bedrooms ($0.00, 5)" at bounding box center [465, 165] width 269 height 8
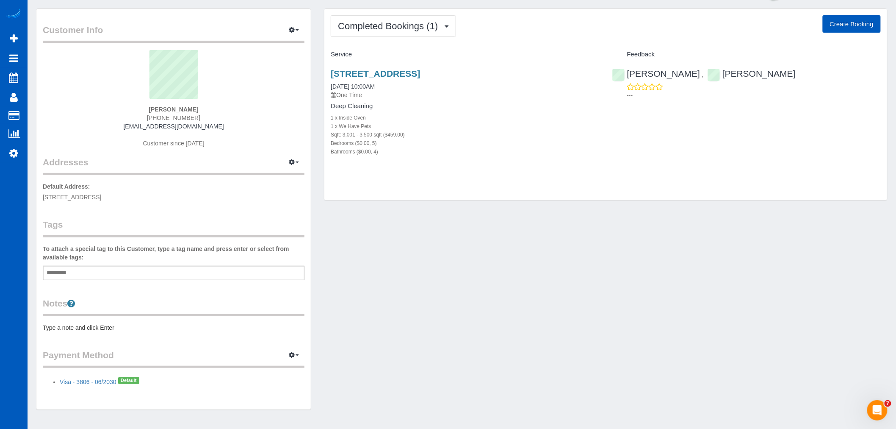
scroll to position [42, 0]
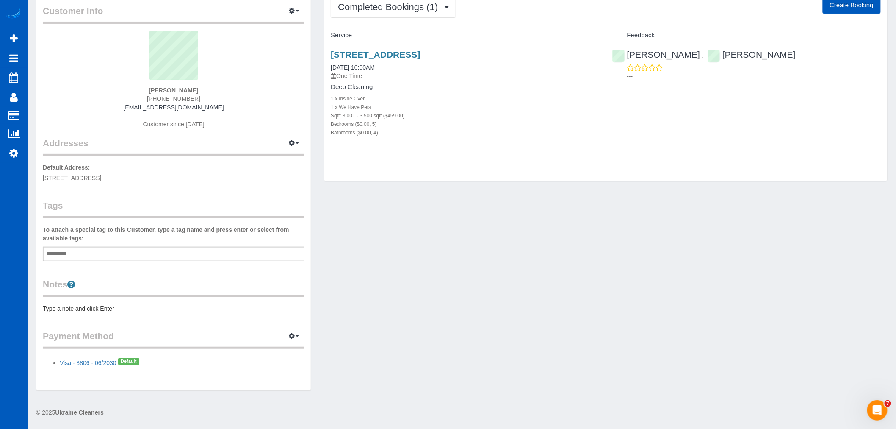
click at [295, 19] on legend "Customer Info Edit Contact Info Send Message Email Preferences Special Sales Ta…" at bounding box center [174, 14] width 262 height 19
click at [296, 16] on button "button" at bounding box center [293, 11] width 21 height 13
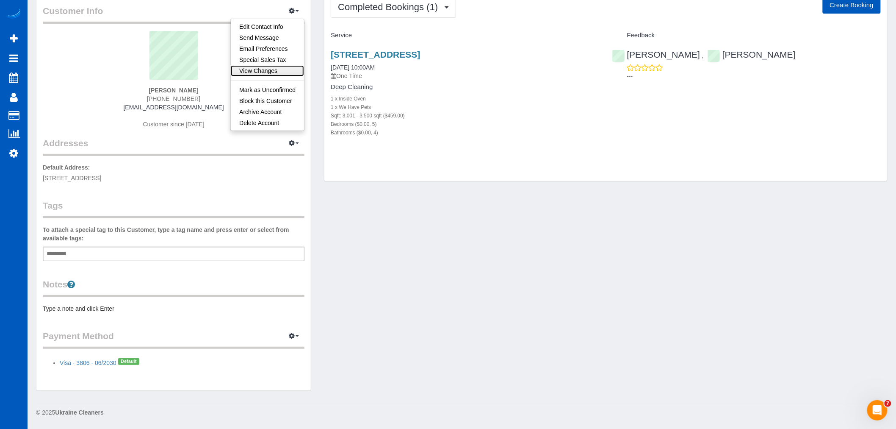
click at [265, 69] on link "View Changes" at bounding box center [267, 70] width 73 height 11
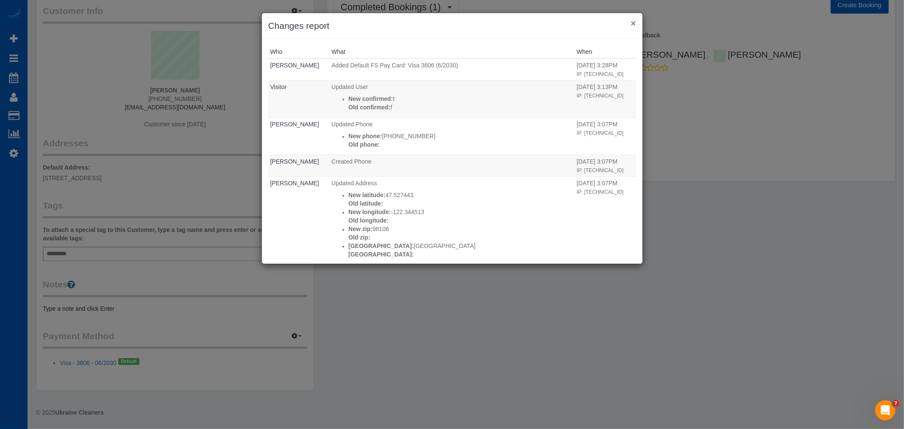
click at [633, 19] on button "×" at bounding box center [632, 23] width 5 height 9
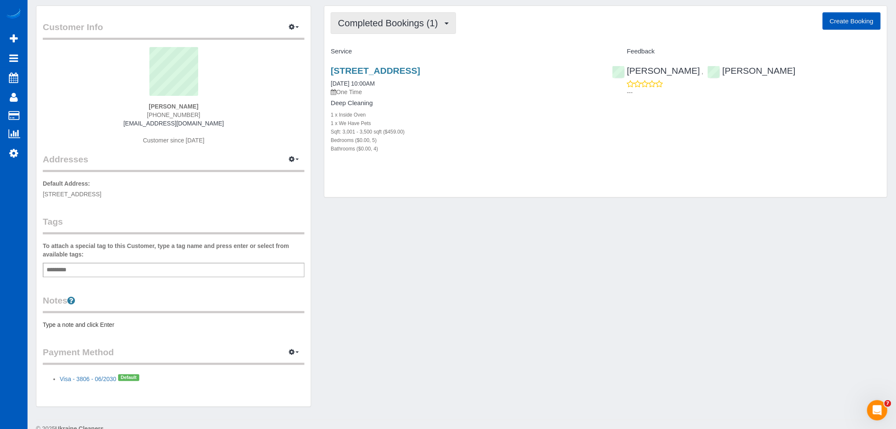
scroll to position [0, 0]
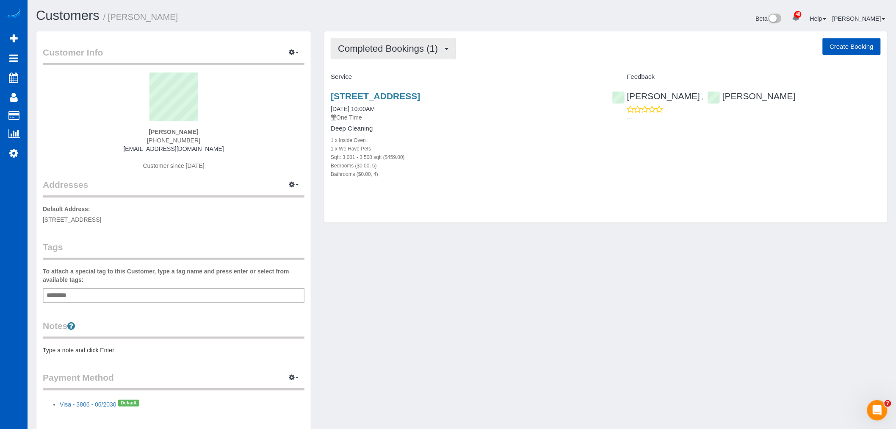
click at [370, 57] on button "Completed Bookings (1)" at bounding box center [393, 49] width 125 height 22
click at [465, 124] on div "8427 7th Ave Sw, Seattle, WA 98106 10/13/2025 10:00AM One Time Deep Cleaning 1 …" at bounding box center [465, 139] width 281 height 111
click at [420, 96] on link "8427 7th Ave Sw, Seattle, WA 98106" at bounding box center [375, 96] width 89 height 10
click at [374, 51] on span "Completed Bookings (1)" at bounding box center [390, 48] width 104 height 11
click at [464, 134] on div "Deep Cleaning 1 x Inside Oven 1 x We Have Pets Sqft: 3,001 - 3,500 sqft ($459.0…" at bounding box center [465, 151] width 269 height 53
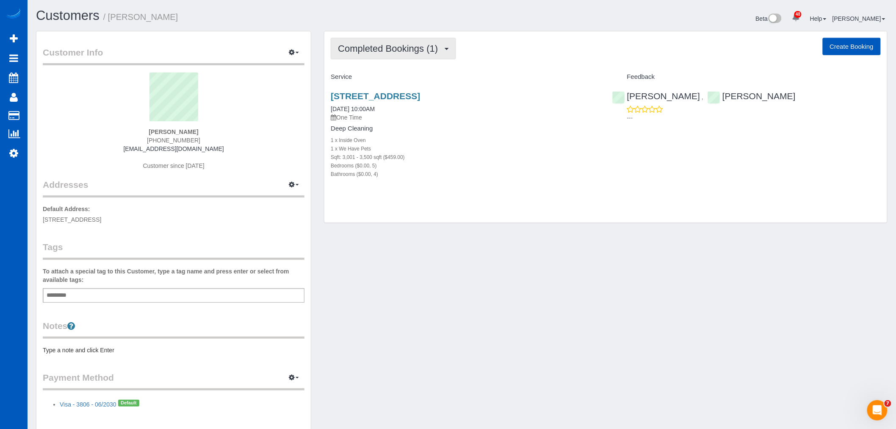
click at [379, 45] on span "Completed Bookings (1)" at bounding box center [390, 48] width 104 height 11
click at [379, 81] on link "Upcoming Bookings (0)" at bounding box center [375, 79] width 88 height 11
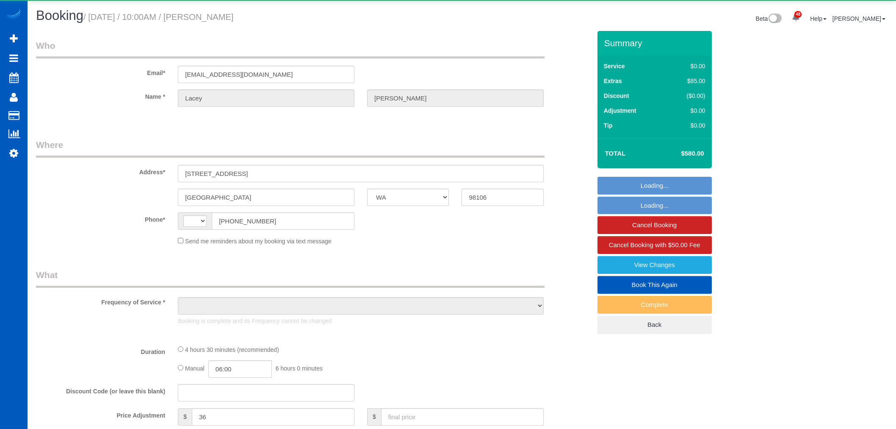
select select "WA"
select select "string:[GEOGRAPHIC_DATA]"
select select "object:1052"
select select "199"
select select "3001"
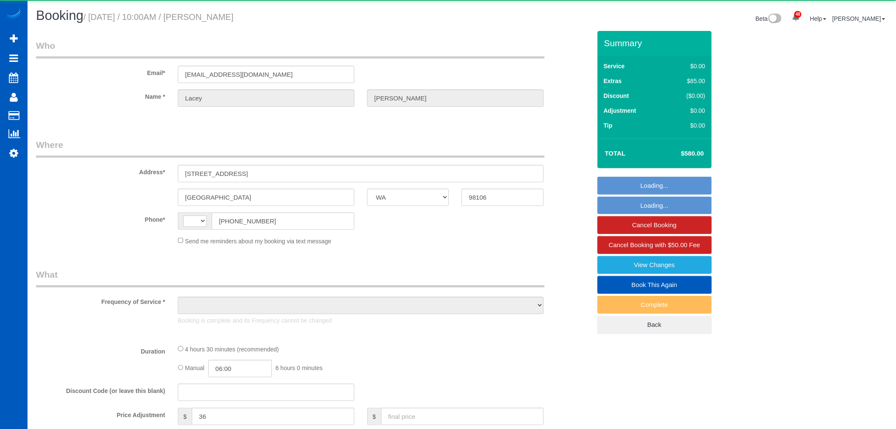
select select "5"
select select "4"
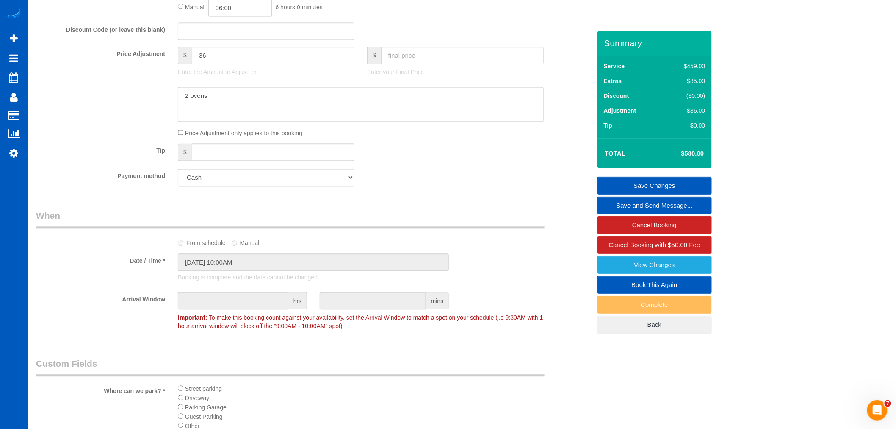
scroll to position [659, 0]
click at [257, 182] on select "Visa - 3806 - 06/2030 (Default) Add Credit Card ─────────────── Cash Check Payp…" at bounding box center [266, 180] width 177 height 17
click at [254, 189] on select "Visa - 3806 - 06/2030 (Default) Add Credit Card ─────────────── Cash Check Payp…" at bounding box center [266, 180] width 177 height 17
select select "string:fspay-212fdc38-22af-4b7e-bbf7-a152e17896d6"
click at [178, 177] on select "Visa - 3806 - 06/2030 (Default) Add Credit Card ─────────────── Cash Check Payp…" at bounding box center [266, 180] width 177 height 17
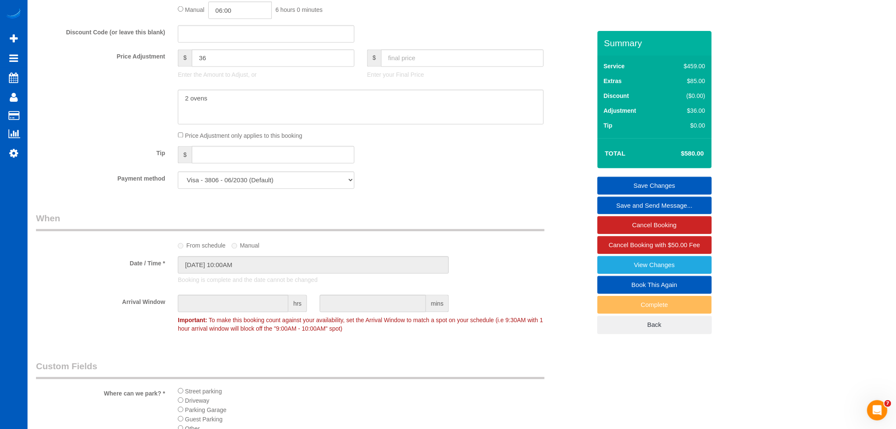
click at [677, 181] on link "Save Changes" at bounding box center [655, 186] width 114 height 18
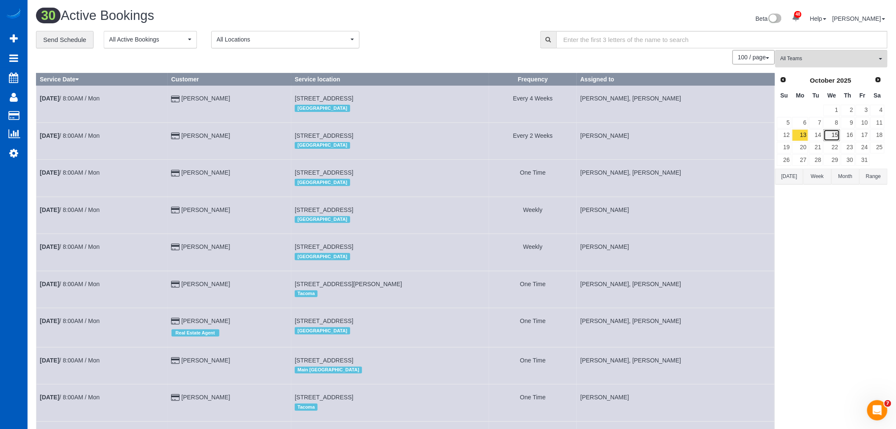
click at [836, 132] on link "15" at bounding box center [832, 134] width 16 height 11
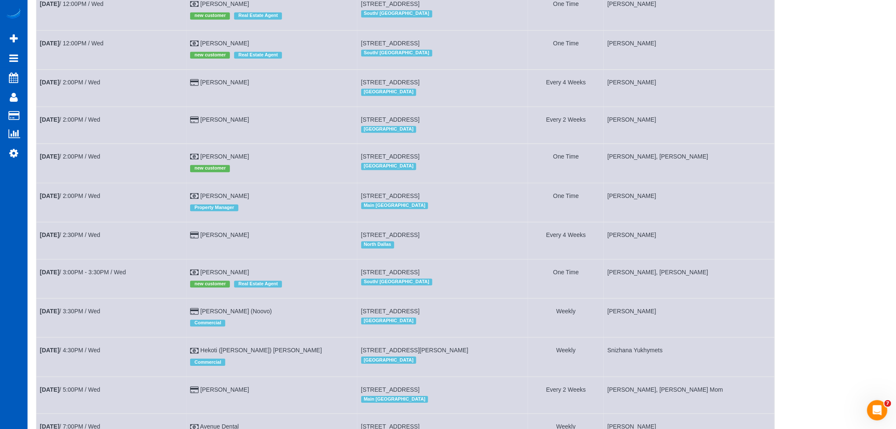
scroll to position [847, 0]
click at [85, 46] on link "[DATE] 12:00PM / Wed" at bounding box center [72, 42] width 64 height 7
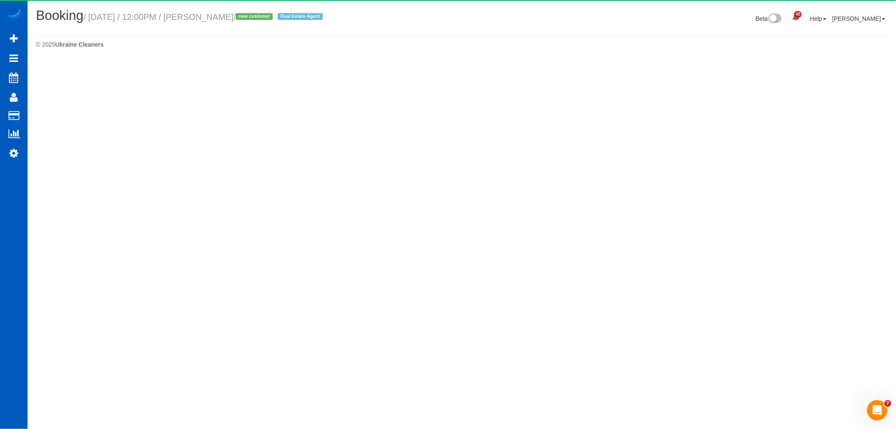
select select "WA"
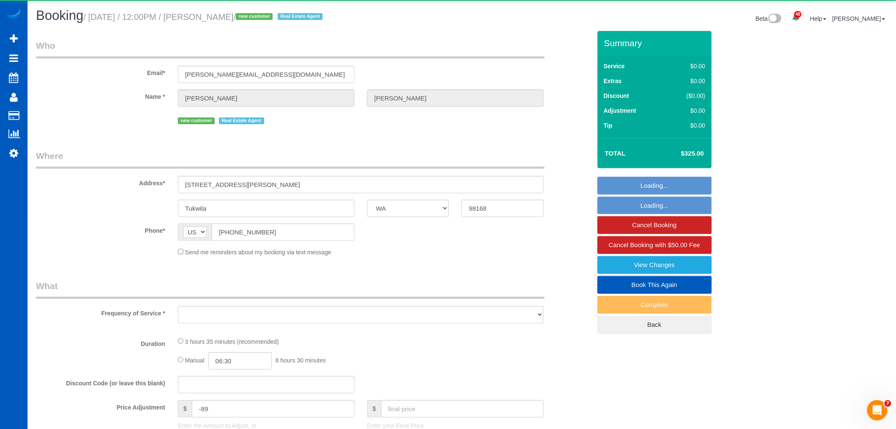
select select "object:2893"
select select "199"
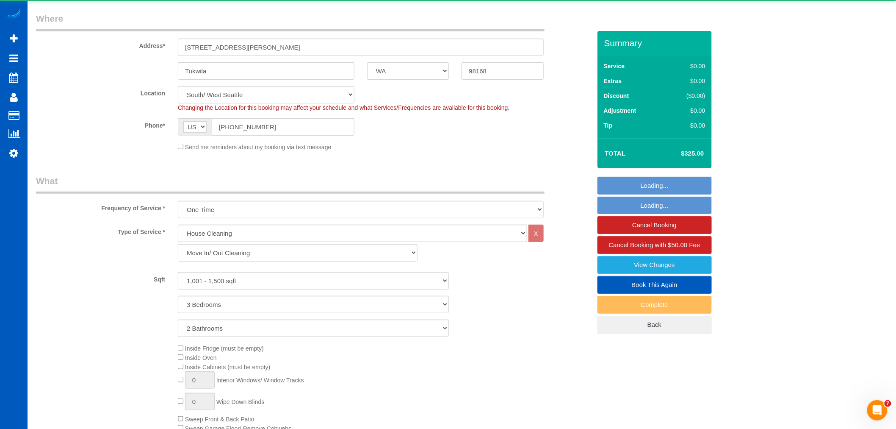
select select "1001"
select select "3"
select select "2"
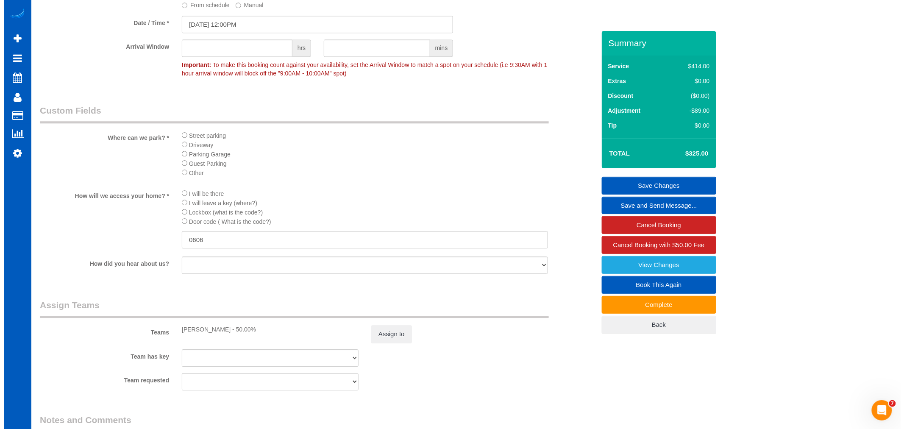
scroll to position [894, 0]
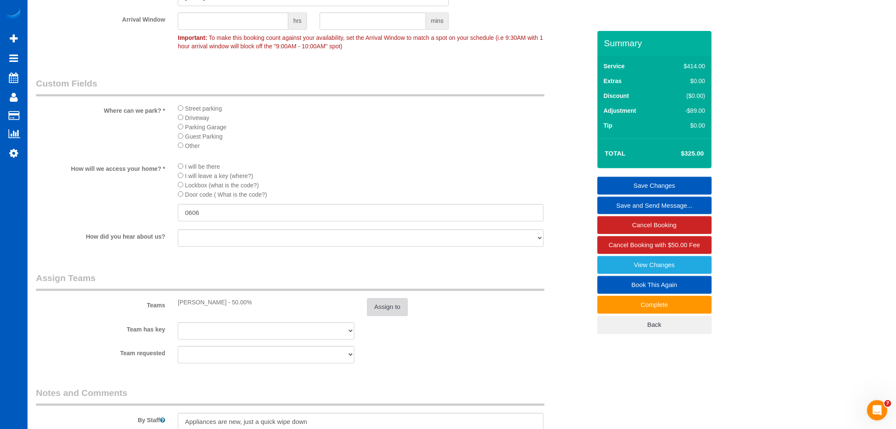
click at [376, 316] on button "Assign to" at bounding box center [387, 307] width 41 height 18
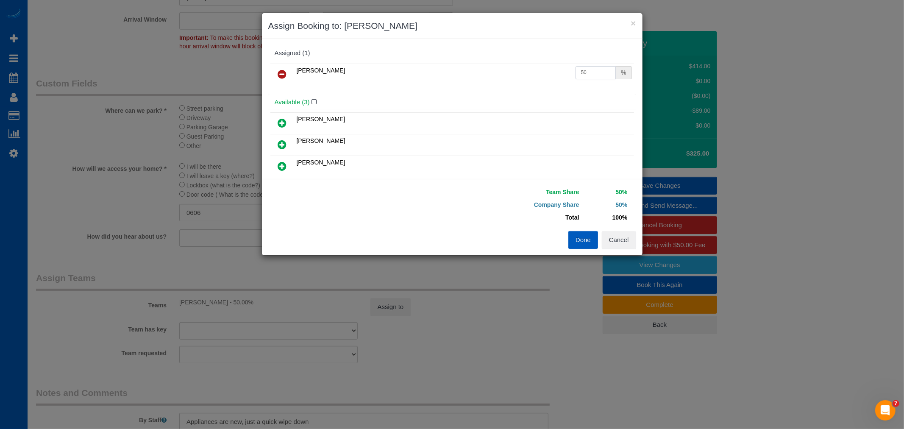
drag, startPoint x: 577, startPoint y: 74, endPoint x: 589, endPoint y: 69, distance: 13.1
click at [589, 69] on input "50" at bounding box center [595, 72] width 41 height 13
type input "55"
click at [580, 247] on button "Done" at bounding box center [583, 240] width 30 height 18
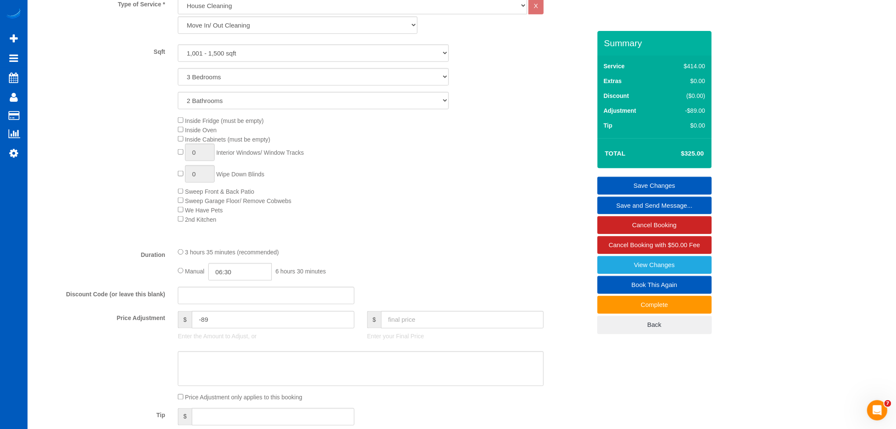
scroll to position [282, 0]
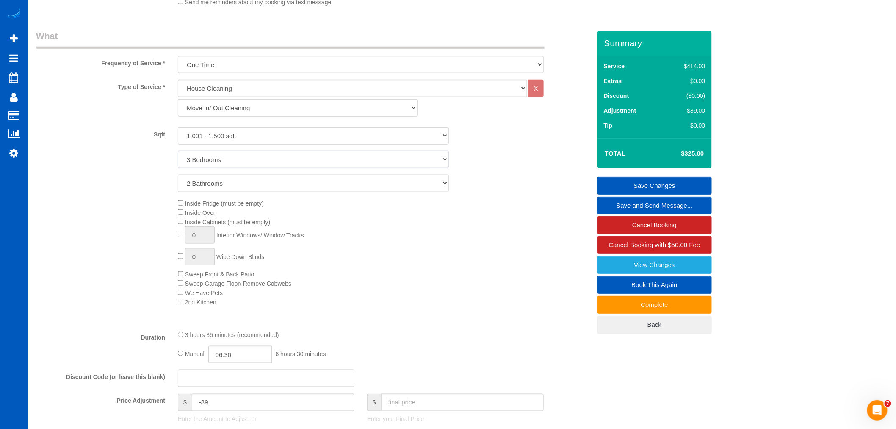
drag, startPoint x: 218, startPoint y: 162, endPoint x: 216, endPoint y: 168, distance: 6.6
click at [218, 162] on select "1 Bedroom 2 Bedrooms 3 Bedrooms 4 Bedrooms 5 Bedrooms 6 Bedrooms 7 Bedrooms" at bounding box center [313, 159] width 271 height 17
select select "4"
click at [178, 152] on select "1 Bedroom 2 Bedrooms 3 Bedrooms 4 Bedrooms 5 Bedrooms 6 Bedrooms 7 Bedrooms" at bounding box center [313, 159] width 271 height 17
click at [200, 187] on select "1 Bathroom 2 Bathrooms 3 Bathrooms 4 Bathrooms 5 Bathrooms 6 Bathrooms 7 Bathro…" at bounding box center [313, 183] width 271 height 17
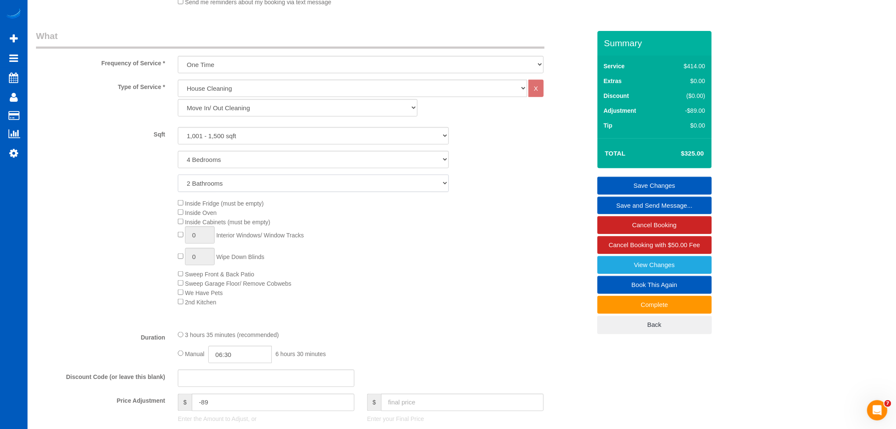
select select "3"
click at [178, 175] on select "1 Bathroom 2 Bathrooms 3 Bathrooms 4 Bathrooms 5 Bathrooms 6 Bathrooms 7 Bathro…" at bounding box center [313, 183] width 271 height 17
click at [327, 250] on div "Inside Fridge (must be empty) Inside Oven Inside Cabinets (must be empty) 0 Int…" at bounding box center [385, 252] width 426 height 108
click at [667, 183] on link "Save Changes" at bounding box center [655, 186] width 114 height 18
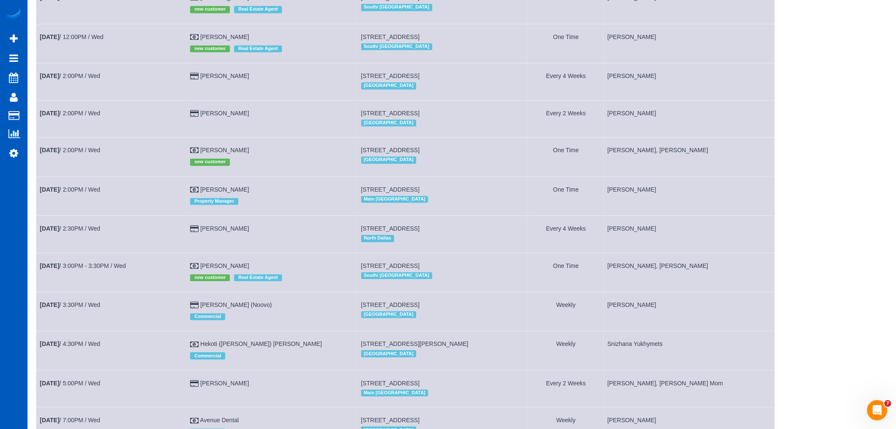
scroll to position [894, 0]
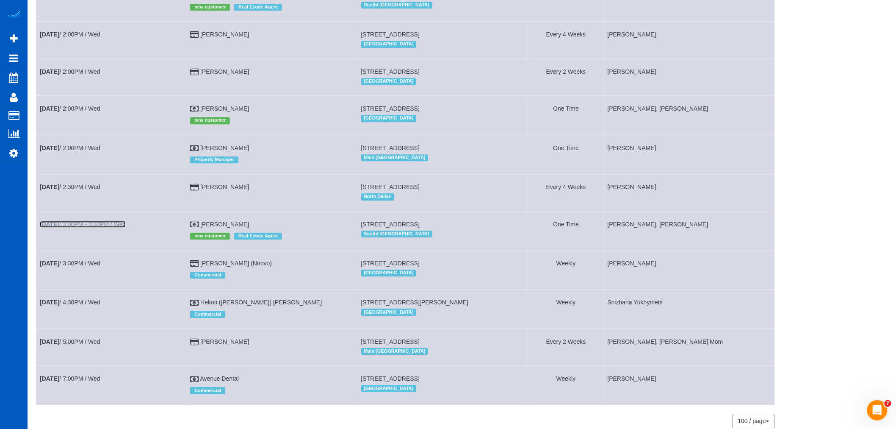
click at [94, 227] on link "[DATE] 3:00PM - 3:30PM / Wed" at bounding box center [83, 224] width 86 height 7
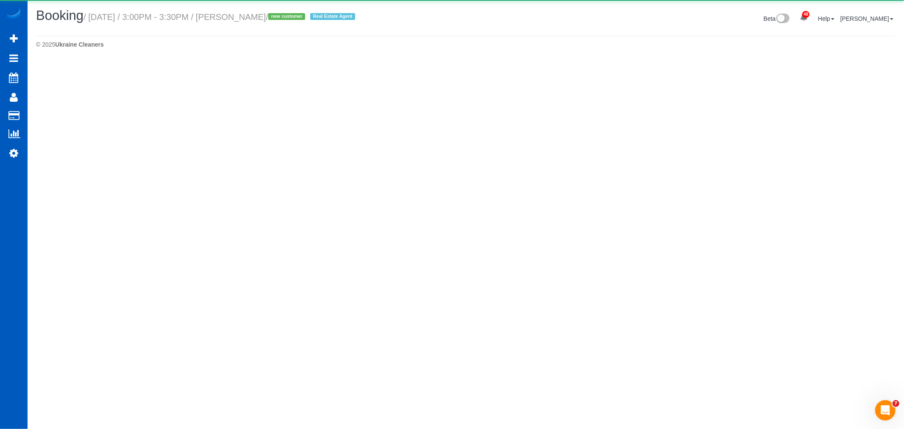
select select "WA"
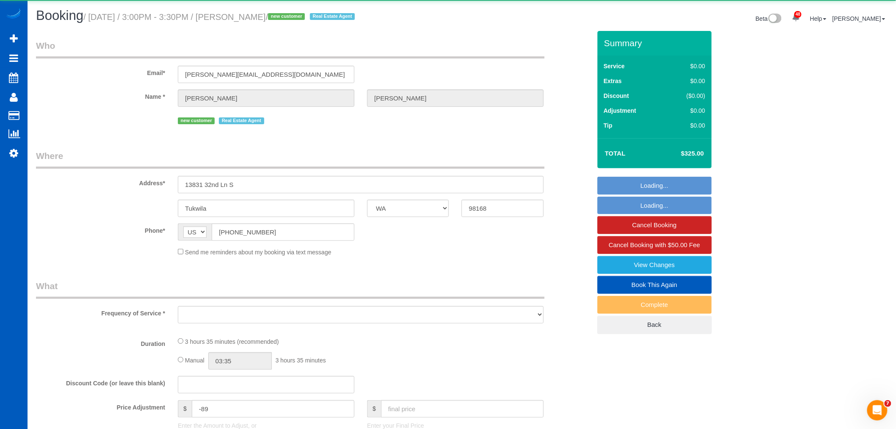
select select "object:4383"
select select "199"
select select "1001"
select select "3"
select select "2"
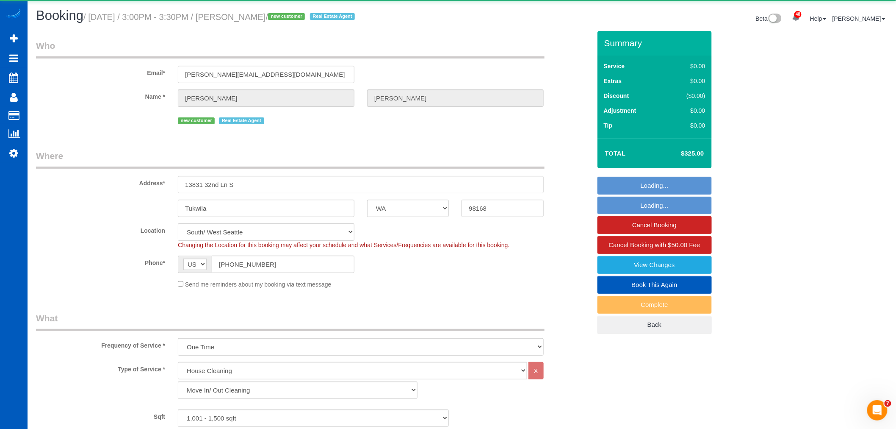
select select "object:4542"
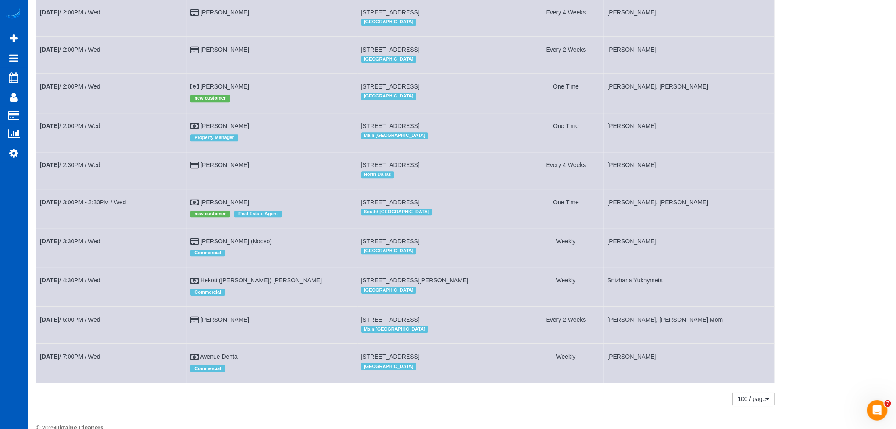
scroll to position [862, 0]
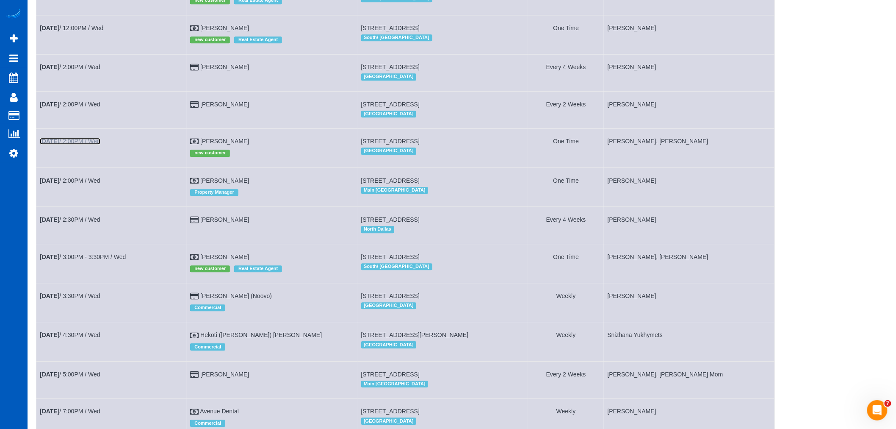
click at [78, 144] on link "[DATE] 2:00PM / Wed" at bounding box center [70, 141] width 61 height 7
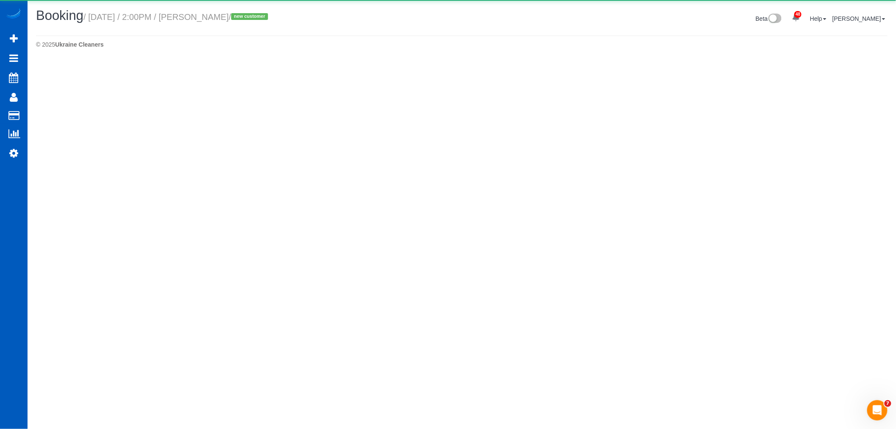
select select "WA"
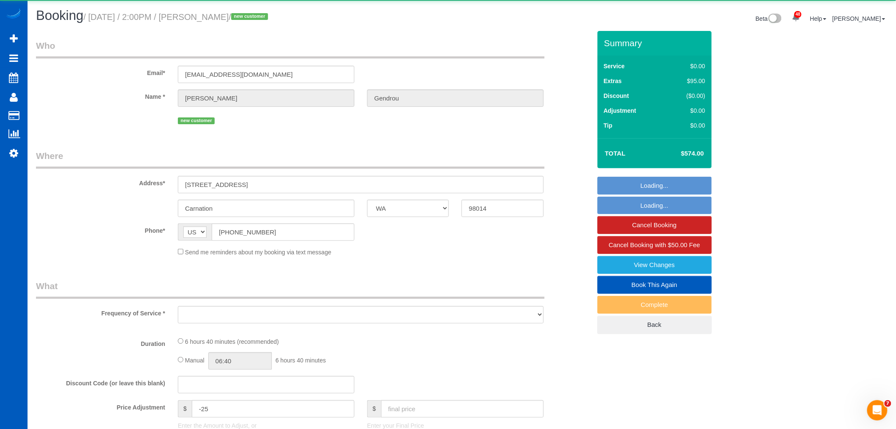
select select "object:5584"
select select "199"
select select "spot28"
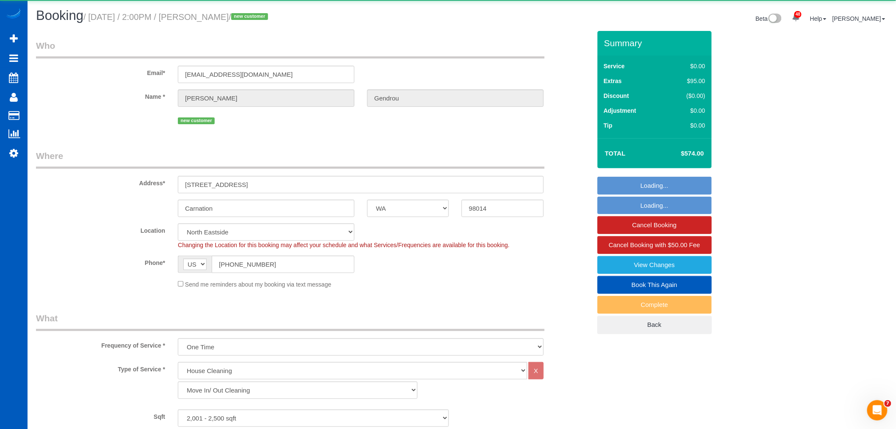
select select "object:5921"
select select "spot39"
select select "2001"
select select "3"
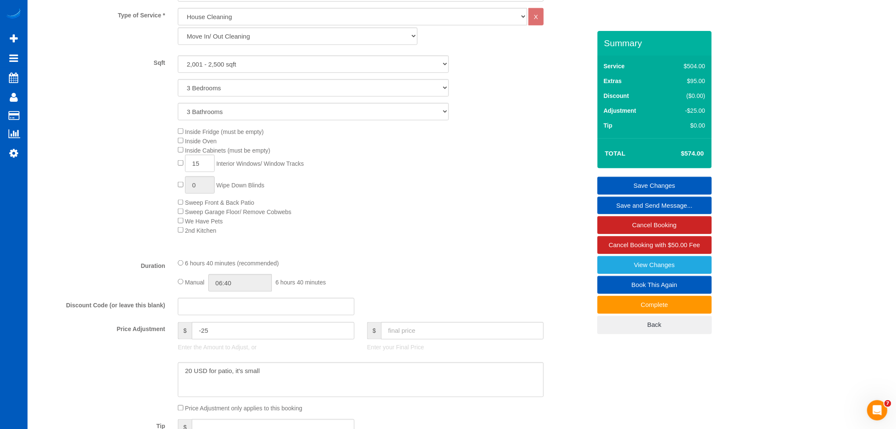
scroll to position [376, 0]
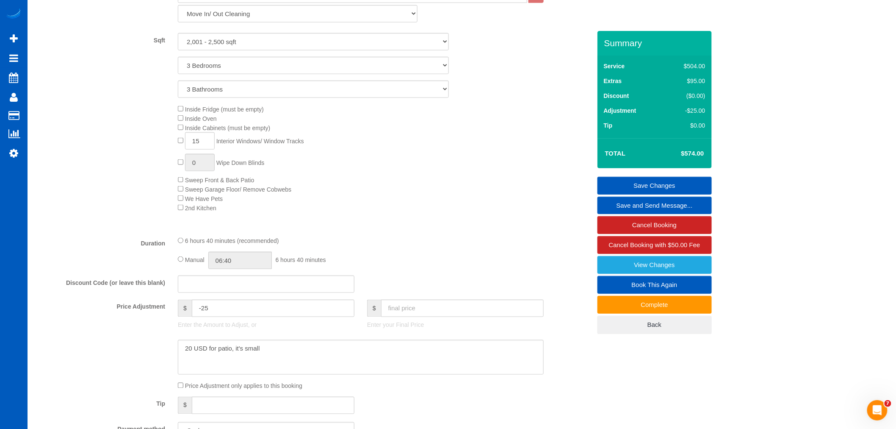
click at [360, 239] on fieldset "What Frequency of Service * One Time Weekly - 15.00% Every 2 Weeks - 10.00% Eve…" at bounding box center [313, 191] width 555 height 510
type input "0"
click at [416, 316] on input "text" at bounding box center [462, 308] width 163 height 17
type input "624"
type input "25"
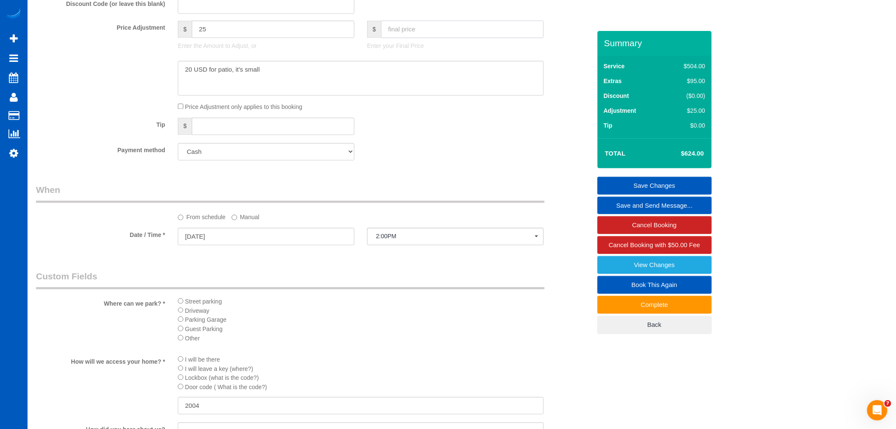
scroll to position [659, 0]
click at [424, 174] on div "Who Email* [EMAIL_ADDRESS][DOMAIN_NAME] Name * [PERSON_NAME] Gendrou new custom…" at bounding box center [314, 73] width 568 height 1402
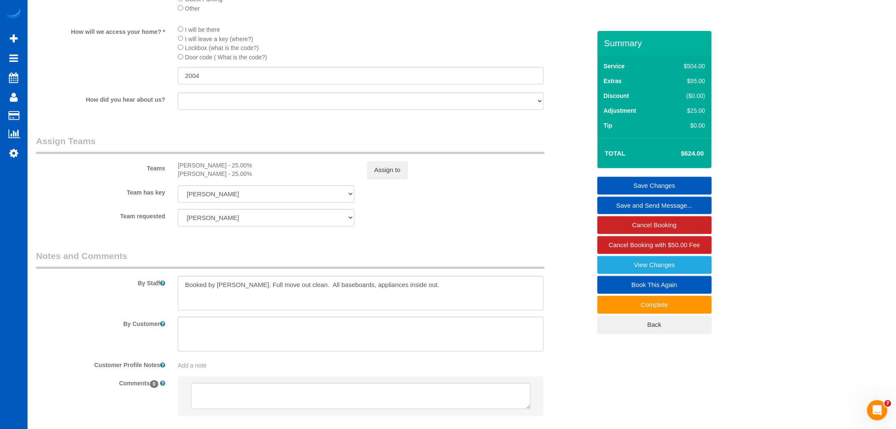
scroll to position [988, 0]
click at [405, 175] on button "Assign to" at bounding box center [387, 167] width 41 height 18
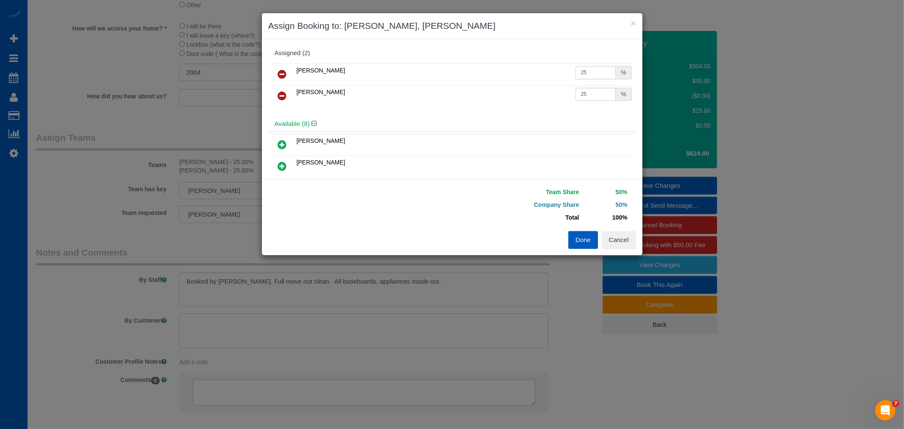
drag, startPoint x: 579, startPoint y: 72, endPoint x: 588, endPoint y: 74, distance: 9.1
click at [588, 74] on input "25" at bounding box center [595, 72] width 41 height 13
type input "26"
drag, startPoint x: 579, startPoint y: 92, endPoint x: 589, endPoint y: 108, distance: 19.3
click at [589, 103] on td "25 %" at bounding box center [603, 96] width 61 height 22
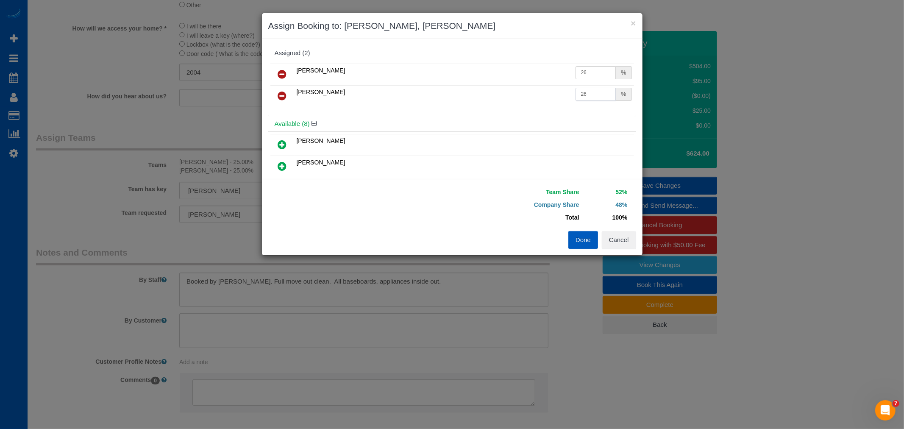
type input "26"
click at [591, 229] on div "Team Share 52% Company Share 48% Total 100% Warning: The Company share is 0%. I…" at bounding box center [544, 208] width 184 height 45
click at [594, 235] on button "Done" at bounding box center [583, 240] width 30 height 18
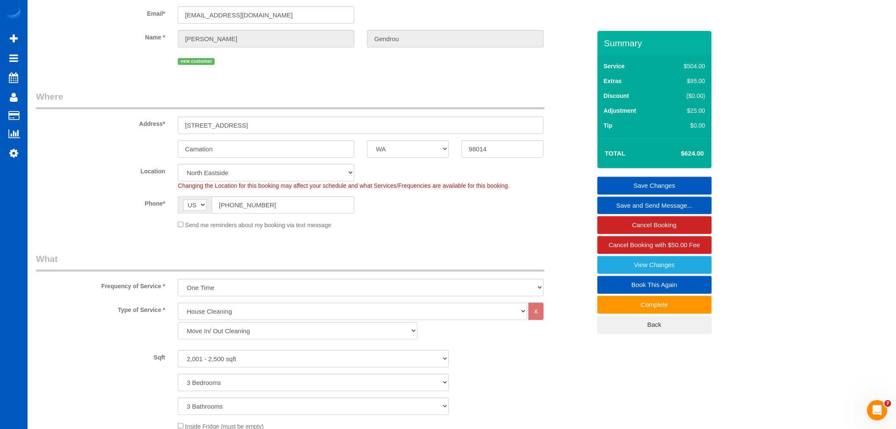
scroll to position [0, 0]
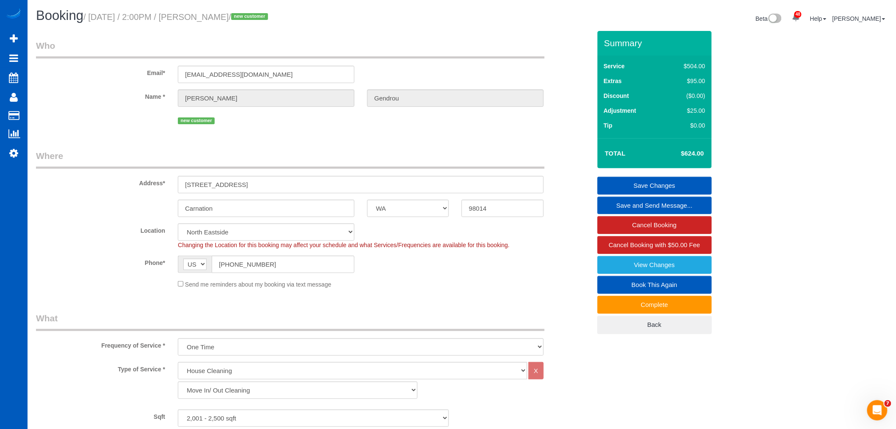
click at [675, 187] on link "Save Changes" at bounding box center [655, 186] width 114 height 18
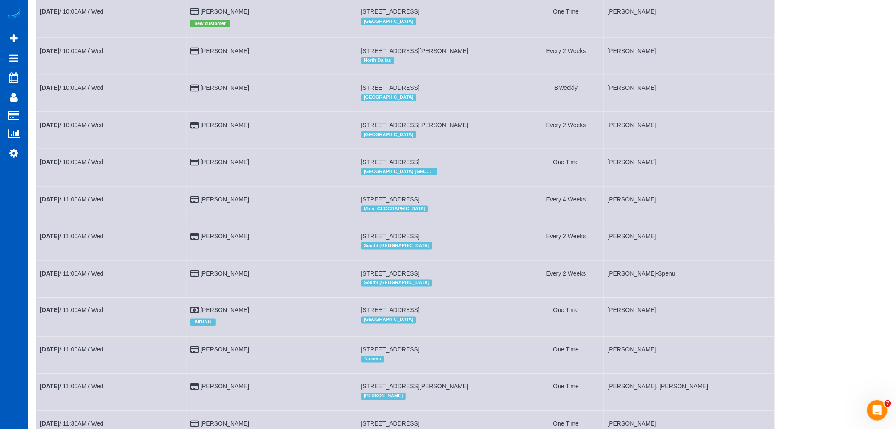
scroll to position [282, 0]
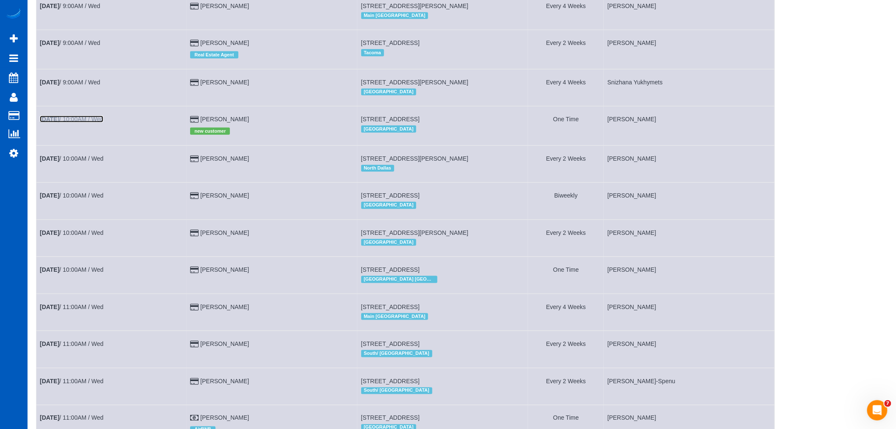
click at [72, 122] on link "[DATE] 10:00AM / Wed" at bounding box center [72, 119] width 64 height 7
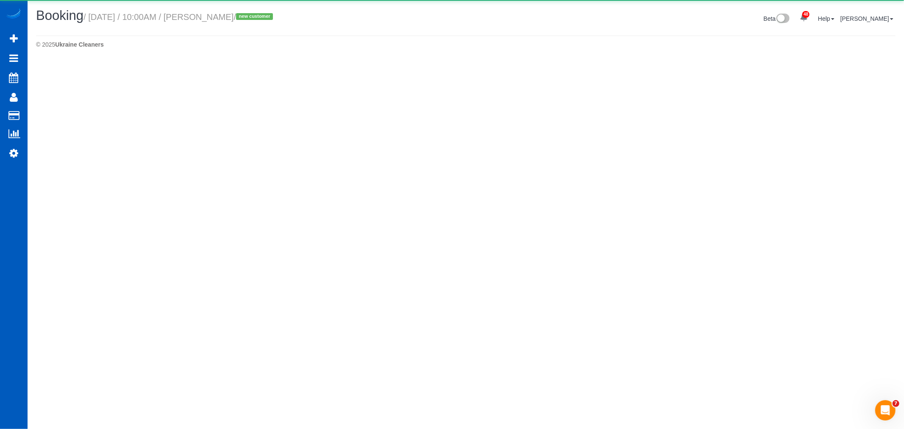
select select "CO"
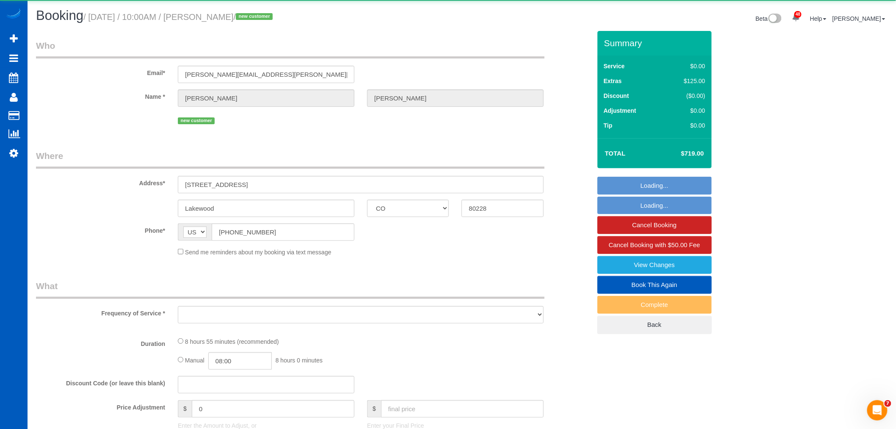
select select "object:7446"
select select "string:fspay-8db49368-8913-4d54-a98f-e50a3f694d2b"
select select "number:8"
select select "object:7593"
select select "199"
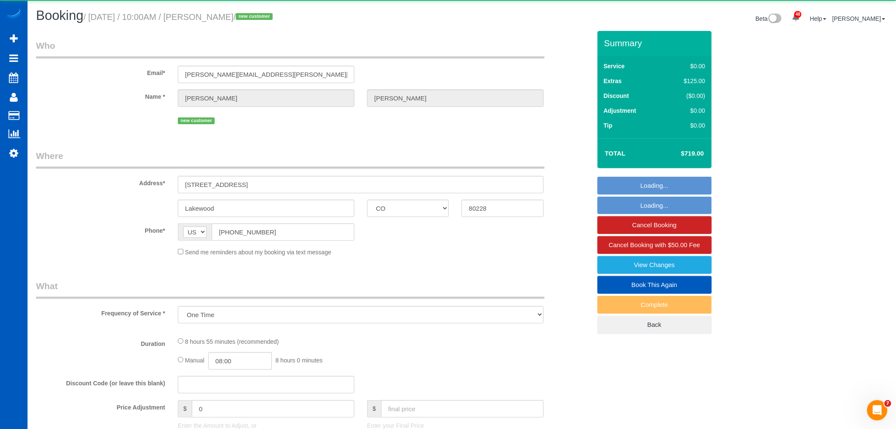
select select "3001"
select select "4"
select select "spot50"
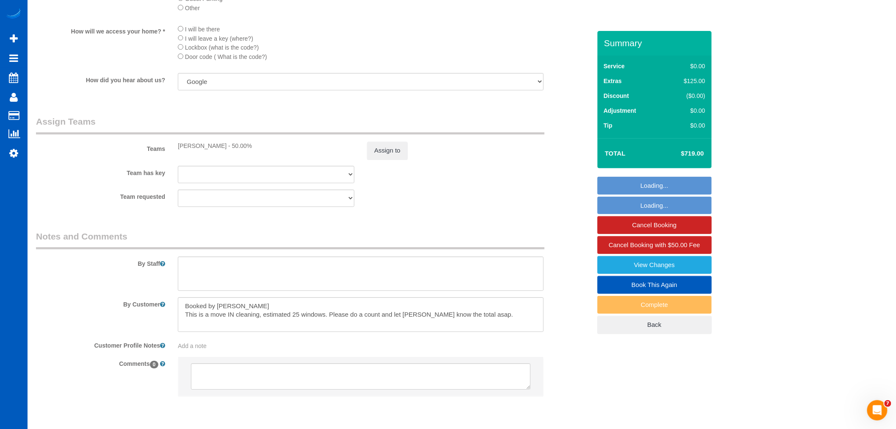
scroll to position [988, 0]
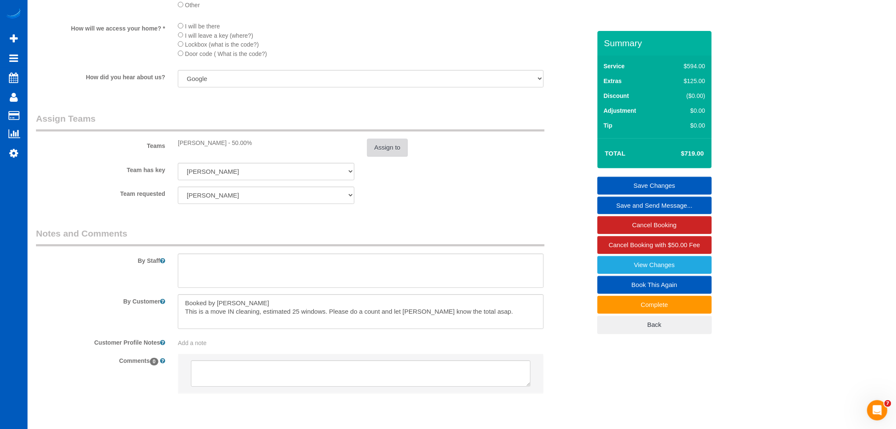
click at [404, 156] on button "Assign to" at bounding box center [387, 148] width 41 height 18
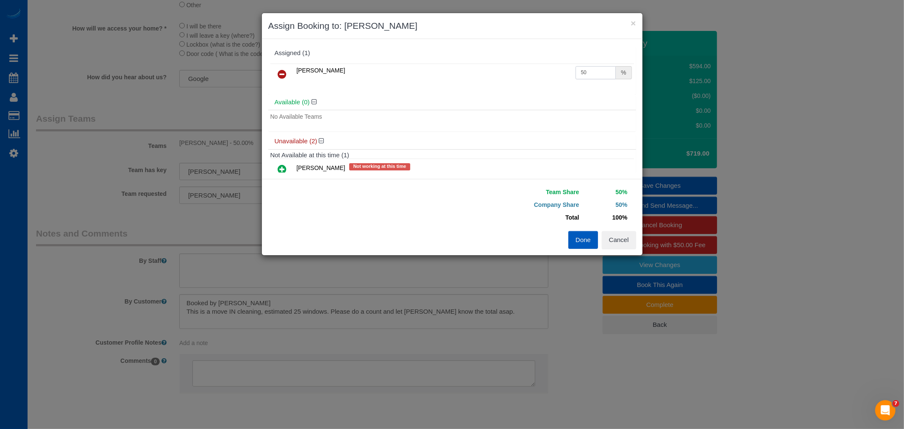
drag, startPoint x: 577, startPoint y: 74, endPoint x: 585, endPoint y: 77, distance: 8.6
click at [585, 77] on input "50" at bounding box center [595, 72] width 41 height 13
type input "56.5"
click at [594, 236] on button "Done" at bounding box center [583, 240] width 30 height 18
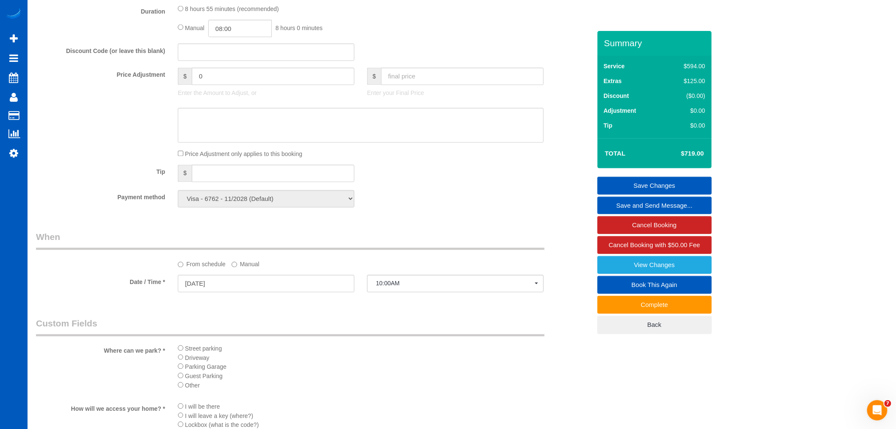
scroll to position [565, 0]
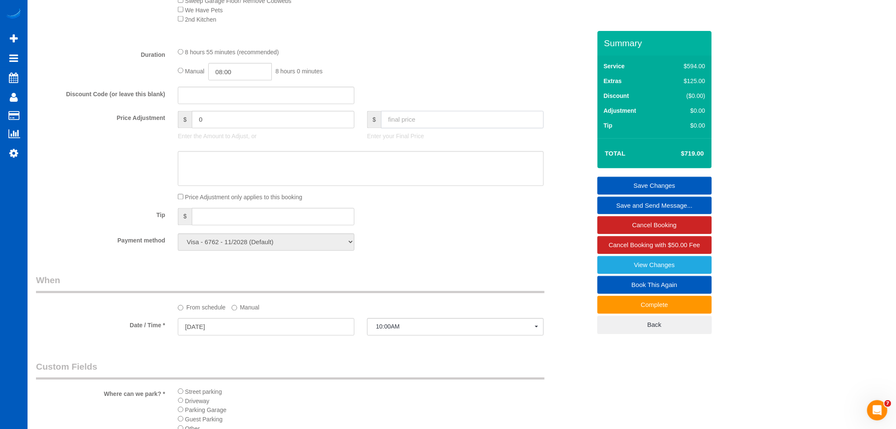
click at [399, 128] on input "text" at bounding box center [462, 119] width 163 height 17
drag, startPoint x: 403, startPoint y: 128, endPoint x: 359, endPoint y: 129, distance: 43.7
click at [359, 129] on div "Price Adjustment $ 0 Enter the Amount to Adjust, or $ 7 Enter your Final Price" at bounding box center [314, 128] width 568 height 34
type input "619"
click at [470, 227] on div "Tip $" at bounding box center [314, 217] width 568 height 19
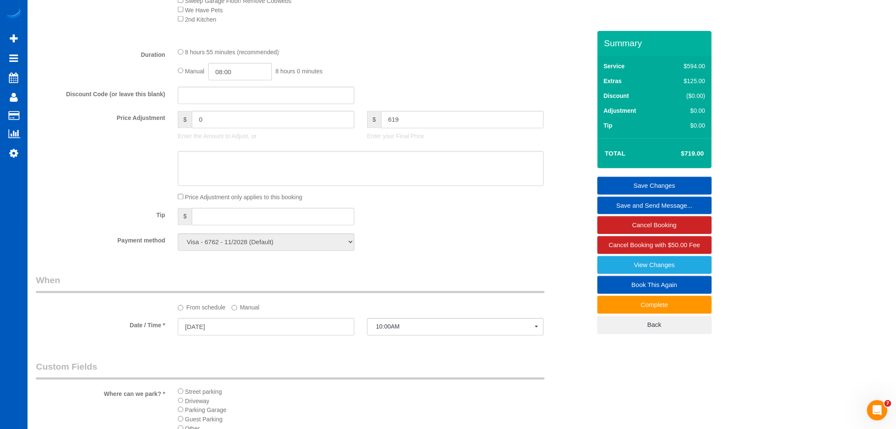
type input "-100"
click at [455, 251] on div "Payment method Visa - 6762 - 11/2028 (Default) Add Credit Card ─────────────── …" at bounding box center [314, 241] width 568 height 17
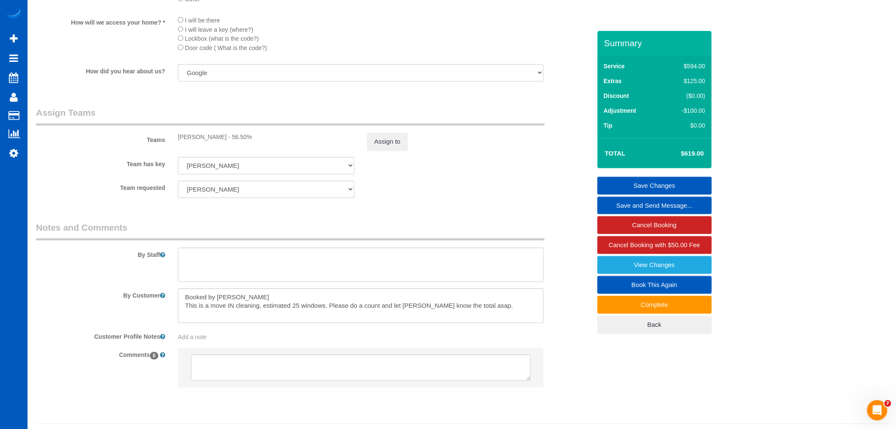
scroll to position [1028, 0]
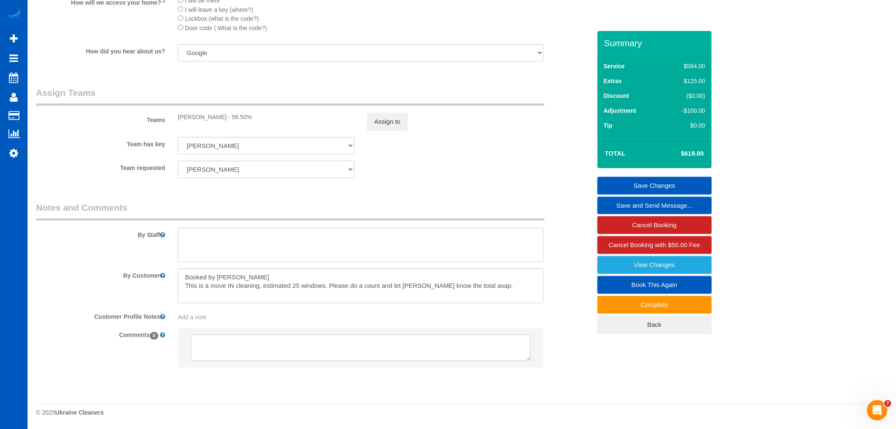
click at [626, 181] on link "Save Changes" at bounding box center [655, 186] width 114 height 18
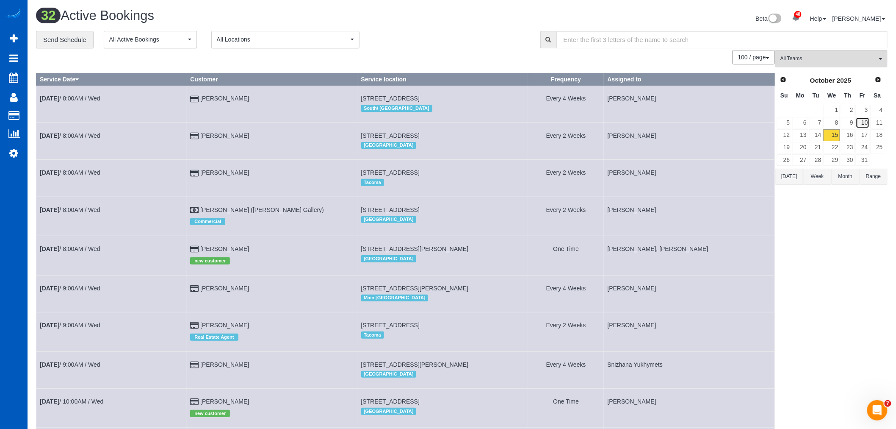
click at [857, 128] on link "10" at bounding box center [863, 122] width 14 height 11
click at [852, 131] on link "16" at bounding box center [848, 134] width 14 height 11
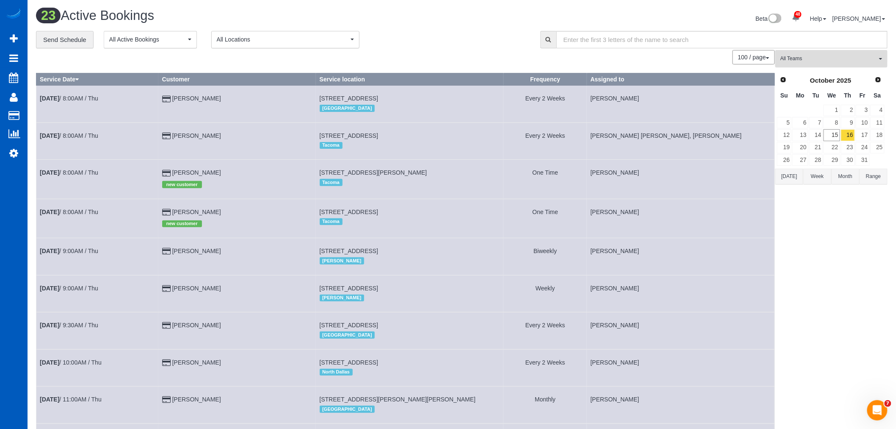
click at [850, 61] on span "All Teams" at bounding box center [829, 58] width 97 height 7
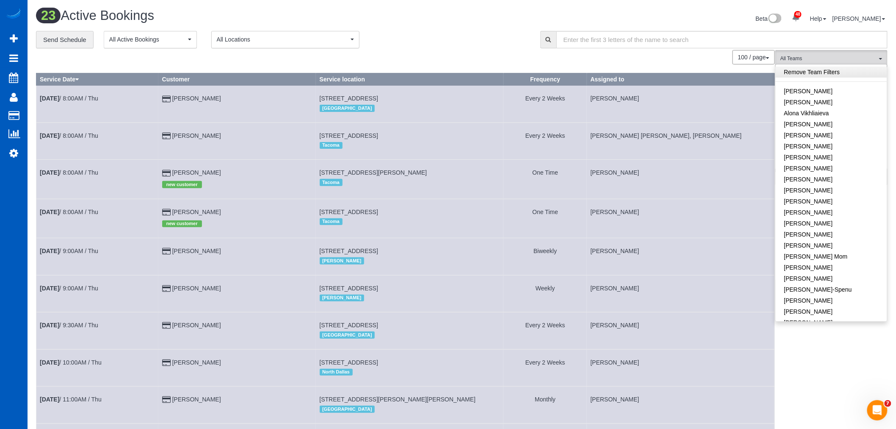
click at [842, 72] on link "Remove Team Filters" at bounding box center [831, 72] width 111 height 11
click at [831, 102] on link "Alona Tarasiuk" at bounding box center [831, 102] width 111 height 11
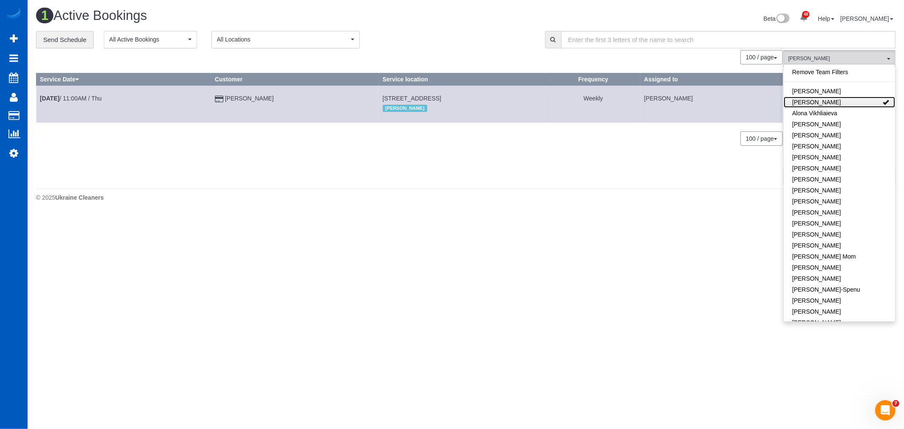
click at [831, 102] on link "Alona Tarasiuk" at bounding box center [838, 102] width 111 height 11
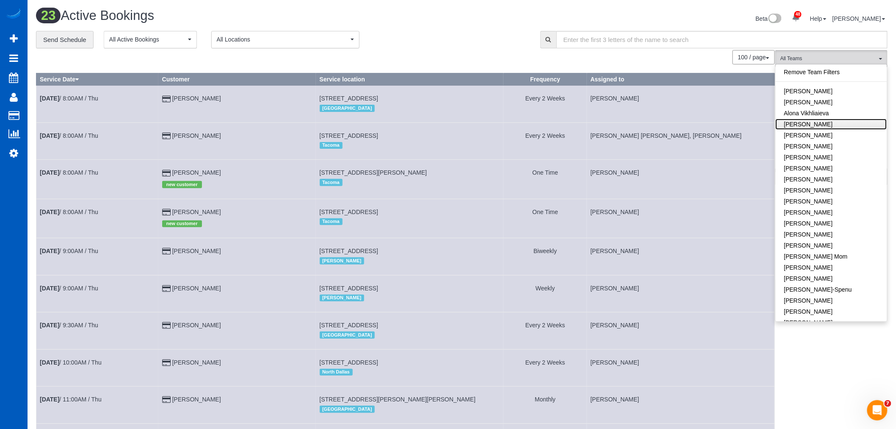
click at [835, 121] on link "Anastasiia Demchenko" at bounding box center [831, 124] width 111 height 11
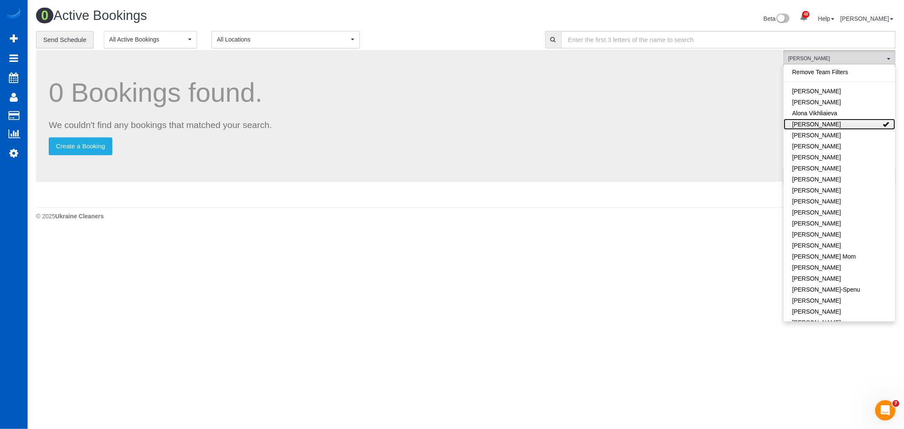
click at [835, 121] on link "Anastasiia Demchenko" at bounding box center [838, 124] width 111 height 11
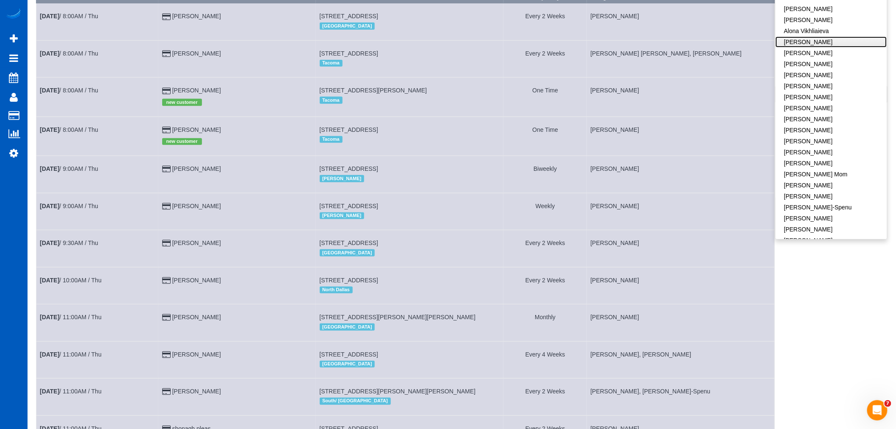
scroll to position [128, 0]
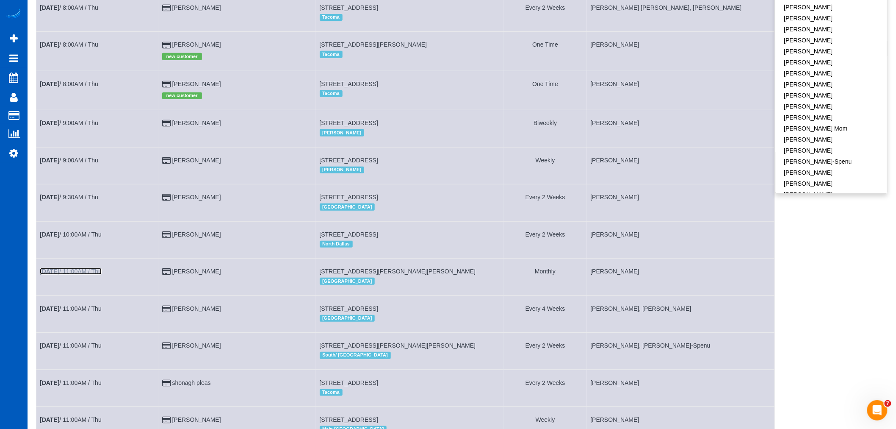
click at [92, 274] on link "Oct 16th / 11:00AM / Thu" at bounding box center [71, 271] width 62 height 7
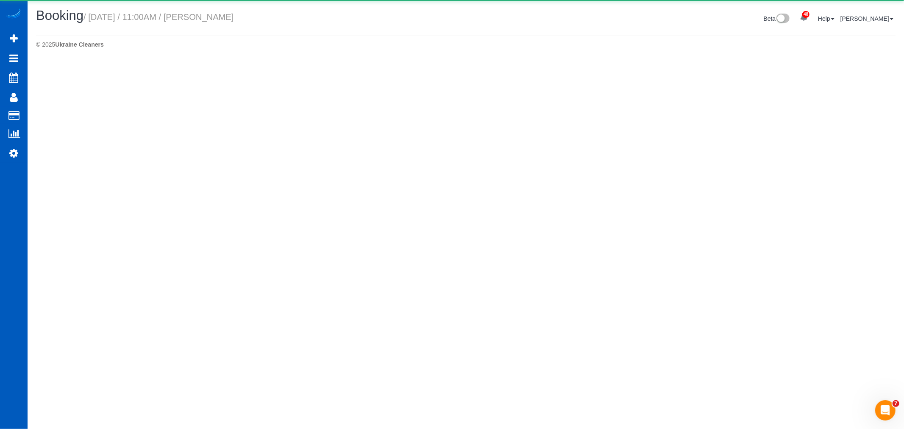
select select "WA"
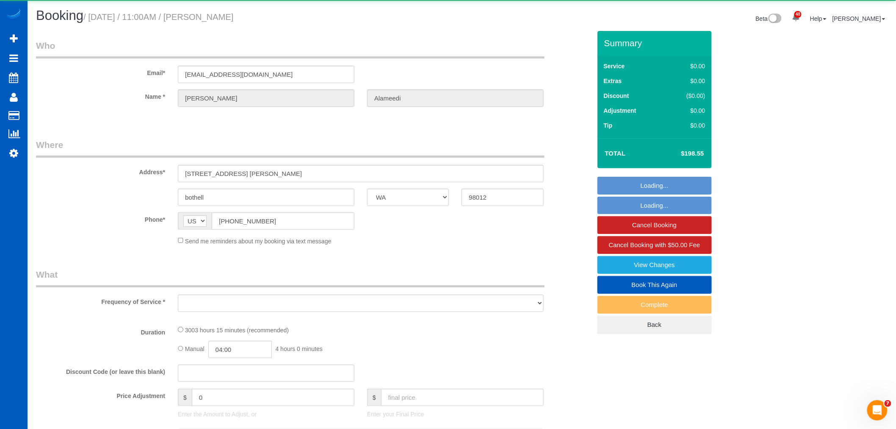
select select "object:10426"
select select "string:fspay-69e38aa5-735d-41b6-b6f3-a0a31b8fa0ec"
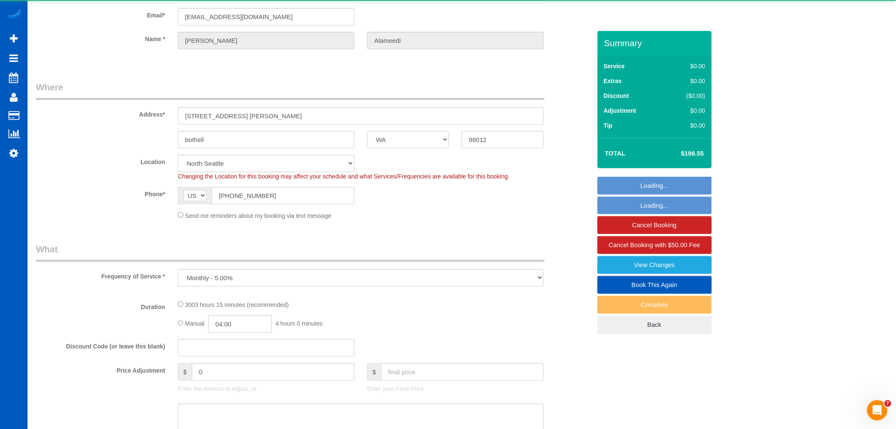
select select "object:10730"
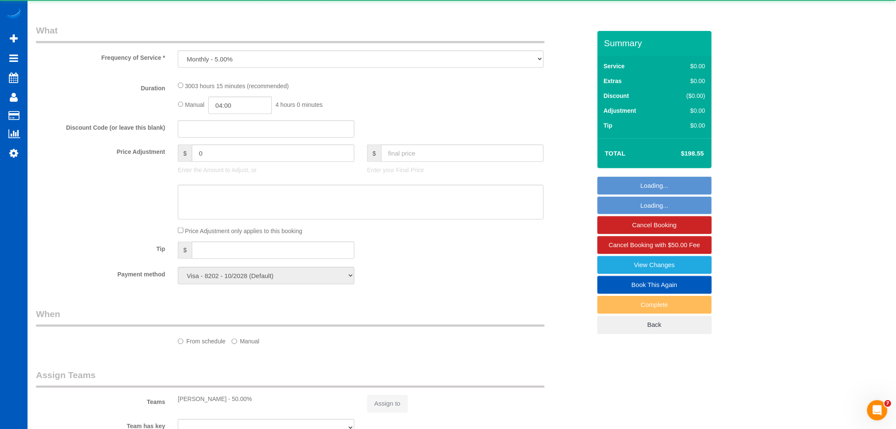
select select "1501"
select select "3"
select select "spot55"
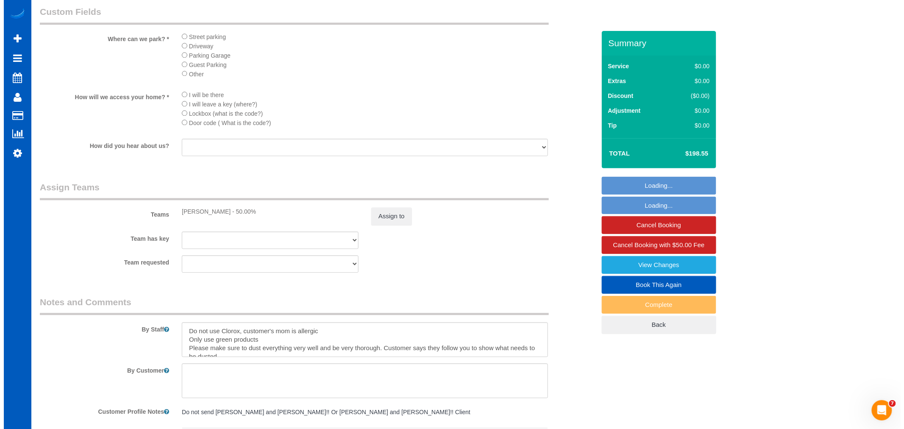
scroll to position [800, 0]
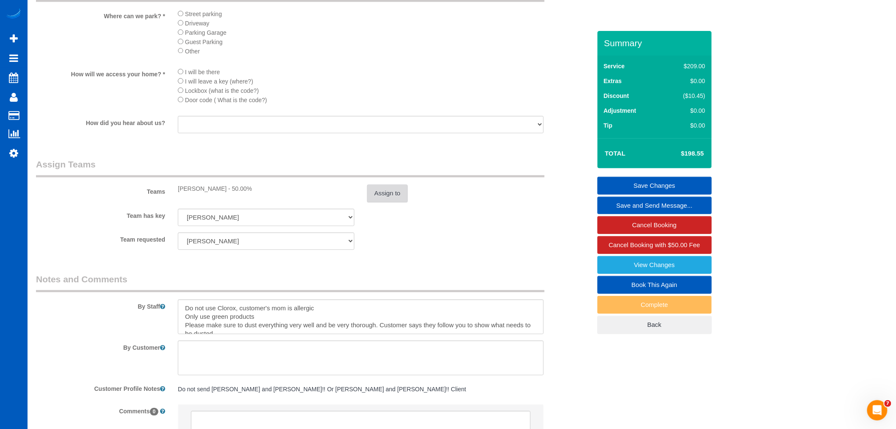
click at [383, 200] on button "Assign to" at bounding box center [387, 193] width 41 height 18
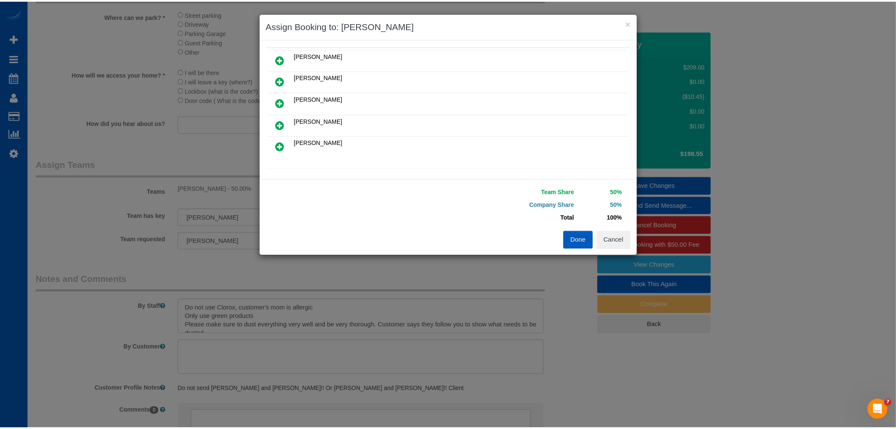
scroll to position [47, 0]
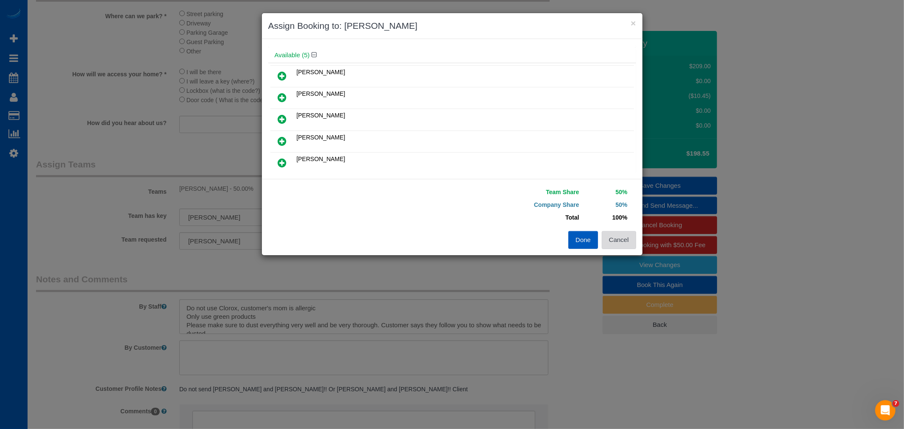
drag, startPoint x: 608, startPoint y: 238, endPoint x: 214, endPoint y: 5, distance: 457.7
click at [599, 233] on div "Done Cancel" at bounding box center [547, 240] width 190 height 18
click at [621, 243] on button "Cancel" at bounding box center [619, 240] width 34 height 18
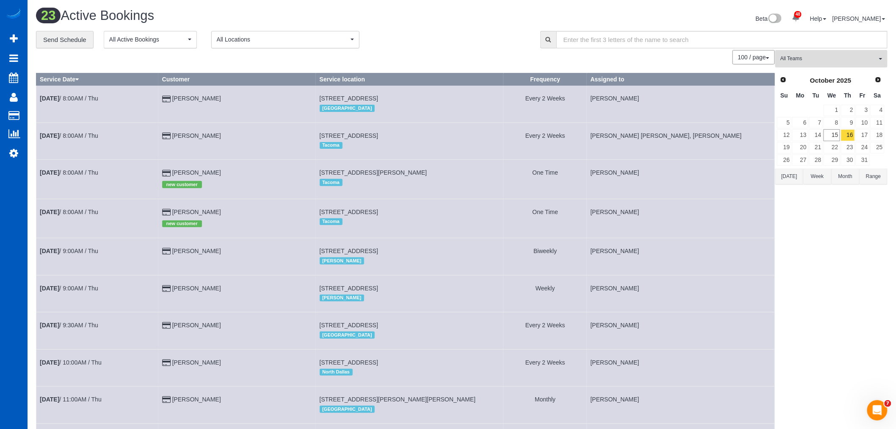
click at [812, 52] on button "All Teams" at bounding box center [832, 58] width 112 height 17
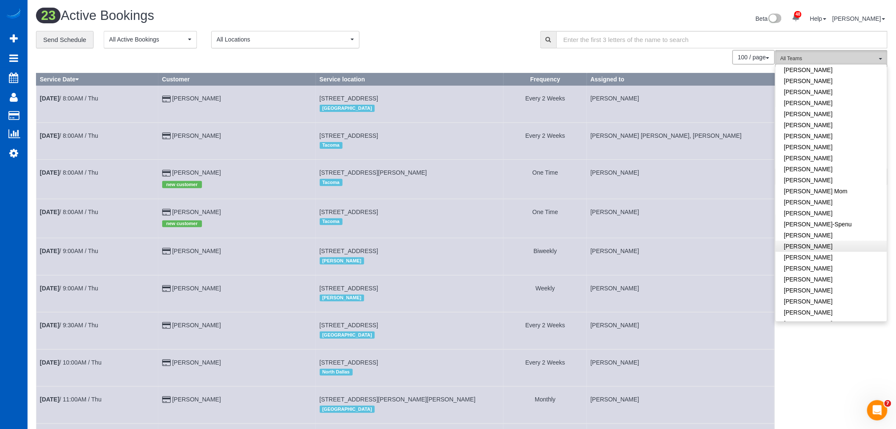
scroll to position [94, 0]
click at [815, 180] on link "Irina Shamrai" at bounding box center [831, 184] width 111 height 11
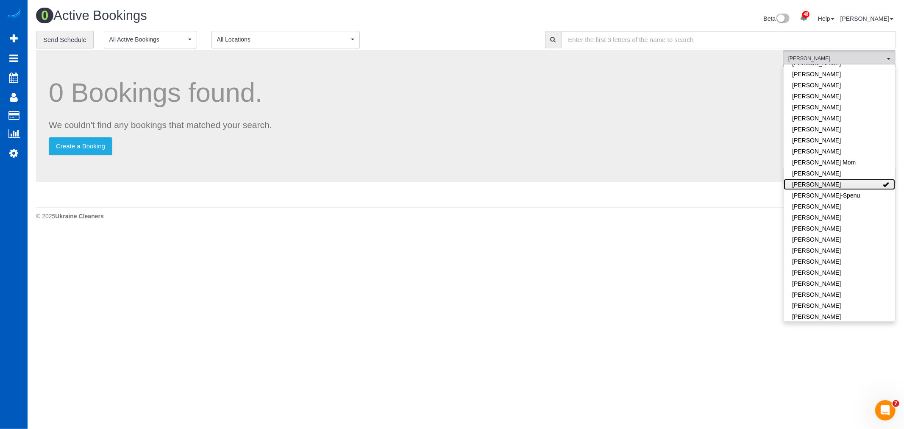
click at [815, 180] on link "Irina Shamrai" at bounding box center [838, 184] width 111 height 11
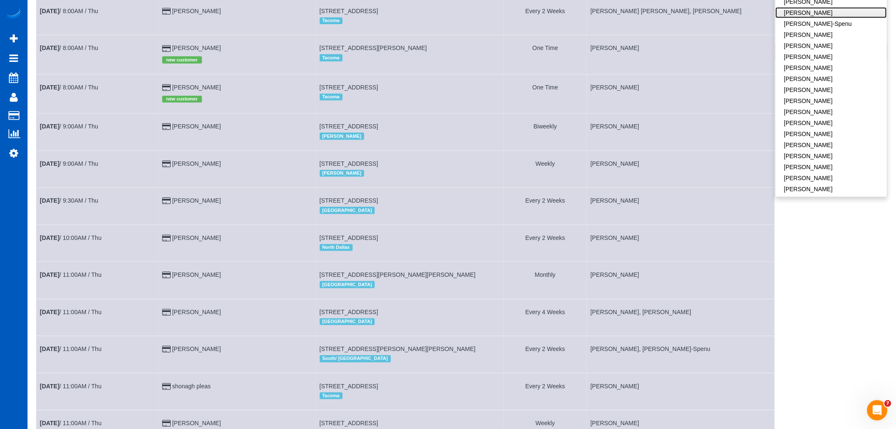
scroll to position [141, 0]
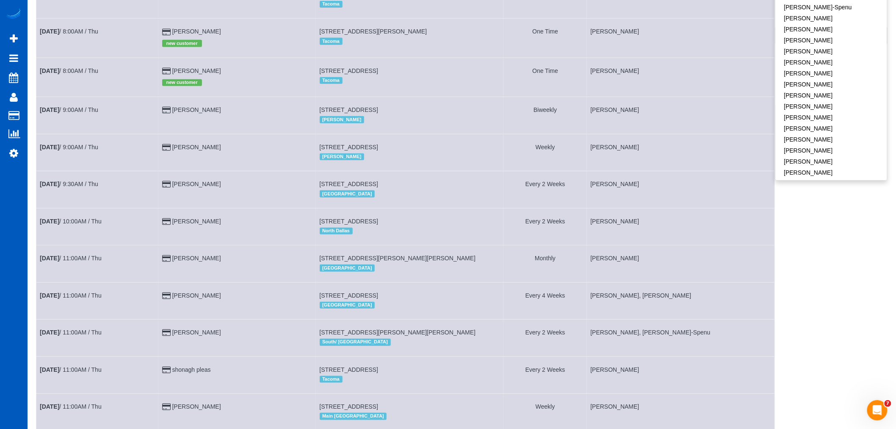
click at [802, 266] on div "All Teams Remove Team Filters Alina Kruchok Alona Tarasiuk Alona Vikhliaieva An…" at bounding box center [832, 374] width 112 height 930
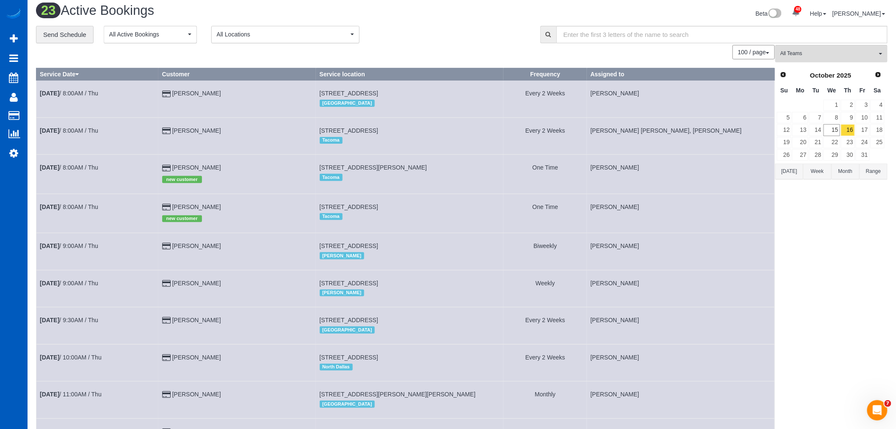
scroll to position [0, 0]
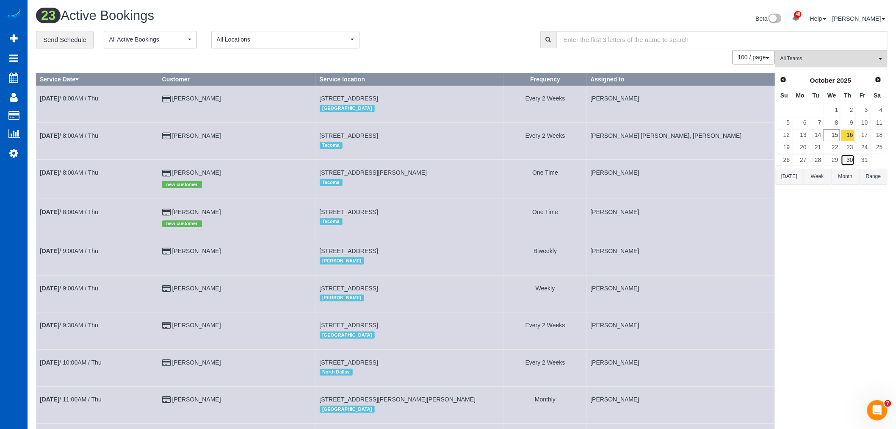
click at [843, 158] on link "30" at bounding box center [848, 159] width 14 height 11
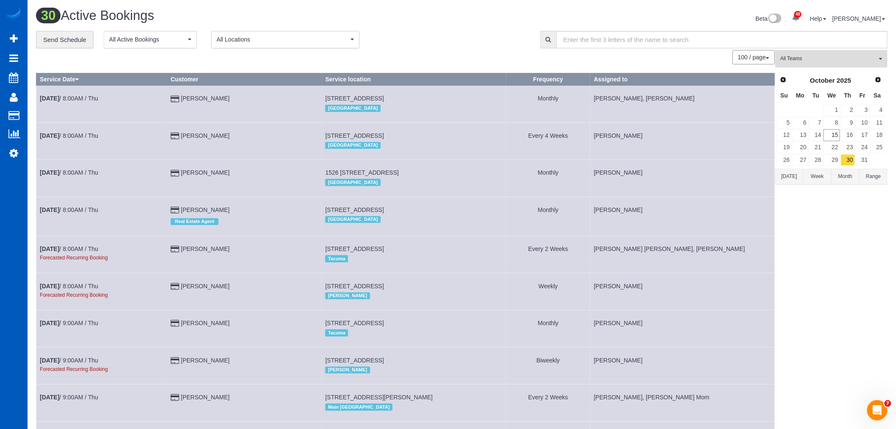
click at [822, 57] on span "All Teams" at bounding box center [829, 58] width 97 height 7
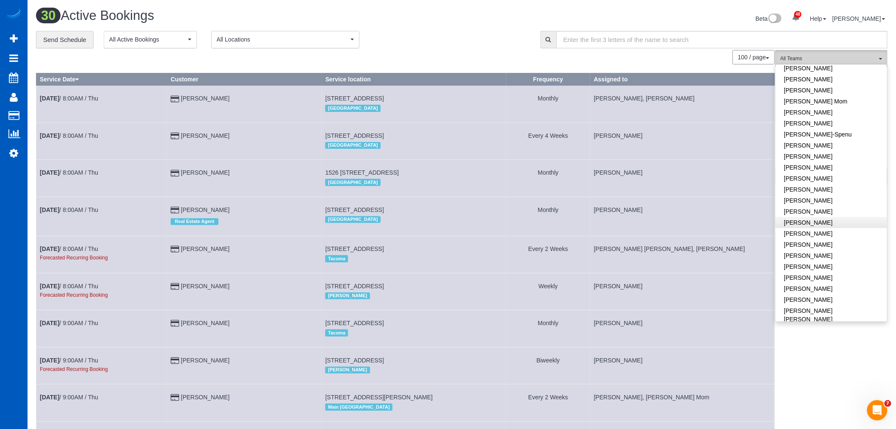
scroll to position [141, 0]
click at [825, 134] on link "Irina Shamrai" at bounding box center [831, 137] width 111 height 11
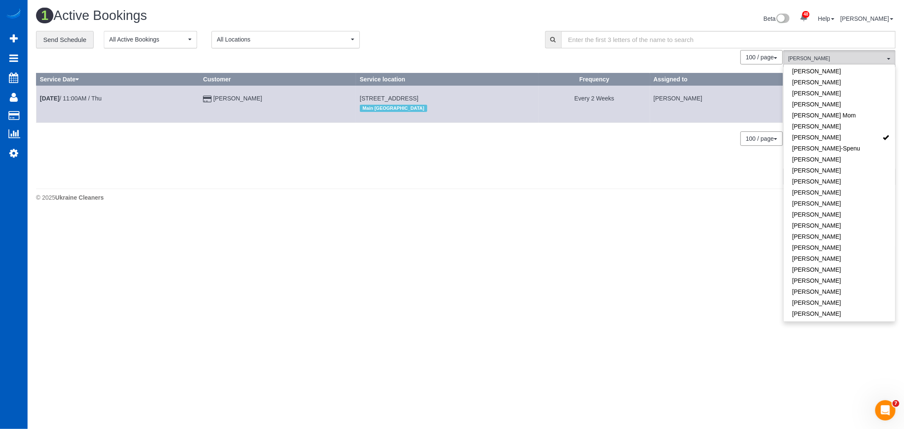
click at [318, 265] on body "48 Beta Your Notifications You have 0 alerts × You have 2 to charge for 10/14/2…" at bounding box center [452, 214] width 904 height 429
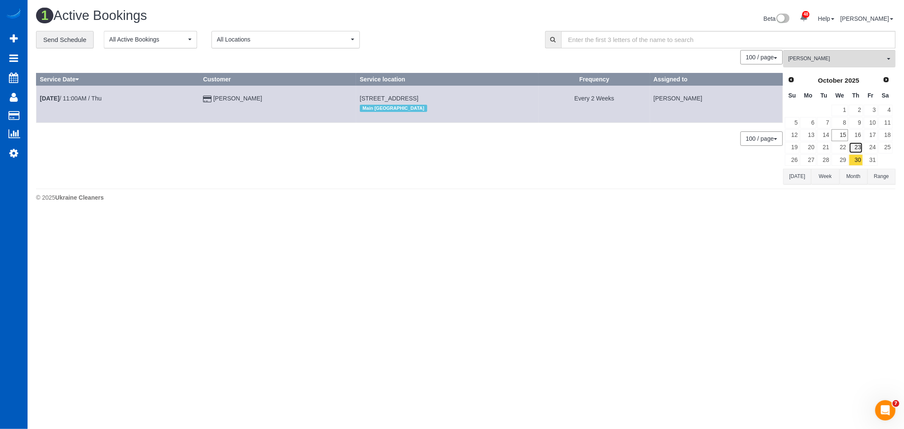
click at [857, 149] on link "23" at bounding box center [856, 147] width 14 height 11
click at [841, 147] on link "22" at bounding box center [839, 147] width 16 height 11
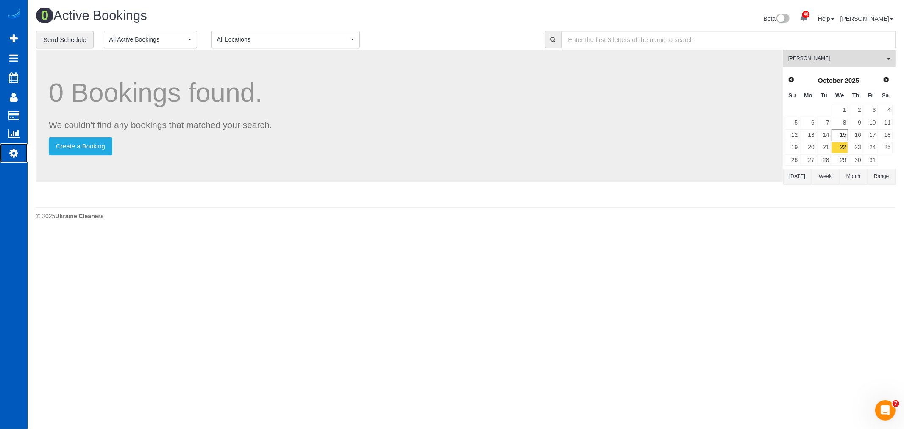
click at [18, 151] on link "Settings" at bounding box center [14, 152] width 28 height 19
select select "1"
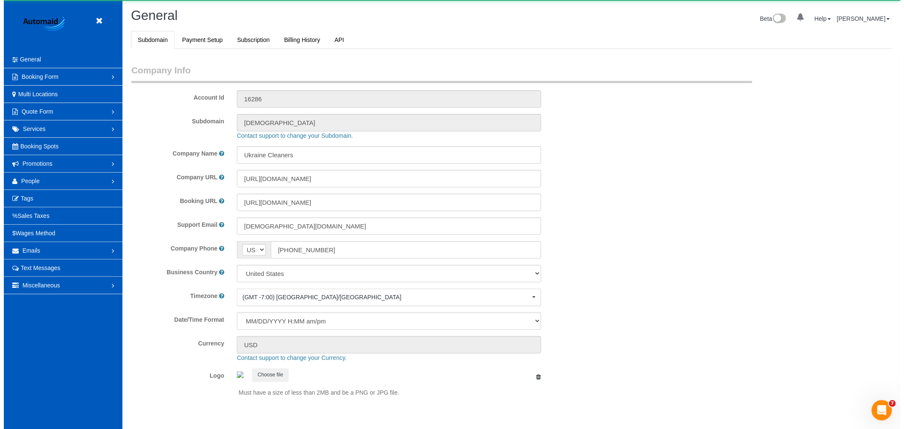
scroll to position [1852, 896]
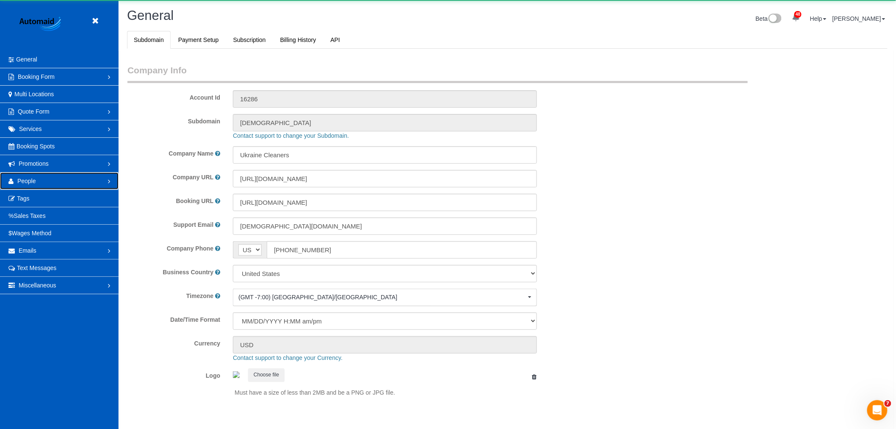
click at [42, 181] on link "People" at bounding box center [59, 180] width 119 height 17
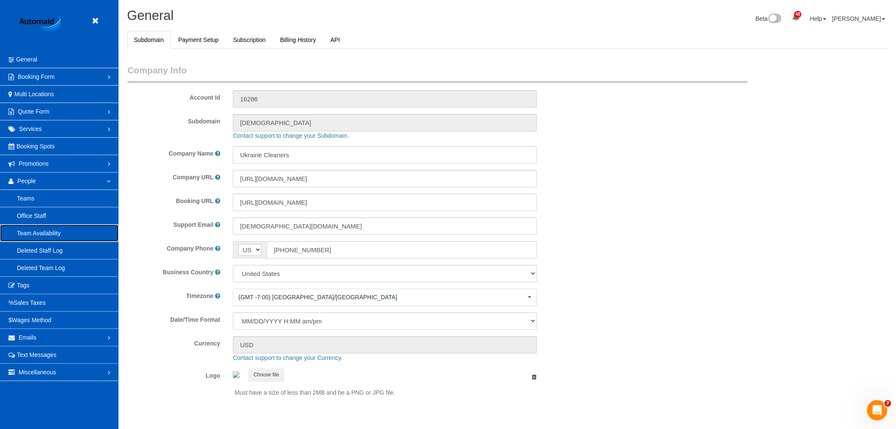
click at [54, 227] on link "Team Availability" at bounding box center [59, 233] width 119 height 17
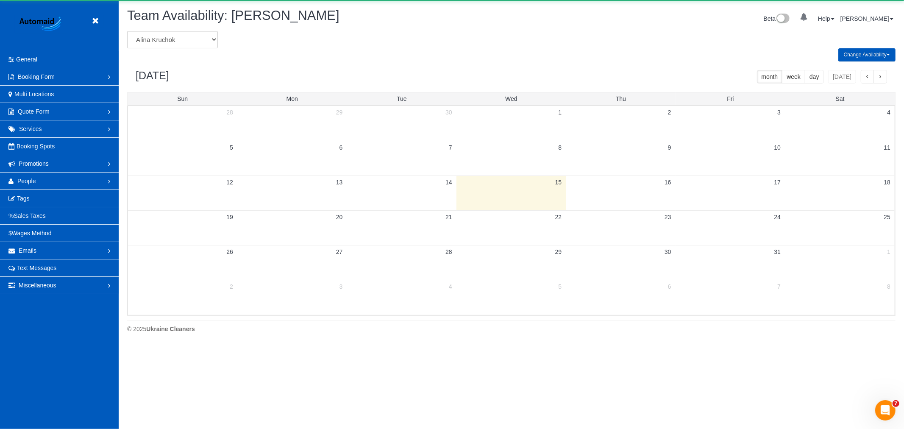
scroll to position [346, 904]
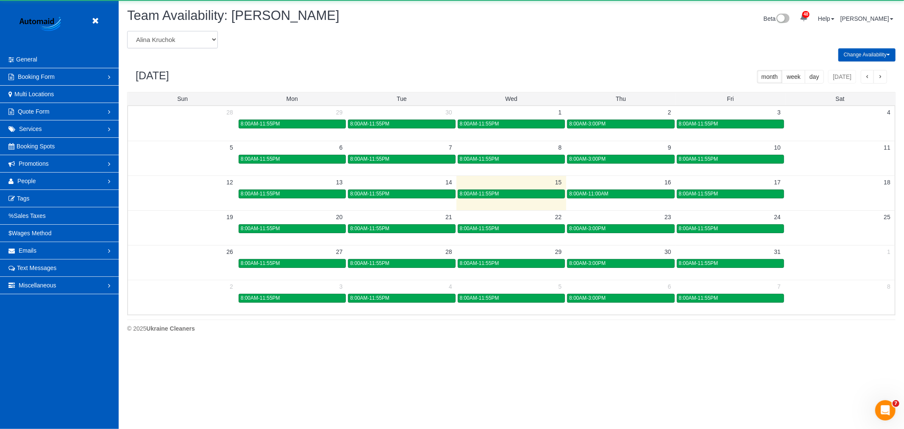
click at [208, 43] on select "Alina Kruchok Alona Tarasiuk Alona Vikhliaieva Anastasiia Demchenko Anastasiia …" at bounding box center [172, 39] width 91 height 17
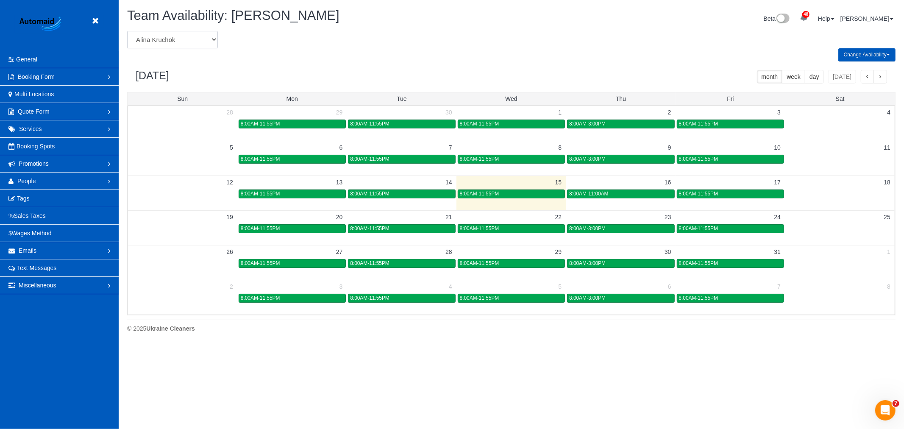
scroll to position [0, 0]
select select "number:1437"
click at [127, 31] on select "[PERSON_NAME] [PERSON_NAME] [PERSON_NAME] [PERSON_NAME] [PERSON_NAME] [PERSON_N…" at bounding box center [172, 39] width 91 height 17
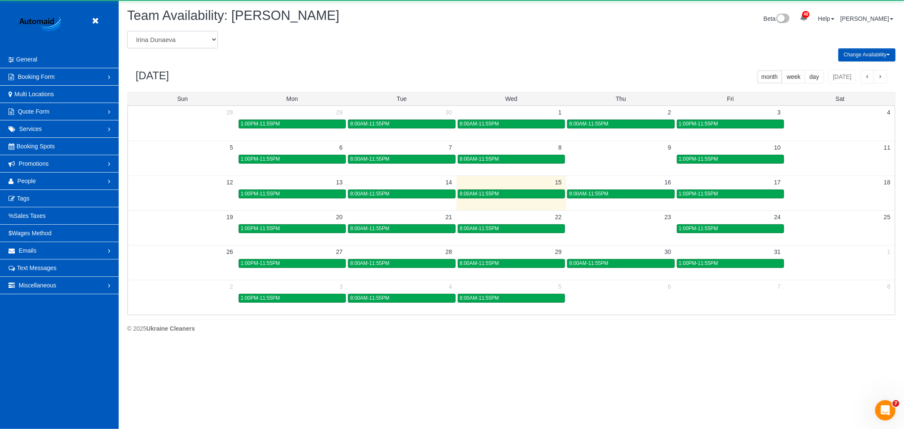
scroll to position [42019, 41460]
click at [184, 41] on select "[PERSON_NAME] [PERSON_NAME] [PERSON_NAME] [PERSON_NAME] [PERSON_NAME] [PERSON_N…" at bounding box center [172, 39] width 91 height 17
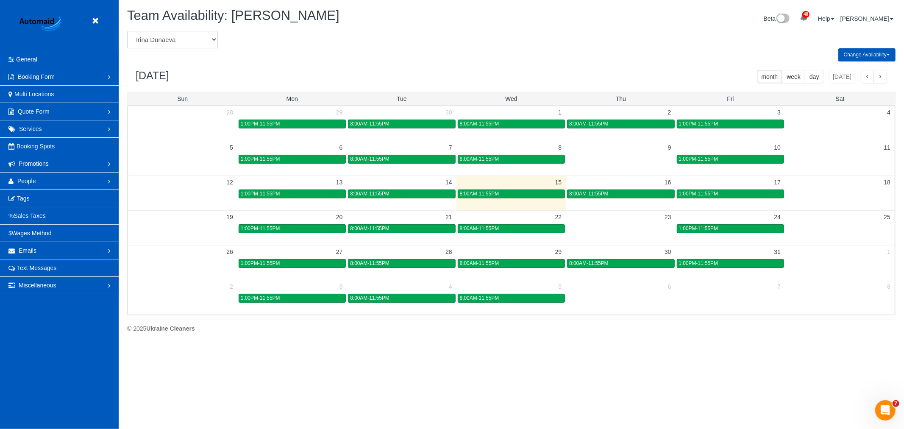
scroll to position [0, 0]
select select "number:864"
click at [127, 31] on select "[PERSON_NAME] [PERSON_NAME] [PERSON_NAME] [PERSON_NAME] [PERSON_NAME] [PERSON_N…" at bounding box center [172, 39] width 91 height 17
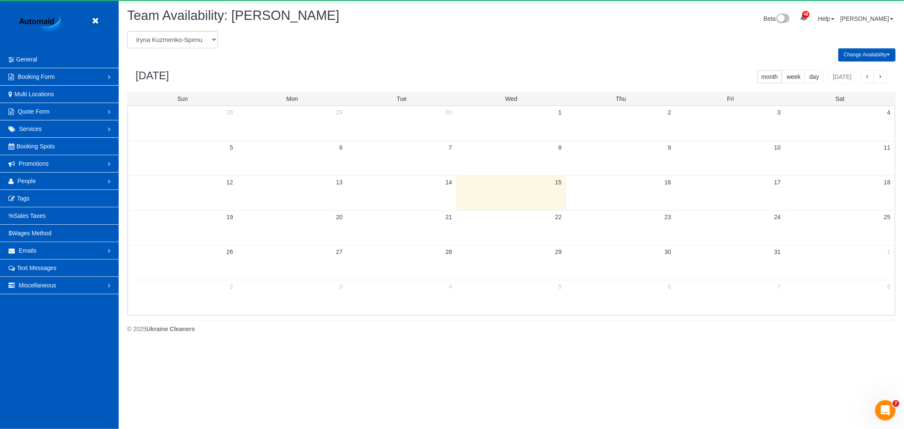
scroll to position [42018, 41460]
click at [169, 30] on div "Team Availability: Iryna Kuzmenko-Spenu Beta 48 Your Notifications You have 0 a…" at bounding box center [511, 19] width 781 height 22
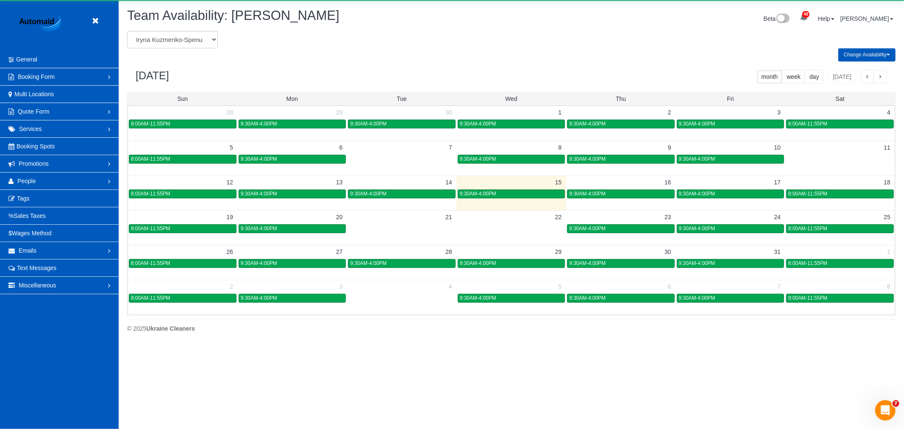
scroll to position [0, 0]
click at [181, 43] on select "[PERSON_NAME] [PERSON_NAME] [PERSON_NAME] [PERSON_NAME] [PERSON_NAME] [PERSON_N…" at bounding box center [172, 39] width 91 height 17
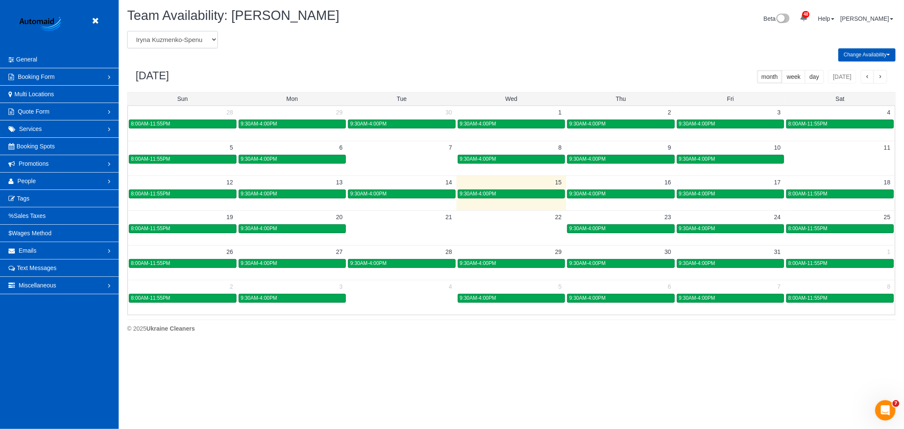
select select "number:19638"
click at [127, 31] on select "[PERSON_NAME] [PERSON_NAME] [PERSON_NAME] [PERSON_NAME] [PERSON_NAME] [PERSON_N…" at bounding box center [172, 39] width 91 height 17
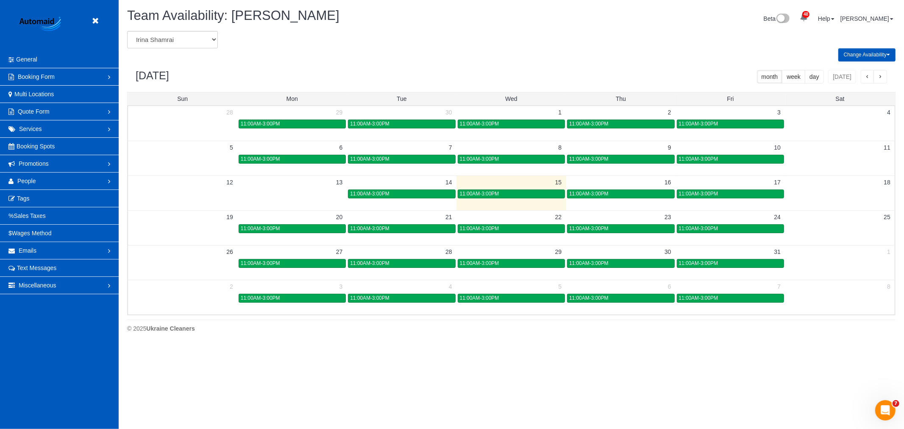
click at [615, 269] on td at bounding box center [620, 262] width 109 height 35
click at [621, 264] on body "Beta Close Settings General Booking Form Install Form Customize Form Fields Def…" at bounding box center [452, 214] width 904 height 429
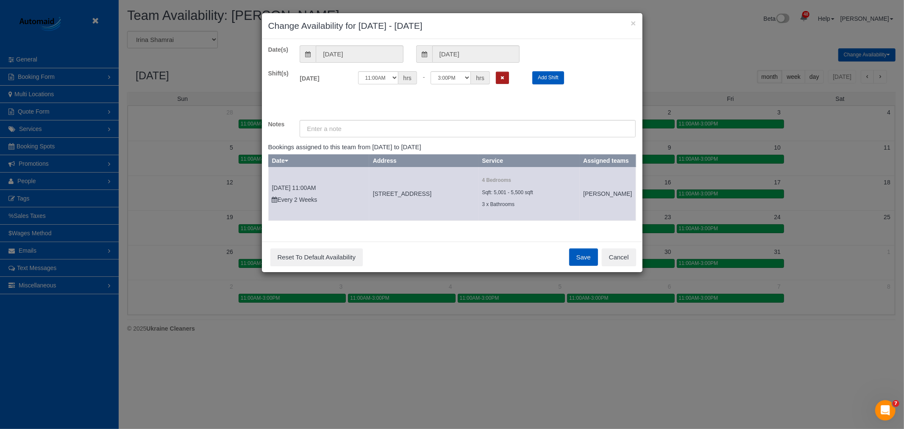
click at [506, 76] on button "Remove Shift" at bounding box center [502, 78] width 13 height 12
click at [585, 266] on button "Save" at bounding box center [583, 257] width 29 height 18
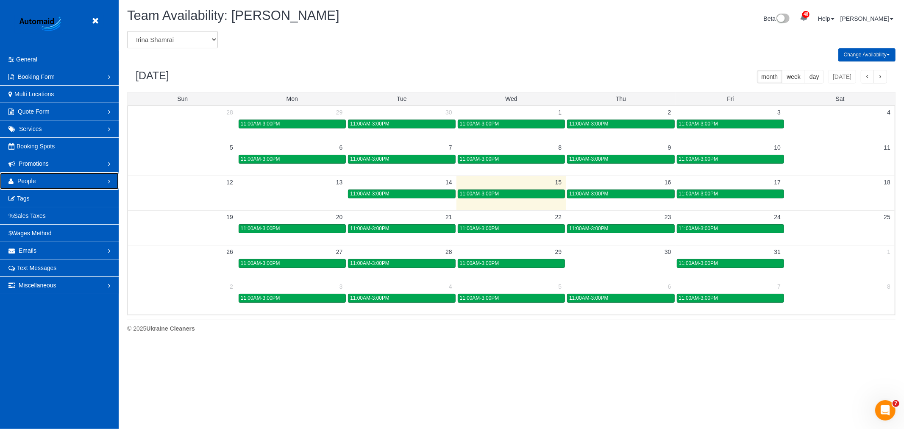
click at [57, 185] on link "People" at bounding box center [59, 180] width 119 height 17
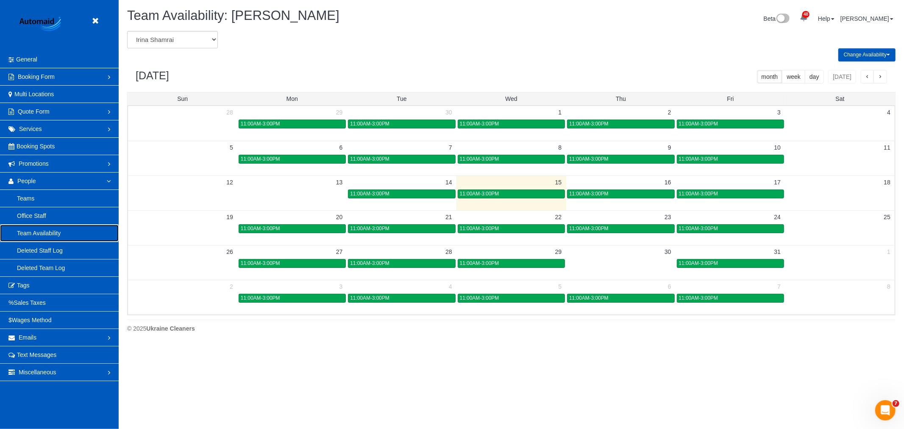
click at [44, 230] on link "Team Availability" at bounding box center [59, 233] width 119 height 17
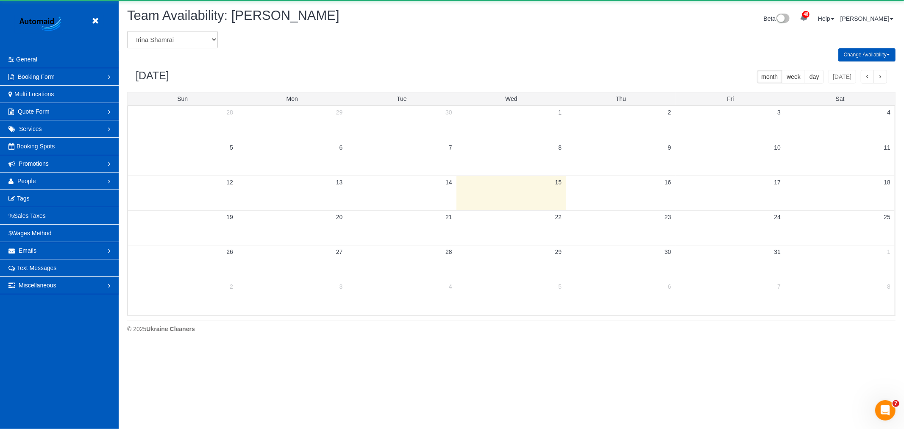
scroll to position [346, 904]
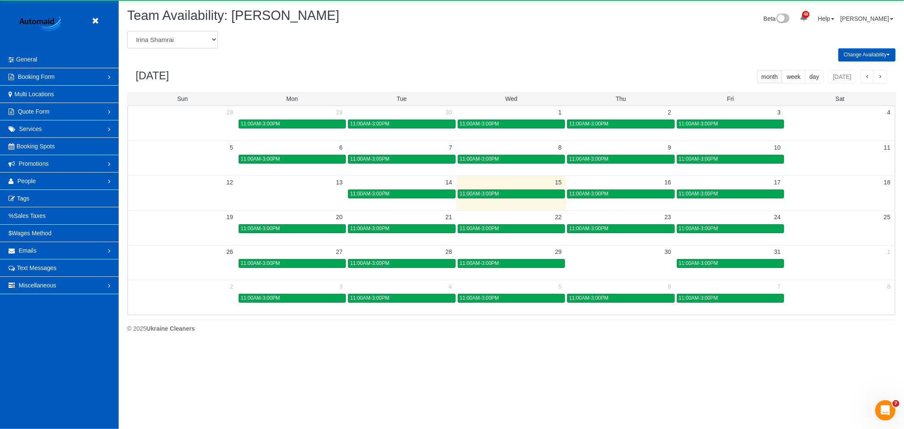
click at [174, 40] on select "[PERSON_NAME] [PERSON_NAME] [PERSON_NAME] [PERSON_NAME] [PERSON_NAME] [PERSON_N…" at bounding box center [172, 39] width 91 height 17
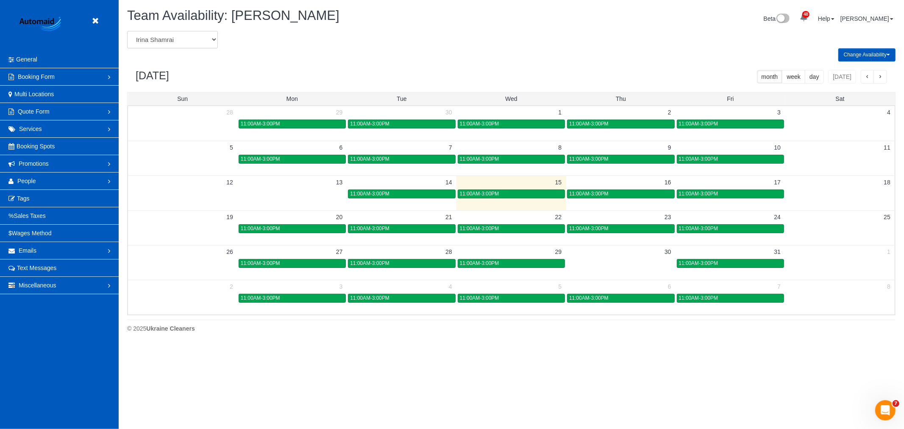
select select "number:19651"
click at [127, 31] on select "[PERSON_NAME] [PERSON_NAME] [PERSON_NAME] [PERSON_NAME] [PERSON_NAME] [PERSON_N…" at bounding box center [172, 39] width 91 height 17
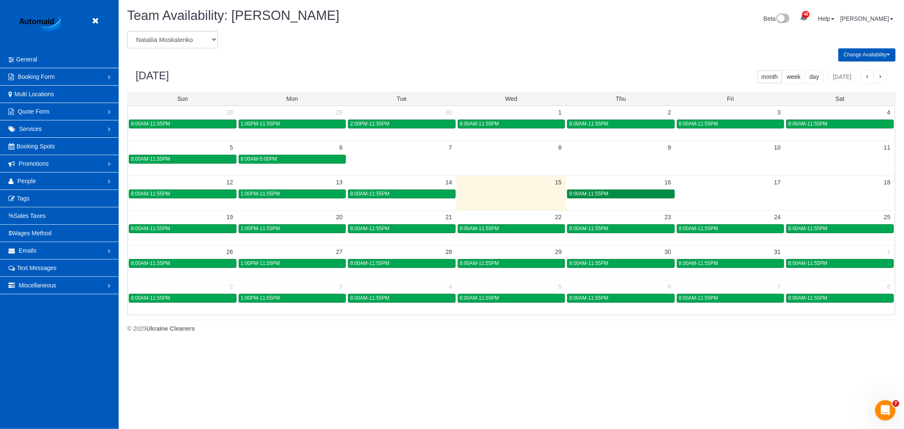
click at [608, 191] on link "8:00AM-11:55PM" at bounding box center [620, 193] width 107 height 9
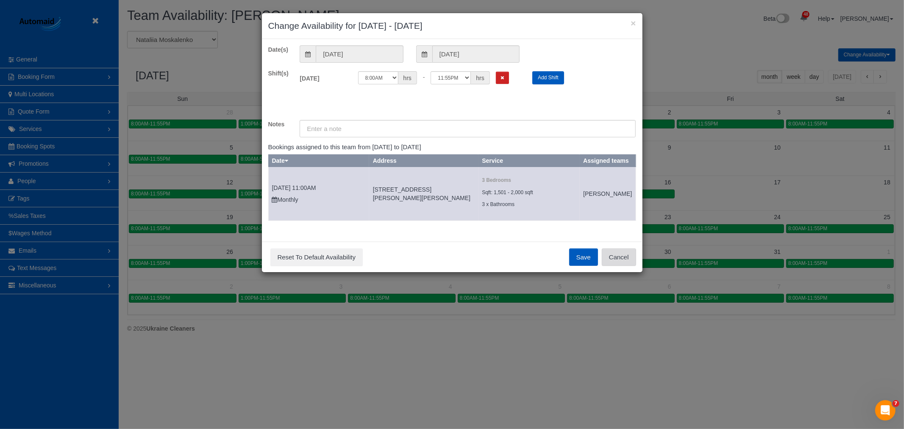
click at [628, 258] on button "Cancel" at bounding box center [619, 257] width 34 height 18
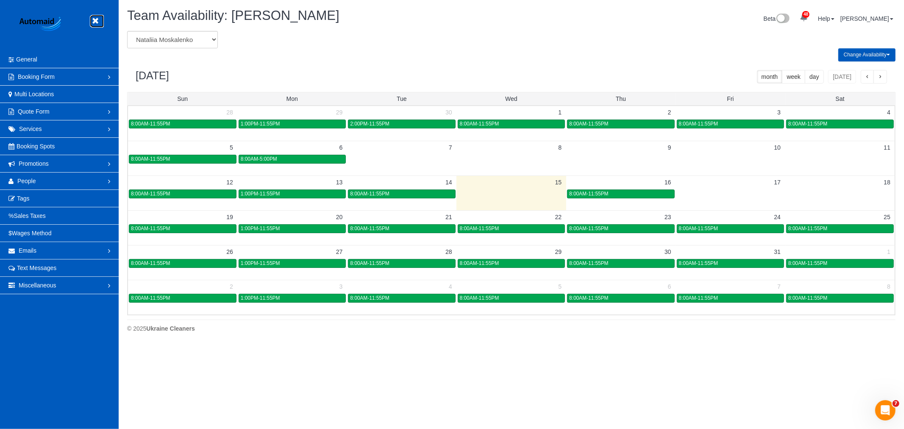
click at [97, 19] on icon at bounding box center [95, 21] width 11 height 11
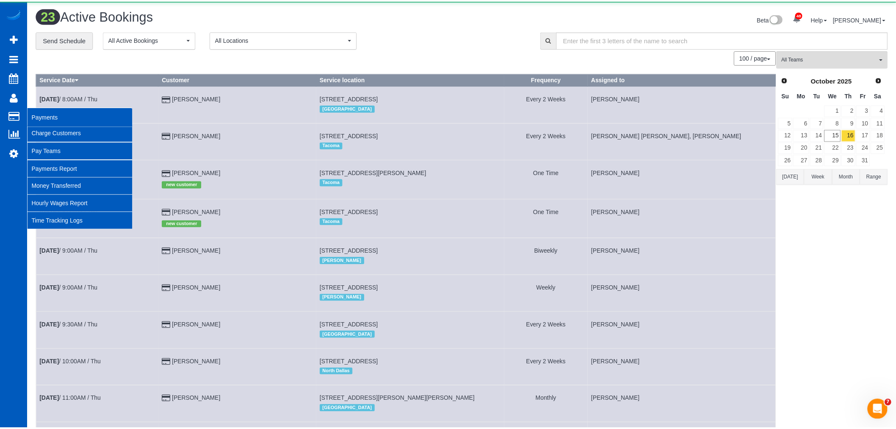
scroll to position [1027, 896]
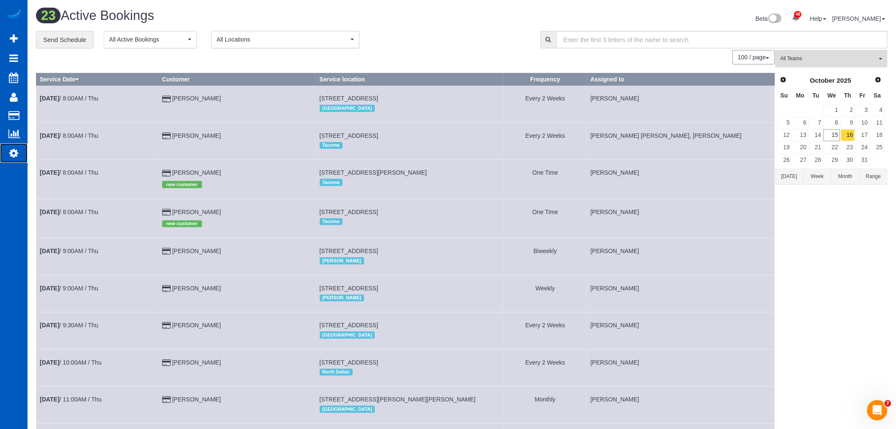
click at [8, 157] on link "Settings" at bounding box center [14, 152] width 28 height 19
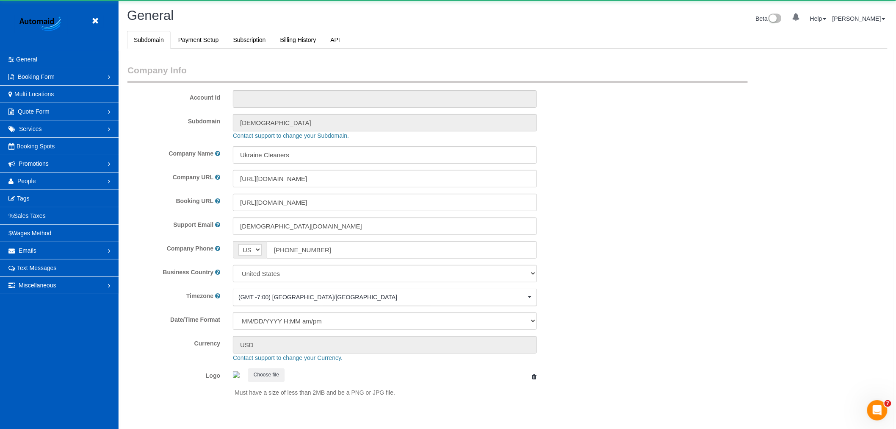
select select "1"
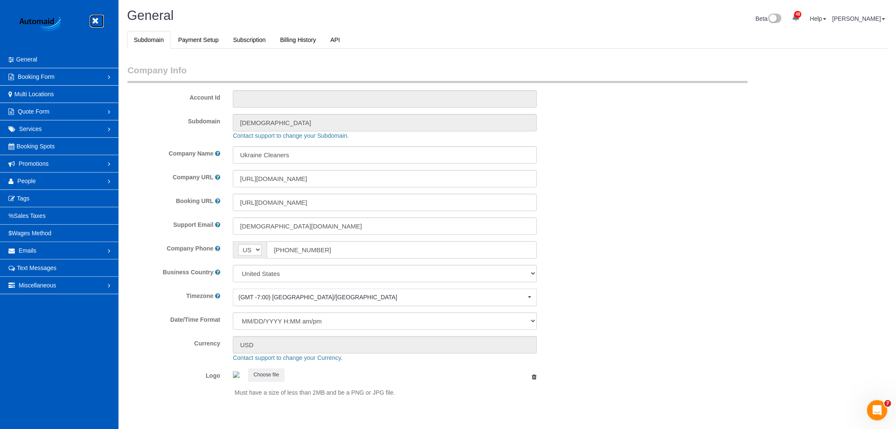
click at [102, 21] on link at bounding box center [97, 21] width 13 height 13
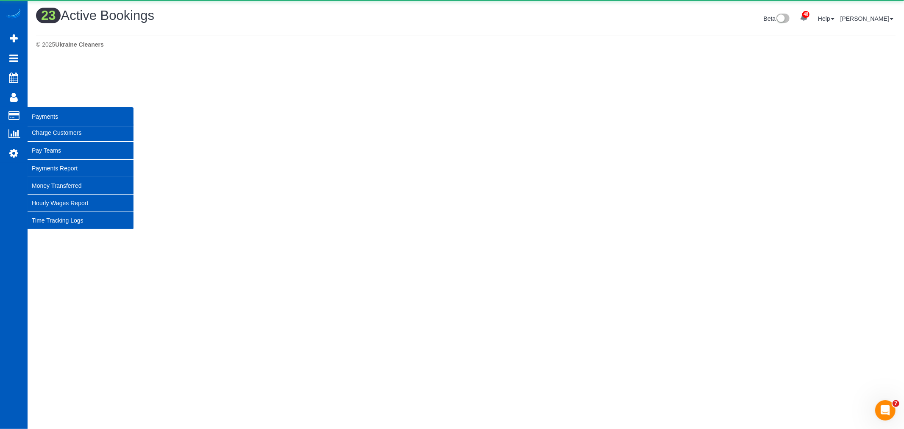
scroll to position [1027, 896]
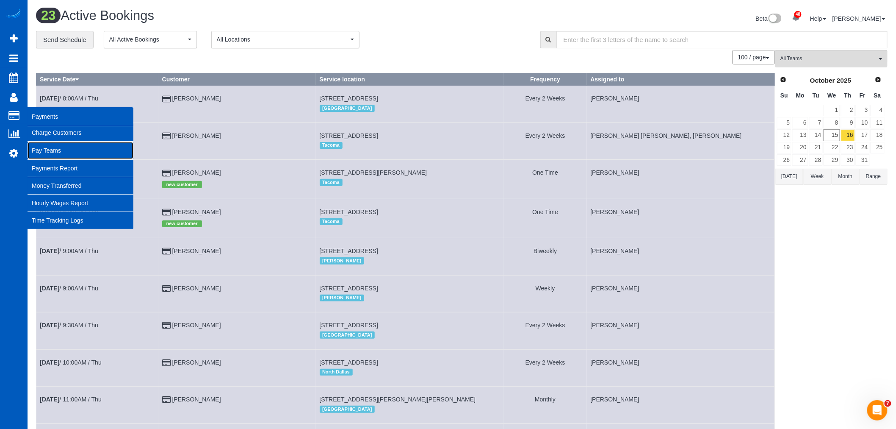
click at [51, 150] on link "Pay Teams" at bounding box center [81, 150] width 106 height 17
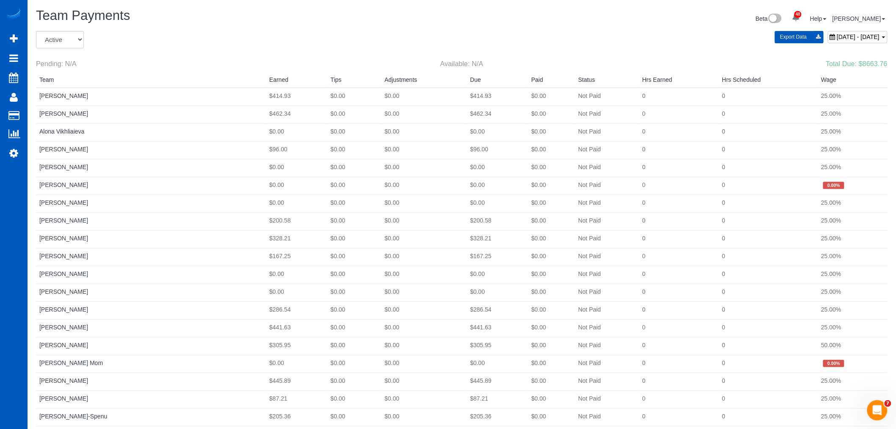
click at [837, 39] on span "October 12, 2025 - October 18, 2025" at bounding box center [858, 36] width 43 height 7
type input "**********"
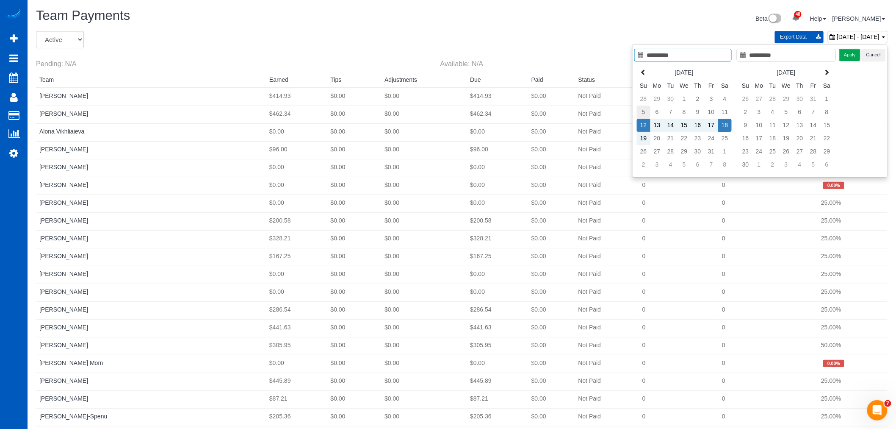
type input "**********"
click at [641, 112] on td "5" at bounding box center [644, 111] width 14 height 13
type input "**********"
click at [729, 112] on td "11" at bounding box center [725, 111] width 14 height 13
type input "**********"
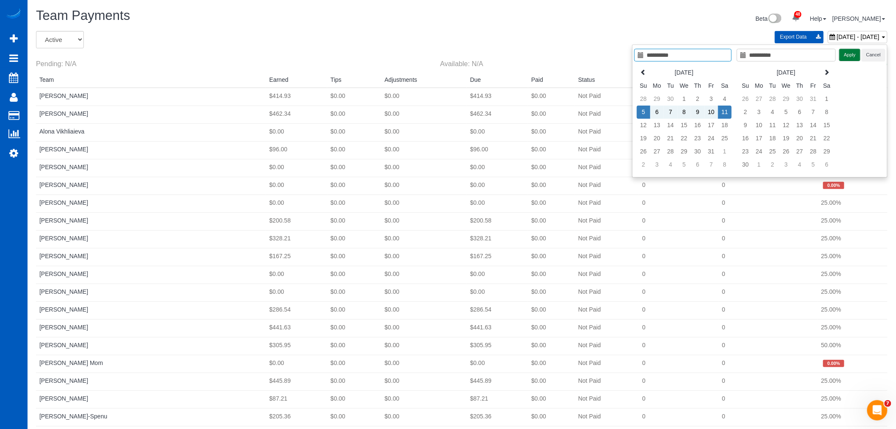
click at [854, 60] on button "Apply" at bounding box center [850, 55] width 21 height 12
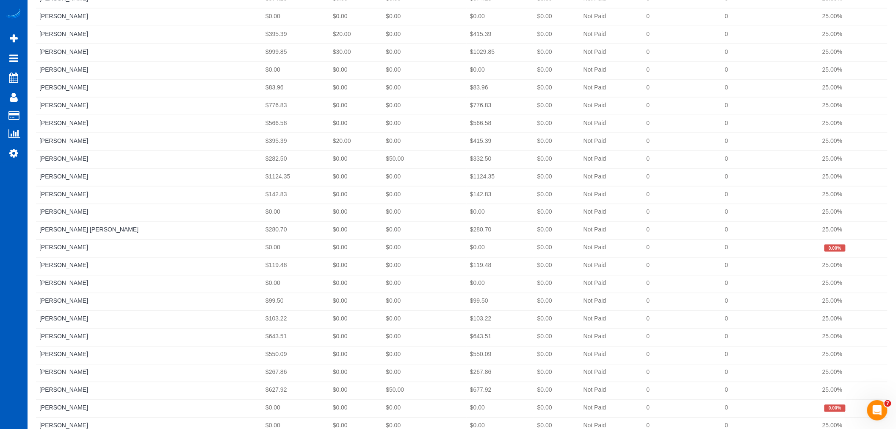
scroll to position [466, 0]
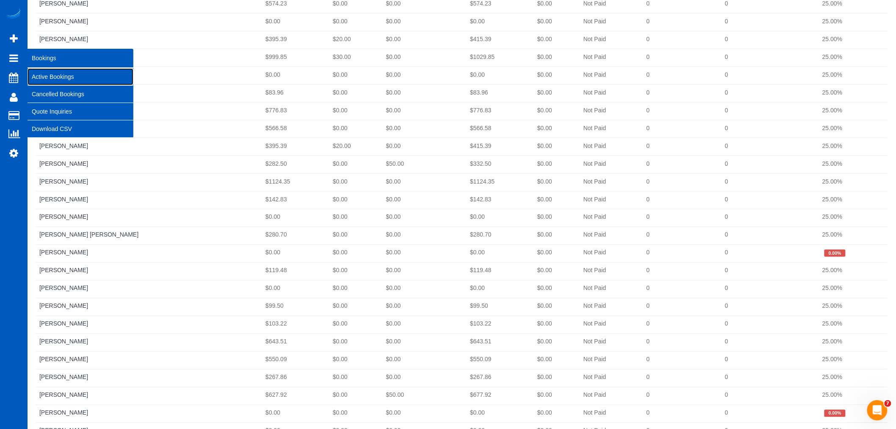
click at [59, 79] on link "Active Bookings" at bounding box center [81, 76] width 106 height 17
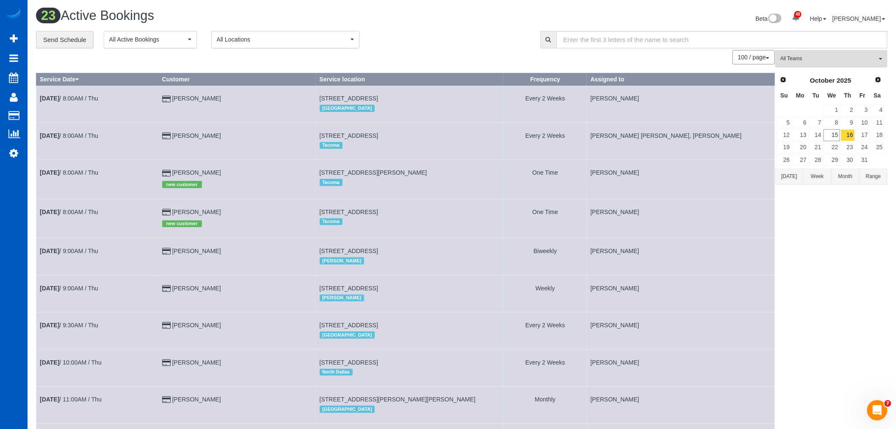
click at [831, 63] on button "All Teams" at bounding box center [832, 58] width 112 height 17
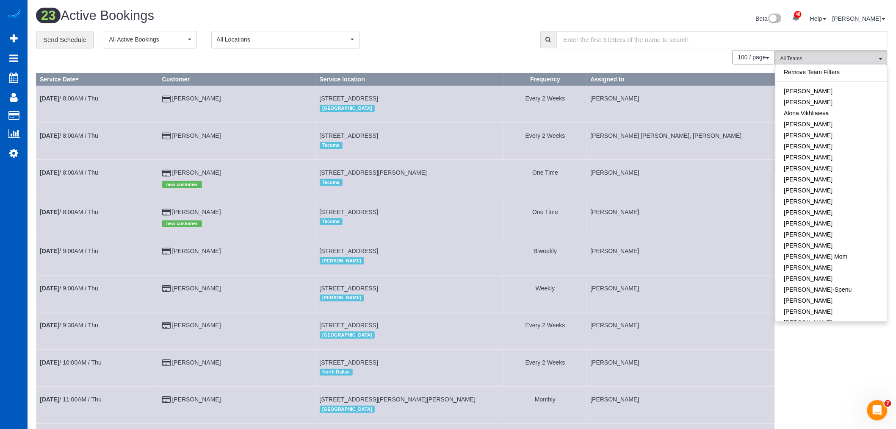
click at [830, 65] on div "Remove Team Filters [PERSON_NAME] [PERSON_NAME] Alona Vikhliaieva [PERSON_NAME]…" at bounding box center [832, 192] width 112 height 257
click at [827, 70] on link "Remove Team Filters" at bounding box center [831, 72] width 111 height 11
click at [816, 58] on span "All Teams" at bounding box center [829, 58] width 97 height 7
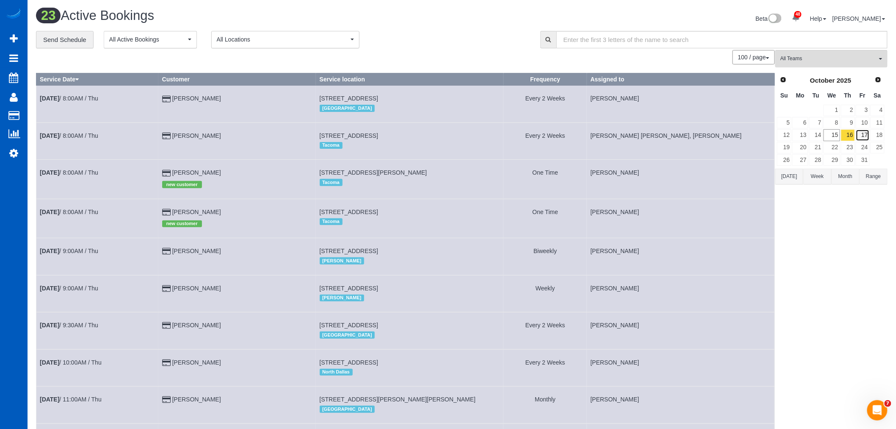
click at [865, 131] on link "17" at bounding box center [863, 134] width 14 height 11
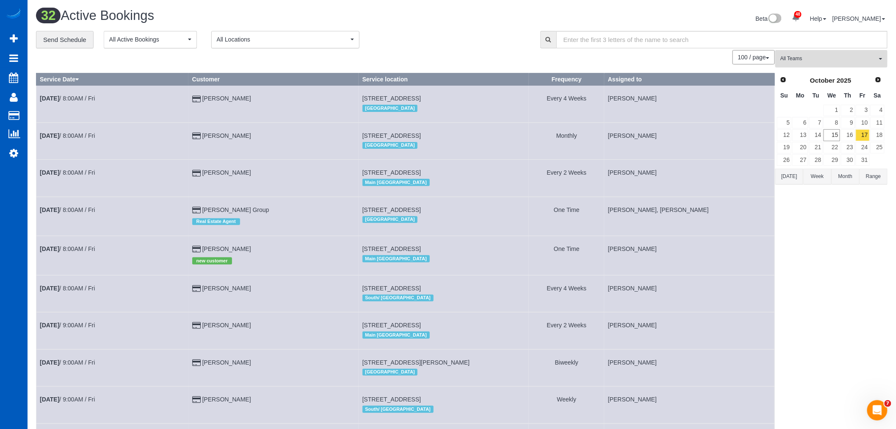
click at [810, 61] on span "All Teams" at bounding box center [829, 58] width 97 height 7
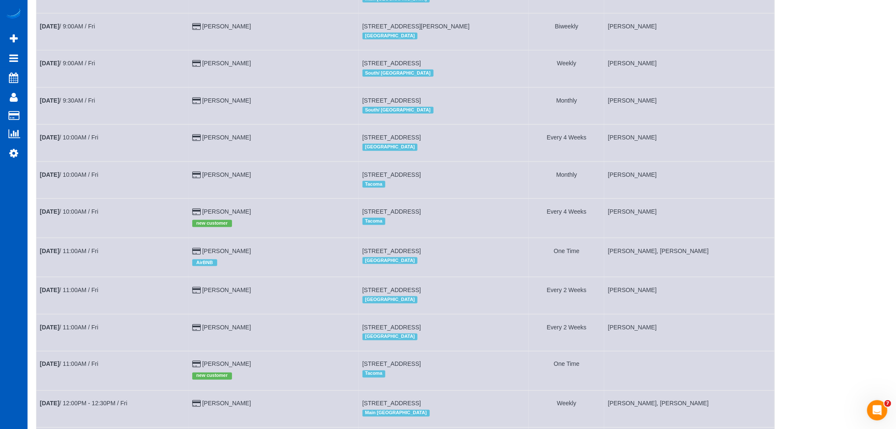
scroll to position [424, 0]
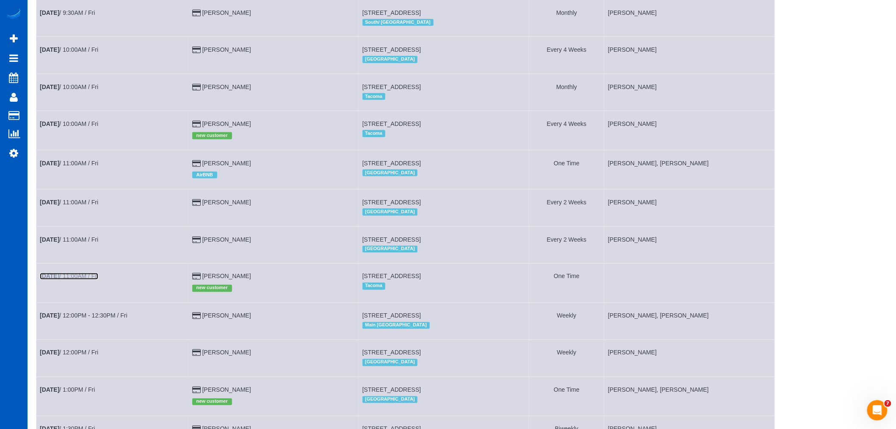
click at [81, 284] on td "Oct 17th / 11:00AM / Fri" at bounding box center [112, 283] width 153 height 39
click at [90, 280] on link "Oct 17th / 11:00AM / Fri" at bounding box center [69, 276] width 58 height 7
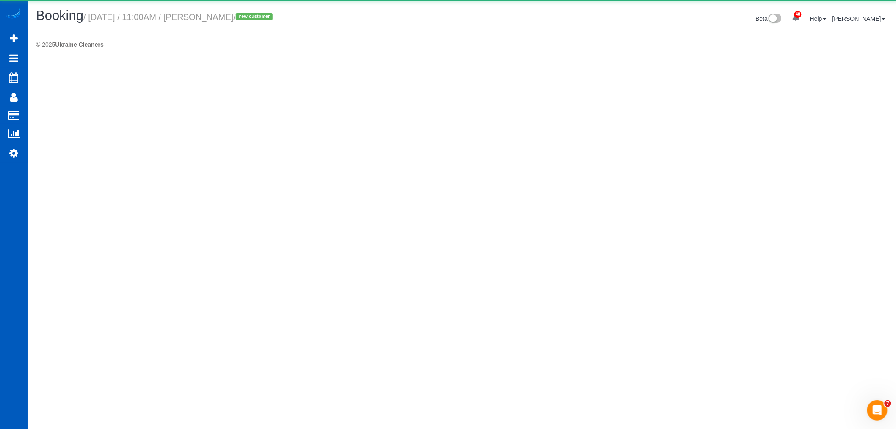
select select "WA"
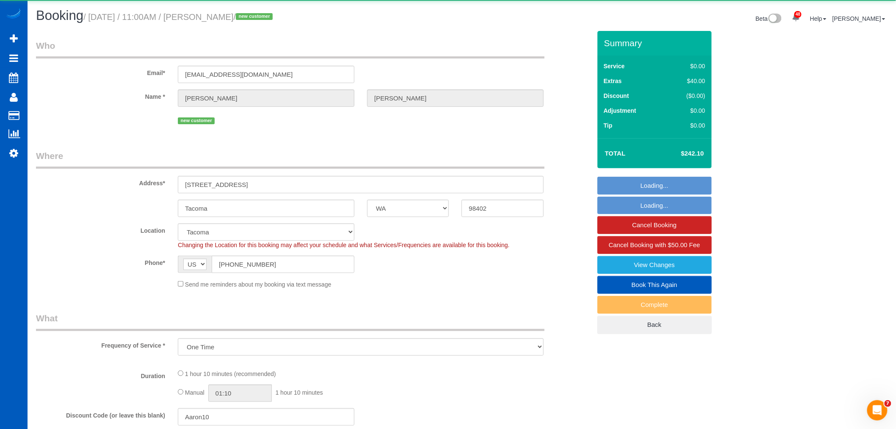
select select "object:19310"
select select "199"
select select "spot69"
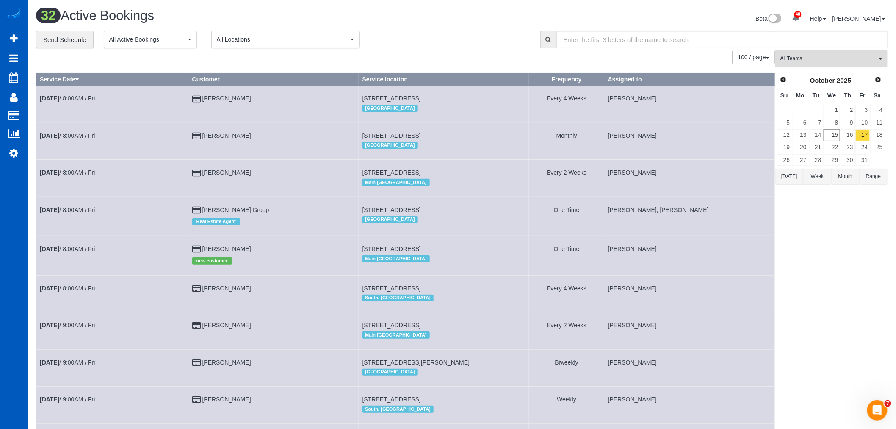
click at [841, 51] on button "All Teams" at bounding box center [832, 58] width 112 height 17
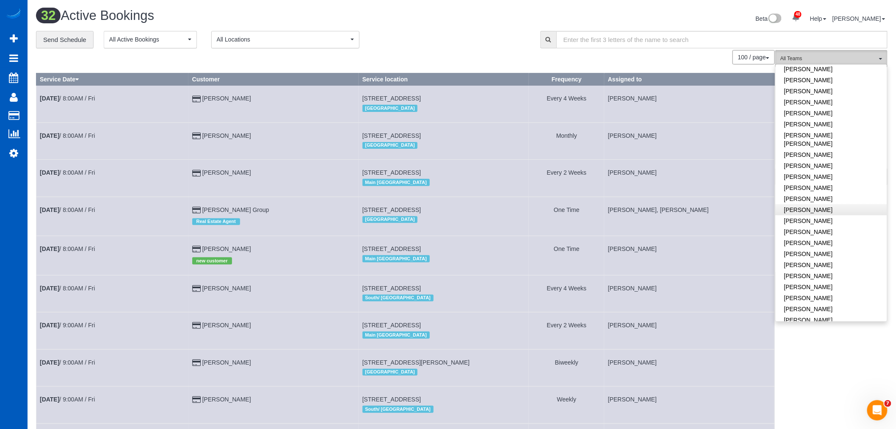
scroll to position [329, 0]
click at [815, 239] on link "[PERSON_NAME]" at bounding box center [831, 244] width 111 height 11
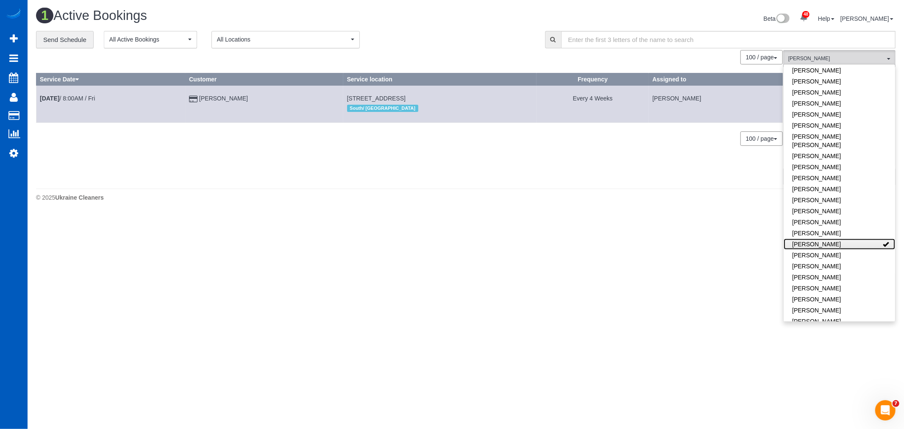
click at [815, 239] on link "[PERSON_NAME]" at bounding box center [838, 244] width 111 height 11
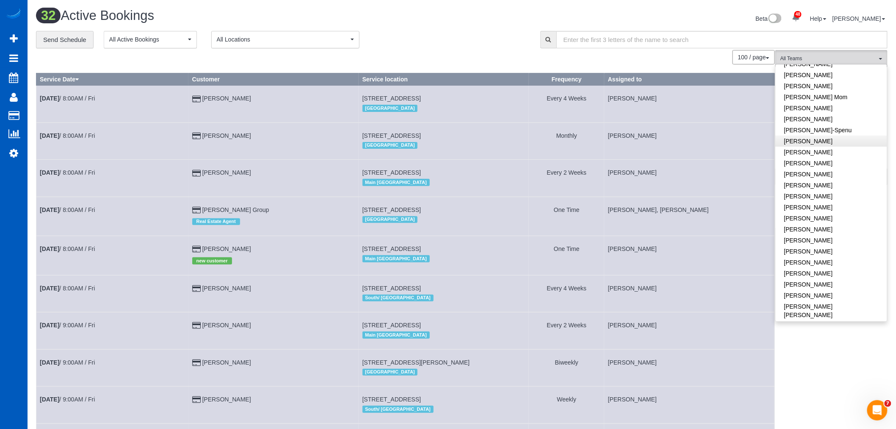
scroll to position [141, 0]
click at [841, 147] on link "[PERSON_NAME]-Spenu" at bounding box center [831, 148] width 111 height 11
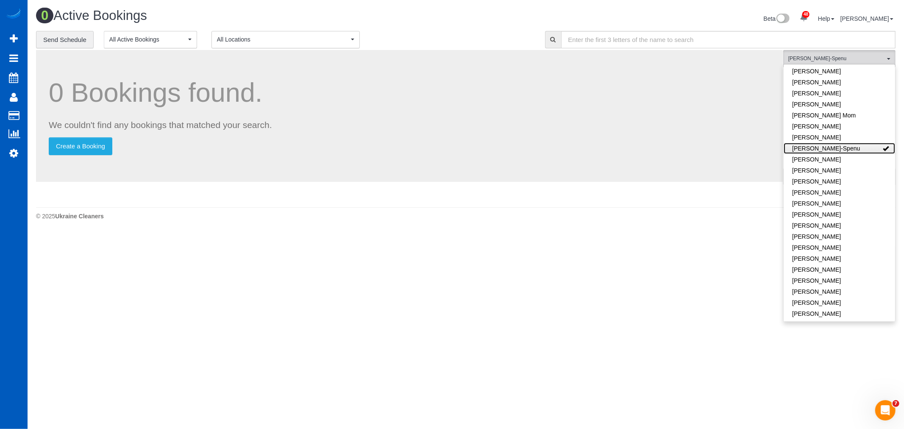
click at [841, 147] on link "[PERSON_NAME]-Spenu" at bounding box center [838, 148] width 111 height 11
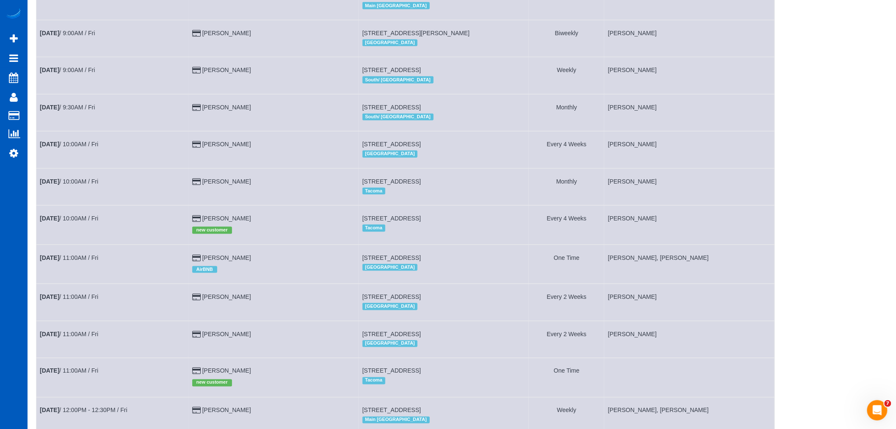
scroll to position [471, 0]
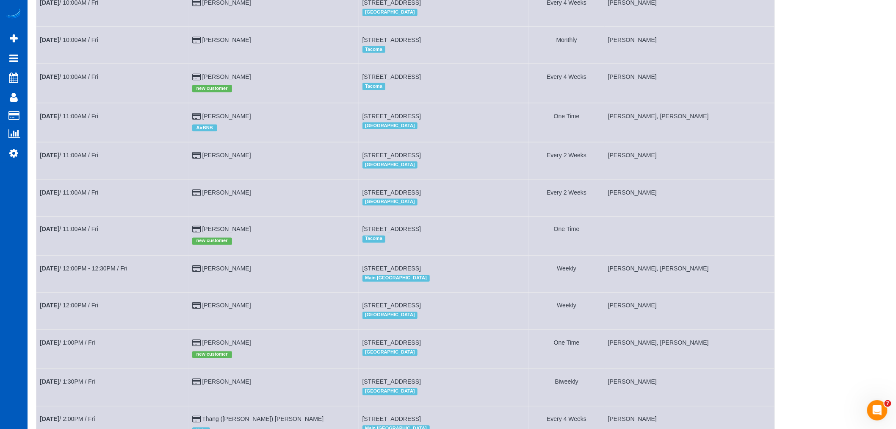
click at [61, 244] on td "Oct 17th / 11:00AM / Fri" at bounding box center [112, 235] width 153 height 39
click at [59, 233] on b "Oct 17th" at bounding box center [49, 229] width 19 height 7
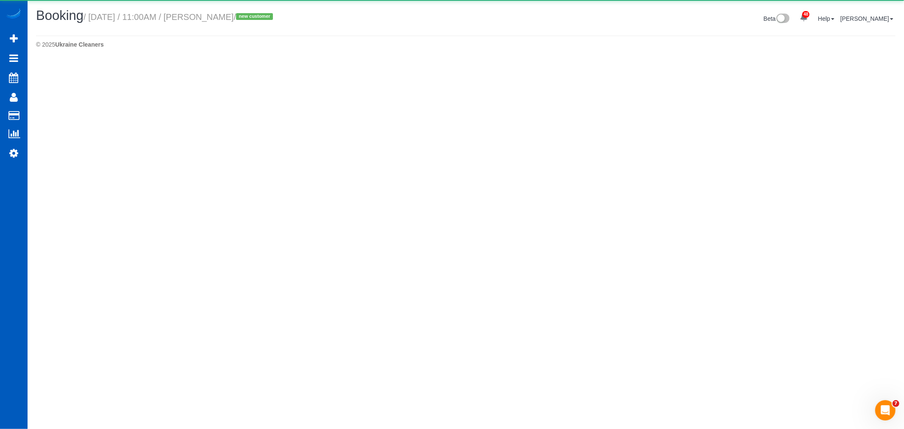
select select "WA"
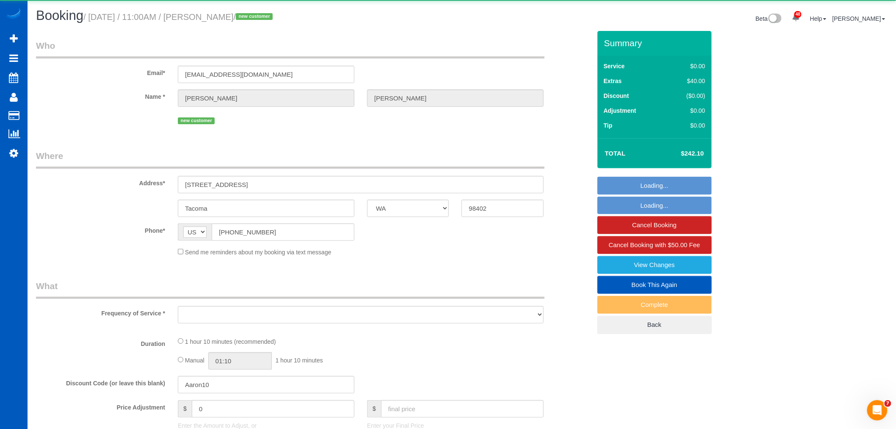
select select "object:21497"
select select "string:fspay-0d6fd95f-310d-4f2e-a8ff-07020af44412"
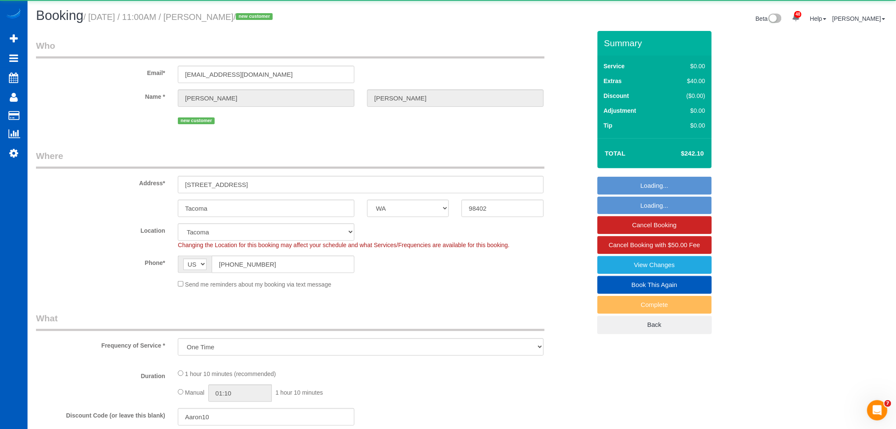
select select "object:21786"
select select "199"
select select "spot82"
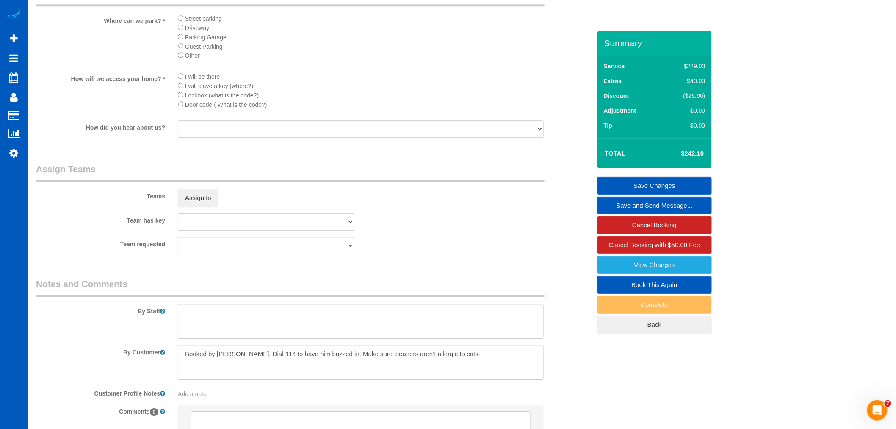
scroll to position [1051, 0]
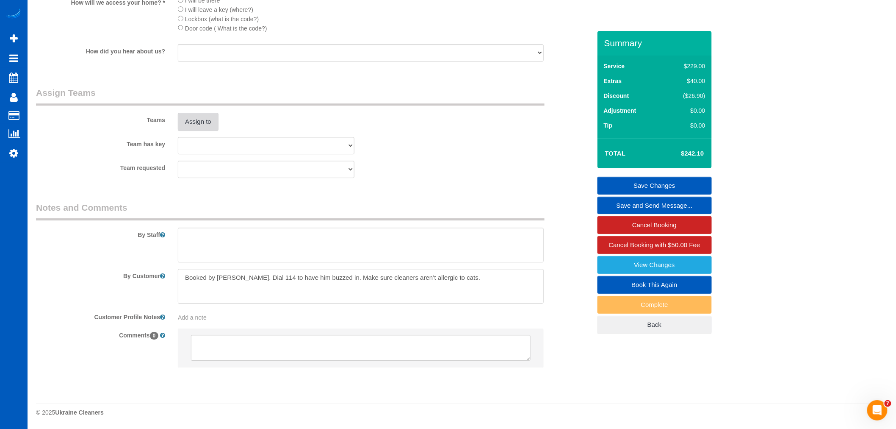
click at [197, 123] on button "Assign to" at bounding box center [198, 122] width 41 height 18
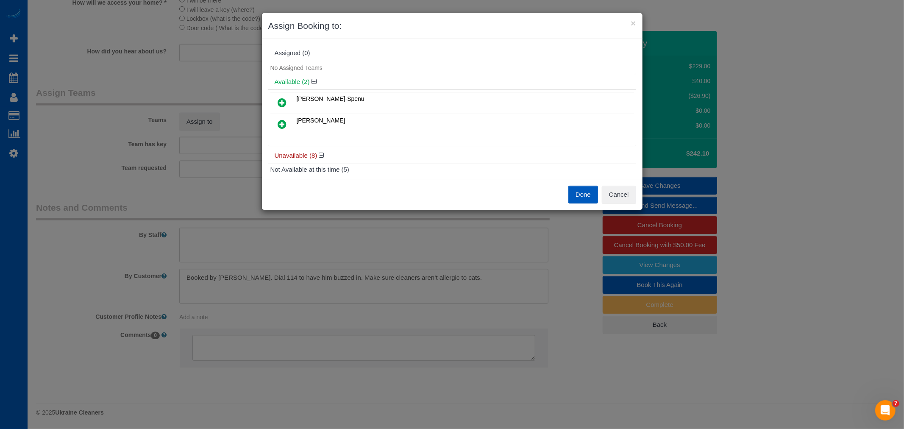
click at [283, 96] on link at bounding box center [282, 102] width 20 height 17
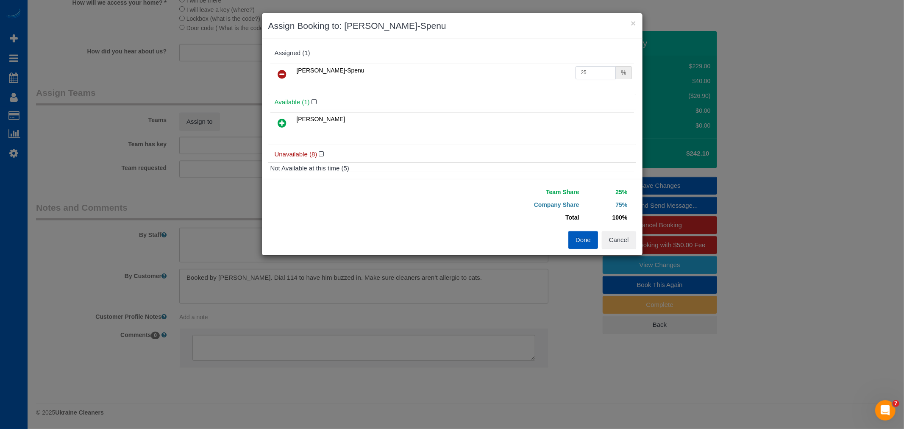
drag, startPoint x: 589, startPoint y: 75, endPoint x: 417, endPoint y: 94, distance: 173.0
click at [417, 94] on div "Assigned (1) Iryna Kuzmenko-Spenu 25 % Available (1) Olha Rusnak" at bounding box center [452, 108] width 368 height 127
type input "50"
click at [581, 235] on button "Done" at bounding box center [583, 240] width 30 height 18
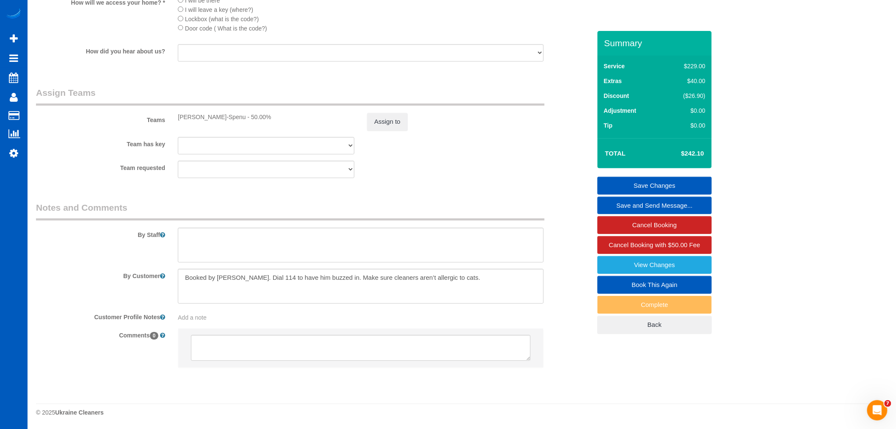
click at [663, 181] on link "Save Changes" at bounding box center [655, 186] width 114 height 18
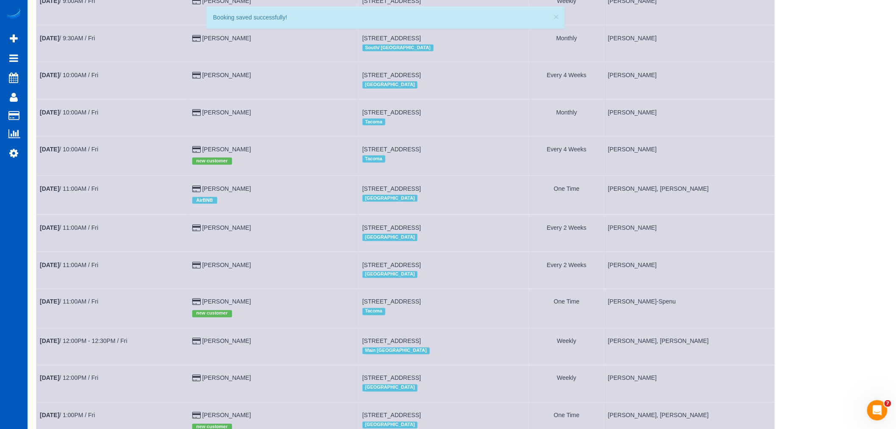
scroll to position [612, 0]
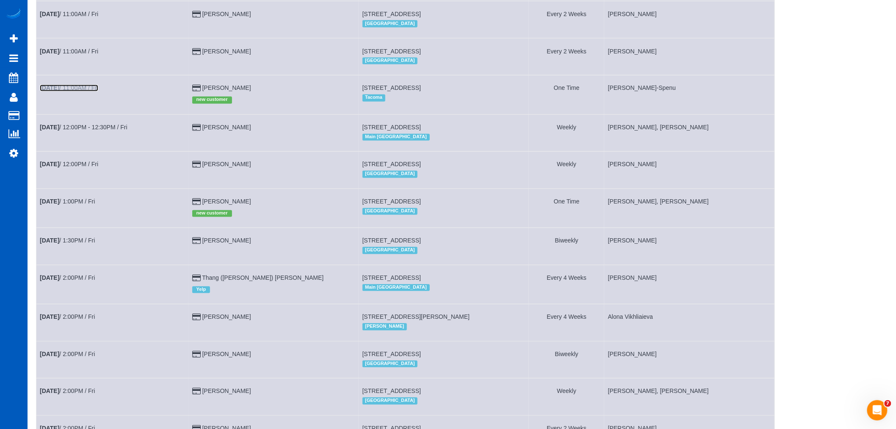
click at [59, 92] on b "Oct 17th" at bounding box center [49, 88] width 19 height 7
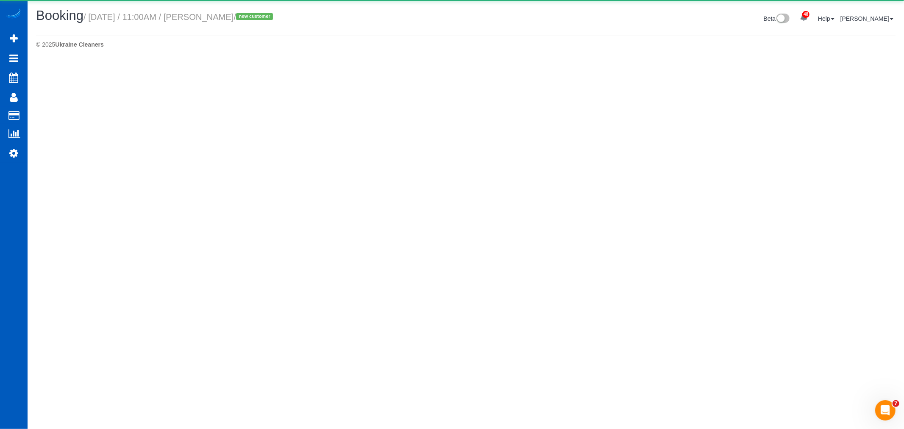
select select "WA"
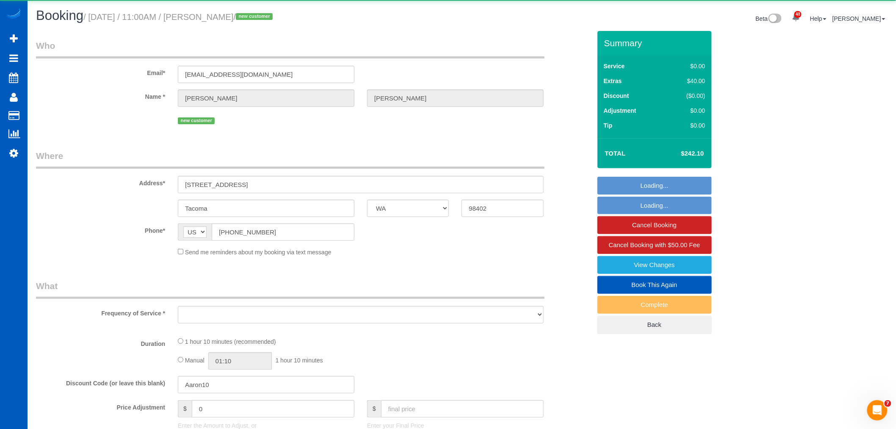
select select "object:23268"
select select "string:fspay-0d6fd95f-310d-4f2e-a8ff-07020af44412"
select select "199"
select select "spot95"
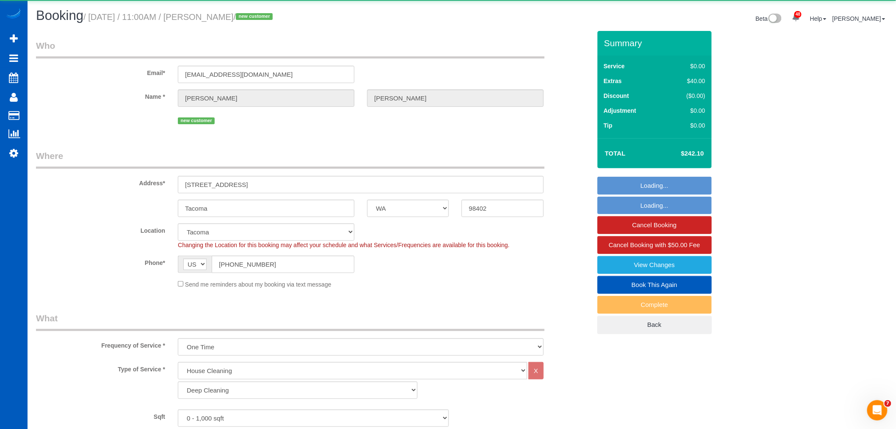
select select "object:23413"
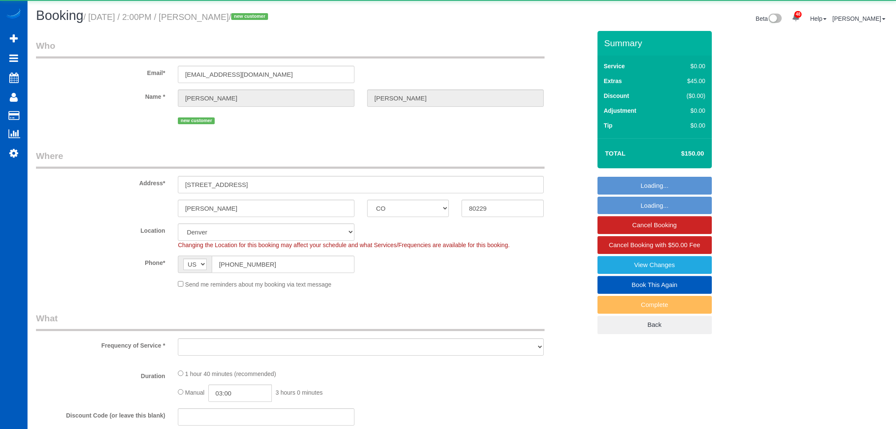
select select "CO"
select select "object:1086"
select select "199"
select select "spot1"
select select "2001"
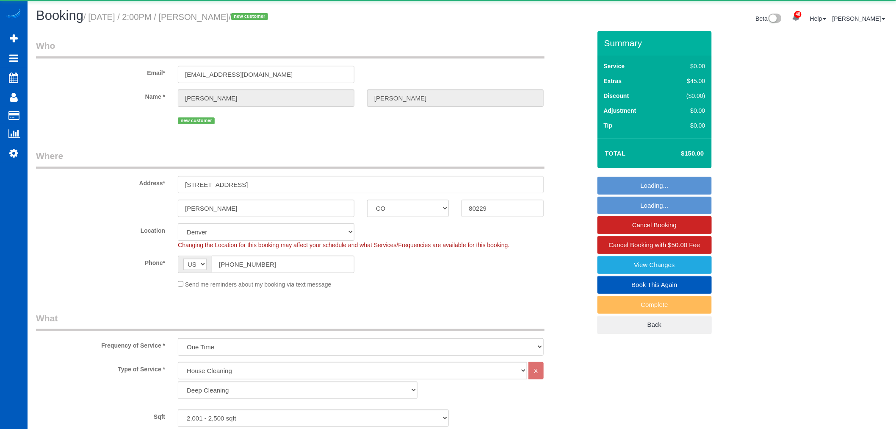
select select "2"
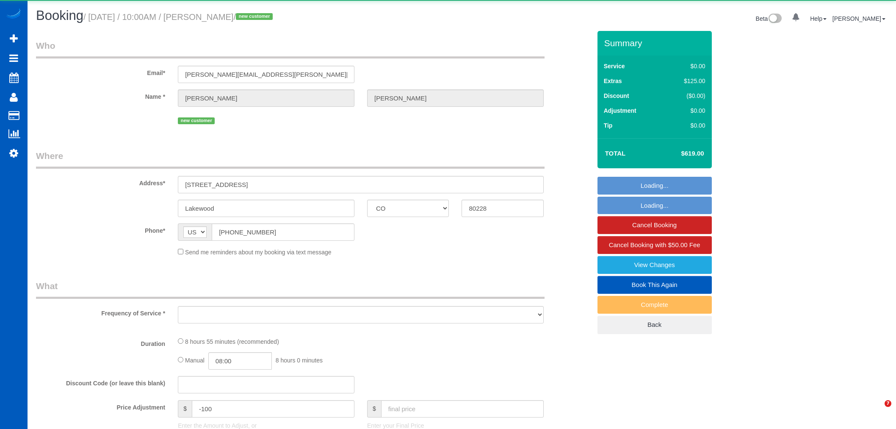
select select "CO"
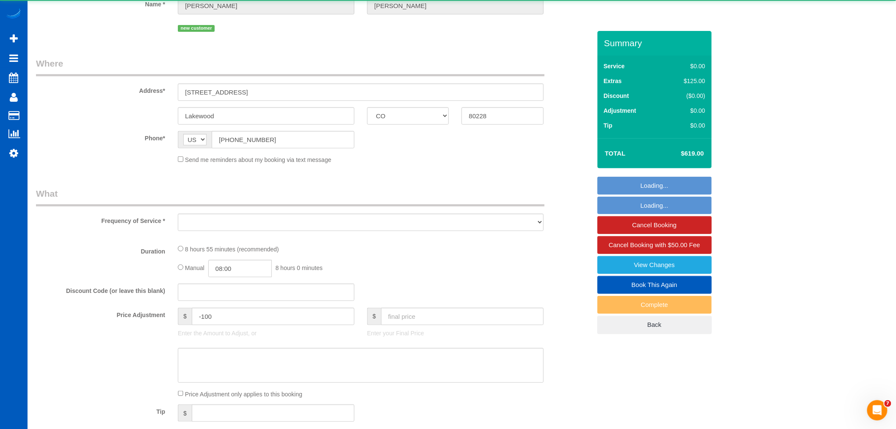
select select "object:1088"
select select "199"
select select "3001"
select select "4"
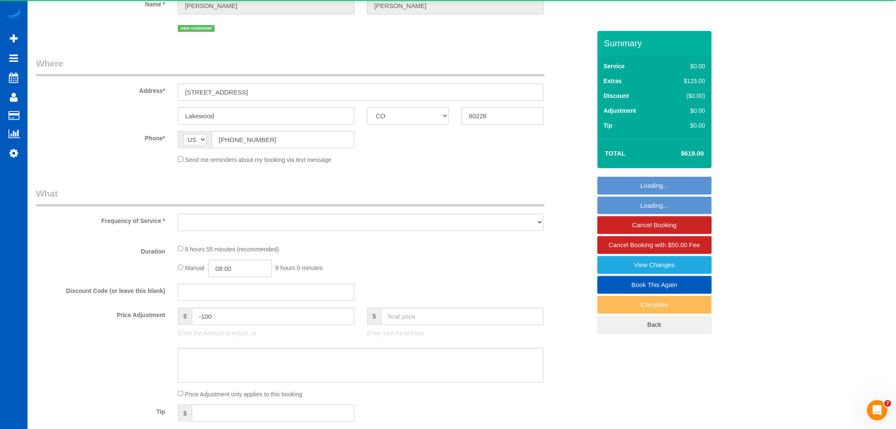
select select "spot1"
select select "number:8"
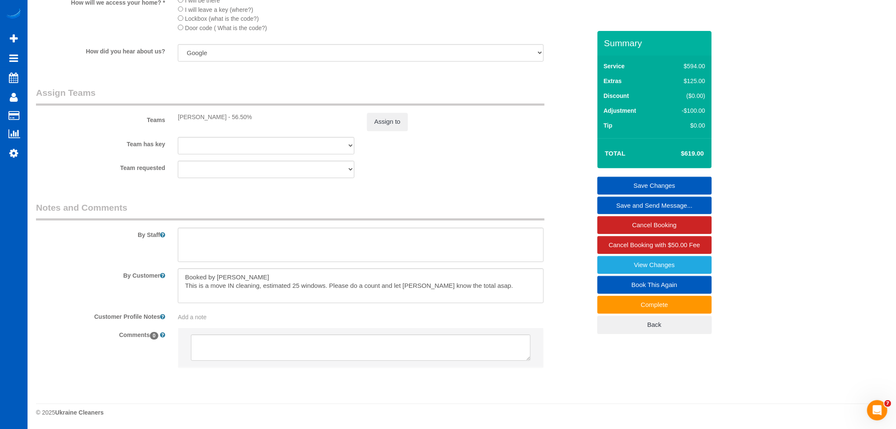
scroll to position [1028, 0]
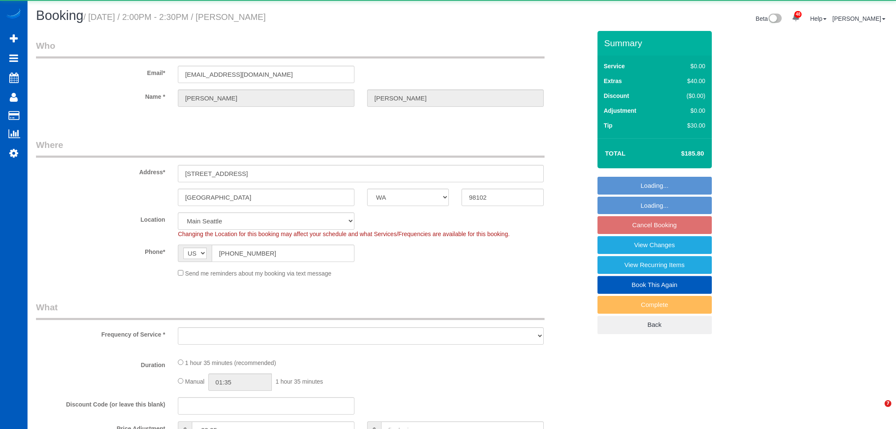
select select "WA"
select select "object:1244"
select select "199"
select select "2"
select select "number:8"
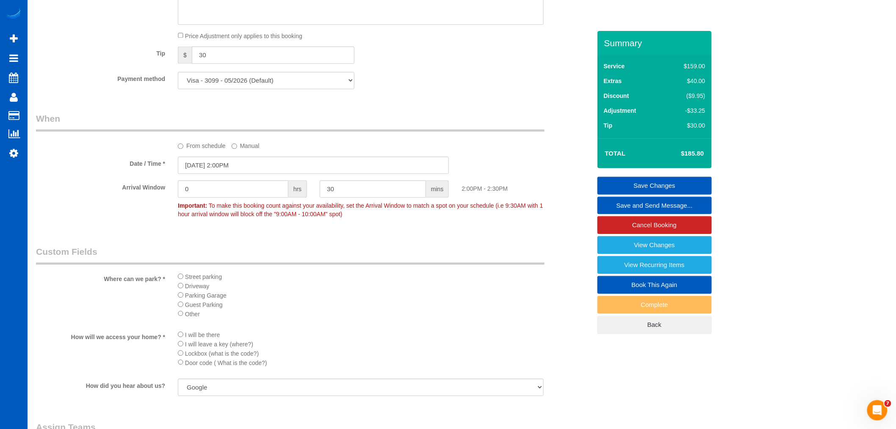
scroll to position [756, 0]
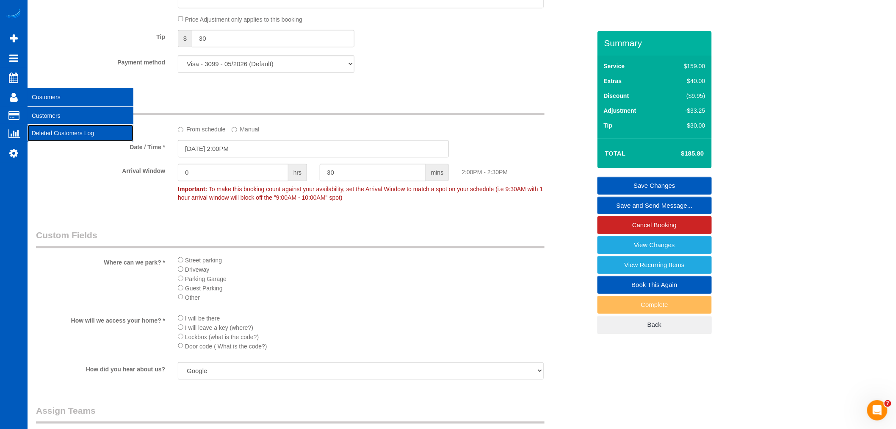
click at [61, 128] on link "Deleted Customers Log" at bounding box center [81, 133] width 106 height 17
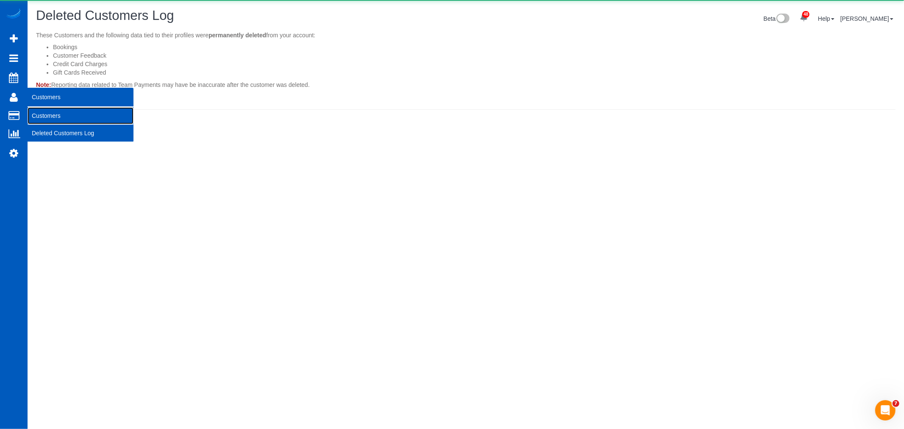
click at [57, 111] on link "Customers" at bounding box center [81, 115] width 106 height 17
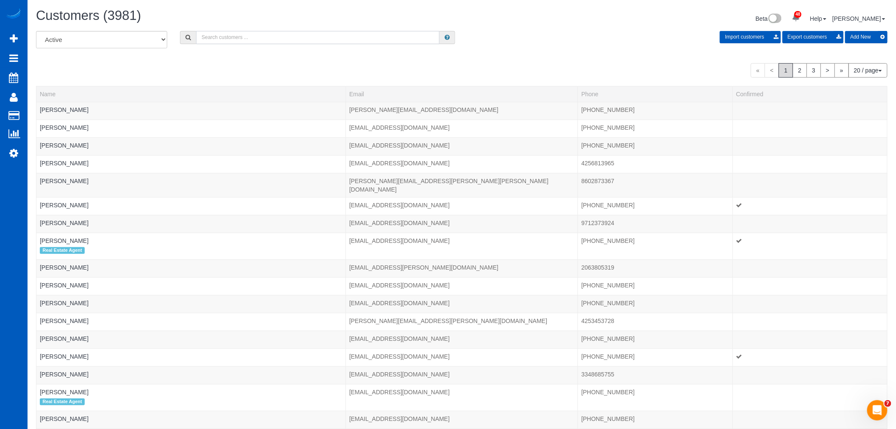
click at [234, 39] on input "text" at bounding box center [318, 37] width 244 height 13
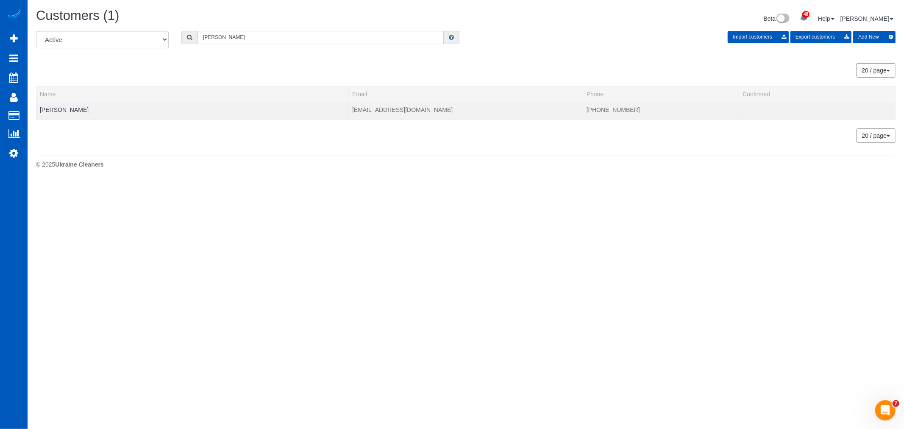
type input "hassan"
click at [86, 106] on td "[PERSON_NAME]" at bounding box center [192, 111] width 312 height 18
drag, startPoint x: 82, startPoint y: 108, endPoint x: 78, endPoint y: 117, distance: 9.3
click at [82, 108] on link "[PERSON_NAME]" at bounding box center [64, 109] width 49 height 7
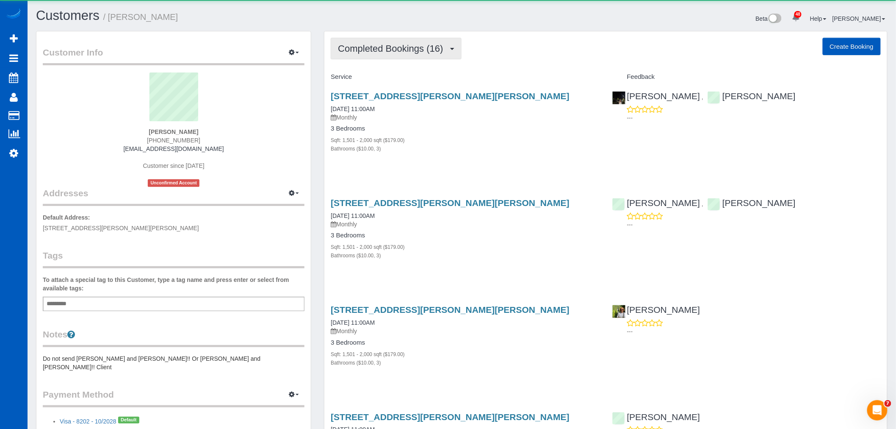
click at [407, 53] on span "Completed Bookings (16)" at bounding box center [392, 48] width 109 height 11
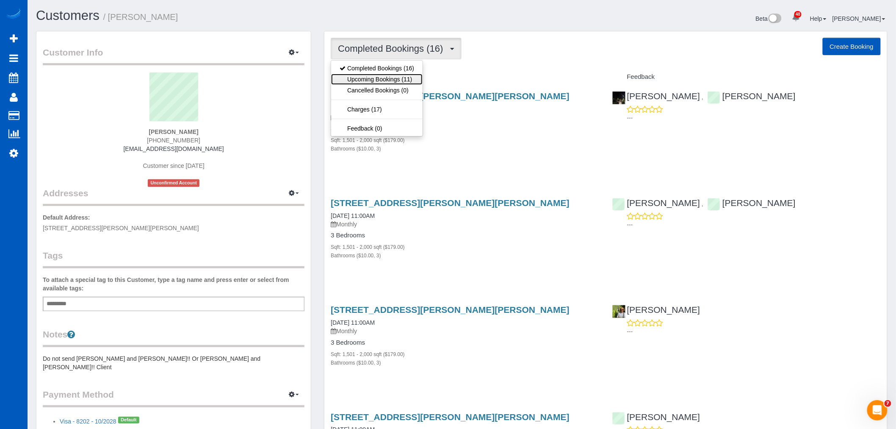
click at [397, 81] on link "Upcoming Bookings (11)" at bounding box center [377, 79] width 92 height 11
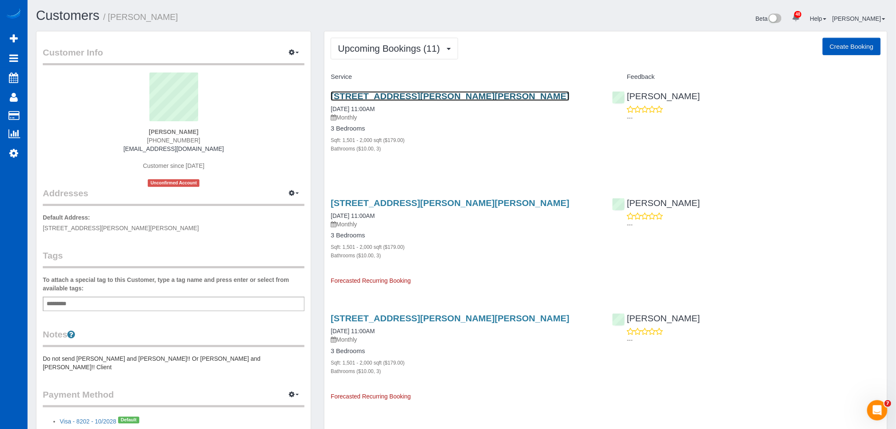
click at [365, 94] on link "[STREET_ADDRESS][PERSON_NAME][PERSON_NAME]" at bounding box center [450, 96] width 239 height 10
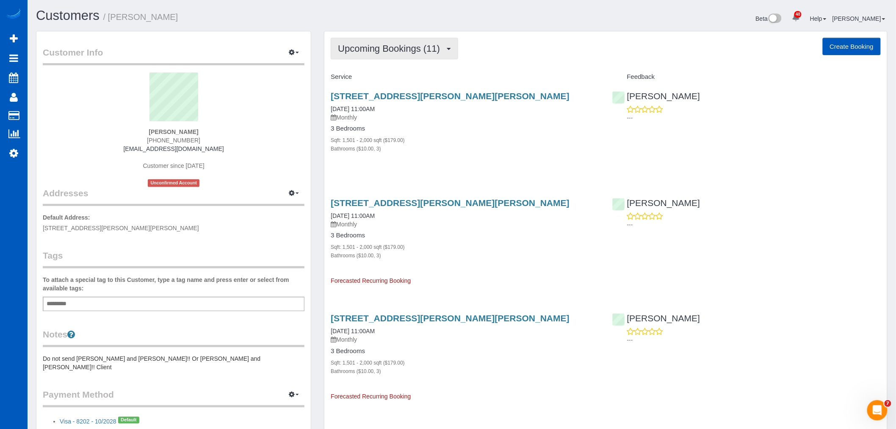
click at [388, 52] on span "Upcoming Bookings (11)" at bounding box center [391, 48] width 106 height 11
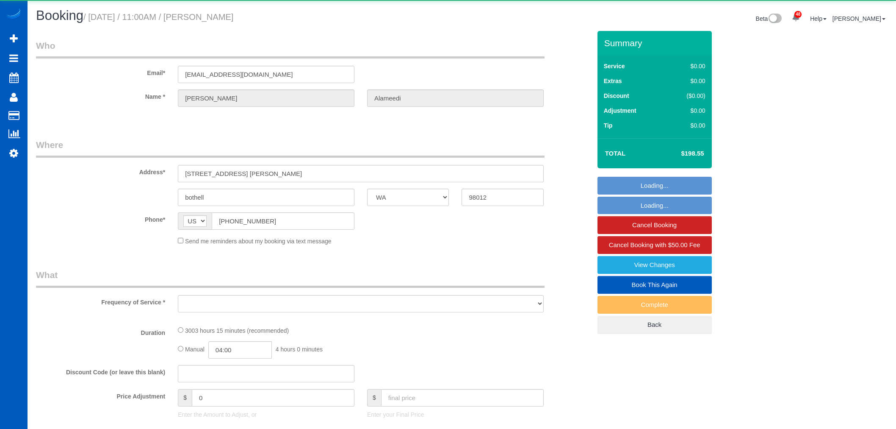
select select "WA"
select select "object:1002"
select select "1501"
select select "3"
select select "spot1"
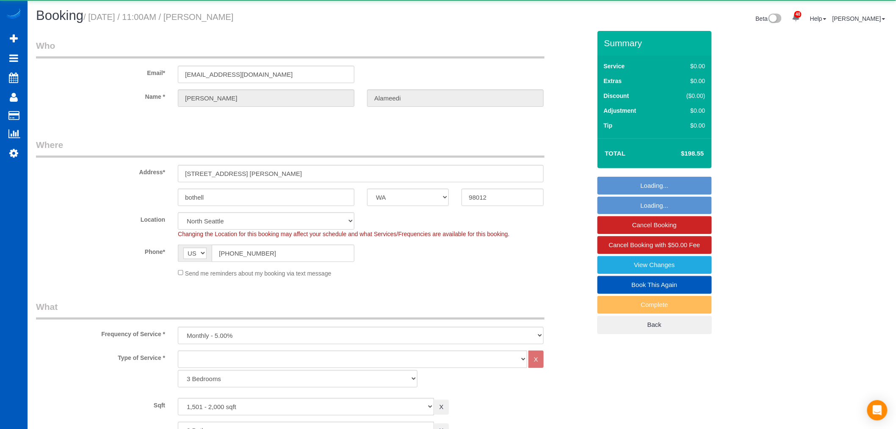
select select "object:1115"
select select "1501"
select select "3"
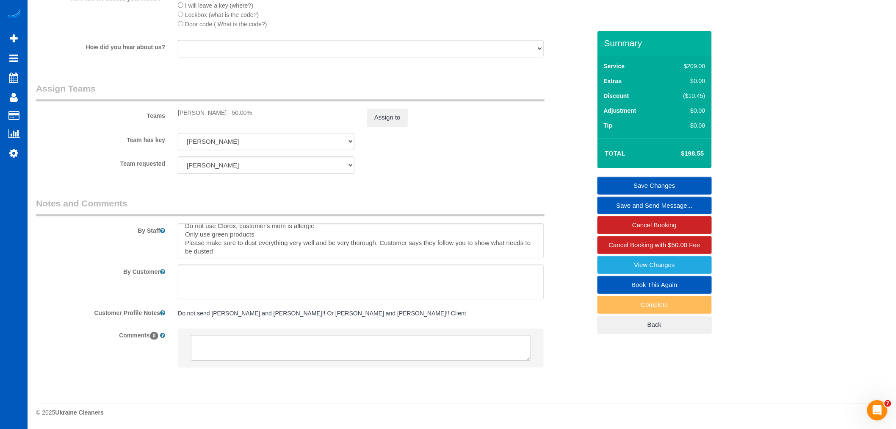
scroll to position [8, 0]
click at [653, 263] on link "View Changes" at bounding box center [655, 265] width 114 height 18
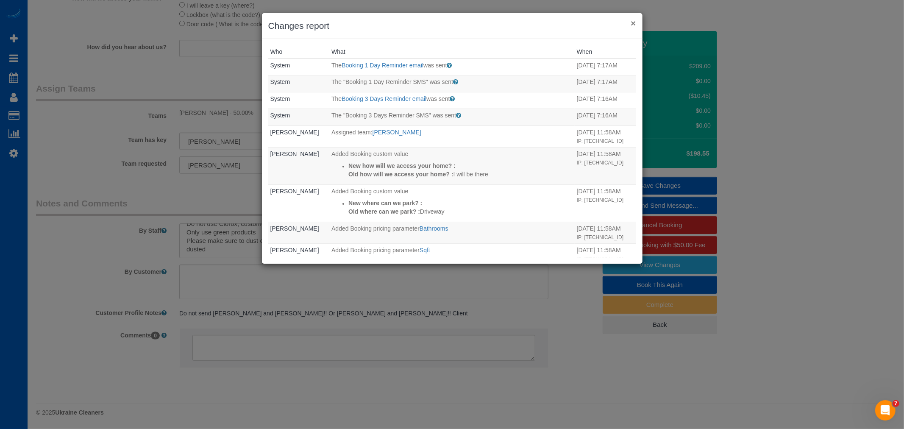
click at [634, 20] on button "×" at bounding box center [632, 23] width 5 height 9
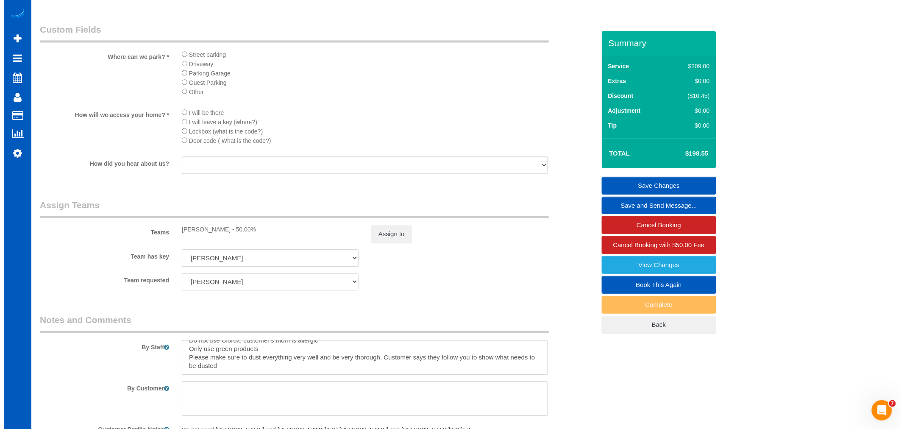
scroll to position [847, 0]
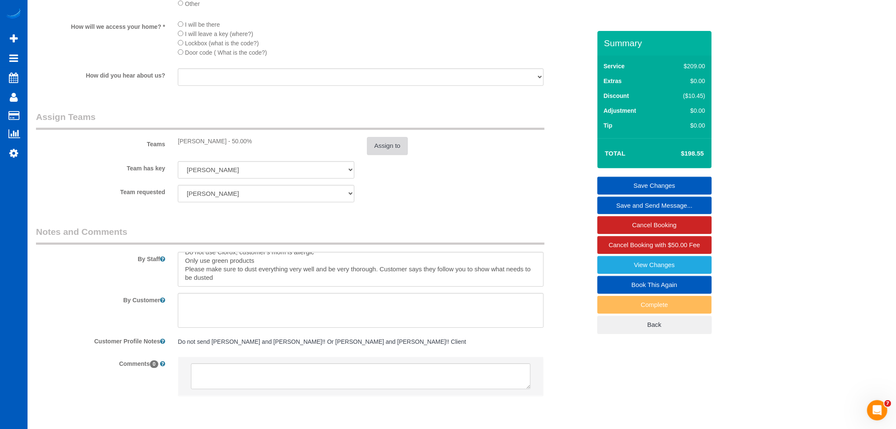
click at [392, 150] on button "Assign to" at bounding box center [387, 146] width 41 height 18
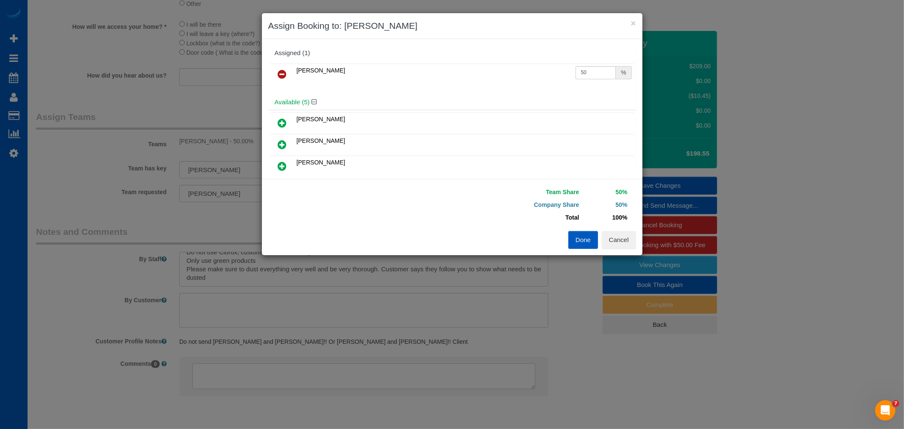
click at [284, 69] on icon at bounding box center [282, 74] width 9 height 10
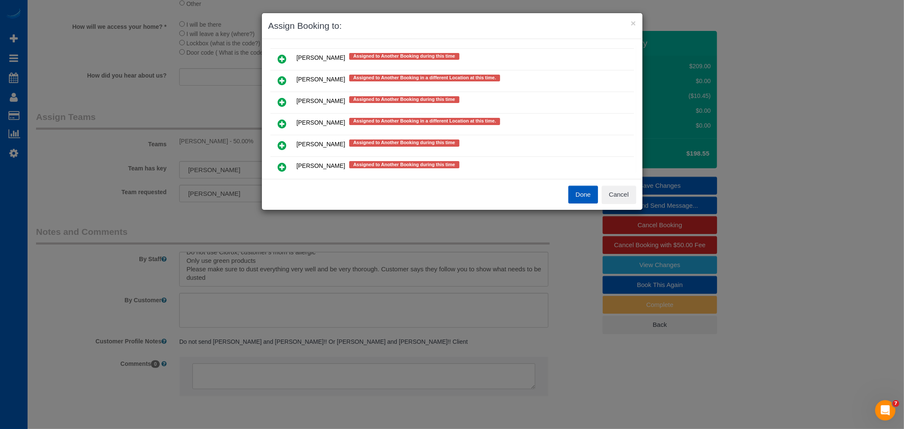
scroll to position [424, 0]
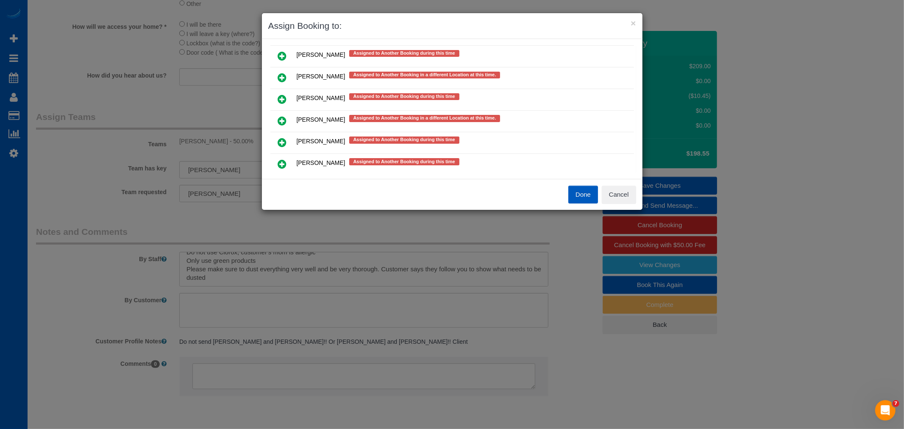
click at [281, 116] on icon at bounding box center [282, 121] width 9 height 10
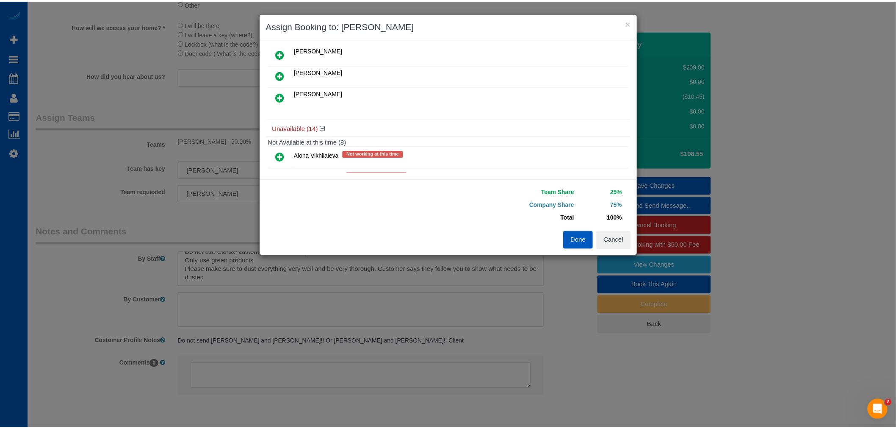
scroll to position [0, 0]
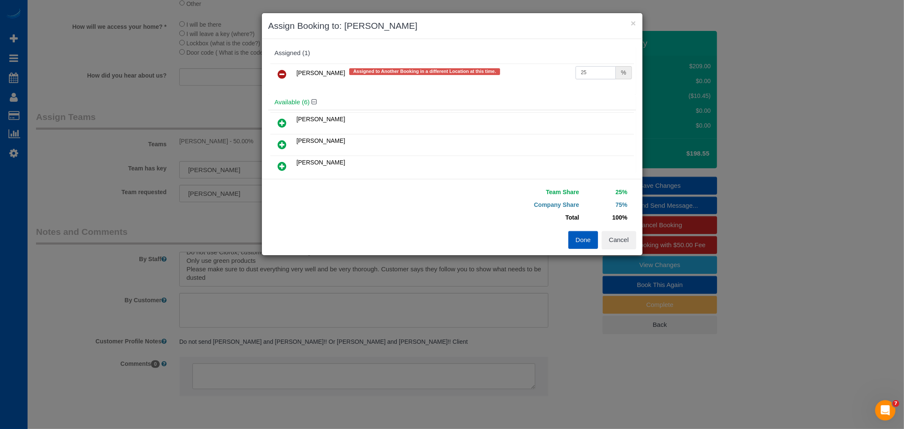
click at [590, 75] on input "25" at bounding box center [595, 72] width 41 height 13
drag, startPoint x: 591, startPoint y: 73, endPoint x: 473, endPoint y: 92, distance: 119.2
click at [473, 92] on div "[PERSON_NAME] Assigned to Another Booking in a different Location at this time.…" at bounding box center [452, 77] width 368 height 33
type input "55"
drag, startPoint x: 571, startPoint y: 238, endPoint x: 598, endPoint y: 250, distance: 30.2
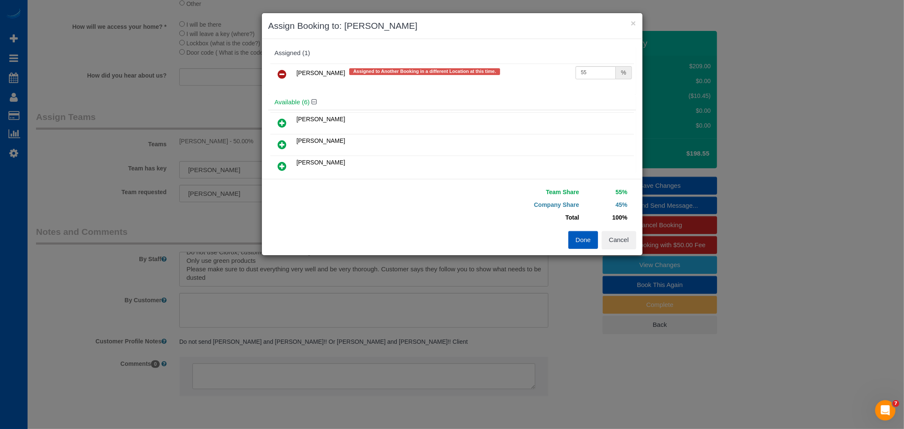
click at [571, 238] on button "Done" at bounding box center [583, 240] width 30 height 18
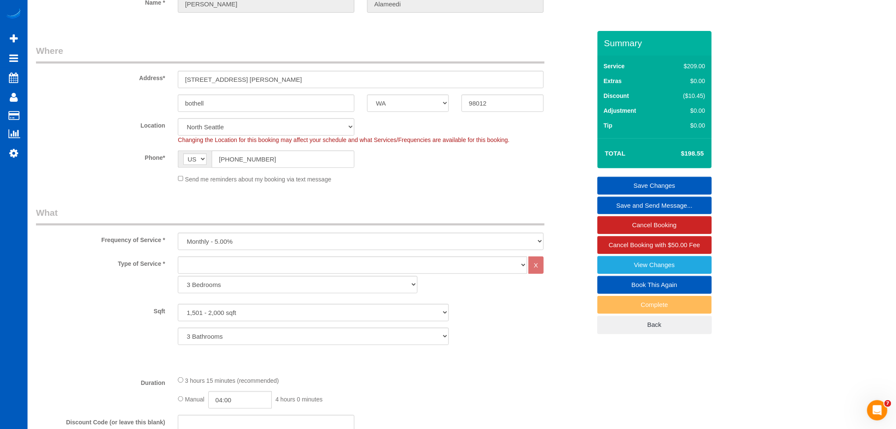
scroll to position [47, 0]
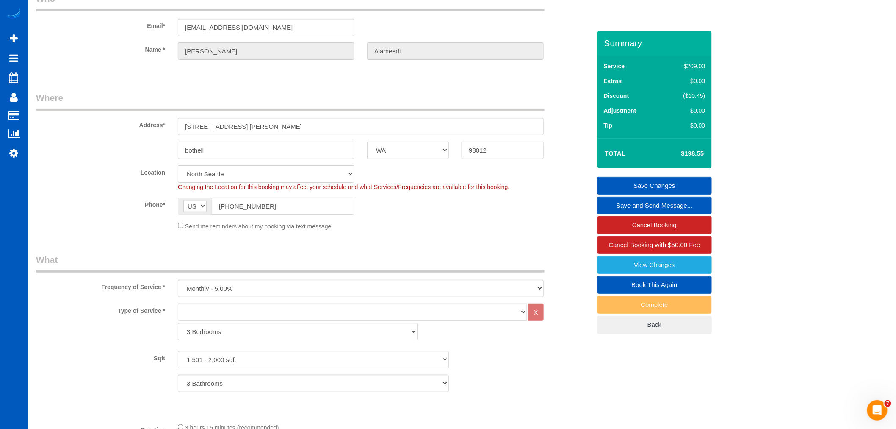
click at [627, 181] on link "Save Changes" at bounding box center [655, 186] width 114 height 18
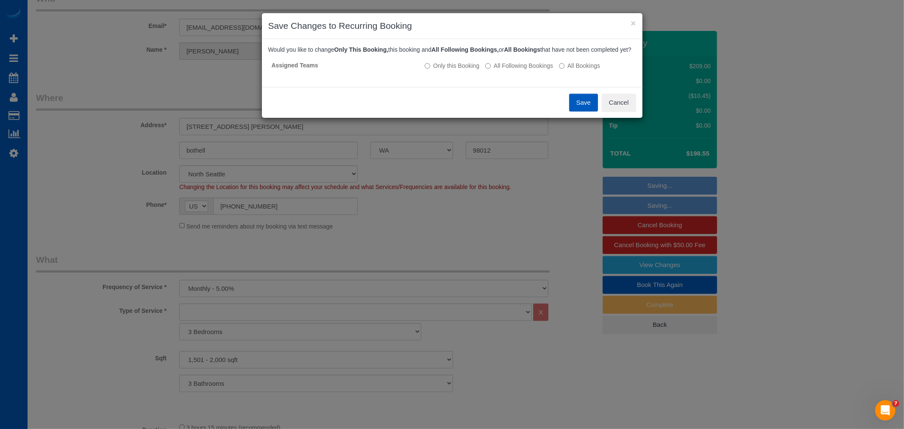
click at [590, 111] on button "Save" at bounding box center [583, 103] width 29 height 18
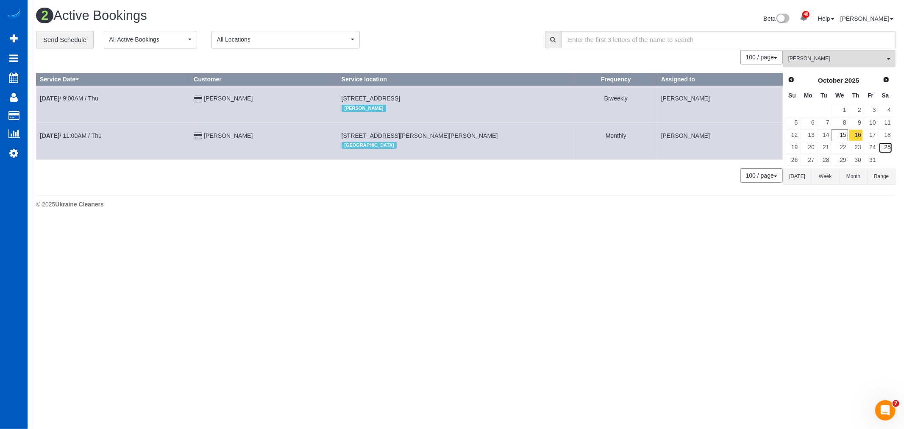
click at [883, 148] on link "25" at bounding box center [885, 147] width 14 height 11
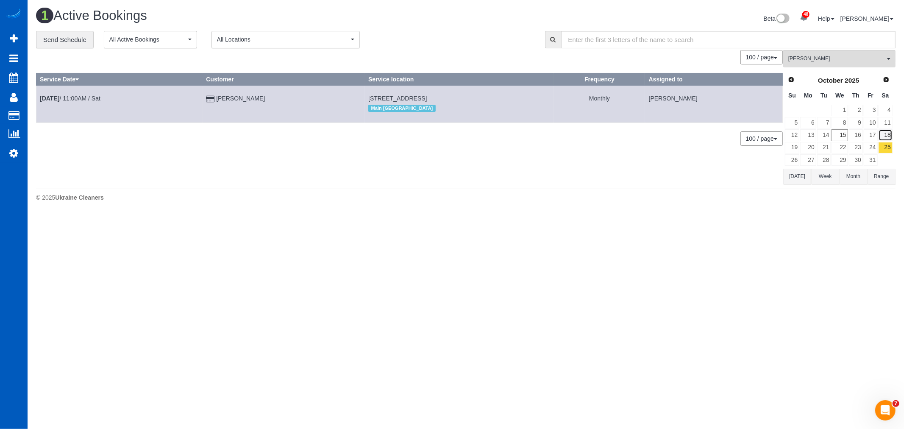
click at [886, 130] on link "18" at bounding box center [885, 134] width 14 height 11
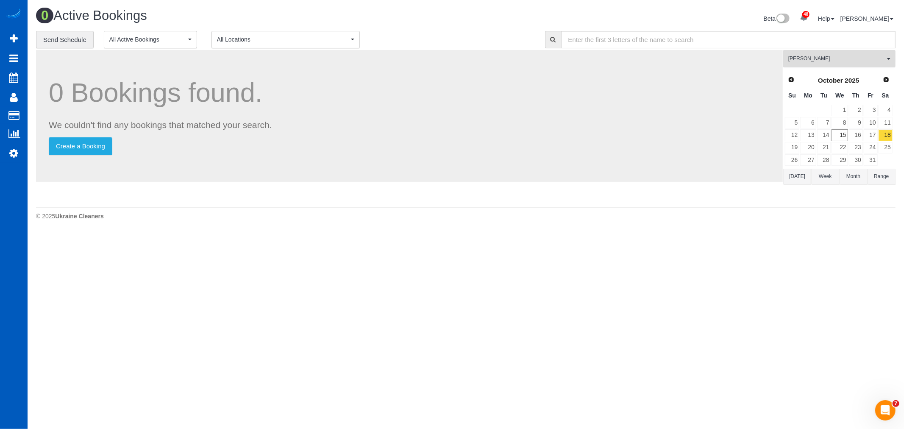
click at [811, 57] on span "[PERSON_NAME]" at bounding box center [836, 58] width 97 height 7
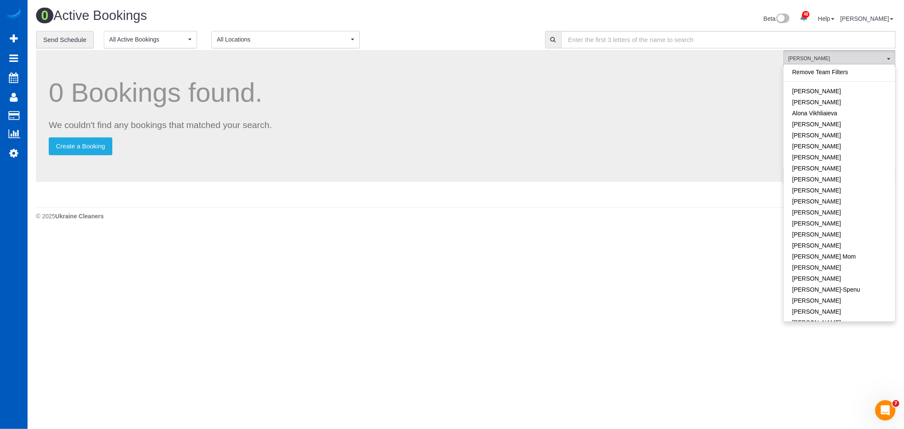
click at [828, 66] on div "Remove Team Filters [PERSON_NAME] [PERSON_NAME] Alona Vikhliaieva [PERSON_NAME]…" at bounding box center [839, 192] width 112 height 257
click at [831, 74] on link "Remove Team Filters" at bounding box center [838, 72] width 111 height 11
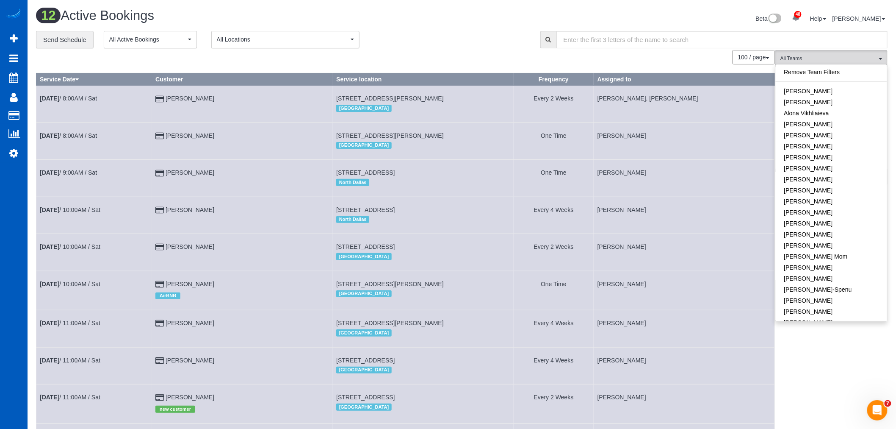
scroll to position [180, 0]
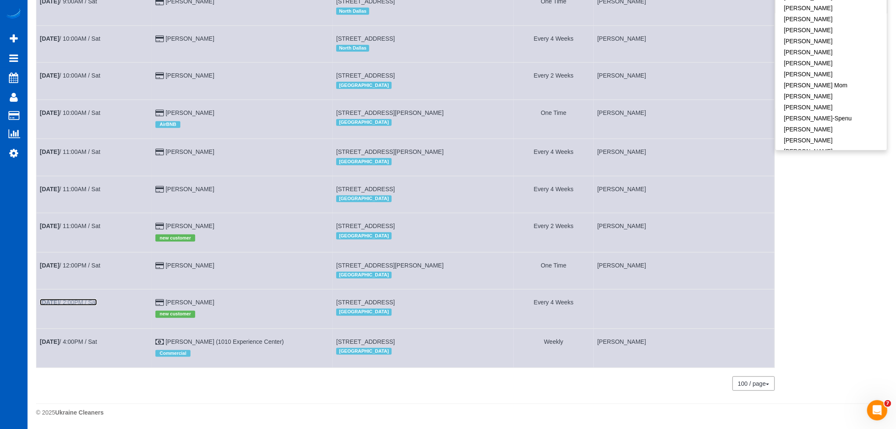
click at [76, 302] on link "[DATE] 2:00PM / Sat" at bounding box center [68, 302] width 57 height 7
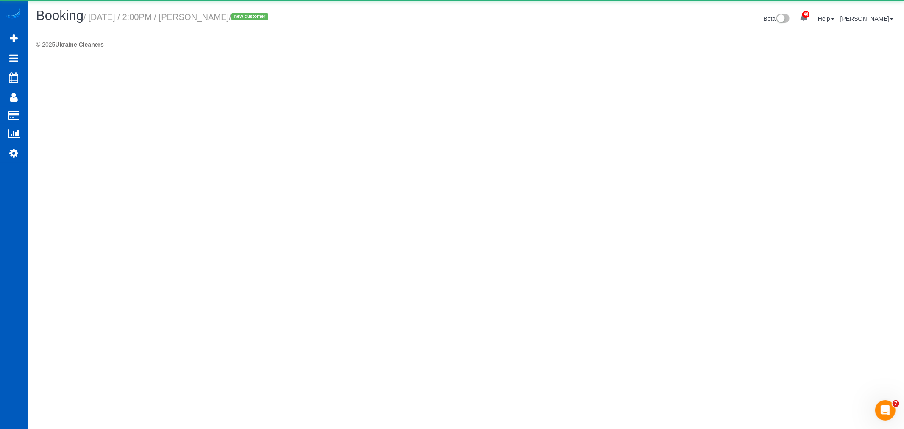
select select "WA"
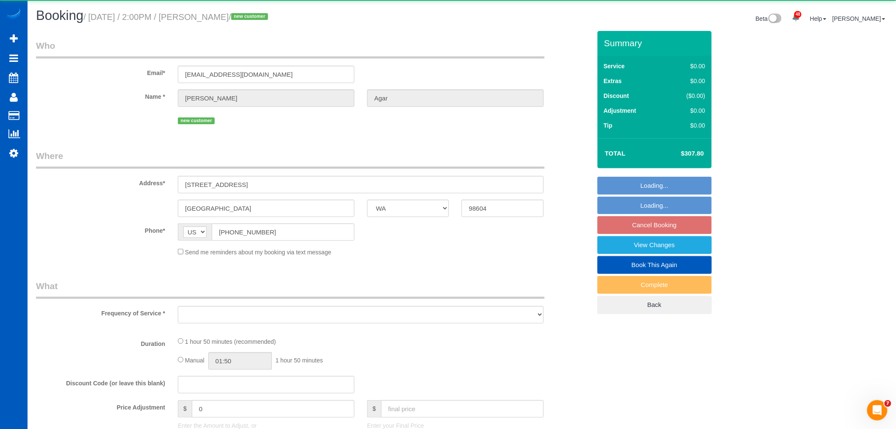
select select "object:2946"
select select "string:fspay-82cdc4e4-2919-41c5-8463-8bdc8d89f279"
select select "199"
select select "1501"
select select "3"
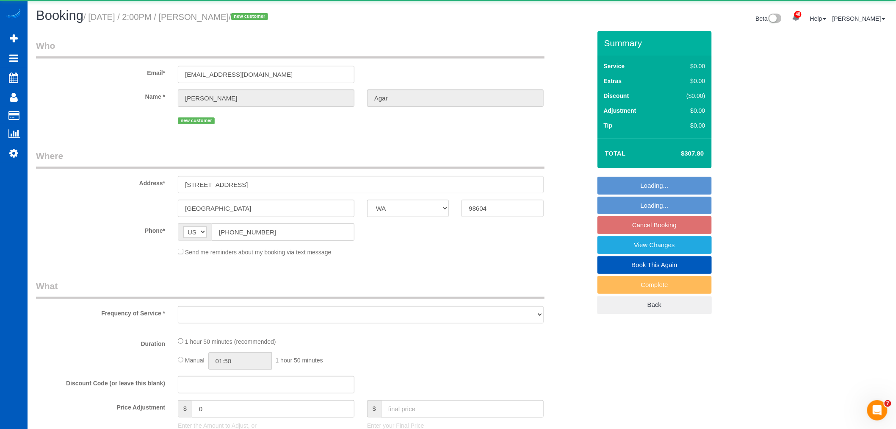
select select "2"
select select "spot17"
select select "number:10"
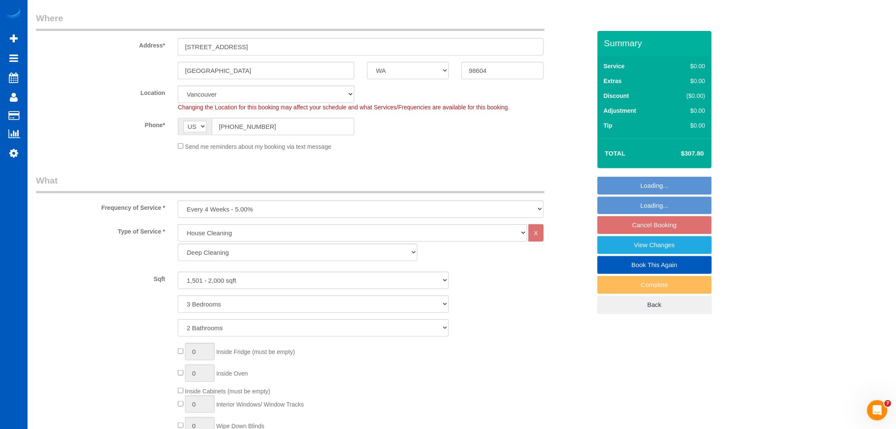
scroll to position [141, 0]
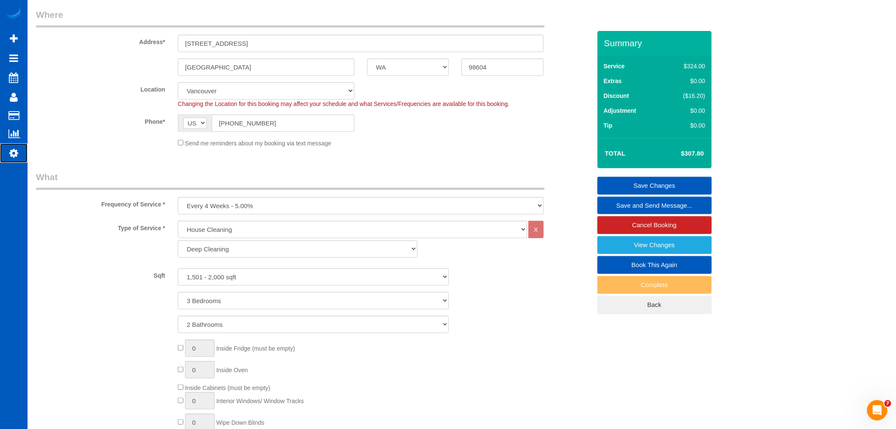
click at [10, 155] on icon at bounding box center [13, 153] width 9 height 10
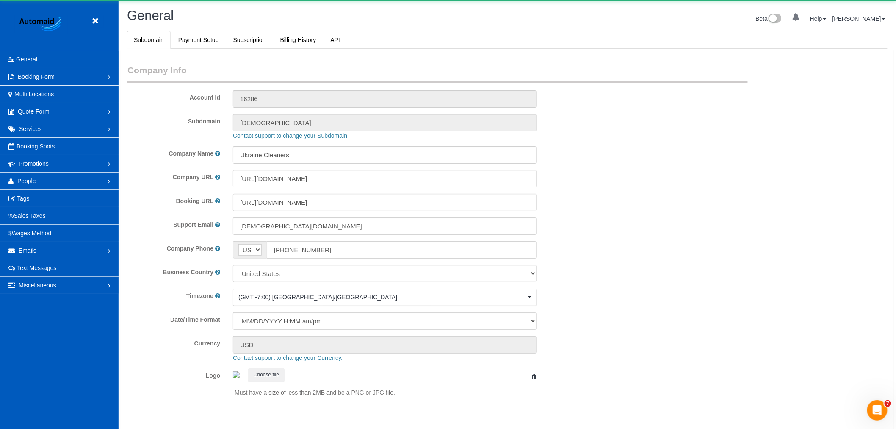
scroll to position [1852, 896]
select select "1"
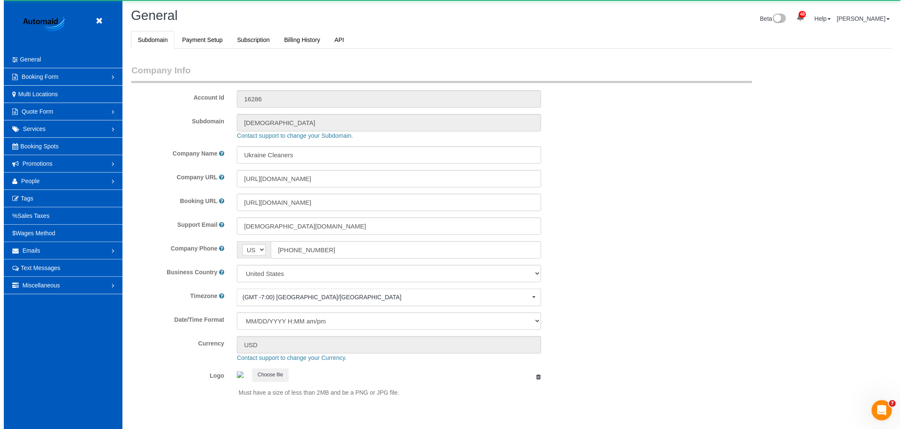
scroll to position [0, 0]
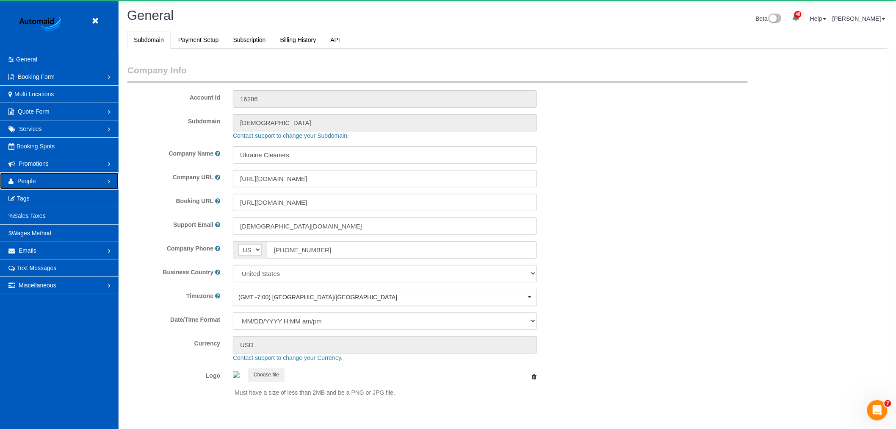
click at [61, 179] on link "People" at bounding box center [59, 180] width 119 height 17
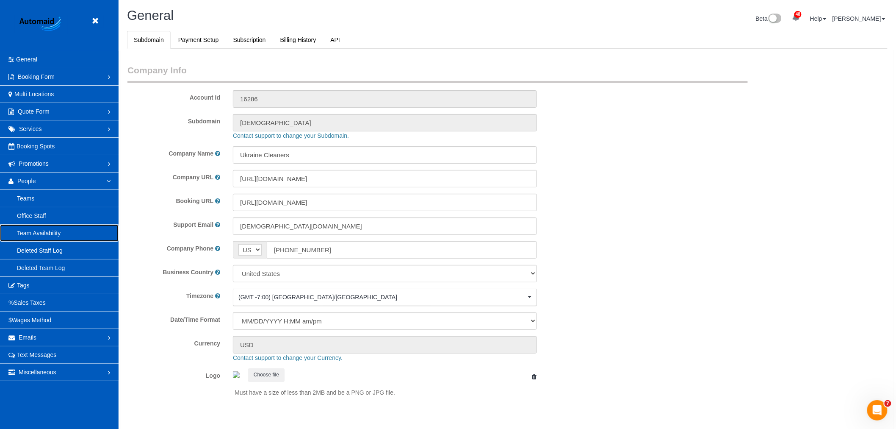
click at [49, 235] on link "Team Availability" at bounding box center [59, 233] width 119 height 17
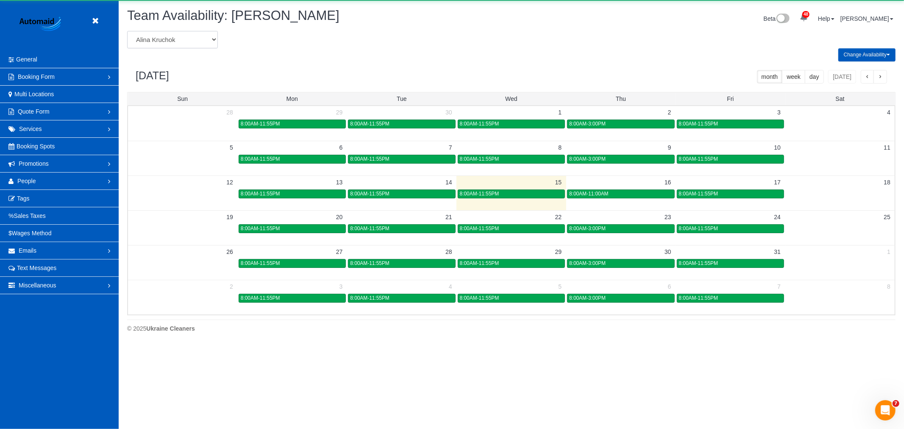
scroll to position [346, 904]
click at [175, 35] on select "[PERSON_NAME] [PERSON_NAME] [PERSON_NAME] [PERSON_NAME] [PERSON_NAME] [PERSON_N…" at bounding box center [172, 39] width 91 height 17
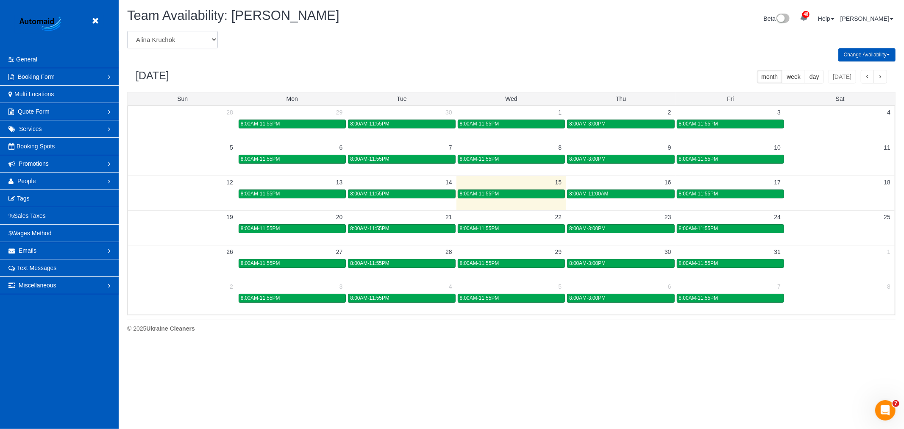
scroll to position [0, 0]
select select "number:631"
click at [127, 31] on select "[PERSON_NAME] [PERSON_NAME] [PERSON_NAME] [PERSON_NAME] [PERSON_NAME] [PERSON_N…" at bounding box center [172, 39] width 91 height 17
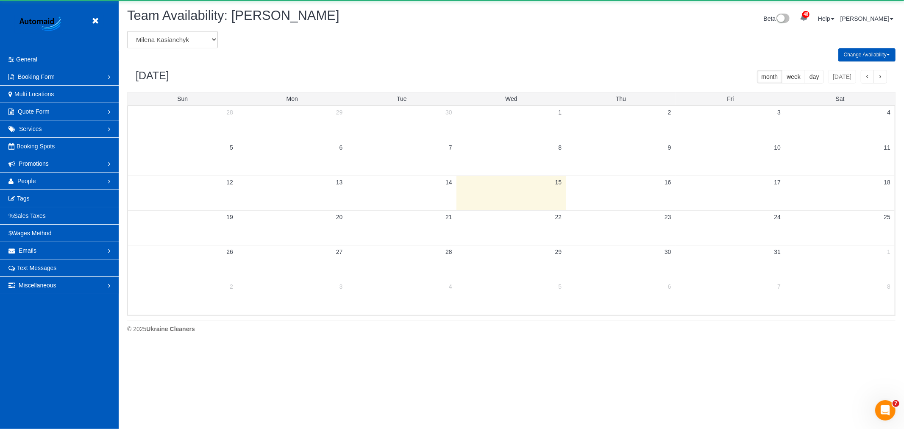
scroll to position [42019, 41460]
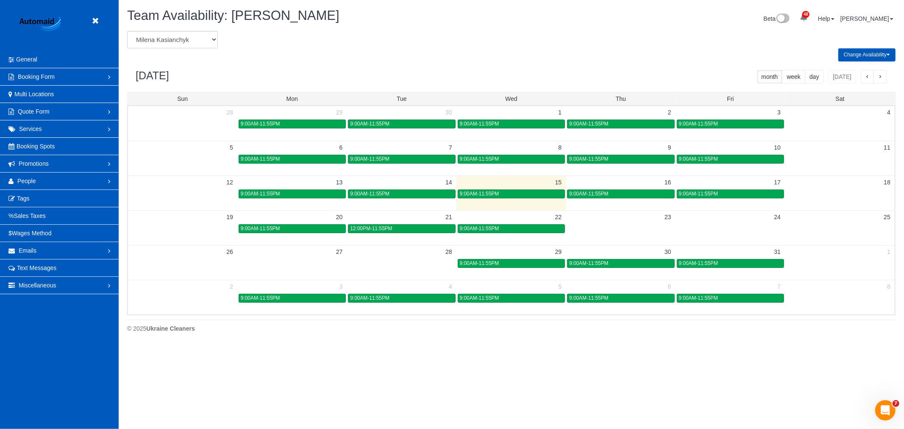
click at [831, 195] on td at bounding box center [839, 194] width 109 height 10
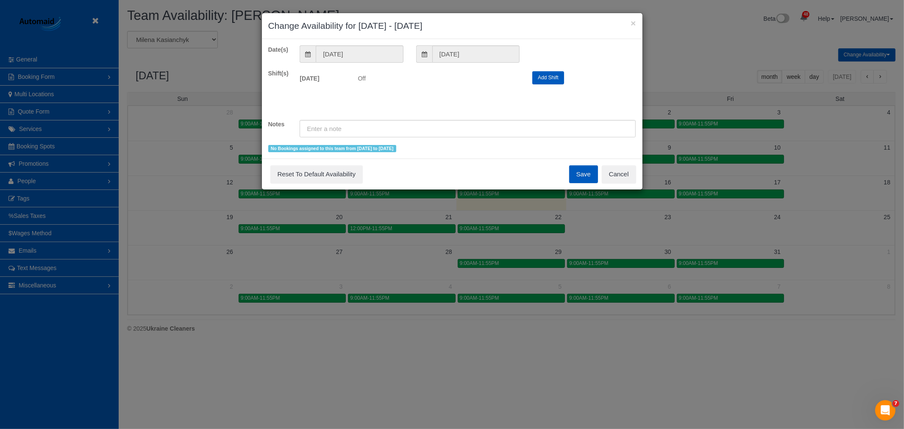
click at [564, 73] on div "Add Shift" at bounding box center [584, 77] width 116 height 13
click at [556, 78] on button "Add Shift" at bounding box center [548, 77] width 32 height 13
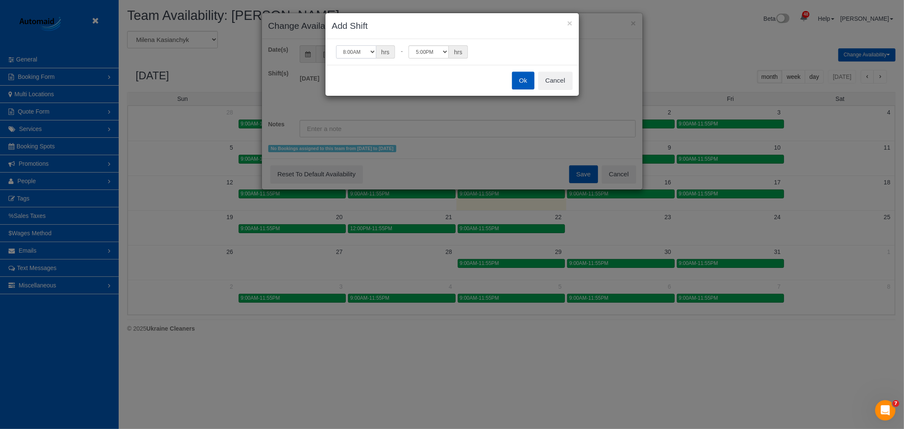
click at [355, 47] on select "12:00AM 12:05AM 12:10AM 12:15AM 12:20AM 12:25AM 12:30AM 12:35AM 12:40AM 12:45AM…" at bounding box center [356, 51] width 40 height 13
click at [336, 45] on select "12:00AM 12:05AM 12:10AM 12:15AM 12:20AM 12:25AM 12:30AM 12:35AM 12:40AM 12:45AM…" at bounding box center [356, 51] width 40 height 13
click at [341, 49] on select "12:00AM 12:05AM 12:10AM 12:15AM 12:20AM 12:25AM 12:30AM 12:35AM 12:40AM 12:45AM…" at bounding box center [356, 51] width 40 height 13
select select "string:08:00"
click at [336, 45] on select "12:00AM 12:05AM 12:10AM 12:15AM 12:20AM 12:25AM 12:30AM 12:35AM 12:40AM 12:45AM…" at bounding box center [356, 51] width 40 height 13
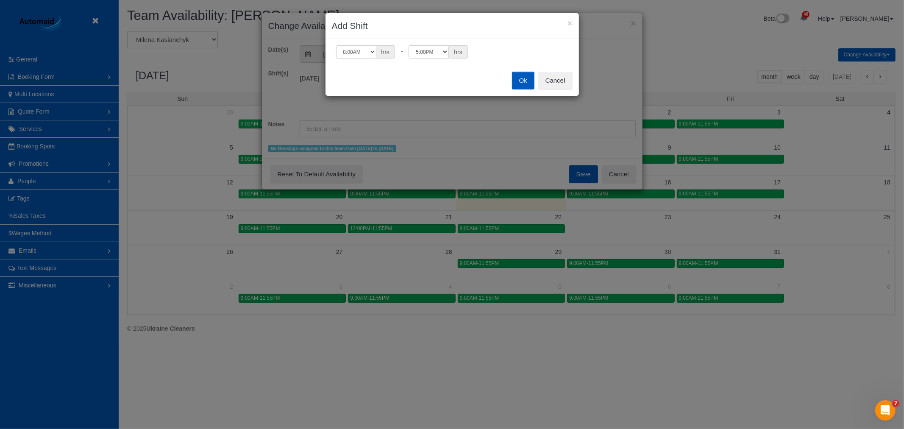
click at [524, 83] on button "Ok" at bounding box center [523, 81] width 22 height 18
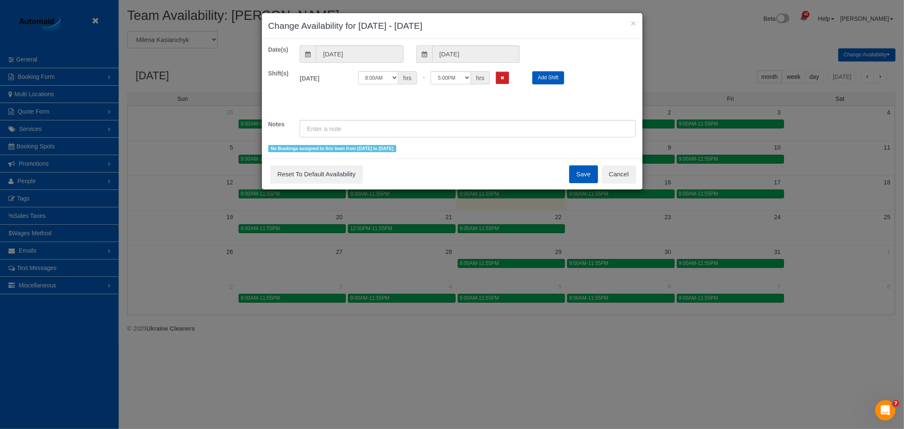
click at [579, 174] on button "Save" at bounding box center [583, 174] width 29 height 18
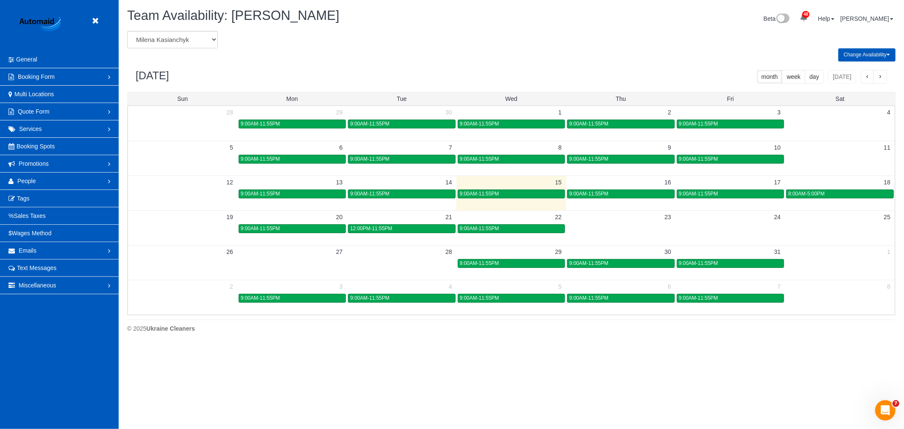
click at [90, 17] on header "Beta" at bounding box center [59, 25] width 119 height 51
click at [94, 16] on link at bounding box center [97, 21] width 13 height 13
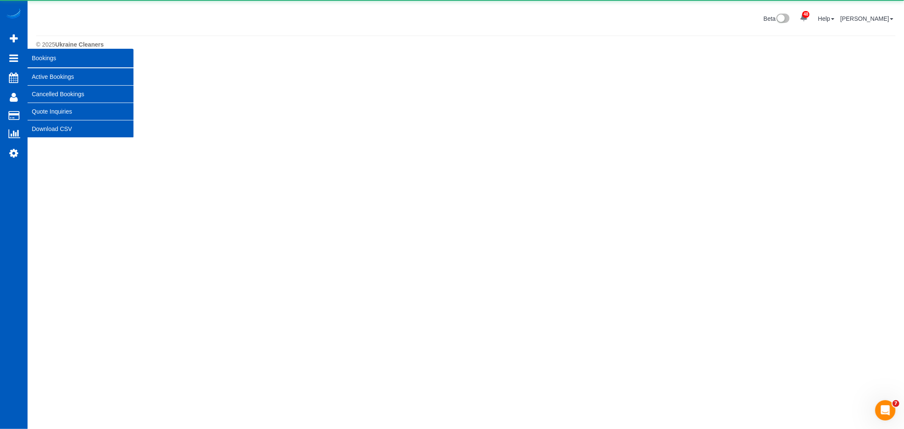
scroll to position [61, 904]
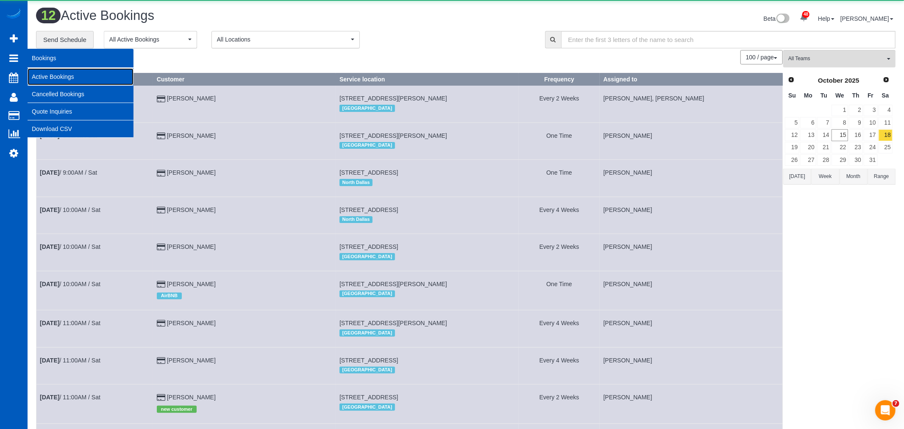
click at [45, 74] on link "Active Bookings" at bounding box center [81, 76] width 106 height 17
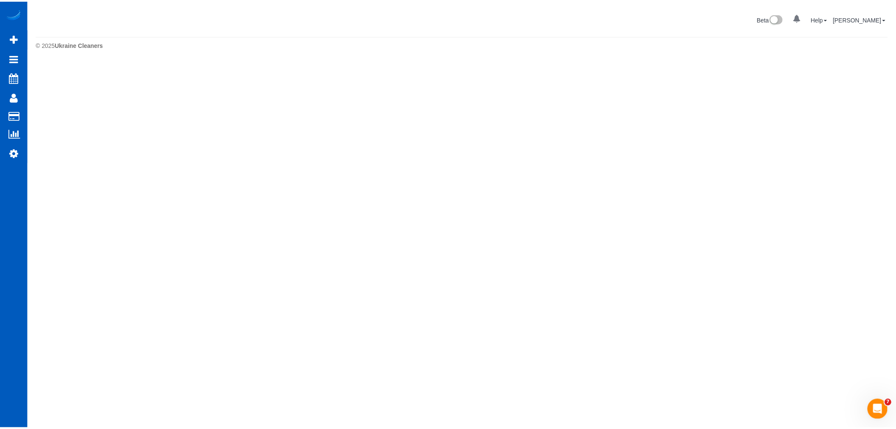
scroll to position [0, 0]
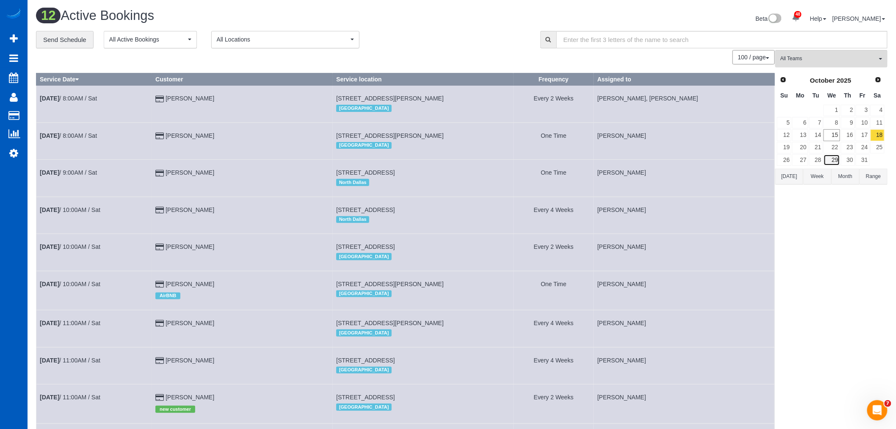
click at [836, 162] on link "29" at bounding box center [832, 159] width 16 height 11
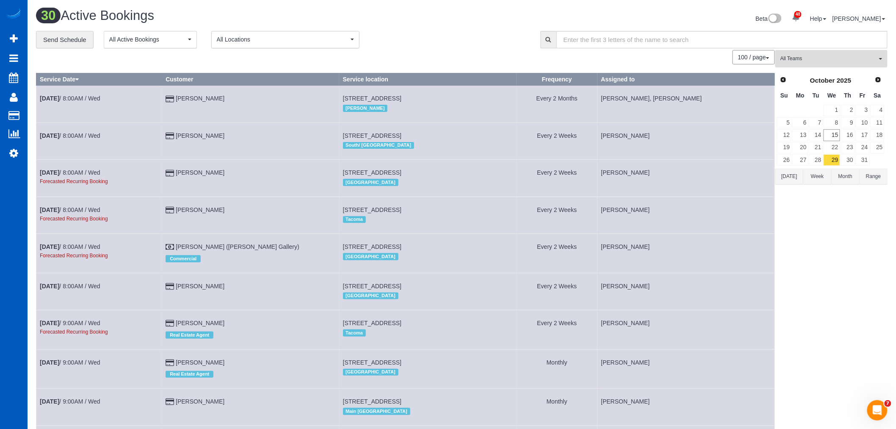
click at [818, 64] on button "All Teams" at bounding box center [832, 58] width 112 height 17
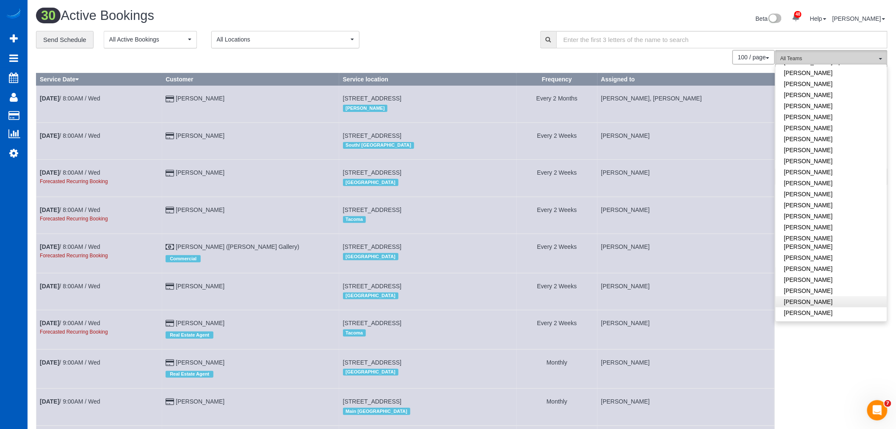
scroll to position [235, 0]
